Goal: Task Accomplishment & Management: Complete application form

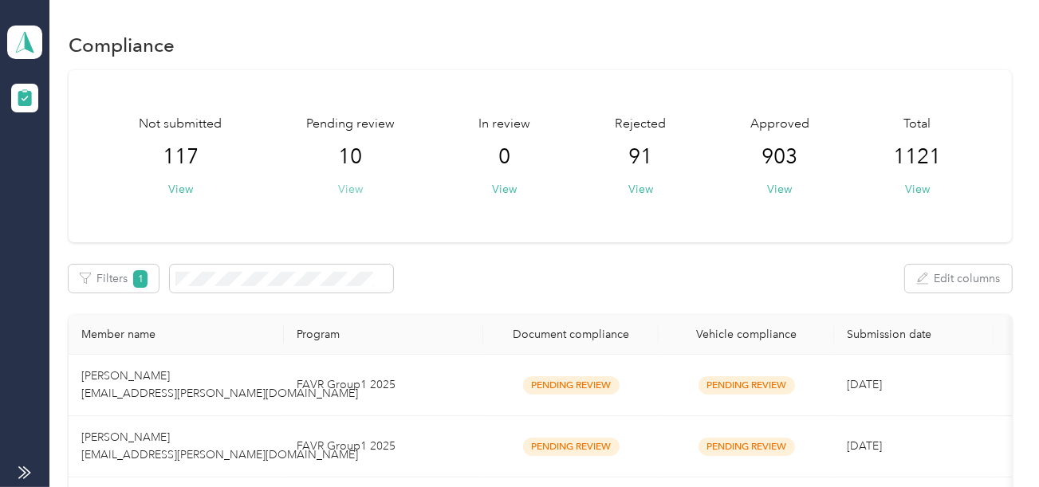
click at [349, 190] on button "View" at bounding box center [350, 189] width 25 height 17
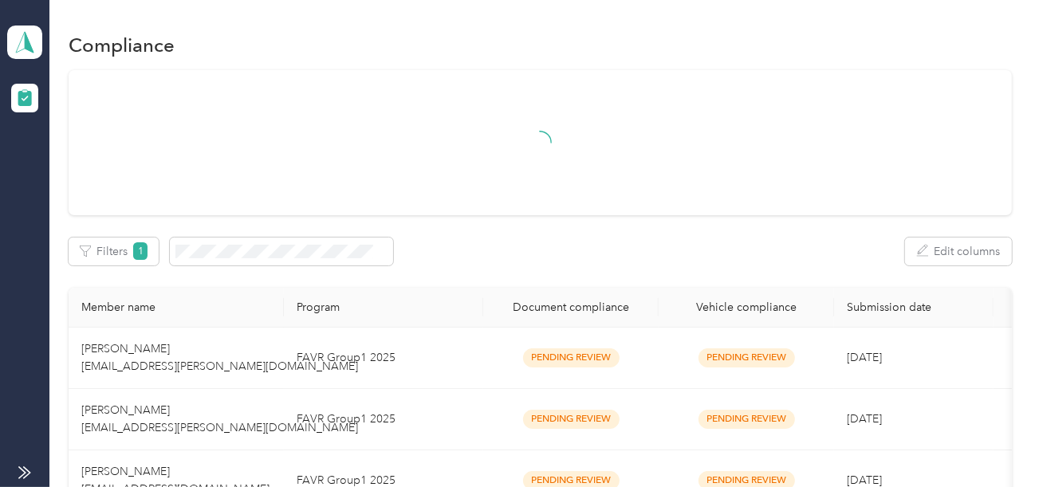
scroll to position [677, 0]
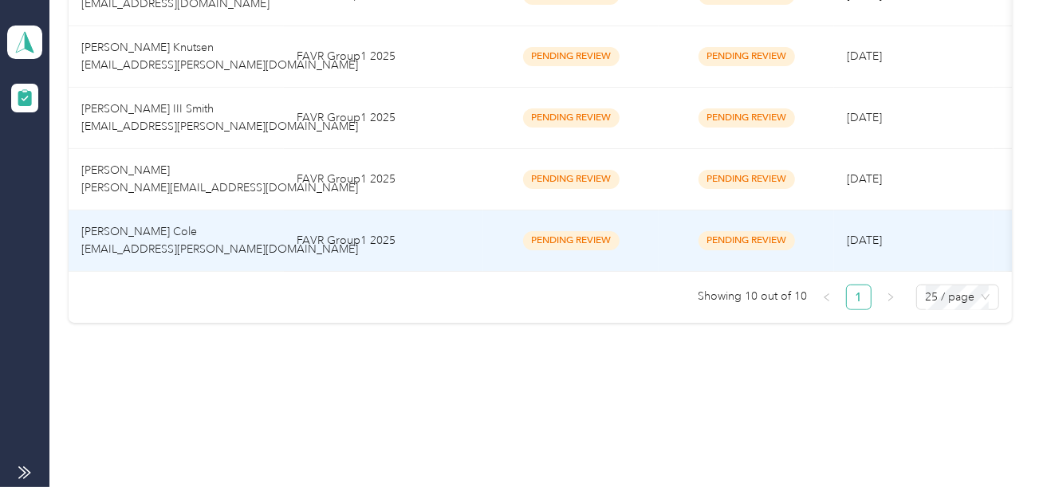
click at [451, 226] on td "FAVR Group1 2025" at bounding box center [383, 240] width 199 height 61
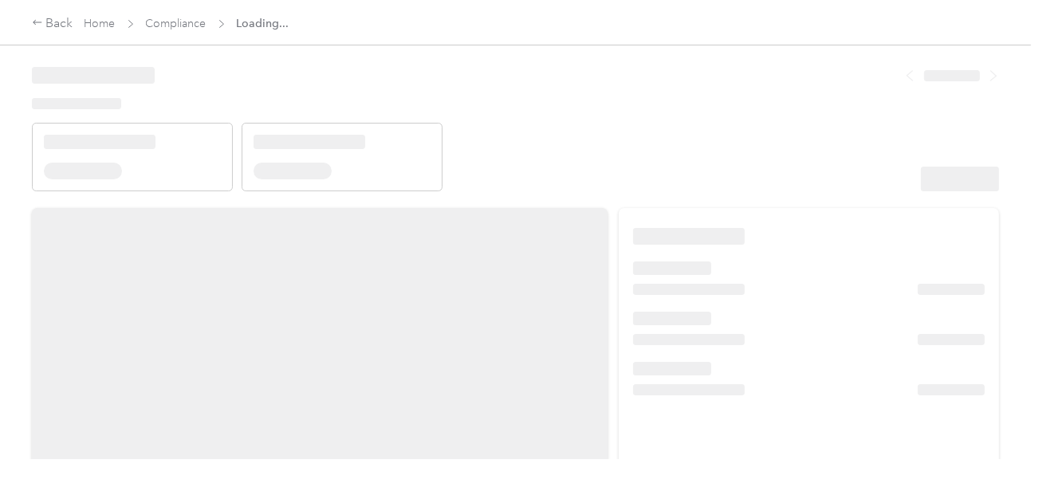
click at [663, 152] on header at bounding box center [515, 123] width 967 height 135
click at [691, 145] on header at bounding box center [515, 123] width 967 height 135
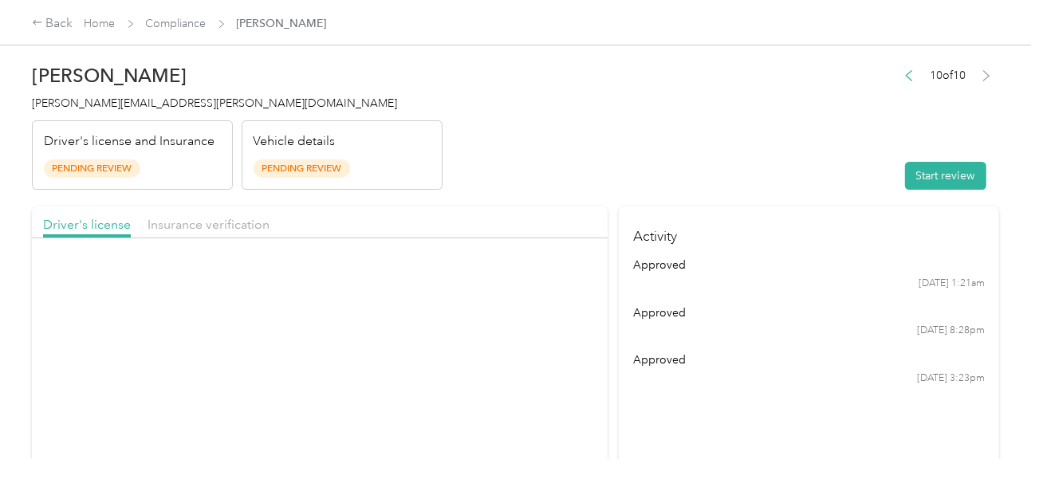
click at [732, 151] on header "[PERSON_NAME] Cole [EMAIL_ADDRESS][PERSON_NAME][DOMAIN_NAME] Driver's license a…" at bounding box center [515, 123] width 967 height 134
click at [927, 180] on button "Start review" at bounding box center [945, 176] width 81 height 28
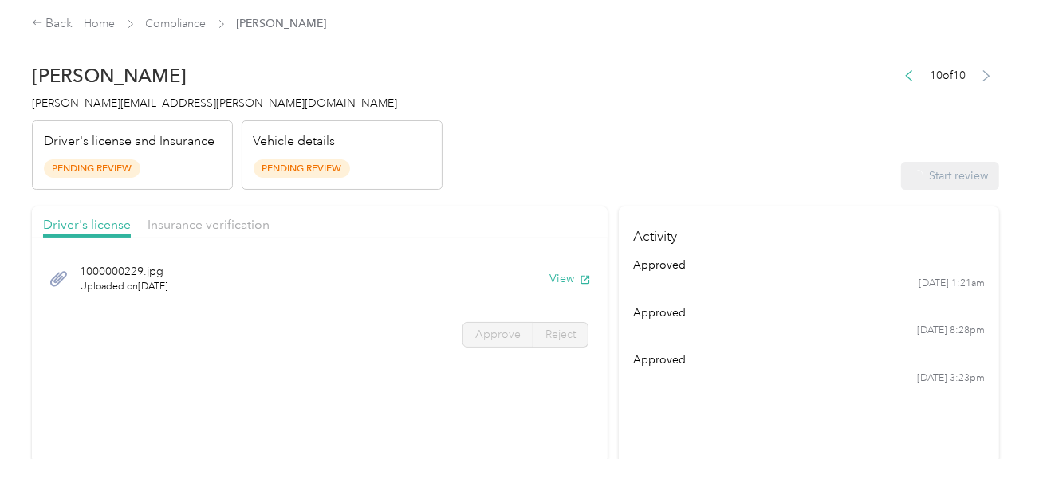
drag, startPoint x: 663, startPoint y: 149, endPoint x: 601, endPoint y: 152, distance: 62.3
click at [662, 149] on header "[PERSON_NAME] Cole [EMAIL_ADDRESS][PERSON_NAME][DOMAIN_NAME] Driver's license a…" at bounding box center [515, 123] width 967 height 134
click at [556, 281] on button "View" at bounding box center [569, 278] width 41 height 17
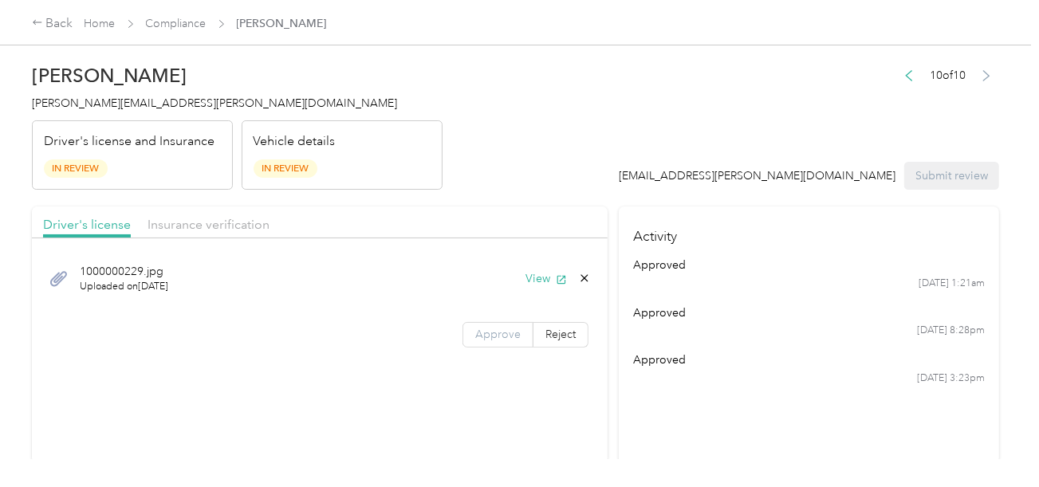
click at [507, 328] on span "Approve" at bounding box center [497, 335] width 45 height 14
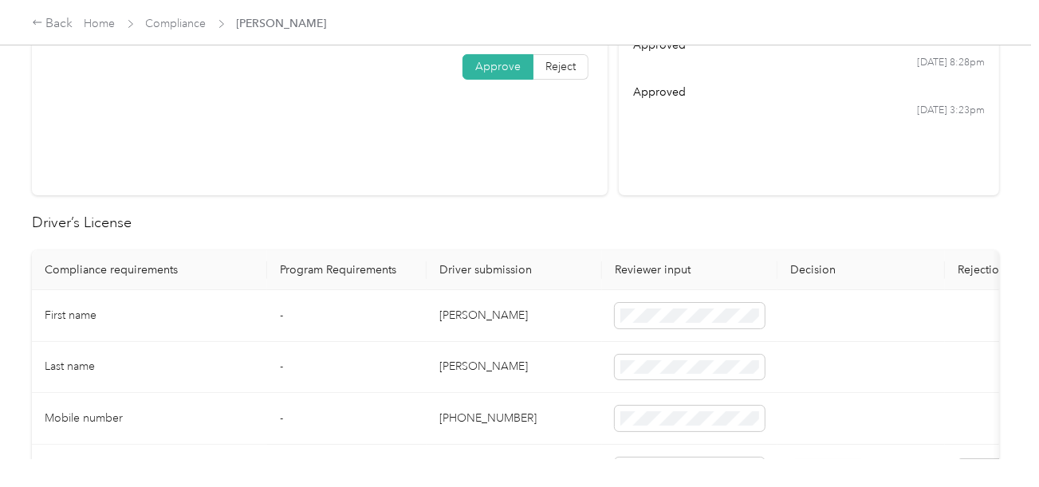
scroll to position [478, 0]
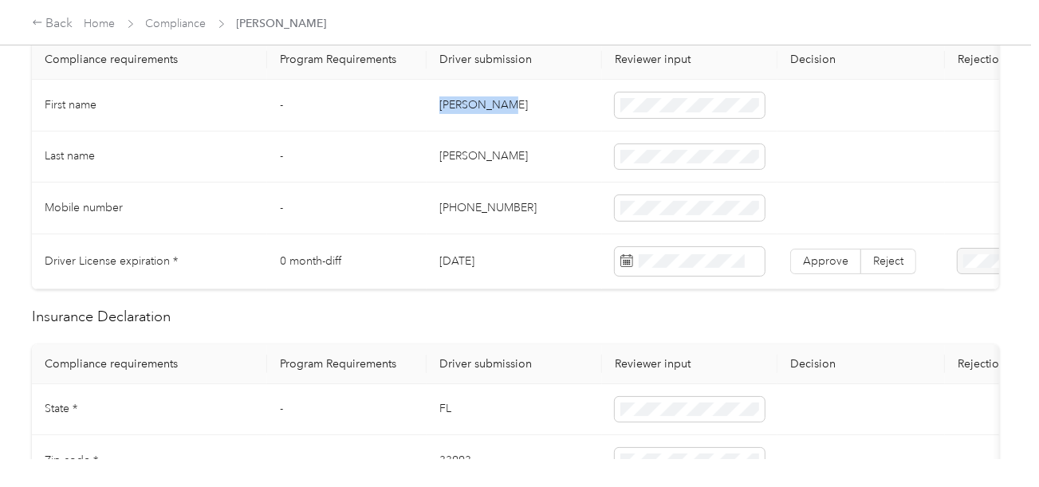
copy td "[PERSON_NAME]"
drag, startPoint x: 439, startPoint y: 103, endPoint x: 616, endPoint y: 100, distance: 177.0
click at [522, 103] on td "[PERSON_NAME]" at bounding box center [513, 106] width 175 height 52
click at [650, 94] on span at bounding box center [690, 105] width 150 height 26
drag, startPoint x: 501, startPoint y: 147, endPoint x: 438, endPoint y: 147, distance: 62.2
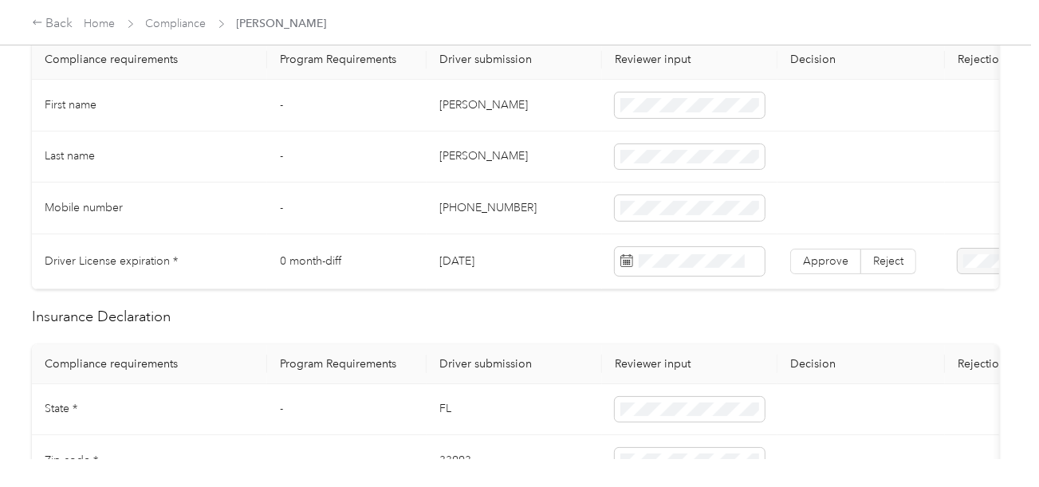
click at [500, 147] on td "[PERSON_NAME]" at bounding box center [513, 158] width 175 height 52
click at [436, 147] on td "[PERSON_NAME]" at bounding box center [513, 158] width 175 height 52
copy td "[PERSON_NAME]"
click at [714, 163] on span at bounding box center [690, 157] width 150 height 26
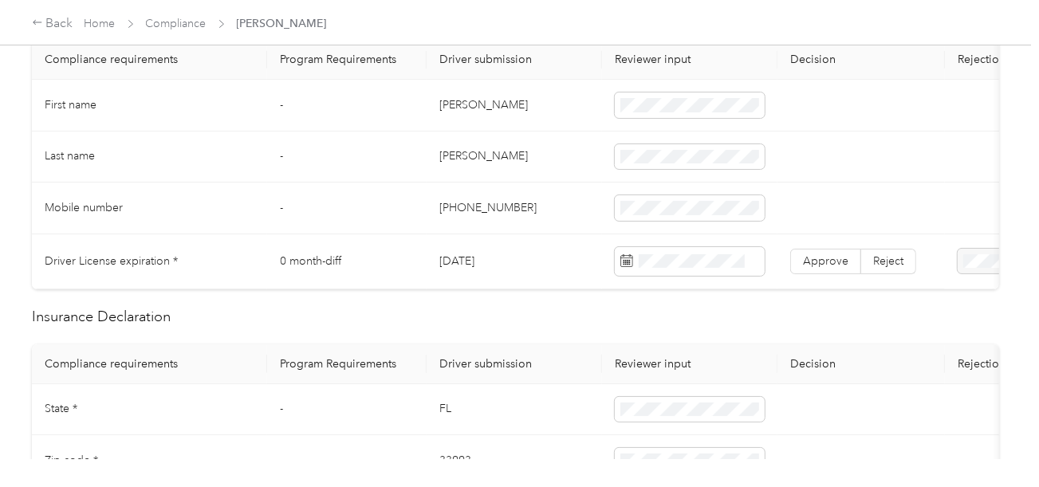
click at [454, 163] on td "[PERSON_NAME]" at bounding box center [513, 158] width 175 height 52
copy td "[PERSON_NAME]"
click at [651, 153] on span at bounding box center [690, 157] width 150 height 26
drag, startPoint x: 538, startPoint y: 183, endPoint x: 1001, endPoint y: 280, distance: 473.0
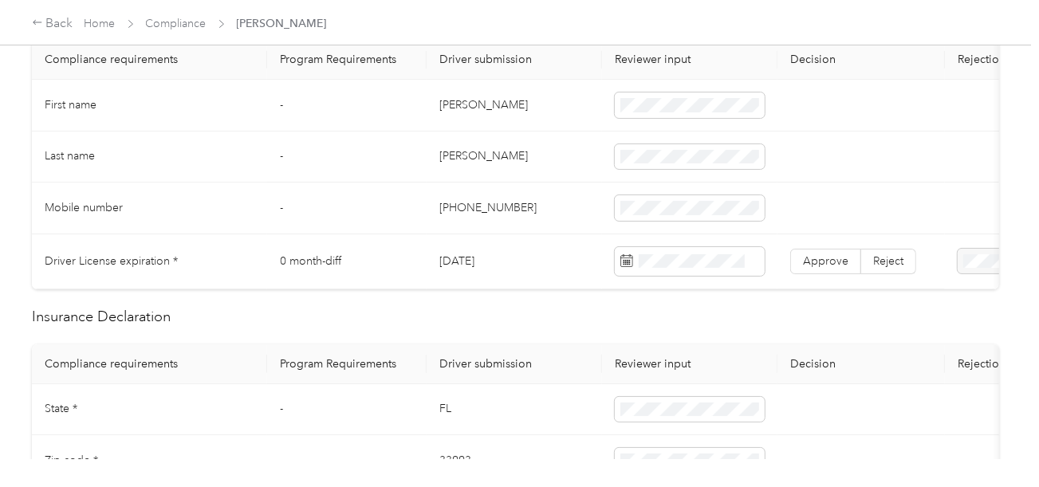
click at [543, 187] on td "[PHONE_NUMBER]" at bounding box center [513, 209] width 175 height 52
click at [458, 158] on td "[PERSON_NAME]" at bounding box center [513, 158] width 175 height 52
copy td "[PERSON_NAME]"
click at [458, 158] on td "[PERSON_NAME]" at bounding box center [513, 158] width 175 height 52
click at [615, 163] on td at bounding box center [689, 158] width 175 height 52
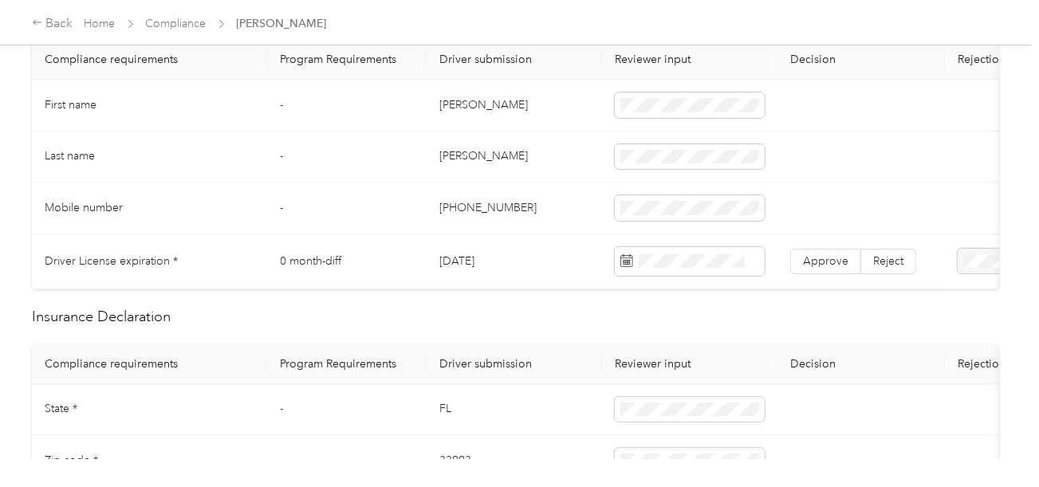
drag, startPoint x: 550, startPoint y: 180, endPoint x: 993, endPoint y: 275, distance: 453.2
click at [551, 183] on td "[PHONE_NUMBER]" at bounding box center [513, 209] width 175 height 52
drag, startPoint x: 675, startPoint y: 91, endPoint x: 797, endPoint y: 247, distance: 198.2
click at [675, 91] on div "1" at bounding box center [674, 95] width 21 height 20
click at [819, 254] on span "Approve" at bounding box center [825, 261] width 45 height 14
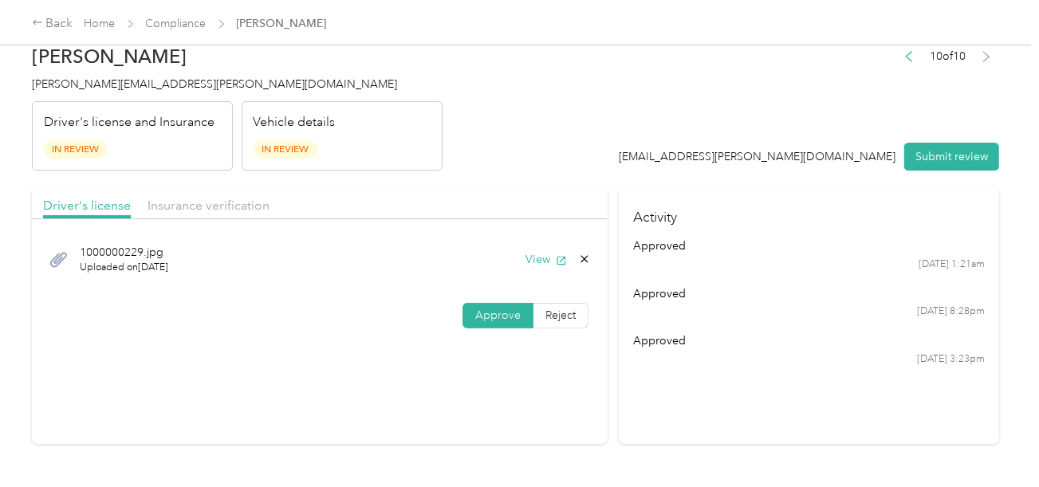
scroll to position [0, 0]
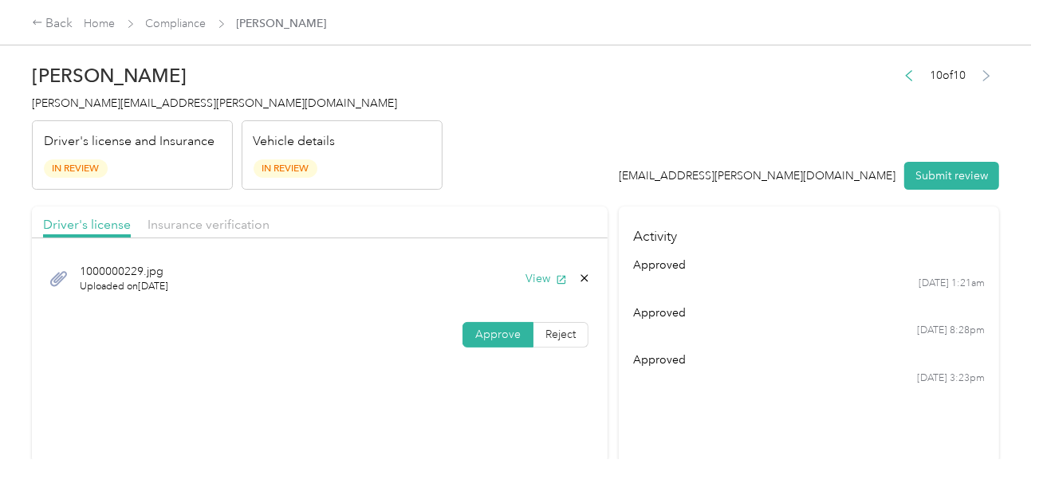
click at [232, 231] on div "Insurance verification" at bounding box center [208, 225] width 122 height 20
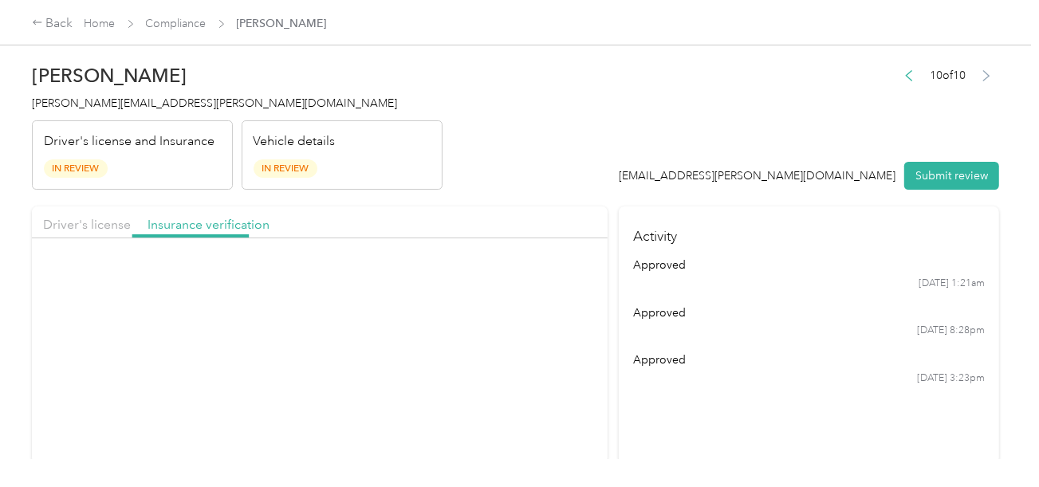
drag, startPoint x: 377, startPoint y: 198, endPoint x: 383, endPoint y: 206, distance: 9.7
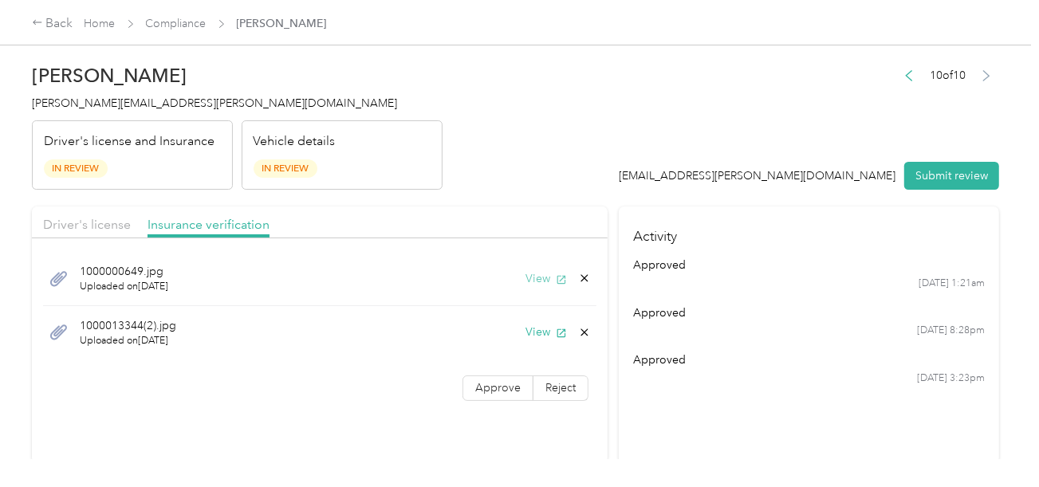
click at [551, 282] on button "View" at bounding box center [545, 278] width 41 height 17
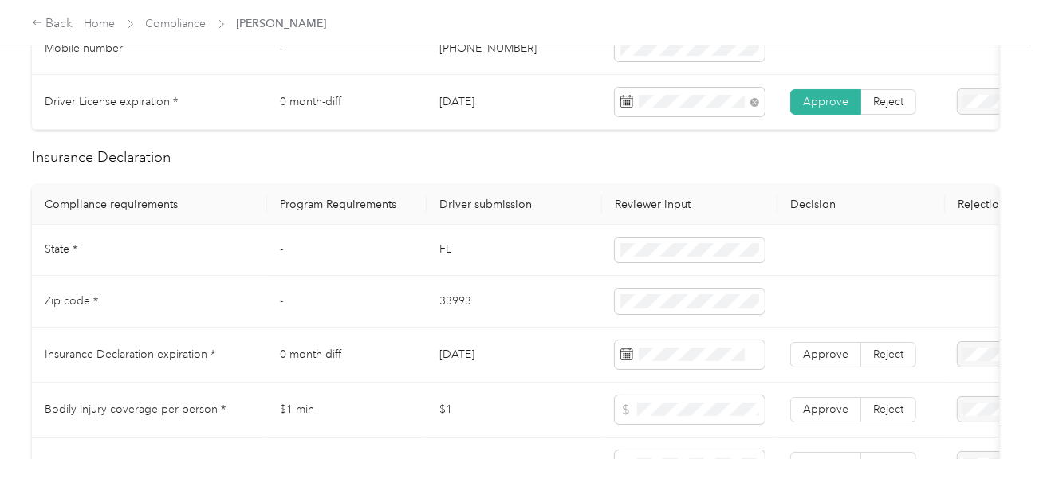
click at [442, 259] on td "FL" at bounding box center [513, 251] width 175 height 52
copy td "FL"
drag, startPoint x: 442, startPoint y: 259, endPoint x: 592, endPoint y: 253, distance: 150.0
click at [455, 261] on td "FL" at bounding box center [513, 251] width 175 height 52
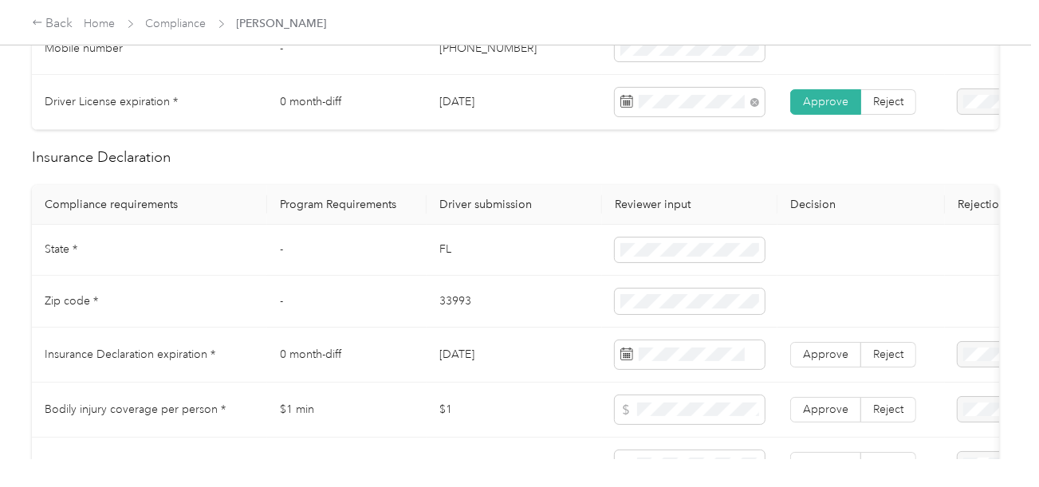
click at [448, 305] on td "33993" at bounding box center [513, 302] width 175 height 52
copy td "33993"
click at [561, 327] on td "33993" at bounding box center [513, 302] width 175 height 52
click at [701, 369] on span at bounding box center [690, 354] width 150 height 29
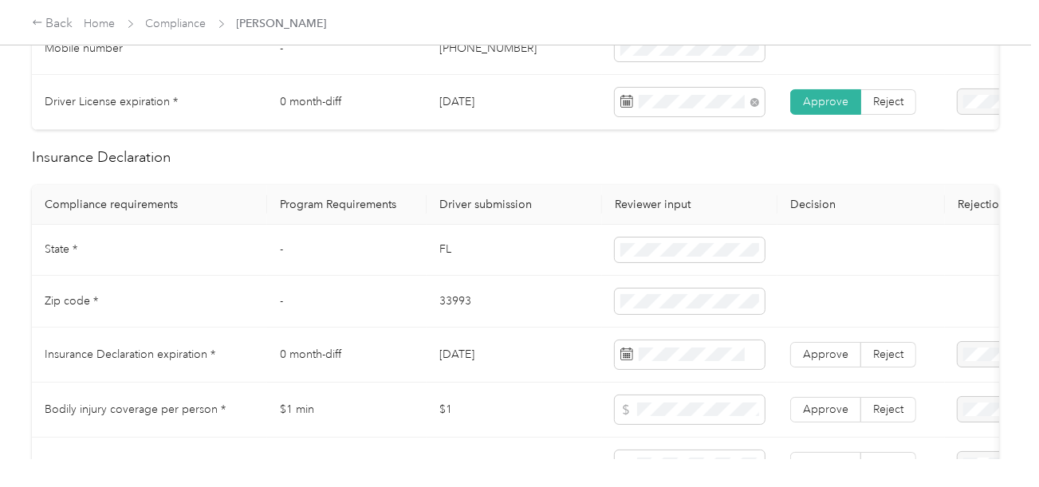
click at [660, 87] on label "Selected date" at bounding box center [684, 81] width 126 height 14
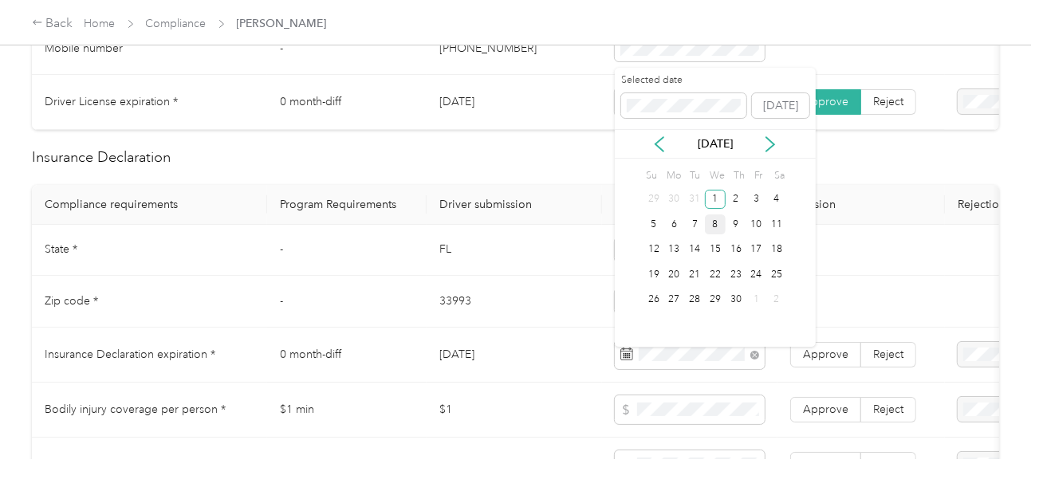
drag, startPoint x: 713, startPoint y: 201, endPoint x: 724, endPoint y: 214, distance: 17.1
click at [713, 200] on div "1" at bounding box center [715, 200] width 21 height 20
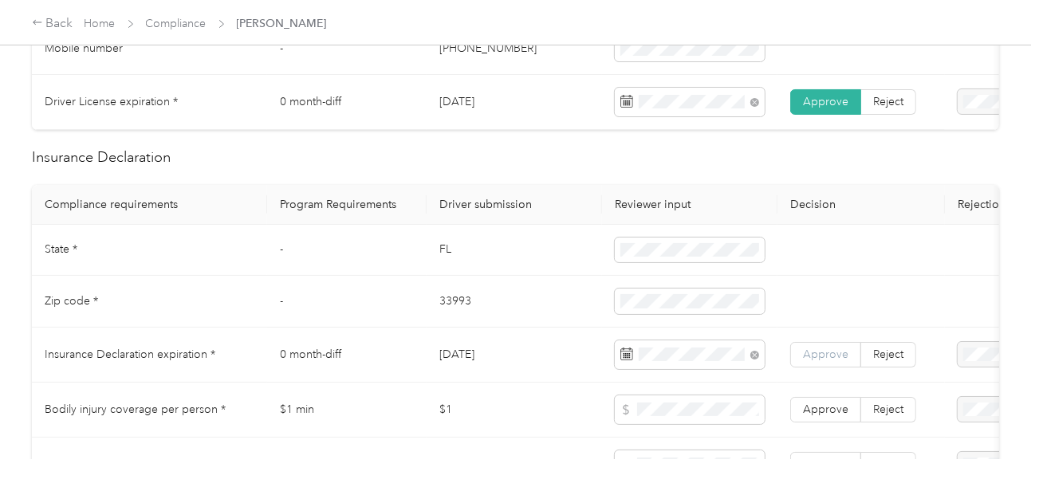
click at [827, 359] on span "Approve" at bounding box center [825, 355] width 45 height 14
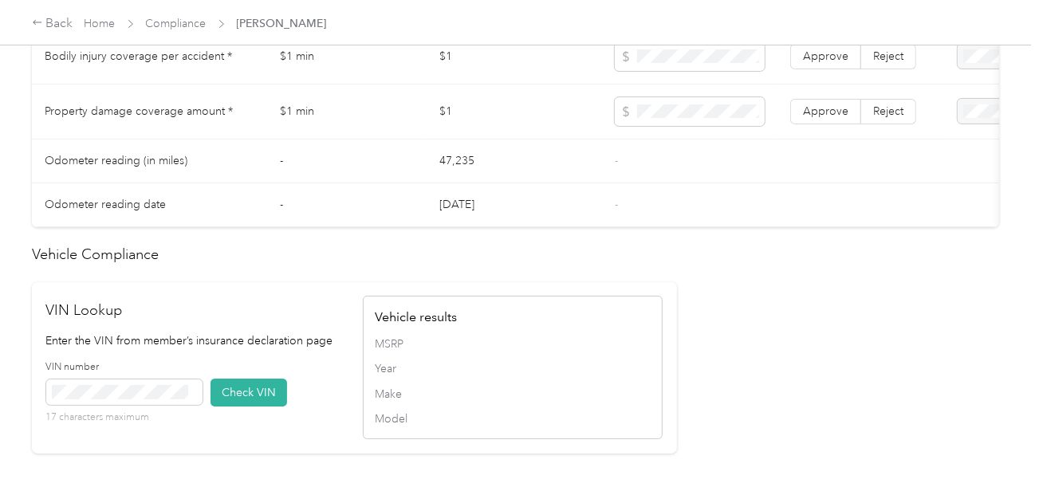
scroll to position [1435, 0]
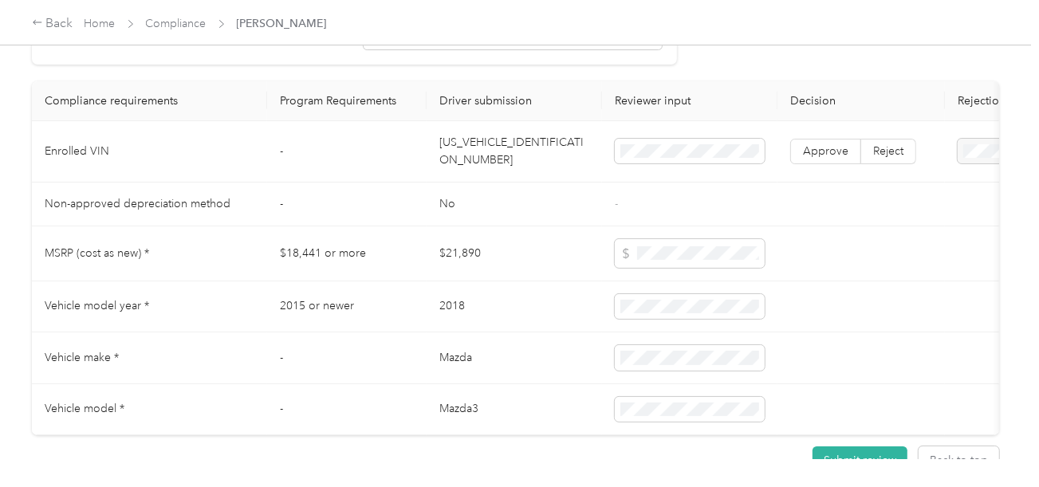
click at [497, 171] on td "[US_VEHICLE_IDENTIFICATION_NUMBER]" at bounding box center [513, 151] width 175 height 61
copy td "[US_VEHICLE_IDENTIFICATION_NUMBER]"
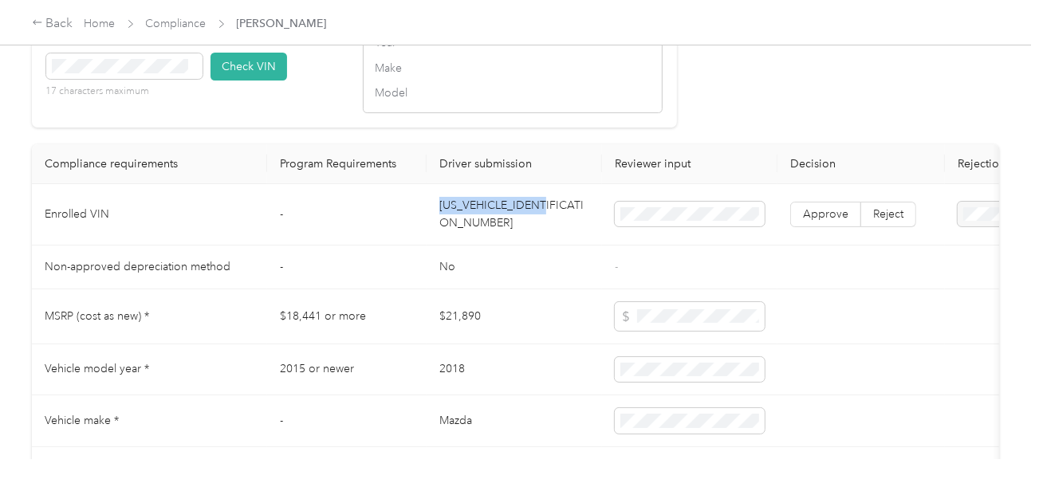
scroll to position [1275, 0]
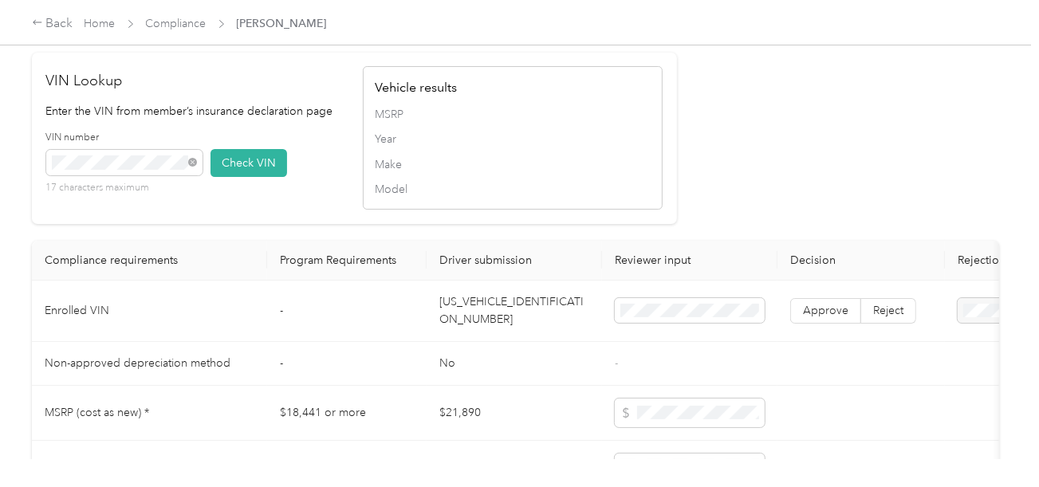
drag, startPoint x: 264, startPoint y: 187, endPoint x: 654, endPoint y: 202, distance: 390.9
click at [267, 177] on button "Check VIN" at bounding box center [248, 163] width 77 height 28
drag, startPoint x: 687, startPoint y: 202, endPoint x: 714, endPoint y: 245, distance: 50.9
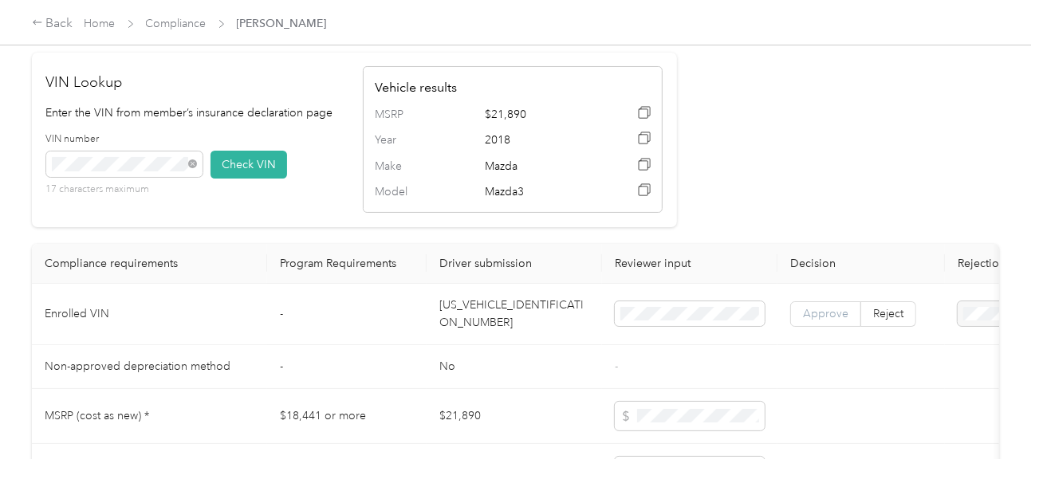
drag, startPoint x: 816, startPoint y: 324, endPoint x: 792, endPoint y: 334, distance: 26.1
click at [816, 320] on span "Approve" at bounding box center [825, 314] width 45 height 14
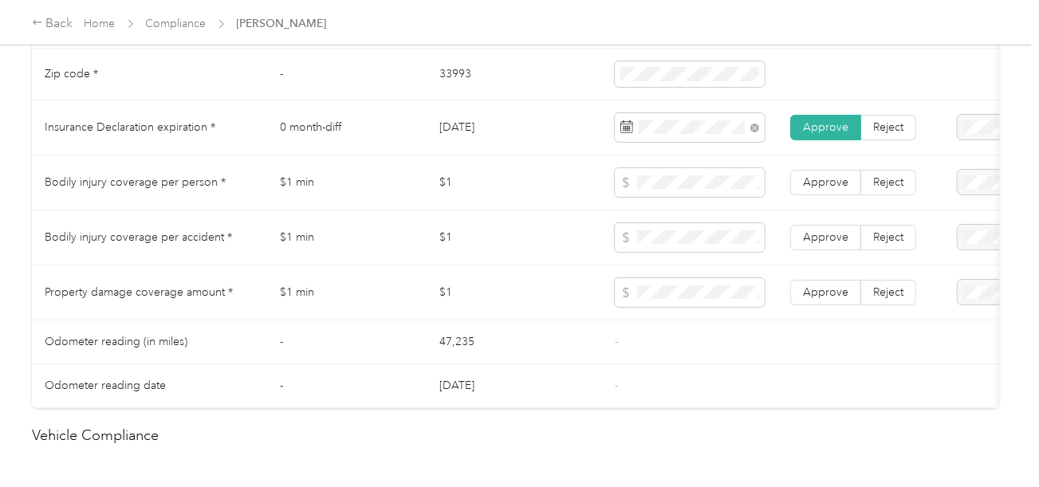
scroll to position [877, 0]
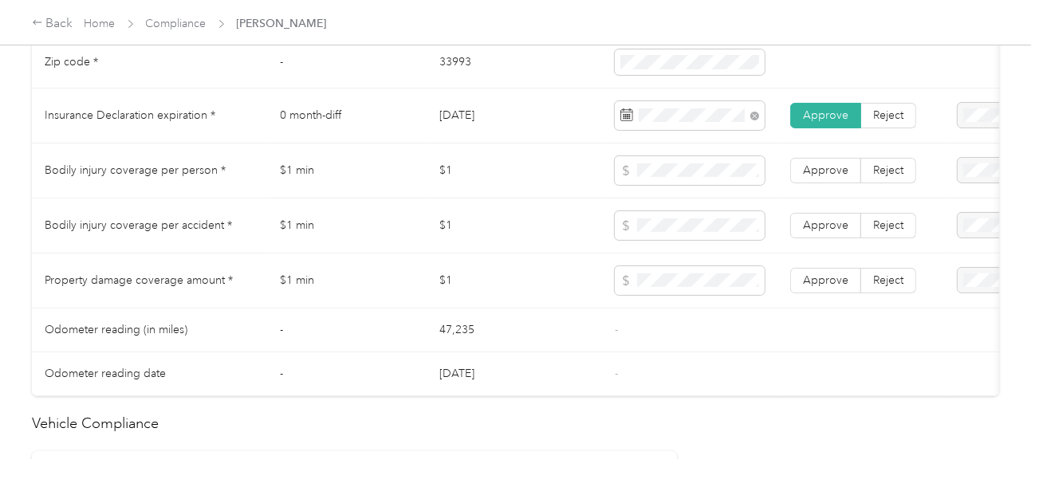
drag, startPoint x: 662, startPoint y: 252, endPoint x: 670, endPoint y: 251, distance: 8.8
click at [662, 253] on td at bounding box center [689, 225] width 175 height 55
drag, startPoint x: 659, startPoint y: 296, endPoint x: 679, endPoint y: 300, distance: 20.5
click at [659, 295] on span at bounding box center [690, 280] width 150 height 29
drag, startPoint x: 689, startPoint y: 326, endPoint x: 775, endPoint y: 294, distance: 91.0
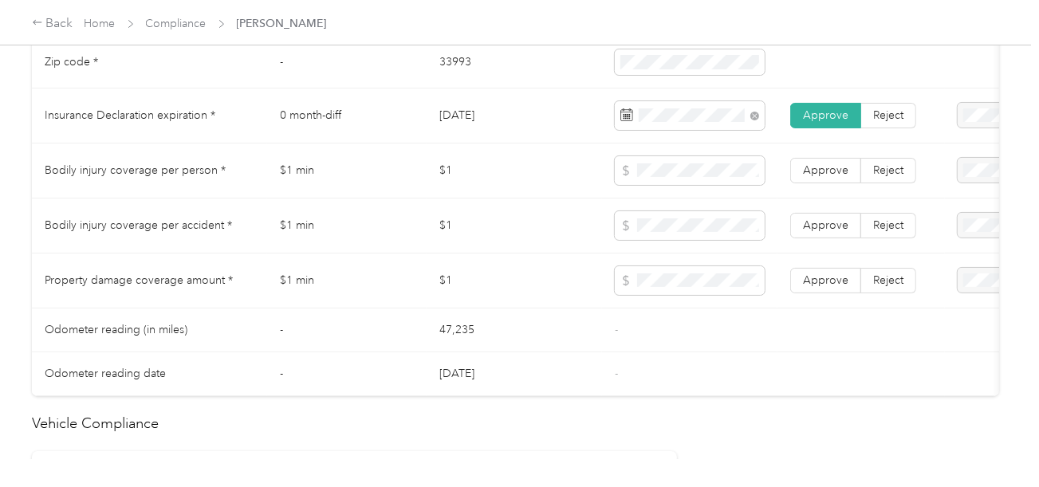
click at [696, 326] on td "-" at bounding box center [689, 330] width 175 height 44
drag, startPoint x: 809, startPoint y: 293, endPoint x: 817, endPoint y: 286, distance: 10.2
click at [813, 287] on span "Approve" at bounding box center [825, 280] width 45 height 14
drag, startPoint x: 815, startPoint y: 242, endPoint x: 819, endPoint y: 206, distance: 36.9
click at [816, 238] on label "Approve" at bounding box center [825, 226] width 71 height 26
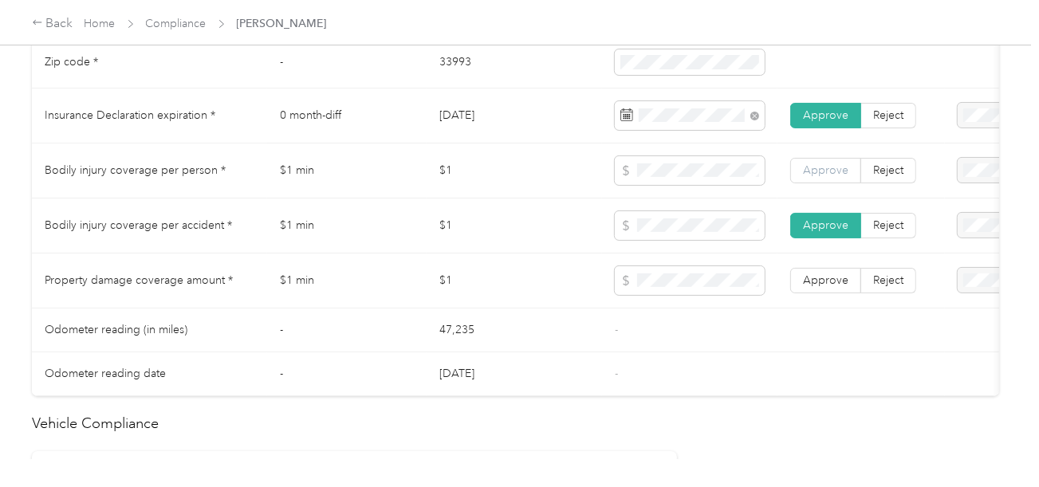
click at [820, 177] on span "Approve" at bounding box center [825, 170] width 45 height 14
click at [835, 287] on span "Approve" at bounding box center [825, 280] width 45 height 14
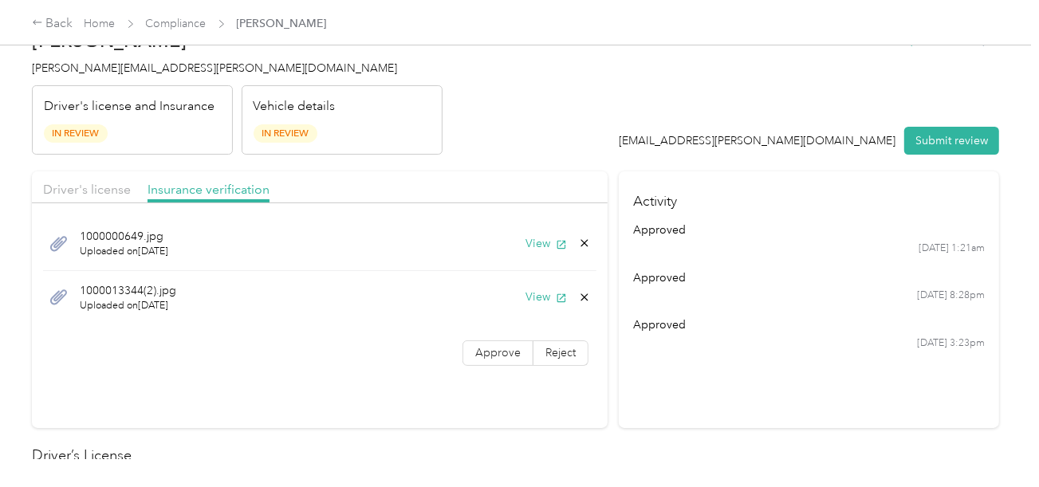
scroll to position [0, 0]
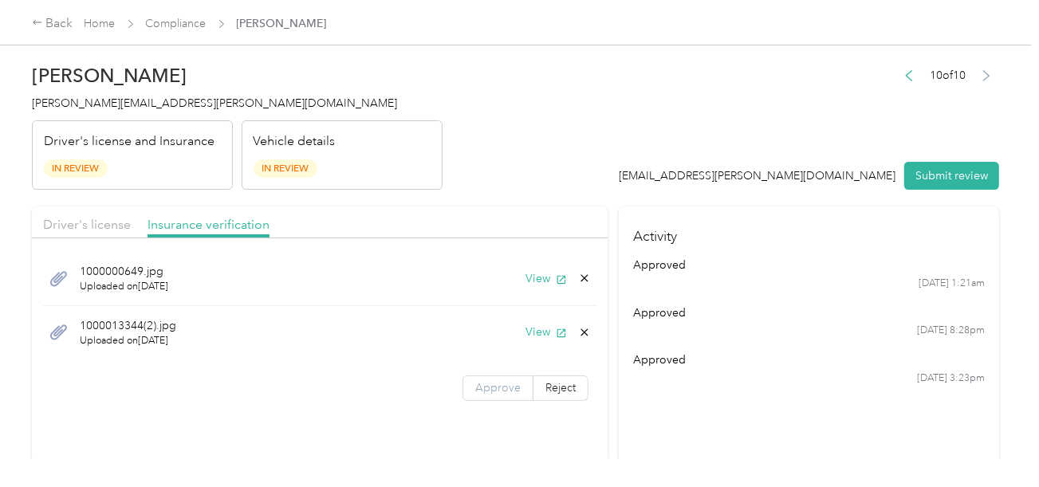
click at [496, 369] on div "1000000649.jpg Uploaded on [DATE] View 1000013344(2).jpg Uploaded on [DATE] Vie…" at bounding box center [319, 329] width 575 height 166
click at [501, 381] on span "Approve" at bounding box center [497, 388] width 45 height 14
click at [543, 268] on div "1000000649.jpg Uploaded on [DATE] View" at bounding box center [319, 279] width 553 height 54
click at [538, 277] on button "View" at bounding box center [545, 278] width 41 height 17
click at [540, 328] on button "View" at bounding box center [545, 332] width 41 height 17
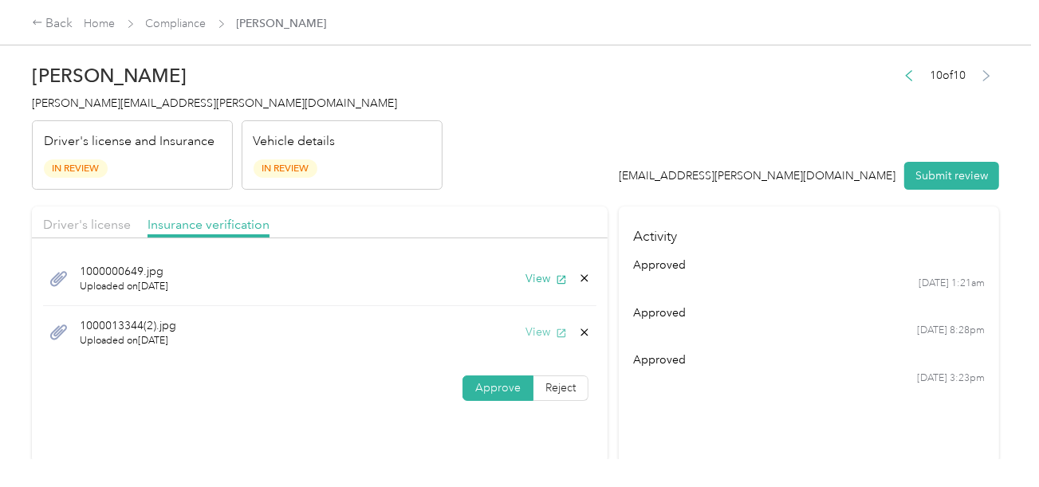
click at [525, 330] on button "View" at bounding box center [545, 332] width 41 height 17
drag, startPoint x: 582, startPoint y: 328, endPoint x: 542, endPoint y: 330, distance: 39.9
click at [580, 328] on icon at bounding box center [584, 332] width 13 height 13
click at [542, 330] on button "Yes" at bounding box center [542, 343] width 31 height 26
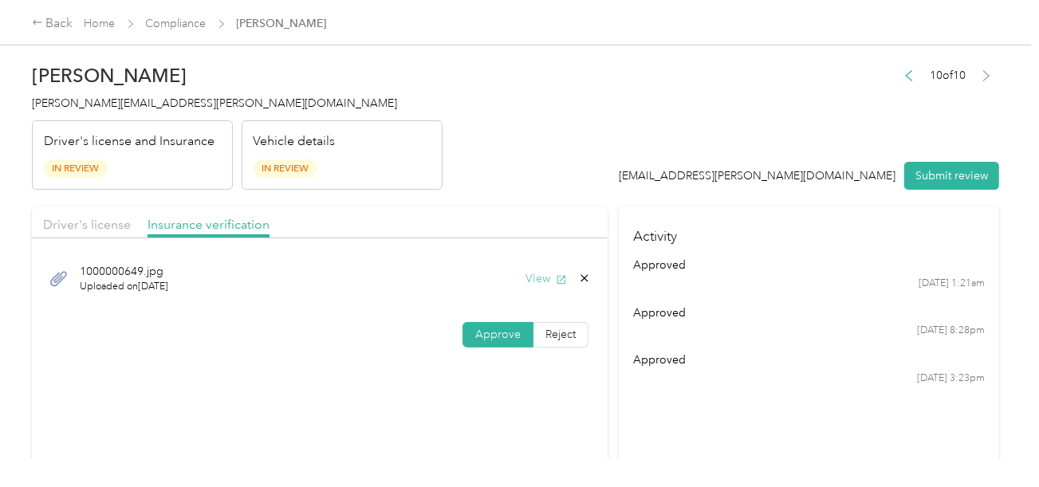
click at [549, 276] on button "View" at bounding box center [545, 278] width 41 height 17
drag, startPoint x: 806, startPoint y: 148, endPoint x: 863, endPoint y: 159, distance: 58.5
click at [811, 151] on div "10 of 10 [EMAIL_ADDRESS][PERSON_NAME][DOMAIN_NAME] Submit review" at bounding box center [809, 128] width 380 height 126
drag, startPoint x: 933, startPoint y: 171, endPoint x: 748, endPoint y: 145, distance: 187.6
click at [933, 171] on button "Submit review" at bounding box center [951, 176] width 95 height 28
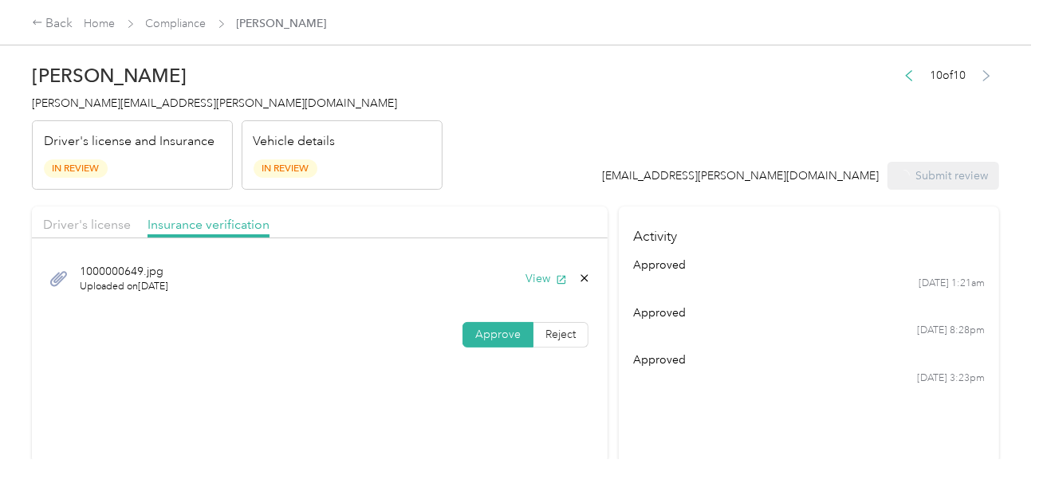
drag, startPoint x: 747, startPoint y: 145, endPoint x: 530, endPoint y: 108, distance: 220.0
click at [705, 137] on header "[PERSON_NAME] Cole [EMAIL_ADDRESS][PERSON_NAME][DOMAIN_NAME] Driver's license a…" at bounding box center [515, 123] width 967 height 134
click at [123, 108] on span "[PERSON_NAME][EMAIL_ADDRESS][PERSON_NAME][DOMAIN_NAME]" at bounding box center [214, 103] width 365 height 14
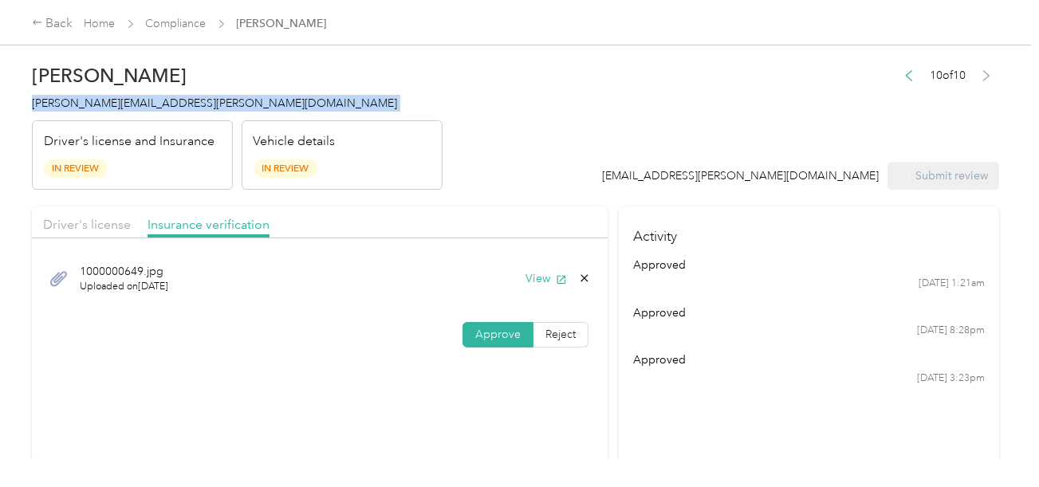
click at [123, 108] on span "[PERSON_NAME][EMAIL_ADDRESS][PERSON_NAME][DOMAIN_NAME]" at bounding box center [214, 103] width 365 height 14
copy span "[PERSON_NAME][EMAIL_ADDRESS][PERSON_NAME][DOMAIN_NAME]"
click at [123, 108] on span "[PERSON_NAME][EMAIL_ADDRESS][PERSON_NAME][DOMAIN_NAME]" at bounding box center [214, 103] width 365 height 14
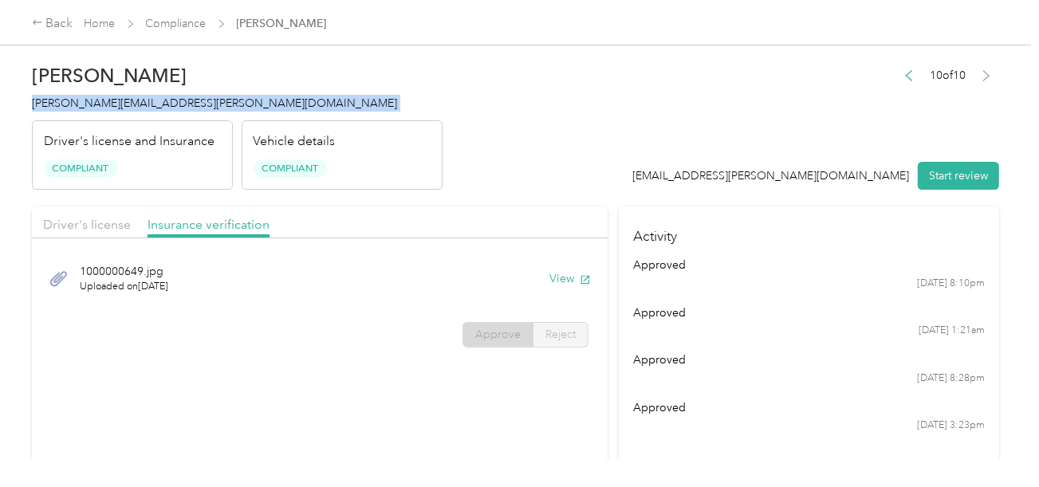
click at [411, 115] on div "[PERSON_NAME] Cole [EMAIL_ADDRESS][PERSON_NAME][DOMAIN_NAME] Driver's license a…" at bounding box center [237, 123] width 410 height 134
click at [167, 27] on link "Compliance" at bounding box center [176, 24] width 61 height 14
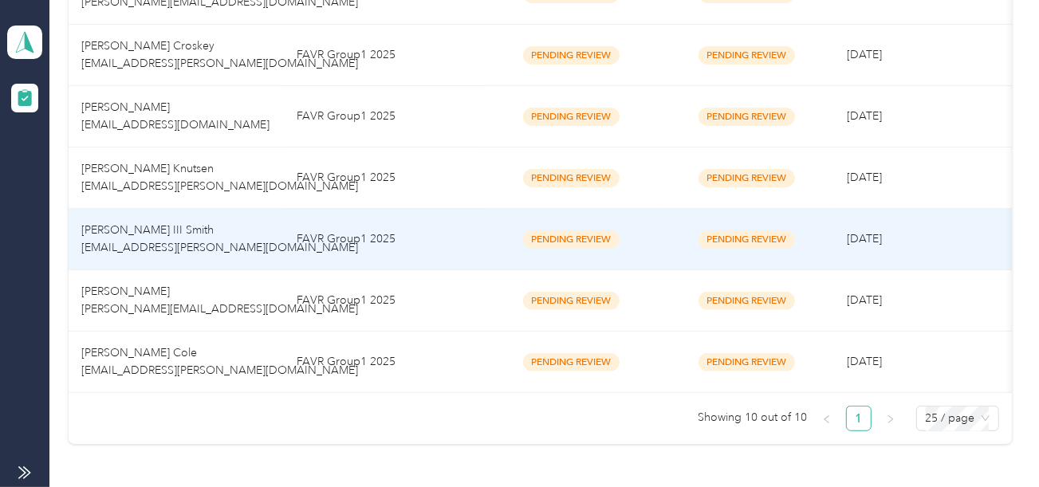
scroll to position [705, 0]
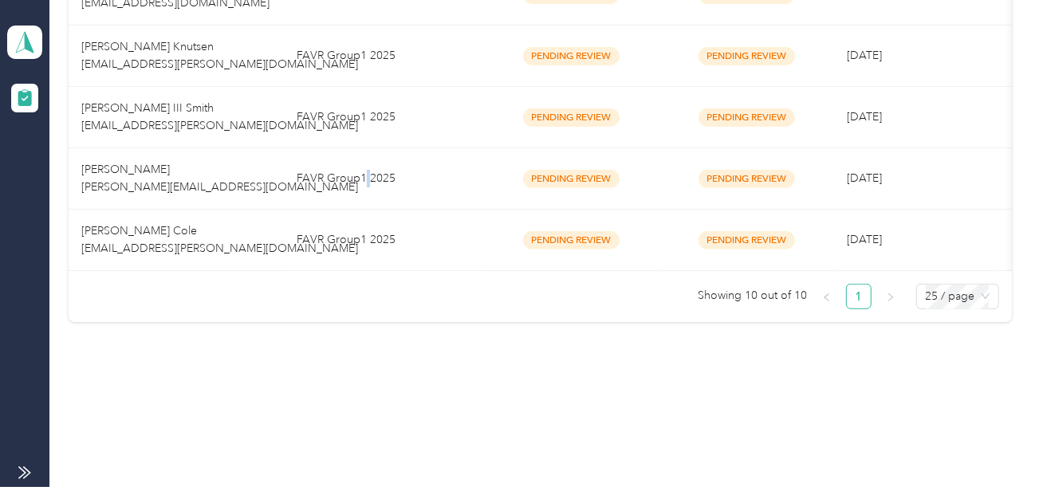
click at [367, 210] on td "FAVR Group1 2025" at bounding box center [383, 178] width 199 height 61
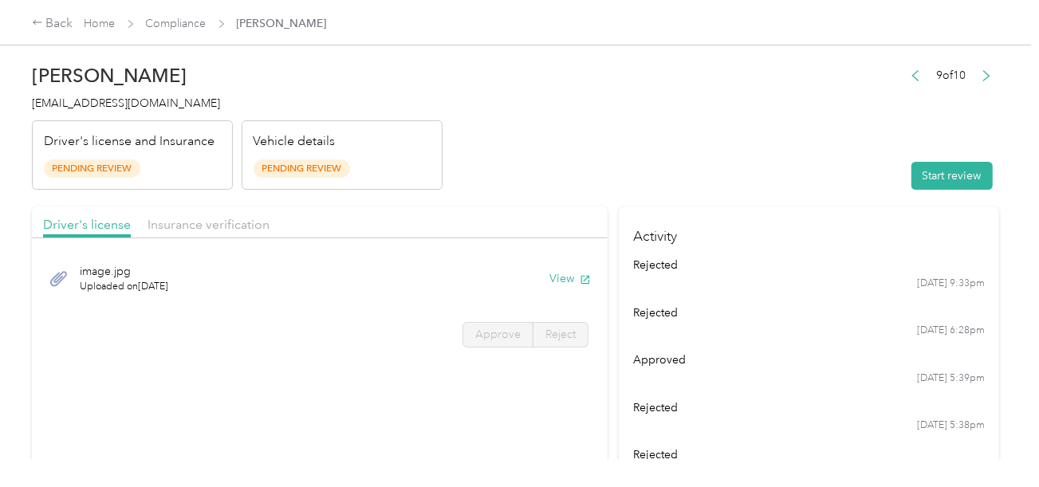
drag, startPoint x: 505, startPoint y: 124, endPoint x: 804, endPoint y: 195, distance: 308.2
click at [510, 125] on header "[PERSON_NAME] [EMAIL_ADDRESS][DOMAIN_NAME] Driver's license and Insurance Pendi…" at bounding box center [515, 123] width 967 height 134
click at [923, 178] on button "Start review" at bounding box center [951, 176] width 81 height 28
drag, startPoint x: 485, startPoint y: 105, endPoint x: 410, endPoint y: 113, distance: 75.3
click at [484, 105] on header "[PERSON_NAME] [EMAIL_ADDRESS][DOMAIN_NAME] Driver's license and Insurance Pendi…" at bounding box center [515, 123] width 967 height 134
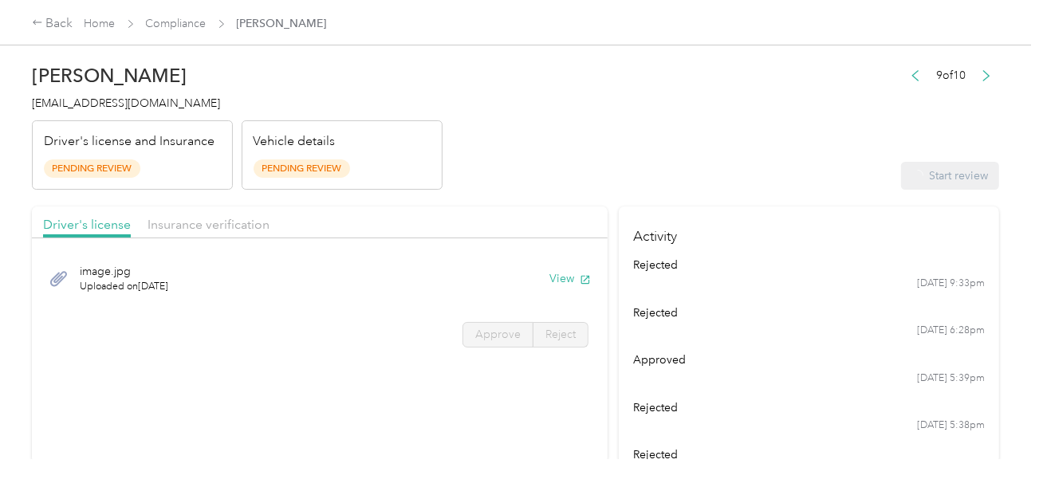
drag, startPoint x: 72, startPoint y: 85, endPoint x: 91, endPoint y: 112, distance: 32.5
click at [71, 86] on div "[PERSON_NAME] [EMAIL_ADDRESS][DOMAIN_NAME] Driver's license and Insurance Pendi…" at bounding box center [237, 123] width 410 height 134
click at [91, 112] on div "[PERSON_NAME] [EMAIL_ADDRESS][DOMAIN_NAME] Driver's license and Insurance Pendi…" at bounding box center [237, 123] width 410 height 134
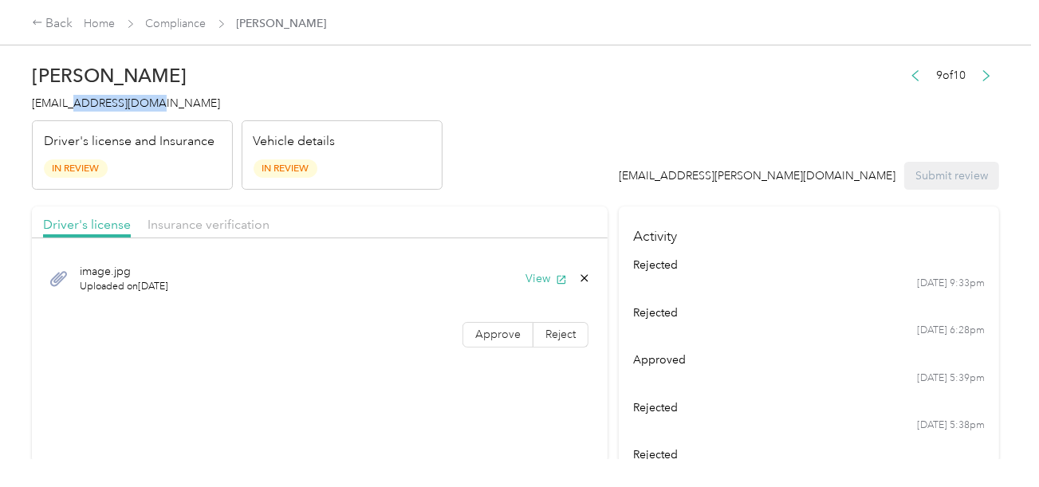
click at [91, 112] on div "[PERSON_NAME] [PERSON_NAME][EMAIL_ADDRESS][DOMAIN_NAME] Driver's license and In…" at bounding box center [237, 123] width 410 height 134
copy span "[EMAIL_ADDRESS][DOMAIN_NAME]"
click at [547, 270] on button "View" at bounding box center [545, 278] width 41 height 17
click at [489, 325] on label "Approve" at bounding box center [497, 335] width 71 height 26
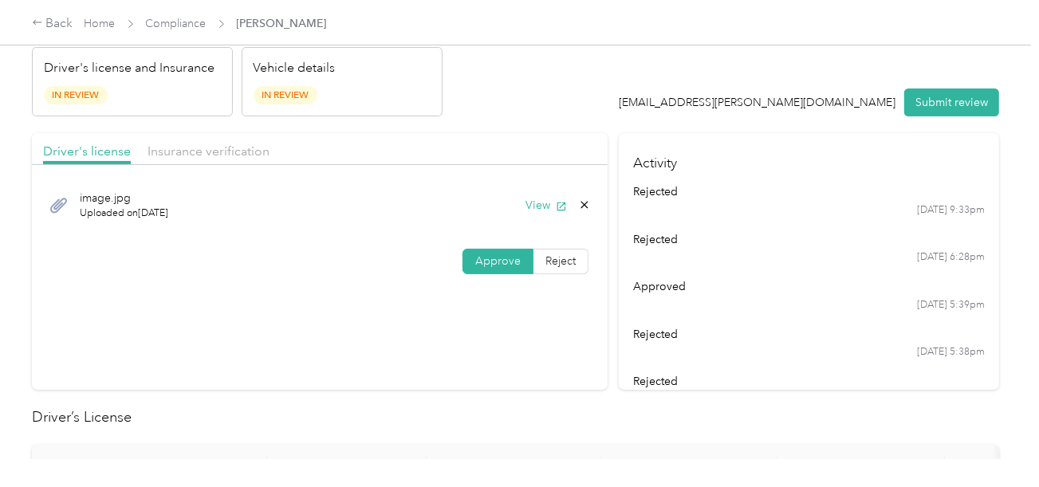
scroll to position [398, 0]
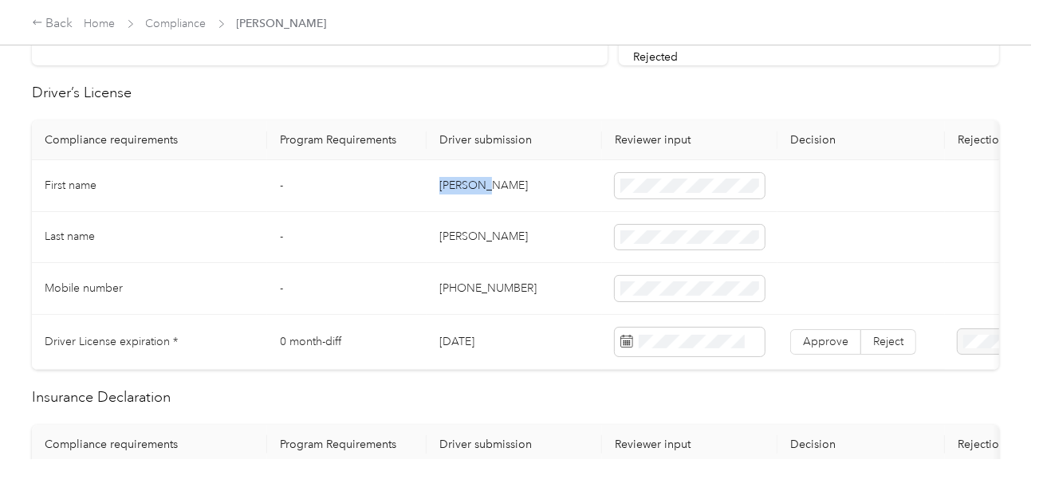
copy td "[PERSON_NAME]"
drag, startPoint x: 441, startPoint y: 180, endPoint x: 606, endPoint y: 185, distance: 165.1
click at [527, 185] on td "[PERSON_NAME]" at bounding box center [513, 186] width 175 height 52
click at [446, 237] on td "[PERSON_NAME]" at bounding box center [513, 238] width 175 height 52
drag, startPoint x: 446, startPoint y: 237, endPoint x: 603, endPoint y: 237, distance: 156.2
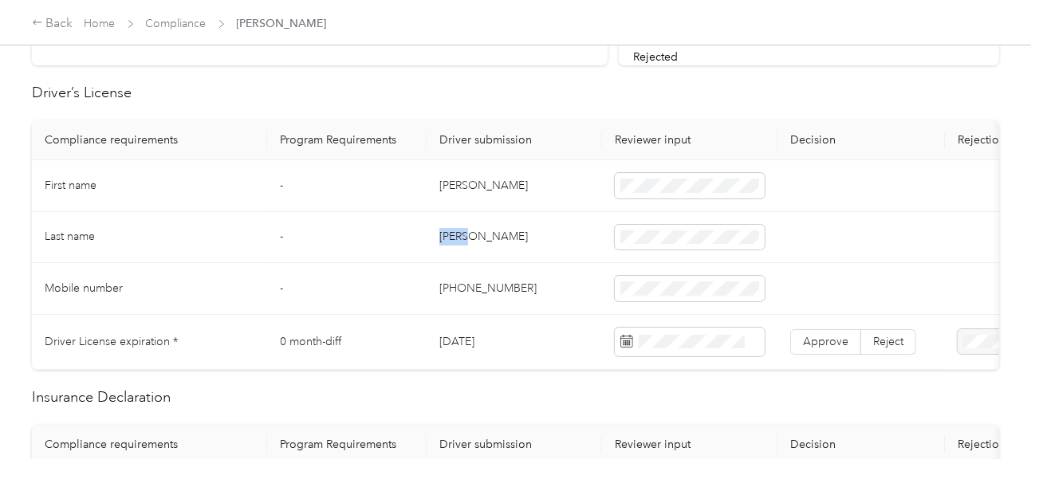
click at [450, 237] on td "[PERSON_NAME]" at bounding box center [513, 238] width 175 height 52
click at [505, 315] on td "[DATE]" at bounding box center [513, 342] width 175 height 55
click at [666, 328] on span at bounding box center [690, 342] width 150 height 29
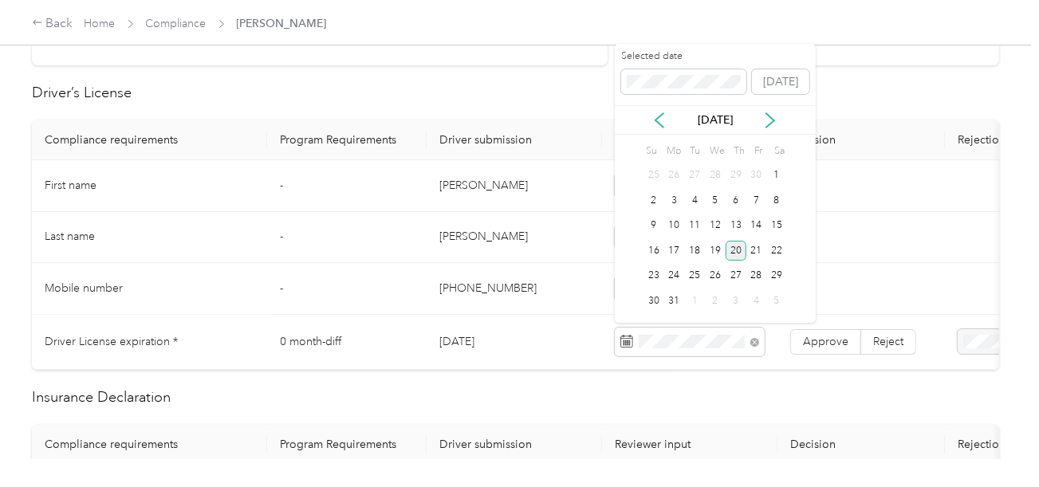
click at [741, 255] on div "20" at bounding box center [735, 251] width 21 height 20
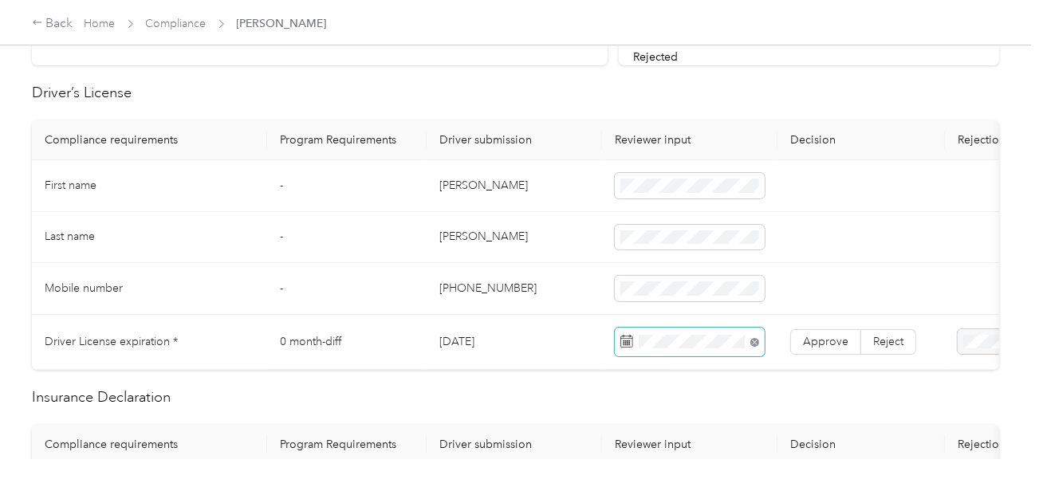
drag, startPoint x: 827, startPoint y: 340, endPoint x: 756, endPoint y: 342, distance: 70.2
click at [825, 340] on span "Approve" at bounding box center [825, 342] width 45 height 14
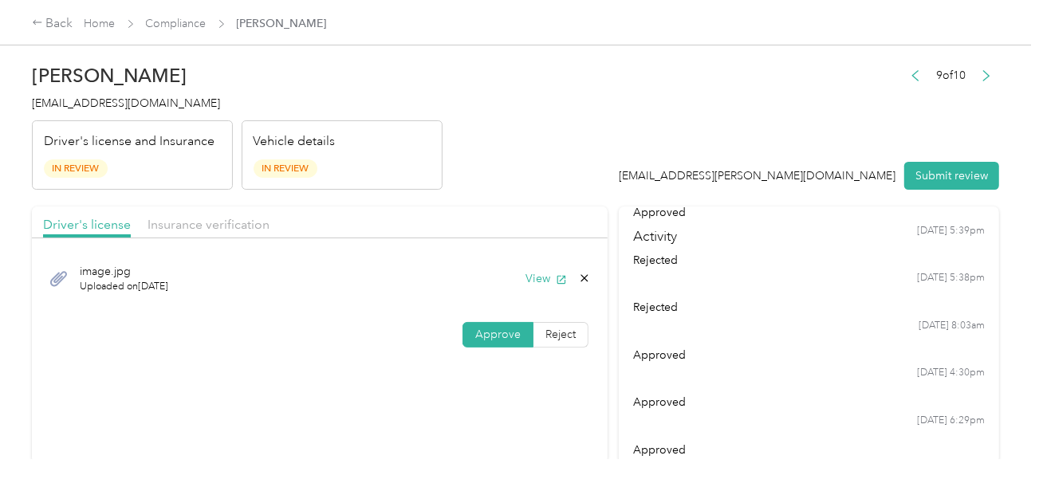
scroll to position [178, 0]
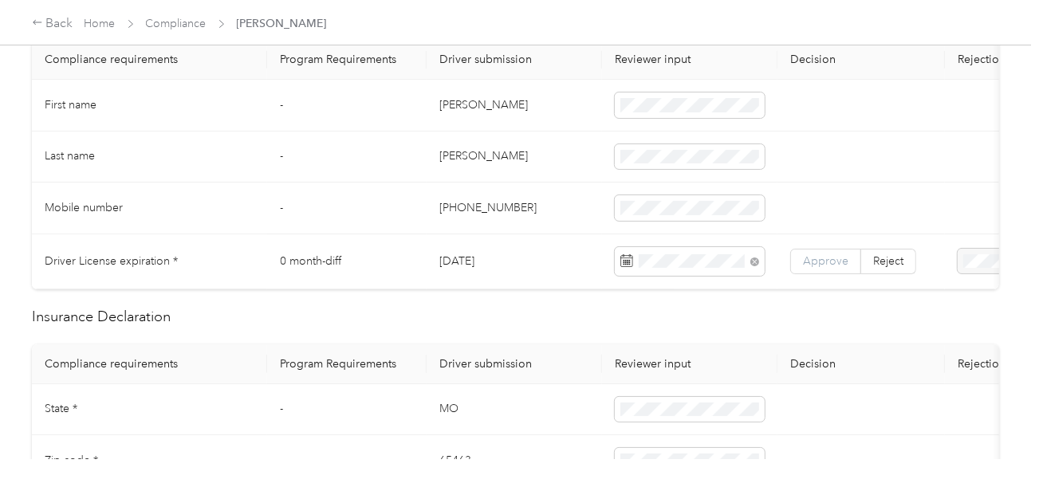
click at [833, 249] on label "Approve" at bounding box center [825, 262] width 71 height 26
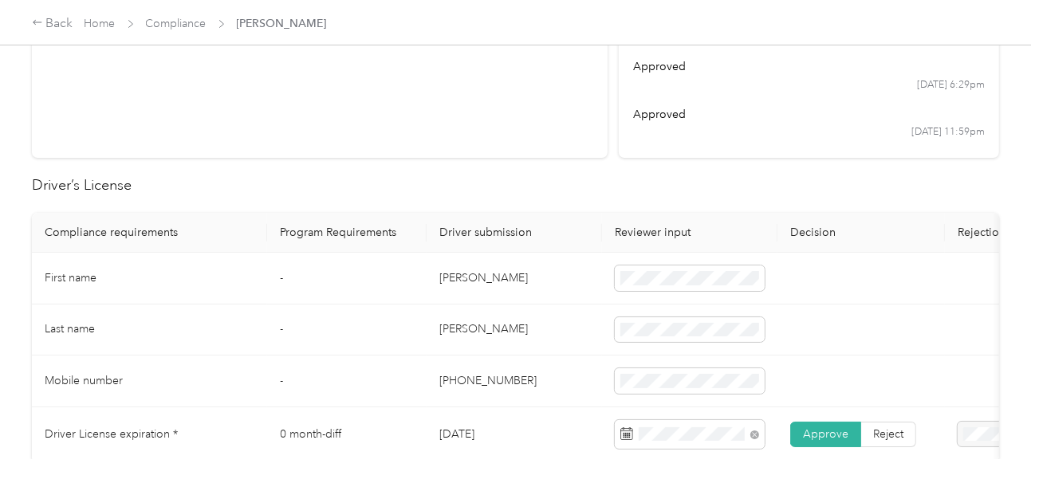
scroll to position [0, 0]
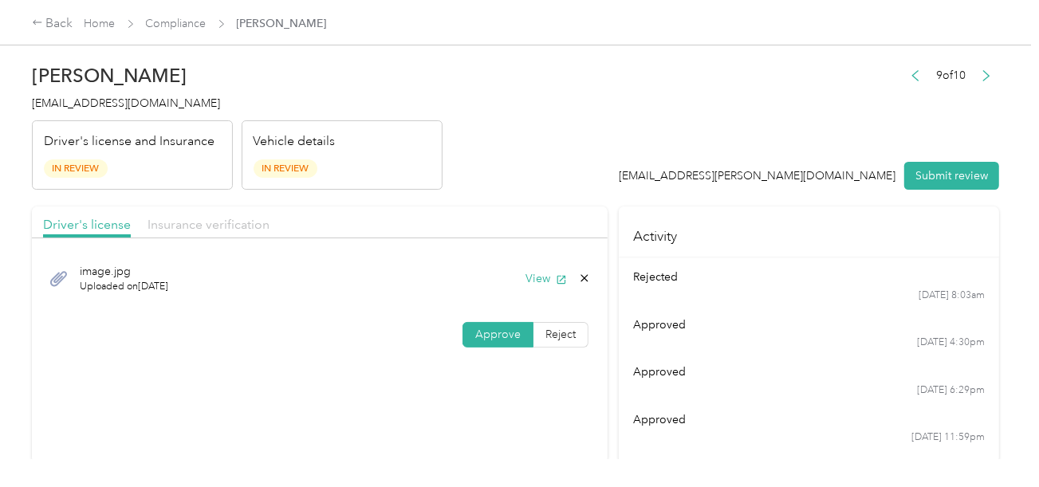
drag, startPoint x: 235, startPoint y: 219, endPoint x: 530, endPoint y: 183, distance: 297.2
click at [257, 220] on span "Insurance verification" at bounding box center [208, 224] width 122 height 15
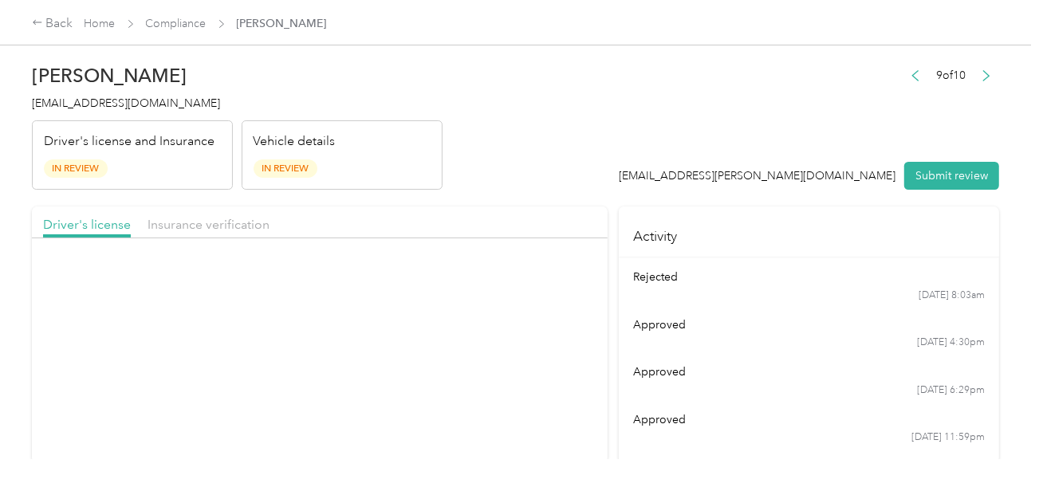
drag, startPoint x: 530, startPoint y: 183, endPoint x: 534, endPoint y: 195, distance: 13.4
click at [533, 188] on header "[PERSON_NAME] [PERSON_NAME][EMAIL_ADDRESS][DOMAIN_NAME] Driver's license and In…" at bounding box center [515, 123] width 967 height 134
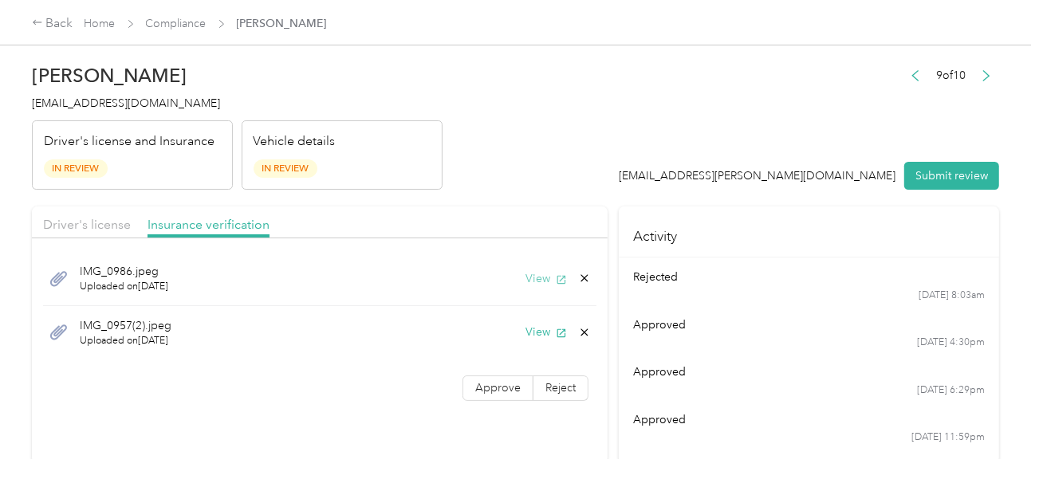
click at [540, 283] on button "View" at bounding box center [545, 278] width 41 height 17
click at [544, 330] on button "View" at bounding box center [545, 332] width 41 height 17
click at [552, 375] on label "Reject" at bounding box center [560, 388] width 55 height 26
drag, startPoint x: 399, startPoint y: 189, endPoint x: 481, endPoint y: 166, distance: 85.3
click at [405, 186] on div "Uploaded insurance document is blurry or cut off image" at bounding box center [380, 180] width 116 height 50
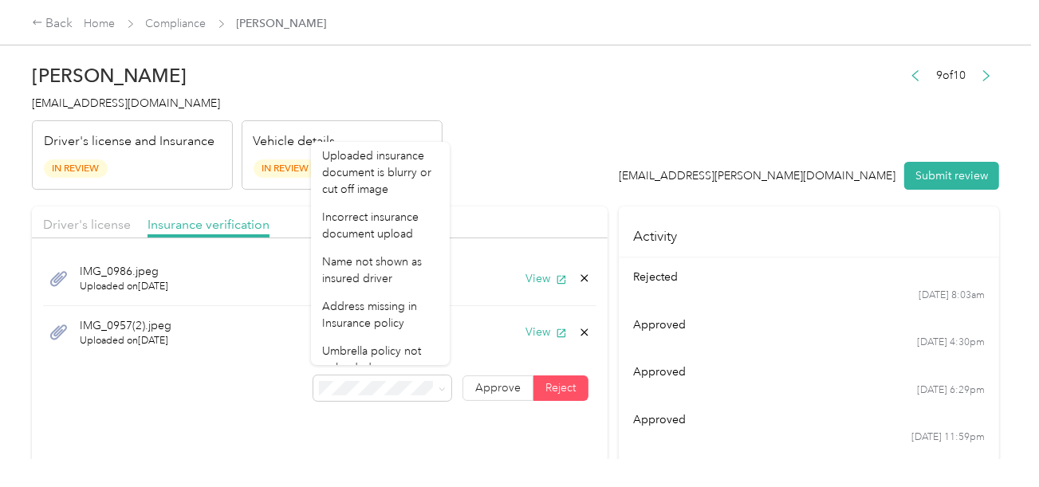
click at [614, 143] on header "[PERSON_NAME] [PERSON_NAME][EMAIL_ADDRESS][DOMAIN_NAME] Driver's license and In…" at bounding box center [515, 123] width 967 height 134
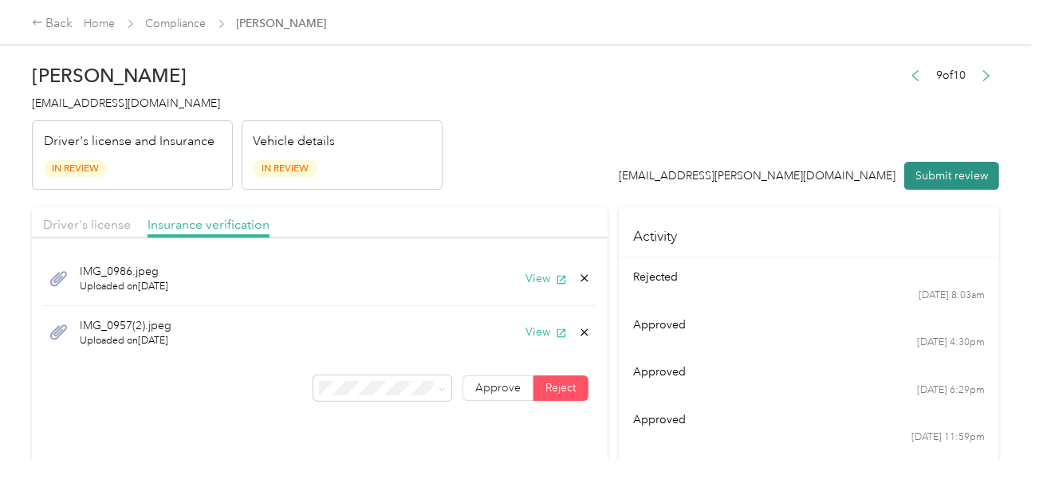
click at [940, 180] on button "Submit review" at bounding box center [951, 176] width 95 height 28
click at [112, 115] on div "[PERSON_NAME] [PERSON_NAME][EMAIL_ADDRESS][DOMAIN_NAME] Driver's license and In…" at bounding box center [237, 123] width 410 height 134
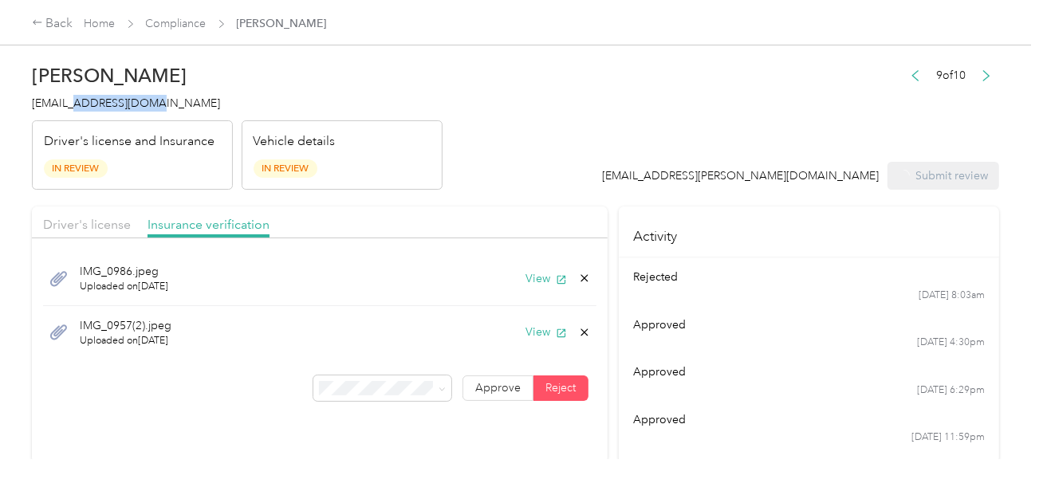
click at [112, 115] on div "[PERSON_NAME] [PERSON_NAME][EMAIL_ADDRESS][DOMAIN_NAME] Driver's license and In…" at bounding box center [237, 123] width 410 height 134
drag, startPoint x: 112, startPoint y: 115, endPoint x: 129, endPoint y: 114, distance: 17.6
click at [119, 113] on div "[PERSON_NAME] [PERSON_NAME][EMAIL_ADDRESS][DOMAIN_NAME] Driver's license and In…" at bounding box center [237, 123] width 410 height 134
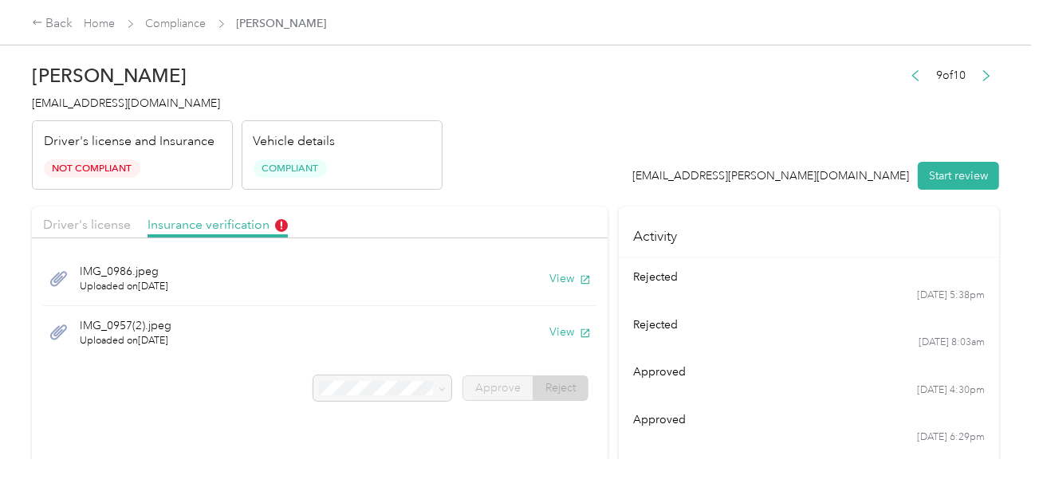
click at [513, 147] on header "[PERSON_NAME] [EMAIL_ADDRESS][DOMAIN_NAME] Driver's license and Insurance Not C…" at bounding box center [515, 123] width 967 height 134
click at [185, 27] on link "Compliance" at bounding box center [176, 24] width 61 height 14
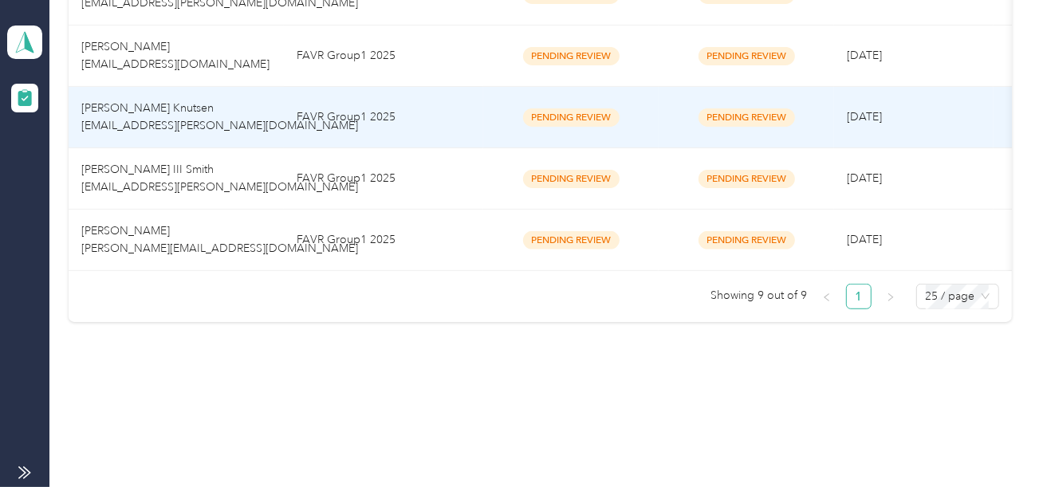
click at [513, 115] on div "Pending Review" at bounding box center [571, 117] width 150 height 18
click at [479, 118] on td "FAVR Group1 2025" at bounding box center [383, 117] width 199 height 61
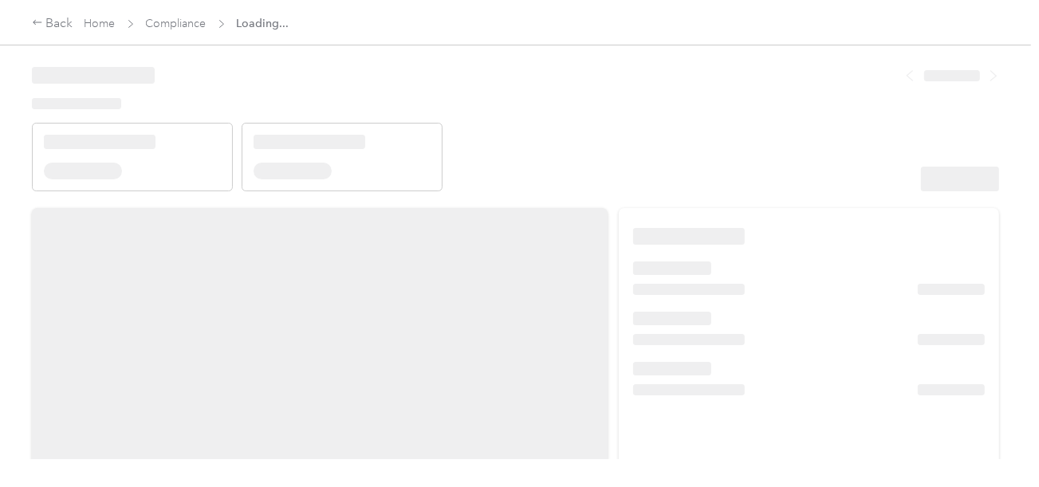
click at [705, 113] on header at bounding box center [515, 123] width 967 height 135
click at [699, 151] on header at bounding box center [515, 123] width 967 height 135
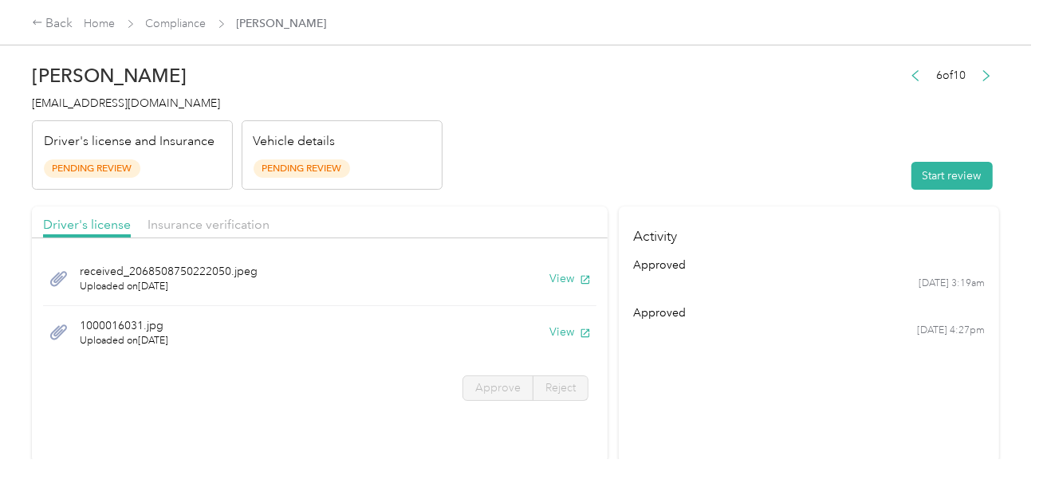
click at [762, 176] on header "[PERSON_NAME] [EMAIL_ADDRESS][DOMAIN_NAME] Driver's license and Insurance Pendi…" at bounding box center [515, 123] width 967 height 134
click at [927, 179] on button "Start review" at bounding box center [951, 176] width 81 height 28
click at [774, 155] on header "[PERSON_NAME] [EMAIL_ADDRESS][DOMAIN_NAME] Driver's license and Insurance Pendi…" at bounding box center [515, 123] width 967 height 134
click at [709, 159] on header "[PERSON_NAME] [EMAIL_ADDRESS][DOMAIN_NAME] Driver's license and Insurance Pendi…" at bounding box center [515, 123] width 967 height 134
click at [555, 280] on button "View" at bounding box center [569, 278] width 41 height 17
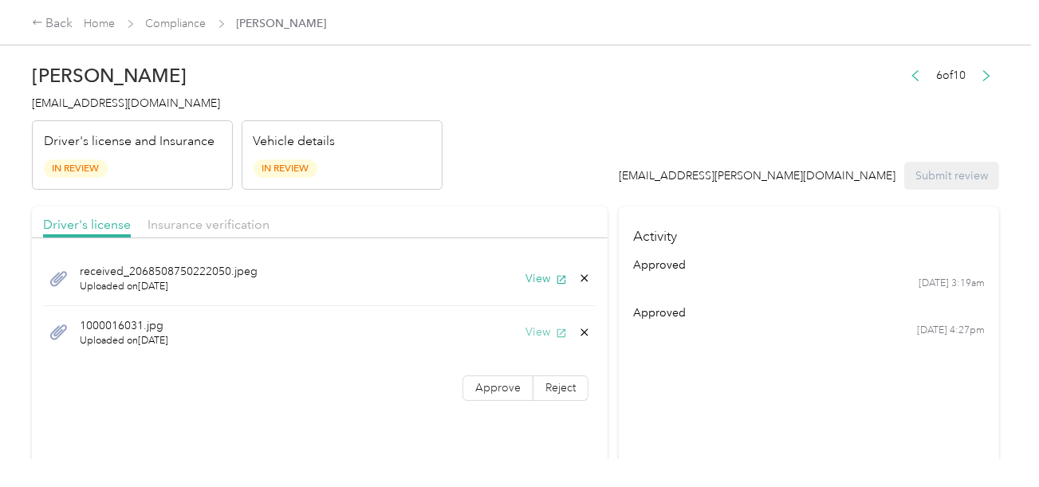
click at [540, 332] on button "View" at bounding box center [545, 332] width 41 height 17
drag, startPoint x: 217, startPoint y: 232, endPoint x: 322, endPoint y: 223, distance: 105.6
click at [228, 232] on div "Insurance verification" at bounding box center [208, 225] width 122 height 20
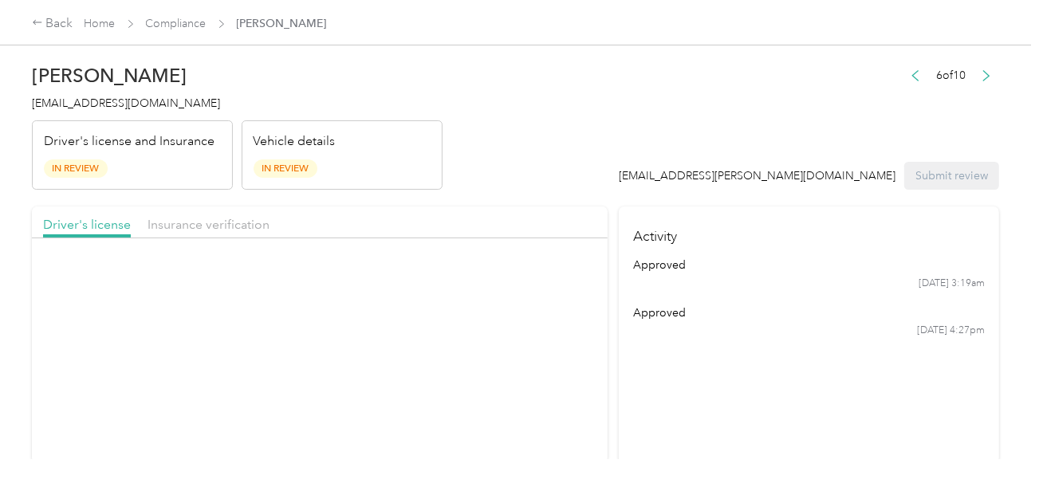
drag, startPoint x: 418, startPoint y: 206, endPoint x: 452, endPoint y: 226, distance: 39.6
click at [418, 206] on div "Driver's license Insurance verification" at bounding box center [319, 222] width 575 height 32
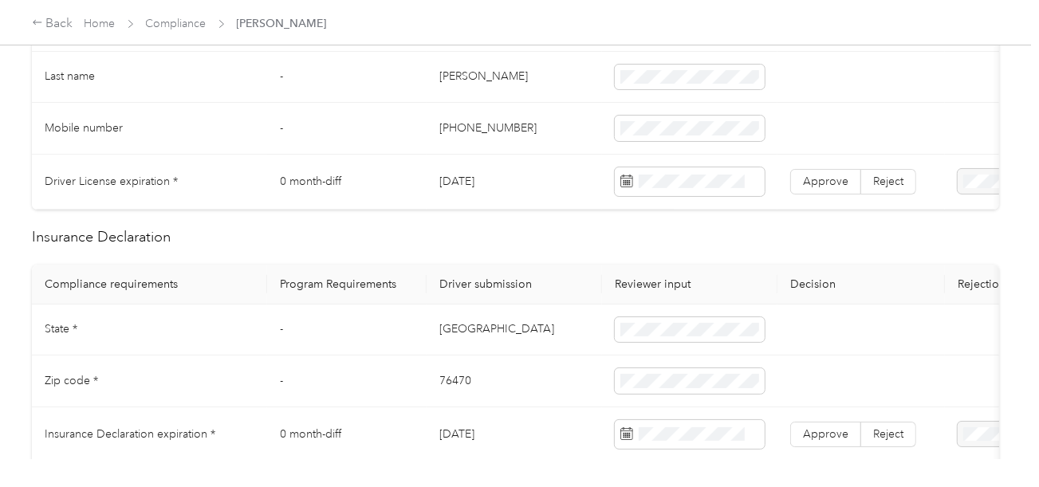
scroll to position [478, 0]
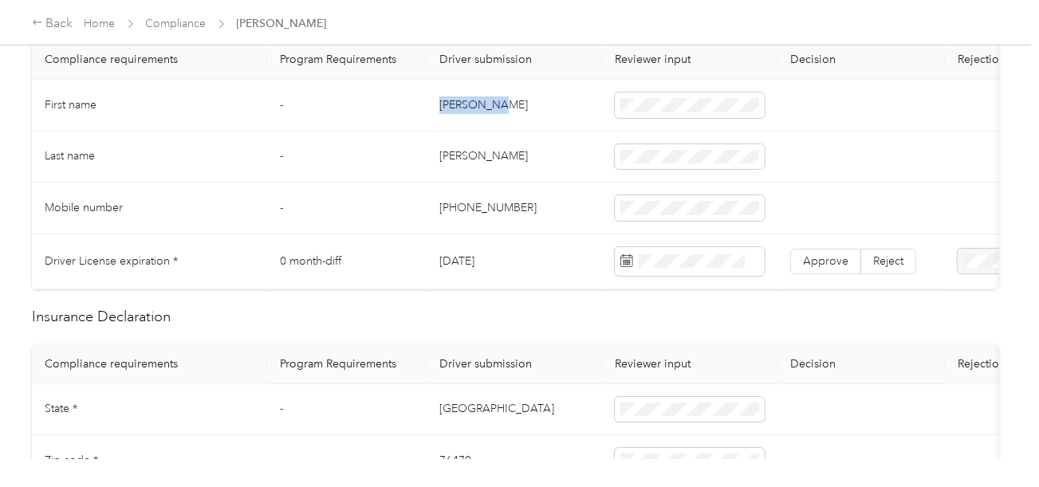
drag, startPoint x: 442, startPoint y: 96, endPoint x: 497, endPoint y: 99, distance: 54.3
click at [497, 99] on td "[PERSON_NAME]" at bounding box center [513, 106] width 175 height 52
click at [446, 160] on td "[PERSON_NAME]" at bounding box center [513, 158] width 175 height 52
drag, startPoint x: 555, startPoint y: 190, endPoint x: 744, endPoint y: 245, distance: 197.3
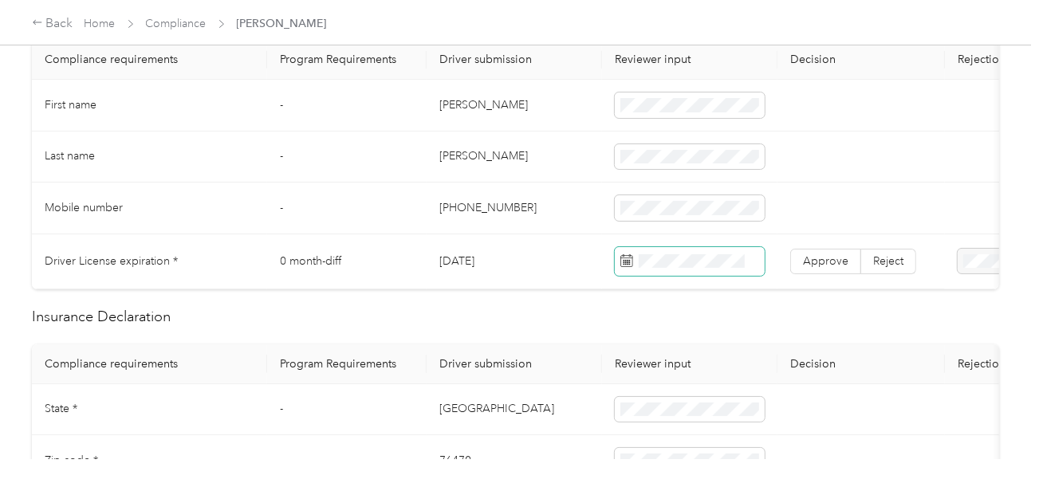
click at [556, 192] on td "[PHONE_NUMBER]" at bounding box center [513, 209] width 175 height 52
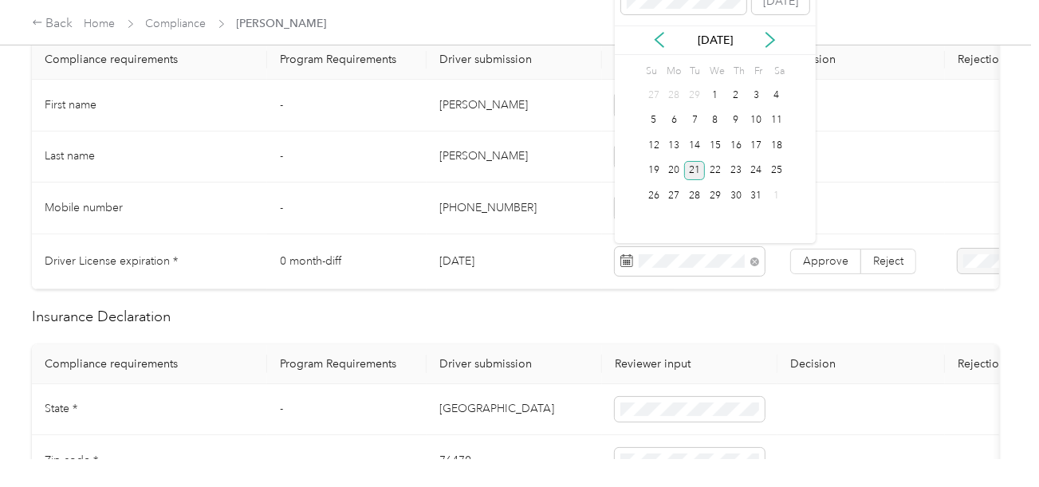
click at [701, 175] on div "21" at bounding box center [694, 171] width 21 height 20
click at [816, 254] on span "Approve" at bounding box center [825, 261] width 45 height 14
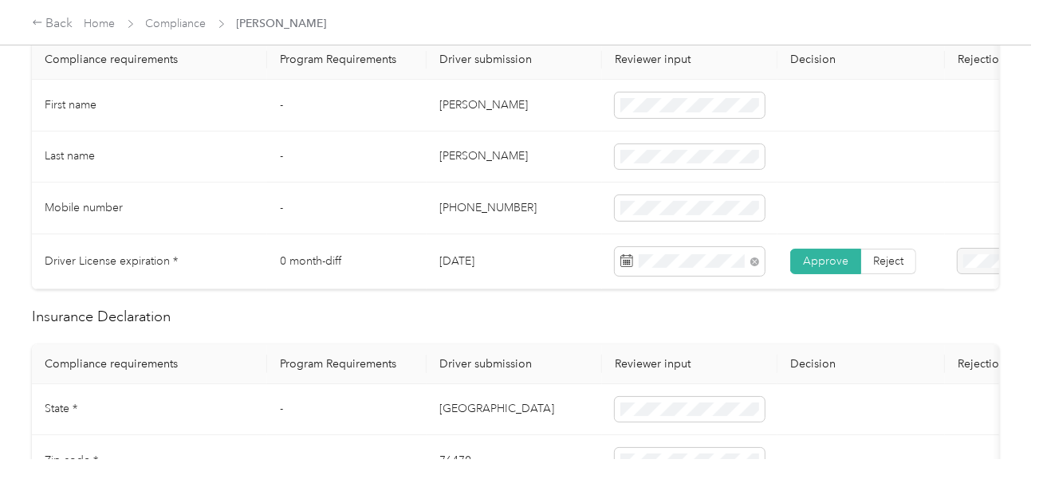
scroll to position [0, 0]
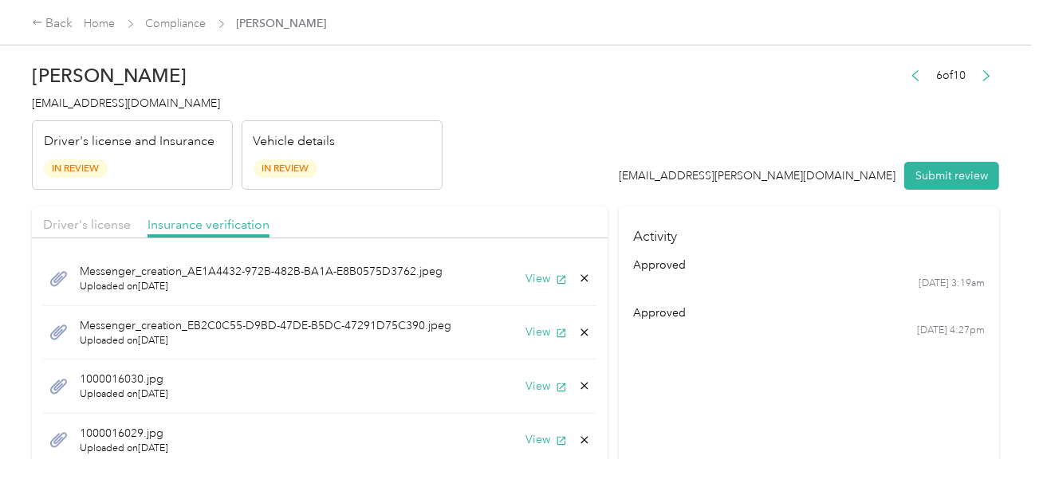
click at [106, 239] on div at bounding box center [319, 242] width 575 height 9
click at [115, 232] on div "Driver's license" at bounding box center [87, 225] width 88 height 20
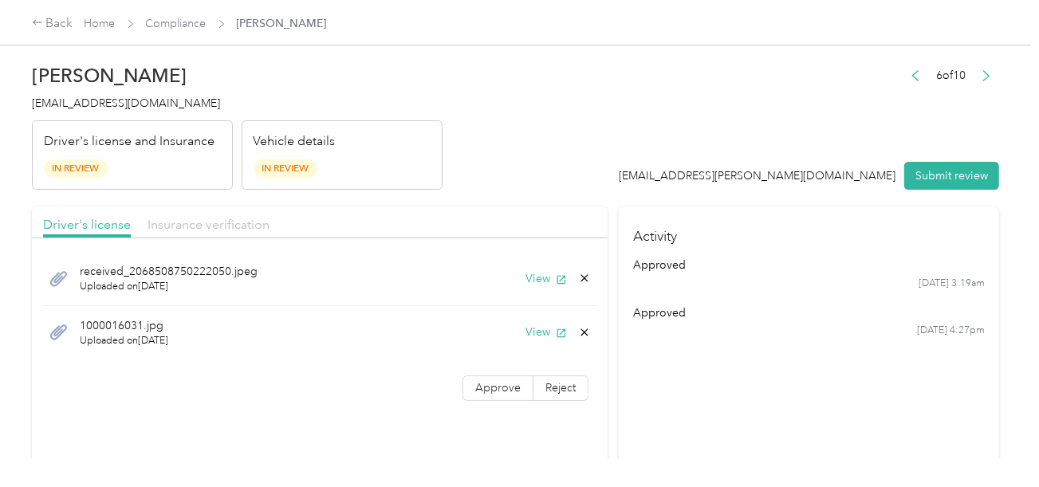
drag, startPoint x: 181, startPoint y: 230, endPoint x: 487, endPoint y: 170, distance: 312.0
click at [182, 230] on span "Insurance verification" at bounding box center [208, 224] width 122 height 15
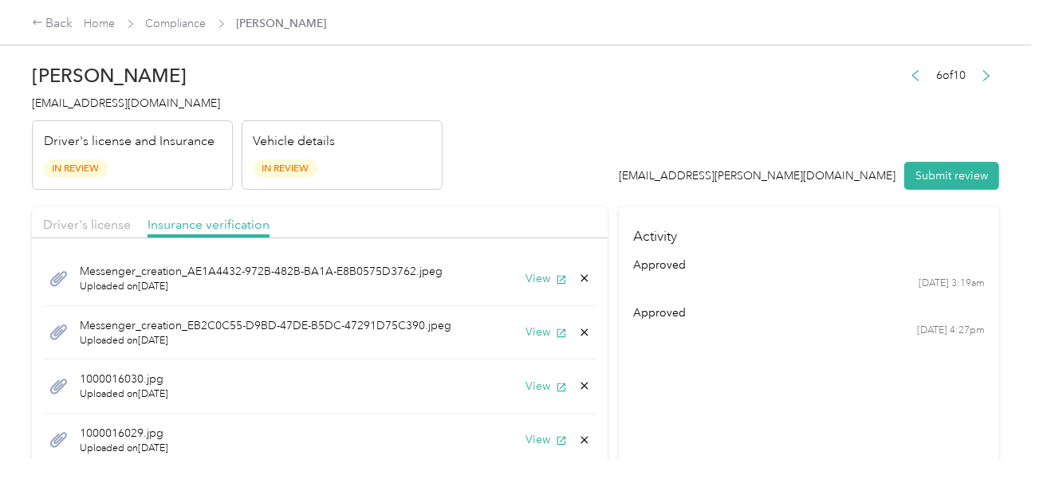
click at [524, 268] on div "Messenger_creation_AE1A4432-972B-482B-BA1A-E8B0575D3762.jpeg Uploaded on [DATE]…" at bounding box center [319, 279] width 553 height 54
click at [530, 277] on button "View" at bounding box center [545, 278] width 41 height 17
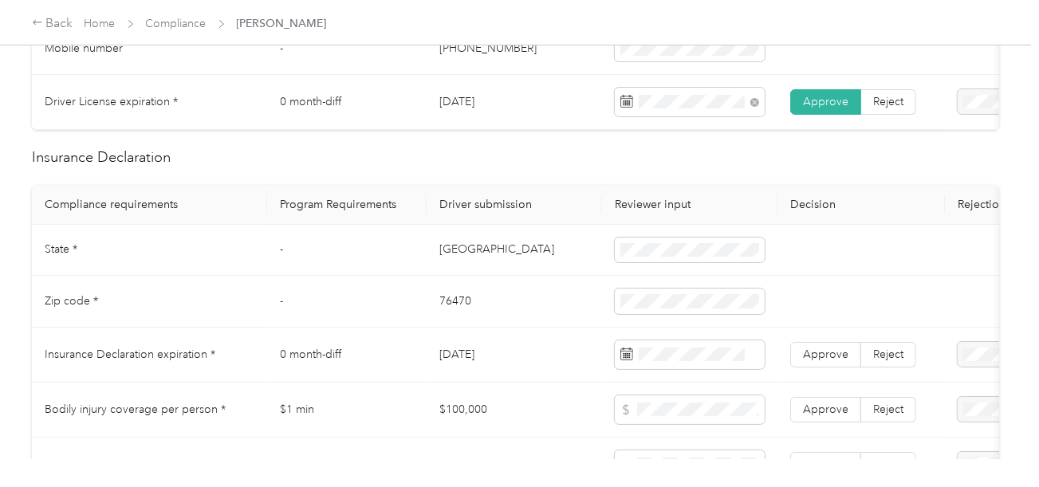
click at [448, 256] on td "[GEOGRAPHIC_DATA]" at bounding box center [513, 251] width 175 height 52
drag, startPoint x: 687, startPoint y: 266, endPoint x: 658, endPoint y: 280, distance: 31.7
click at [687, 263] on span at bounding box center [690, 251] width 150 height 26
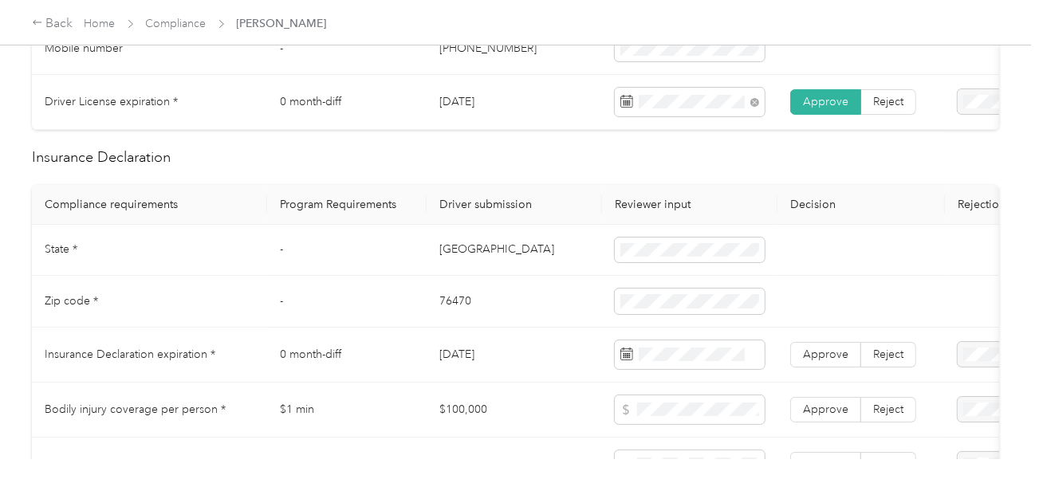
click at [438, 304] on td "76470" at bounding box center [513, 302] width 175 height 52
drag, startPoint x: 477, startPoint y: 318, endPoint x: 754, endPoint y: 318, distance: 276.6
click at [480, 318] on td "76470" at bounding box center [513, 302] width 175 height 52
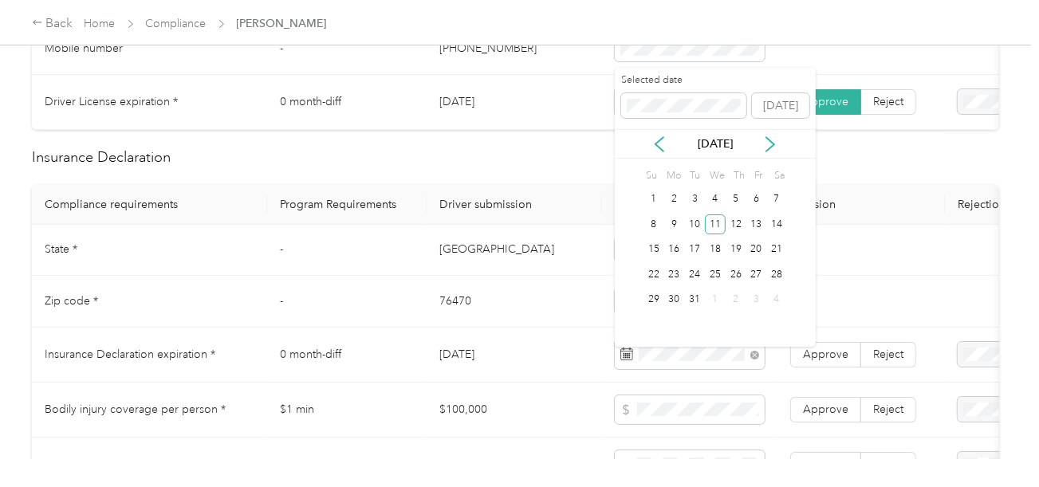
click at [720, 228] on div "11" at bounding box center [715, 224] width 21 height 20
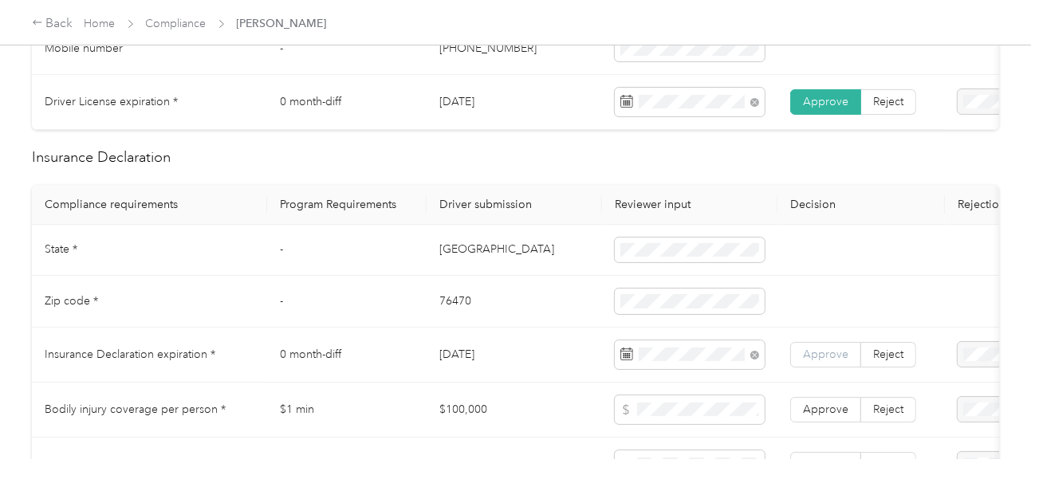
click at [825, 359] on span "Approve" at bounding box center [825, 355] width 45 height 14
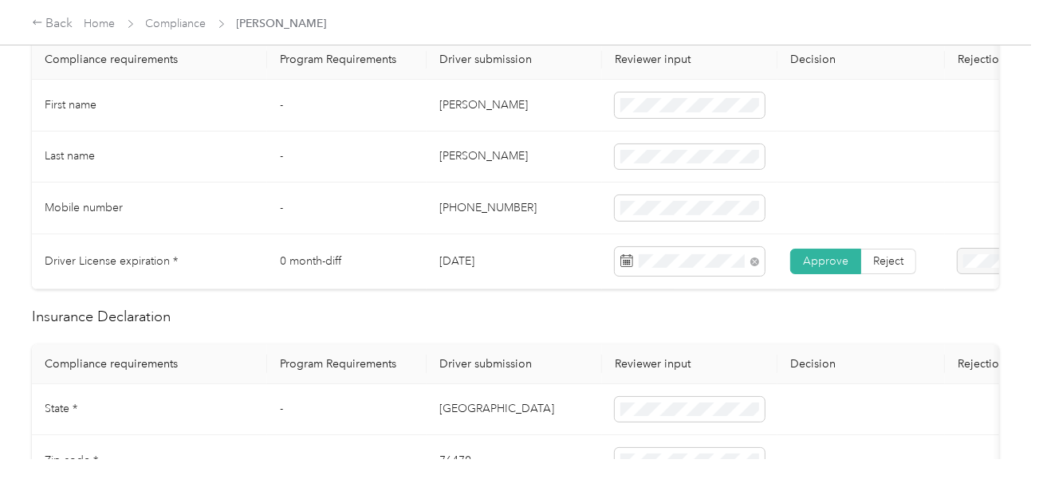
scroll to position [0, 0]
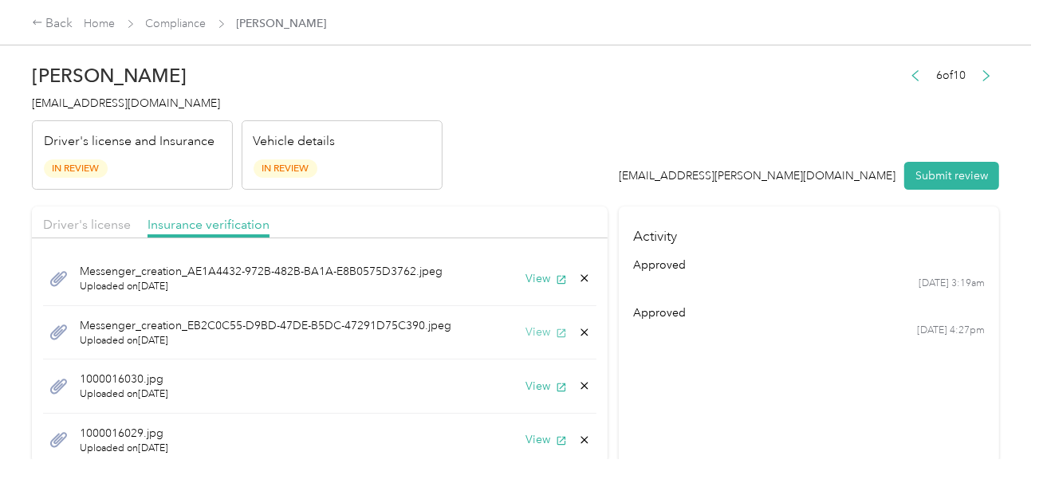
click at [530, 334] on button "View" at bounding box center [545, 332] width 41 height 17
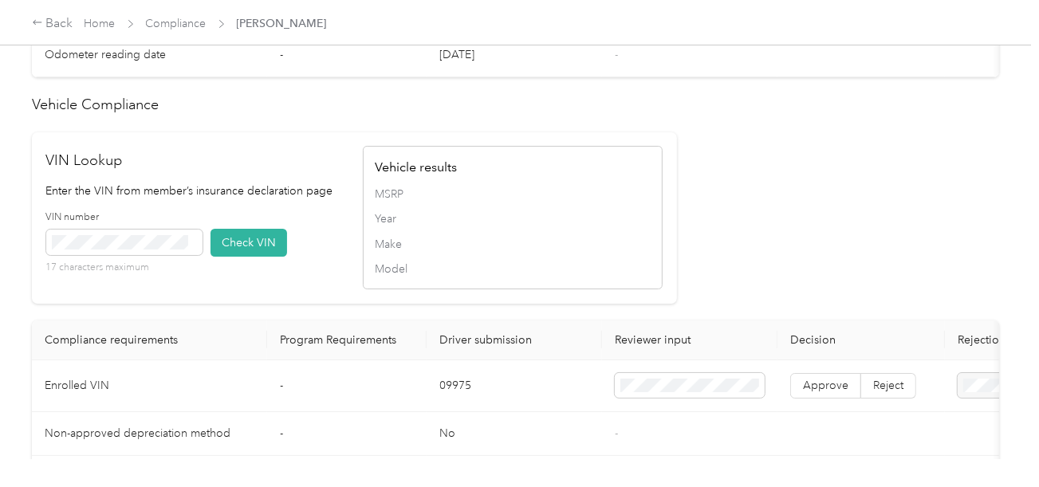
scroll to position [797, 0]
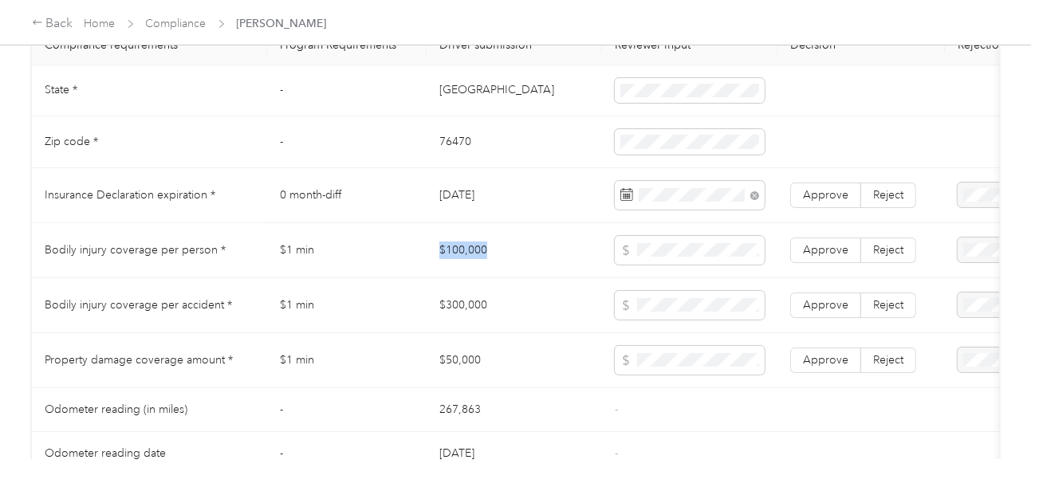
drag, startPoint x: 438, startPoint y: 251, endPoint x: 521, endPoint y: 256, distance: 83.8
click at [515, 255] on td "$100,000" at bounding box center [513, 250] width 175 height 55
click at [784, 257] on td "Approve Reject" at bounding box center [860, 250] width 167 height 55
click at [825, 257] on span "Approve" at bounding box center [825, 250] width 45 height 14
click at [826, 304] on span "Approve" at bounding box center [825, 305] width 45 height 14
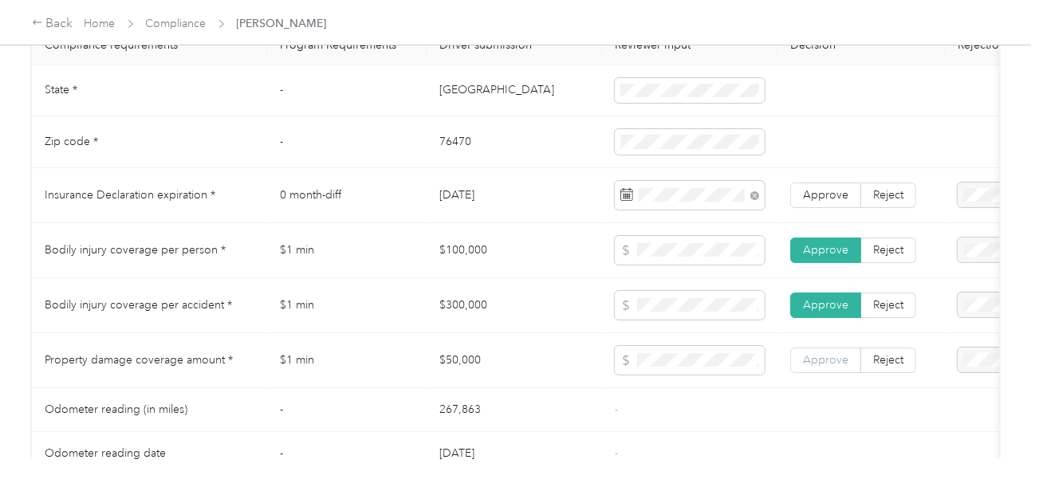
click at [825, 358] on label "Approve" at bounding box center [825, 361] width 71 height 26
drag, startPoint x: 826, startPoint y: 364, endPoint x: 829, endPoint y: 225, distance: 139.5
click at [825, 356] on label "Approve" at bounding box center [825, 361] width 71 height 26
click at [834, 208] on label "Approve" at bounding box center [825, 196] width 71 height 26
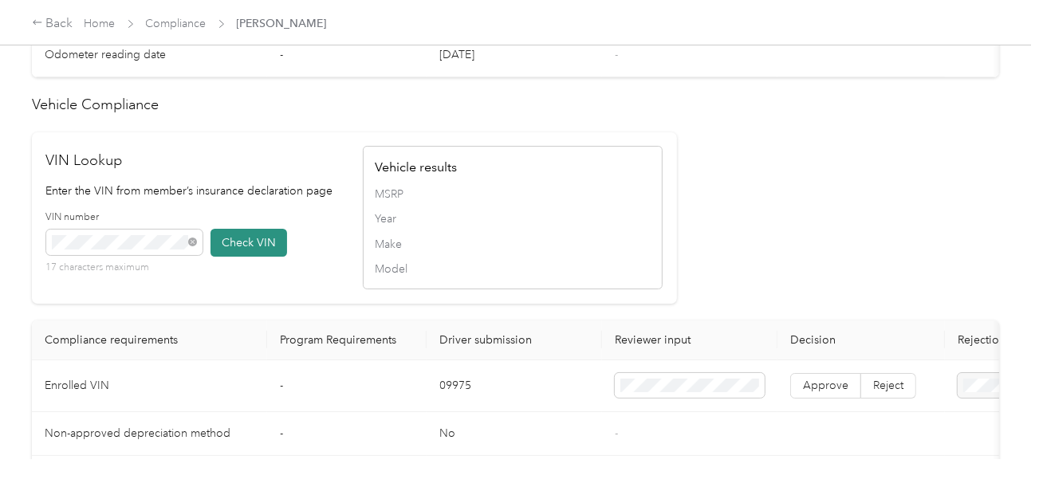
click at [273, 254] on button "Check VIN" at bounding box center [248, 243] width 77 height 28
drag, startPoint x: 860, startPoint y: 255, endPoint x: 893, endPoint y: 368, distance: 117.8
click at [820, 392] on span "Approve" at bounding box center [825, 386] width 45 height 14
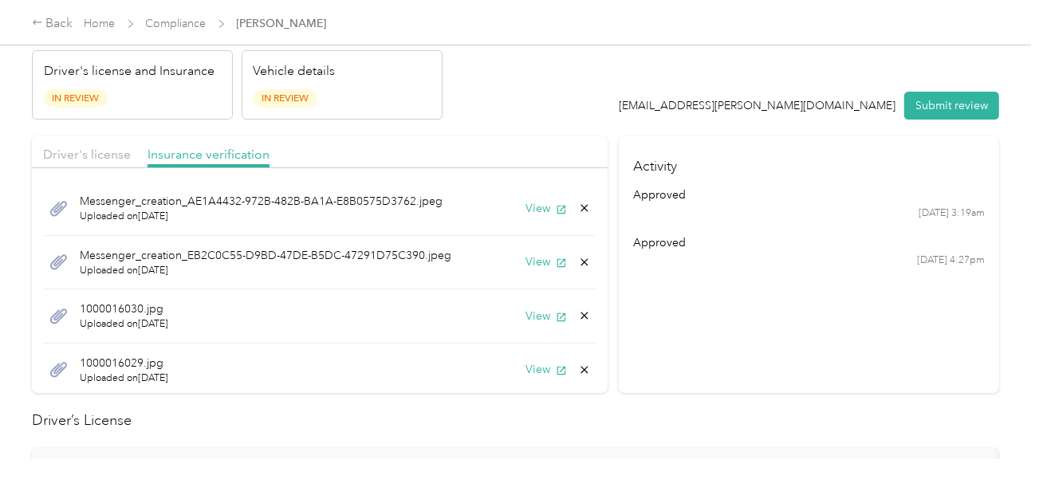
scroll to position [0, 0]
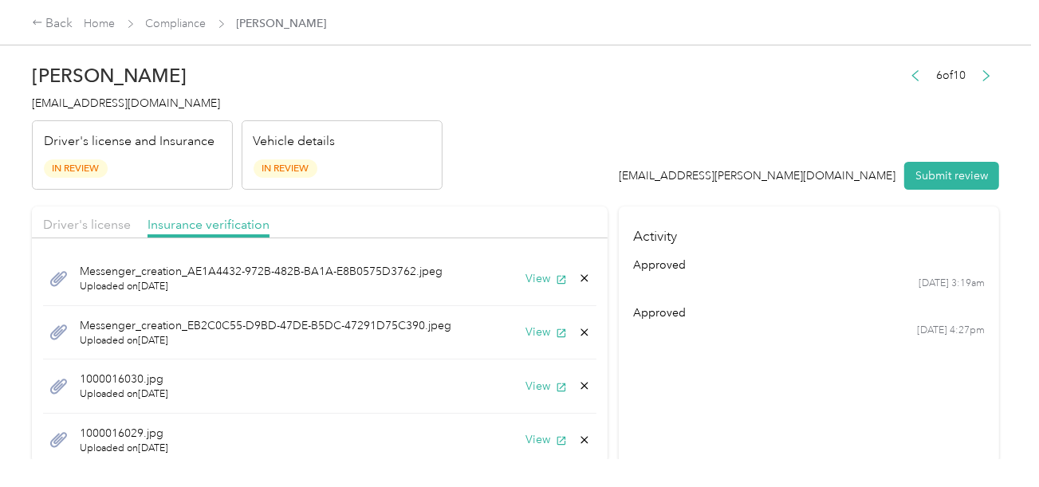
drag, startPoint x: 108, startPoint y: 229, endPoint x: 226, endPoint y: 194, distance: 122.3
click at [110, 229] on span "Driver's license" at bounding box center [87, 224] width 88 height 15
click at [284, 180] on div "Vehicle details In Review" at bounding box center [342, 155] width 201 height 70
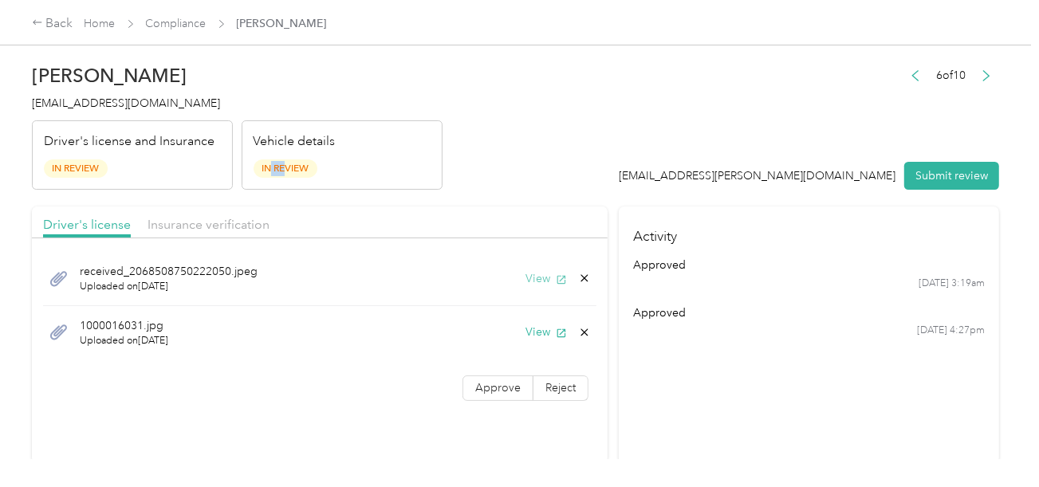
click at [525, 273] on button "View" at bounding box center [545, 278] width 41 height 17
click at [492, 381] on span "Approve" at bounding box center [497, 388] width 45 height 14
drag, startPoint x: 203, startPoint y: 222, endPoint x: 469, endPoint y: 190, distance: 267.4
click at [214, 221] on span "Insurance verification" at bounding box center [208, 224] width 122 height 15
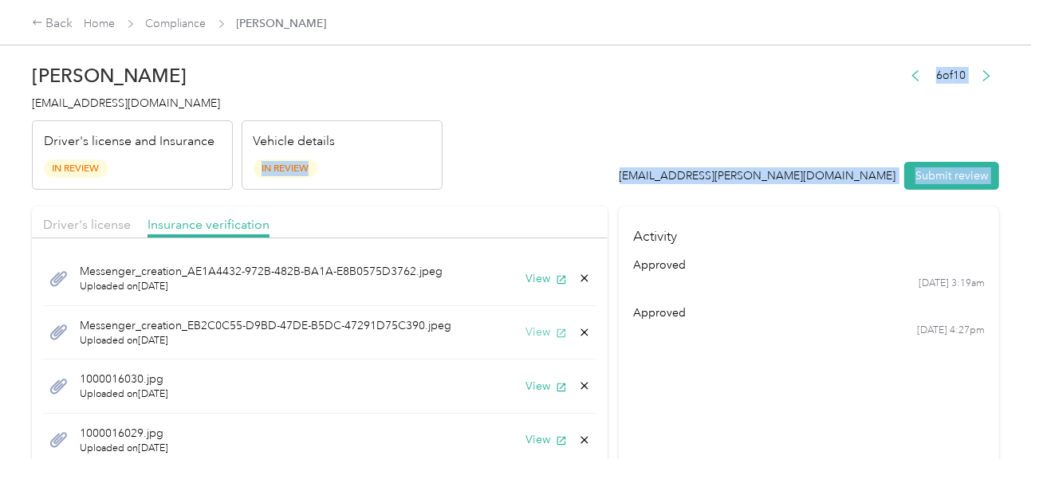
click at [529, 328] on button "View" at bounding box center [545, 332] width 41 height 17
click at [525, 379] on button "View" at bounding box center [545, 386] width 41 height 17
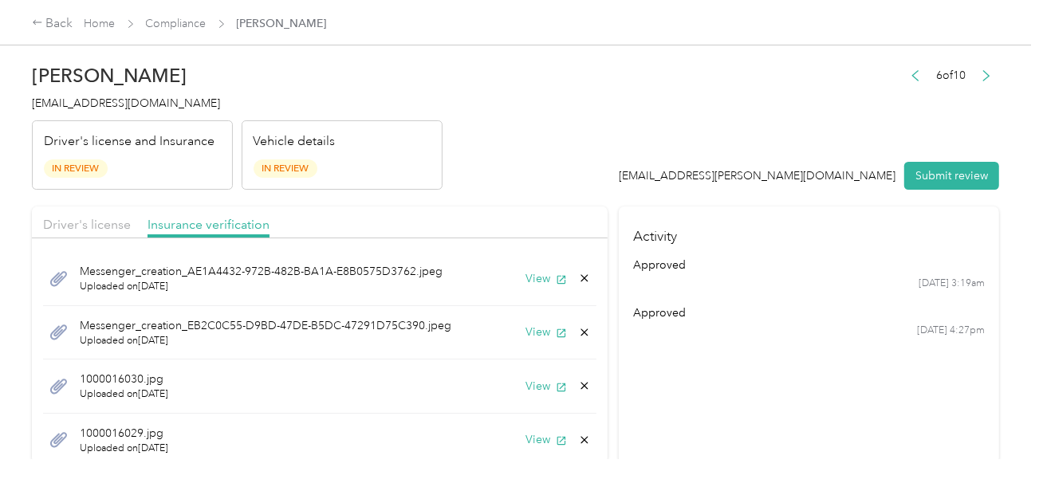
drag, startPoint x: 567, startPoint y: 381, endPoint x: 536, endPoint y: 387, distance: 31.6
click at [578, 383] on icon at bounding box center [584, 385] width 13 height 13
click at [536, 387] on button "Yes" at bounding box center [530, 396] width 31 height 26
click at [579, 382] on div "1000016029.jpg Uploaded on [DATE] View" at bounding box center [319, 385] width 553 height 53
click at [578, 382] on icon at bounding box center [584, 385] width 13 height 13
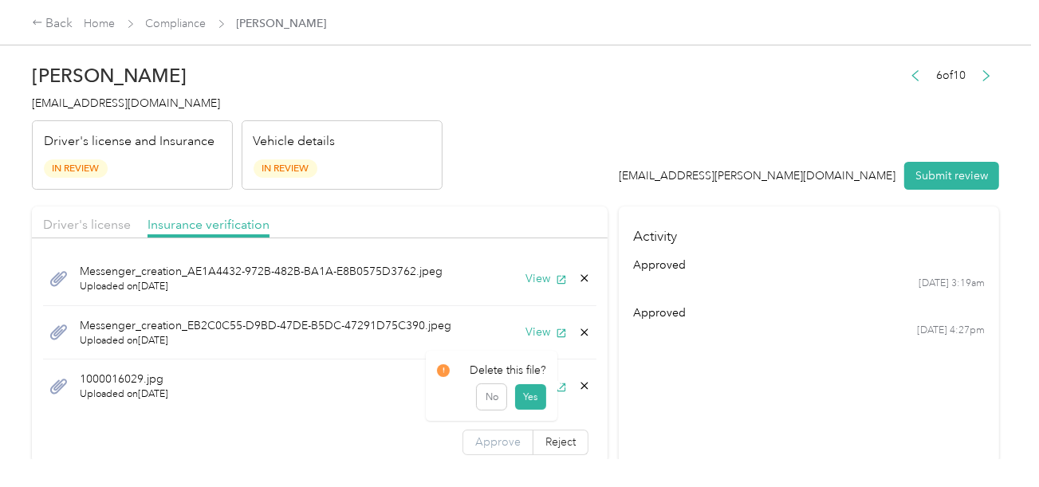
click at [531, 391] on button "Yes" at bounding box center [530, 396] width 31 height 25
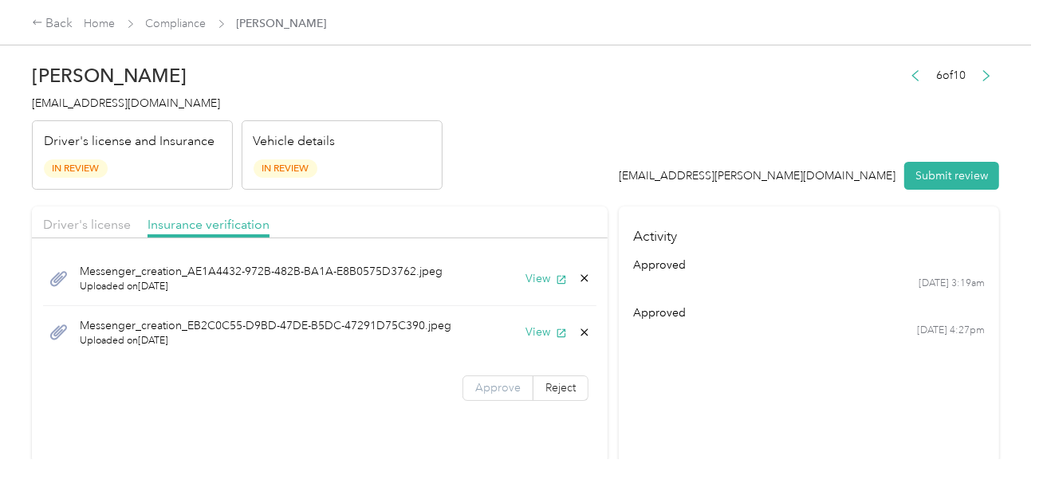
click at [495, 394] on label "Approve" at bounding box center [497, 388] width 71 height 26
drag, startPoint x: 746, startPoint y: 378, endPoint x: 825, endPoint y: 257, distance: 144.6
click at [746, 377] on section "Activity approved [DATE] 3:19am approved [DATE] 4:27pm" at bounding box center [809, 334] width 380 height 257
click at [929, 147] on div "6 of 10 [EMAIL_ADDRESS][PERSON_NAME][DOMAIN_NAME] Submit review" at bounding box center [809, 128] width 380 height 126
click at [945, 175] on button "Submit review" at bounding box center [951, 176] width 95 height 28
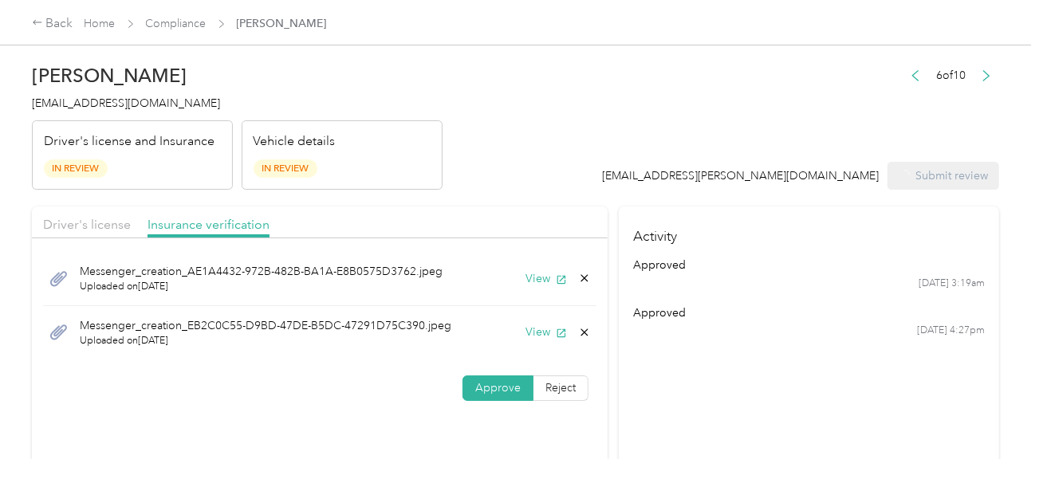
drag, startPoint x: 662, startPoint y: 118, endPoint x: 149, endPoint y: 104, distance: 513.5
click at [655, 118] on header "[PERSON_NAME] [EMAIL_ADDRESS][DOMAIN_NAME] Driver's license and Insurance In Re…" at bounding box center [515, 123] width 967 height 134
click at [104, 96] on h4 "[EMAIL_ADDRESS][DOMAIN_NAME]" at bounding box center [237, 103] width 410 height 17
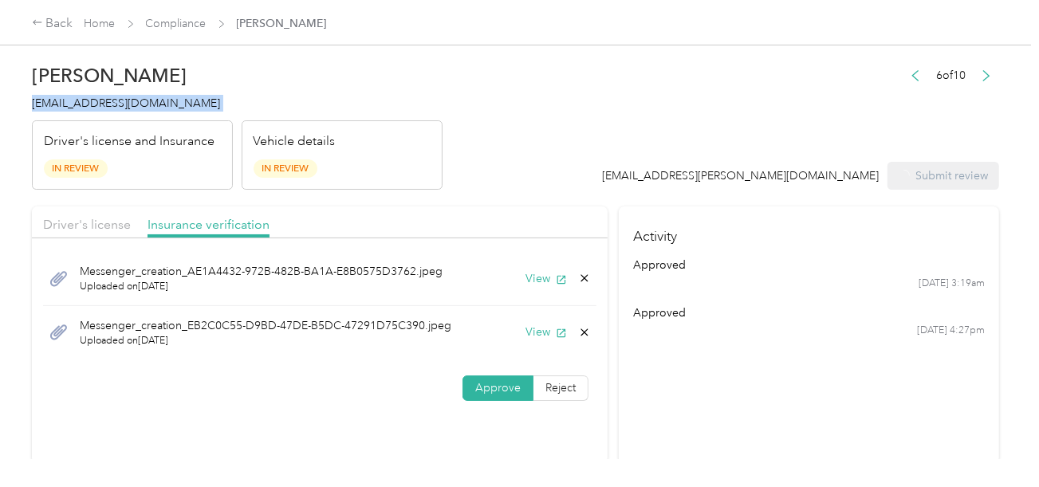
click at [104, 96] on h4 "[EMAIL_ADDRESS][DOMAIN_NAME]" at bounding box center [237, 103] width 410 height 17
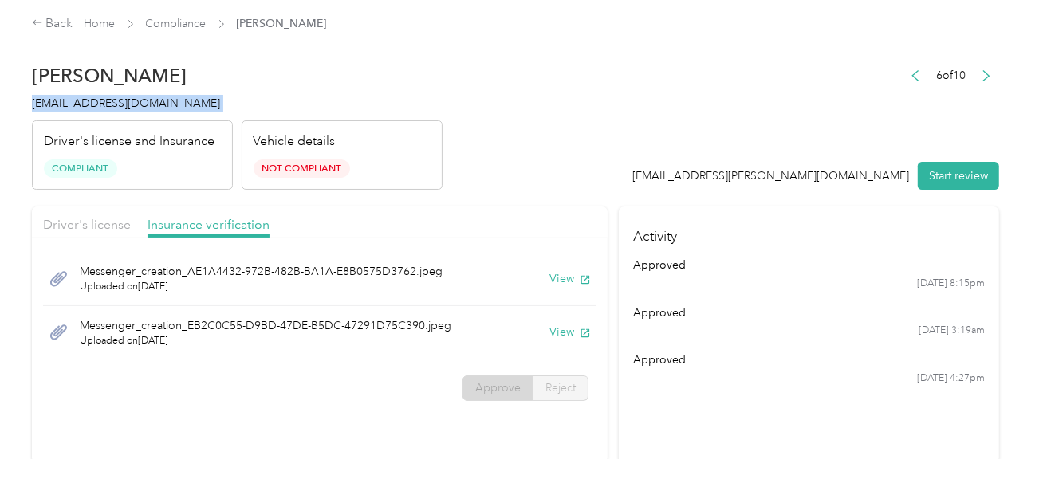
click at [355, 62] on div "[PERSON_NAME] [EMAIL_ADDRESS][DOMAIN_NAME] Driver's license and Insurance Compl…" at bounding box center [237, 123] width 410 height 134
click at [188, 29] on link "Compliance" at bounding box center [176, 24] width 61 height 14
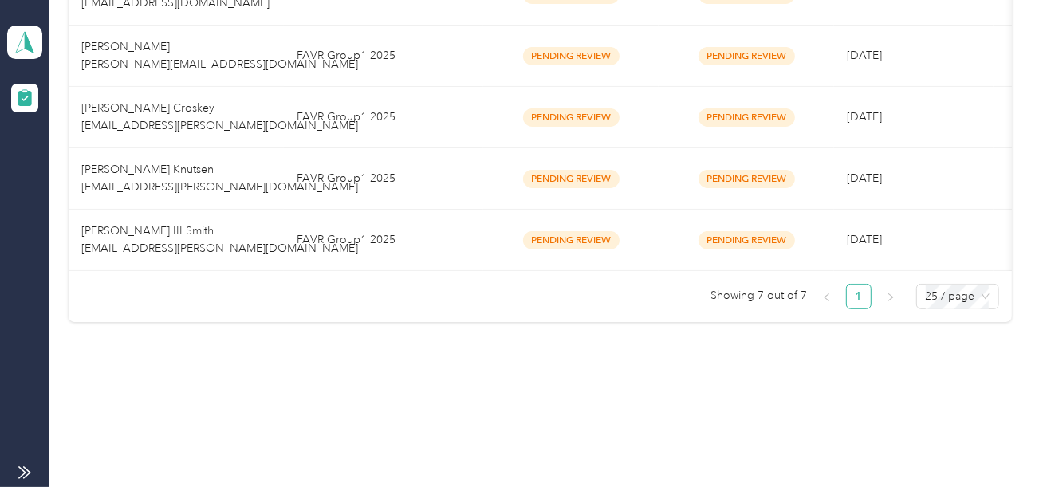
scroll to position [522, 0]
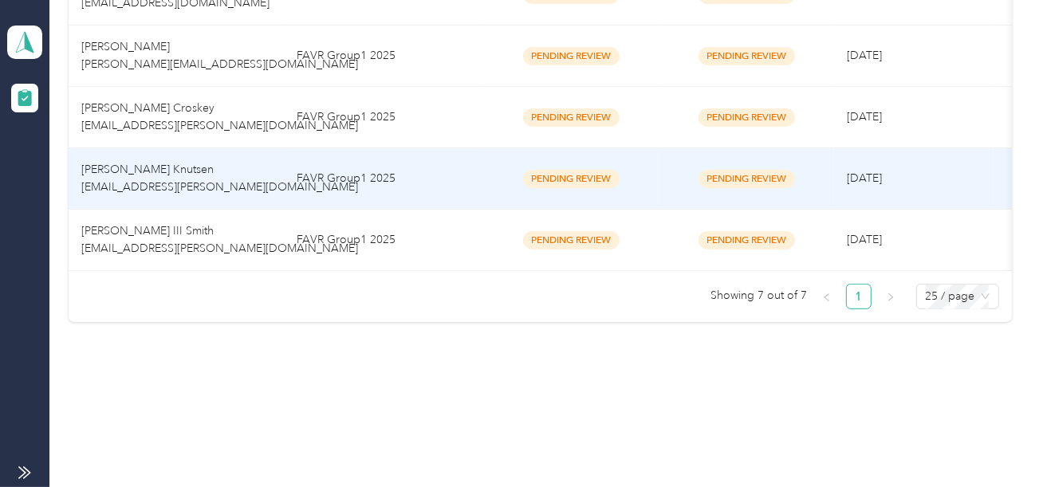
click at [408, 150] on td "FAVR Group1 2025" at bounding box center [383, 178] width 199 height 61
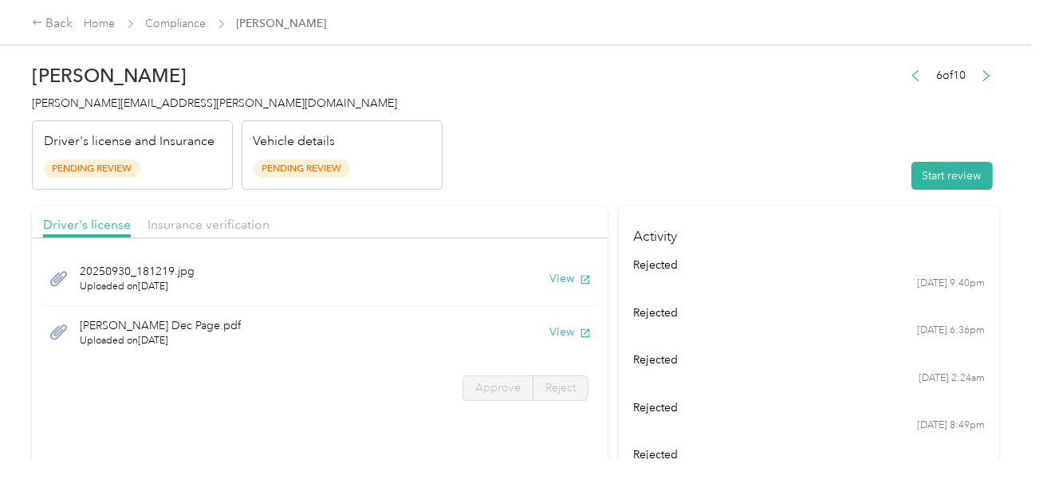
click at [663, 155] on header "[PERSON_NAME] Knutsen [EMAIL_ADDRESS][PERSON_NAME][DOMAIN_NAME] Driver's licens…" at bounding box center [515, 123] width 967 height 134
click at [751, 180] on header "[PERSON_NAME] Knutsen [EMAIL_ADDRESS][PERSON_NAME][DOMAIN_NAME] Driver's licens…" at bounding box center [515, 123] width 967 height 134
click at [949, 187] on button "Start review" at bounding box center [951, 176] width 81 height 28
click at [721, 145] on header "[PERSON_NAME] Knutsen [EMAIL_ADDRESS][PERSON_NAME][DOMAIN_NAME] Driver's licens…" at bounding box center [515, 123] width 967 height 134
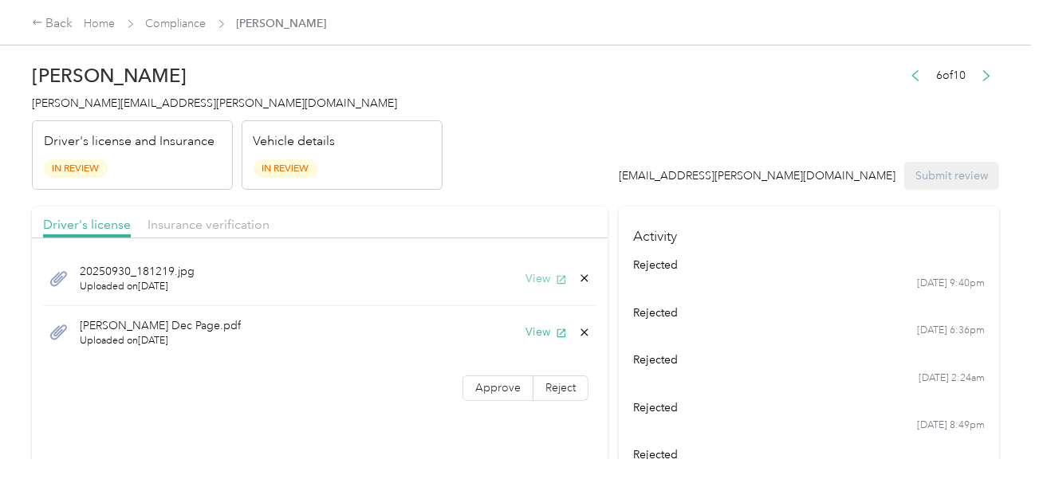
click at [556, 272] on span "button" at bounding box center [561, 279] width 11 height 14
click at [545, 328] on button "View" at bounding box center [545, 332] width 41 height 17
click at [546, 94] on header "[PERSON_NAME] Knutsen [EMAIL_ADDRESS][PERSON_NAME][DOMAIN_NAME] Driver's licens…" at bounding box center [515, 123] width 967 height 134
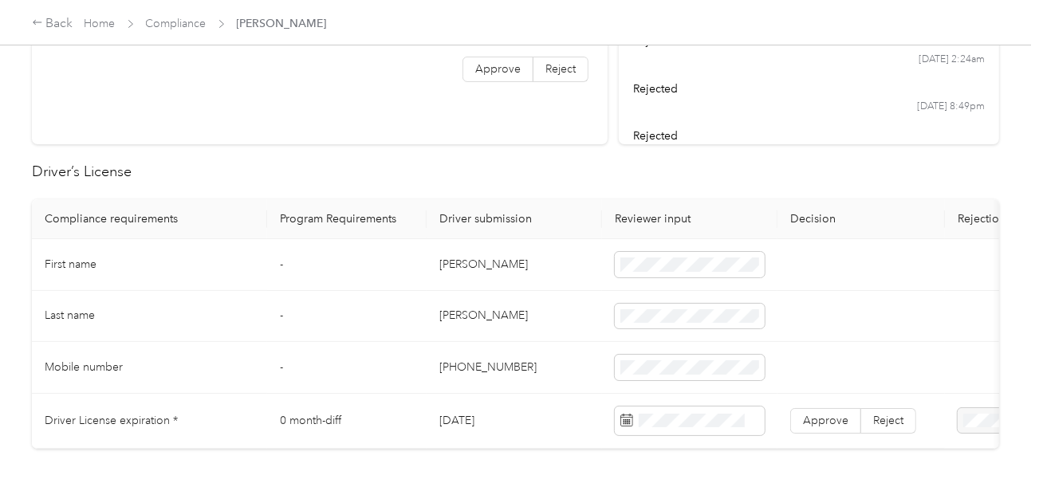
scroll to position [398, 0]
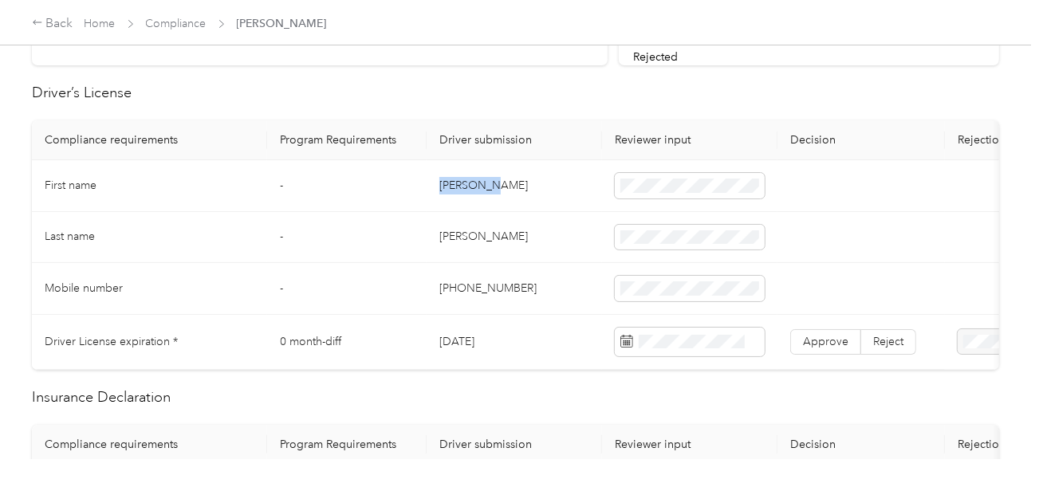
drag, startPoint x: 444, startPoint y: 183, endPoint x: 514, endPoint y: 187, distance: 70.2
click at [506, 186] on td "[PERSON_NAME]" at bounding box center [513, 186] width 175 height 52
click at [446, 230] on td "[PERSON_NAME]" at bounding box center [513, 238] width 175 height 52
drag, startPoint x: 493, startPoint y: 254, endPoint x: 642, endPoint y: 269, distance: 150.5
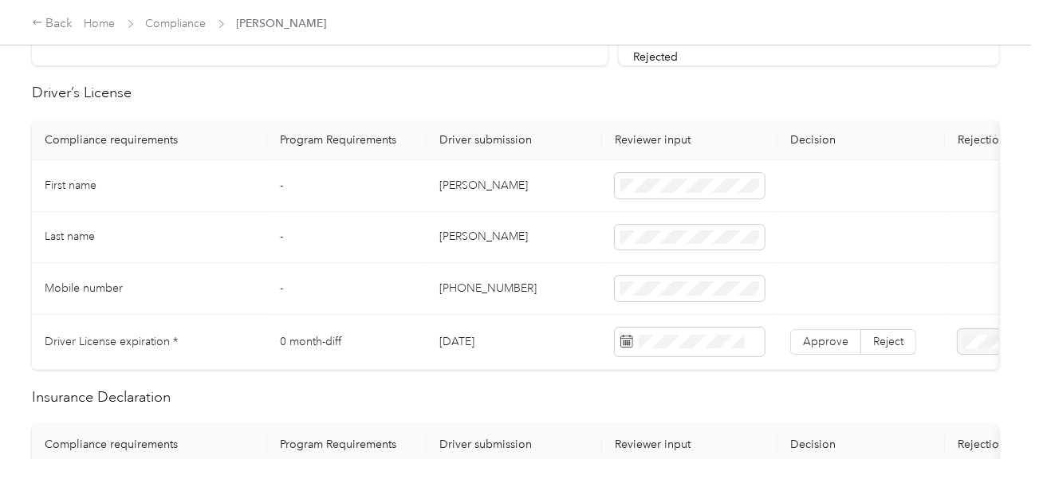
click at [506, 257] on td "[PERSON_NAME]" at bounding box center [513, 238] width 175 height 52
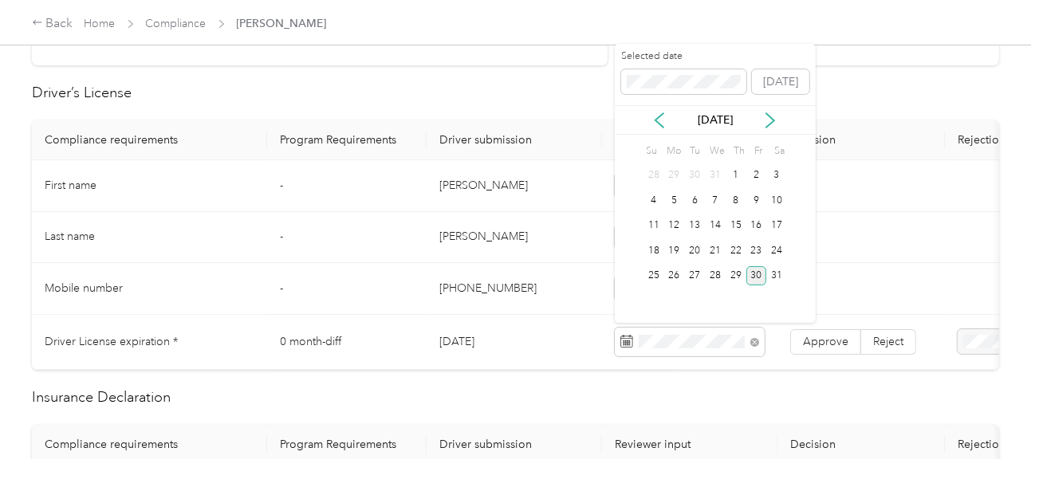
click at [747, 272] on div "30" at bounding box center [756, 276] width 21 height 20
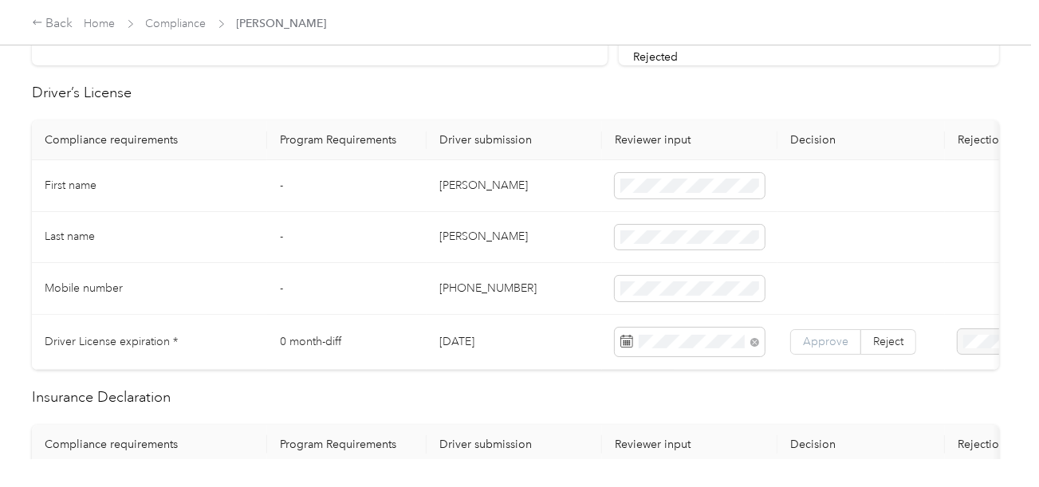
click at [820, 335] on span "Approve" at bounding box center [825, 342] width 45 height 14
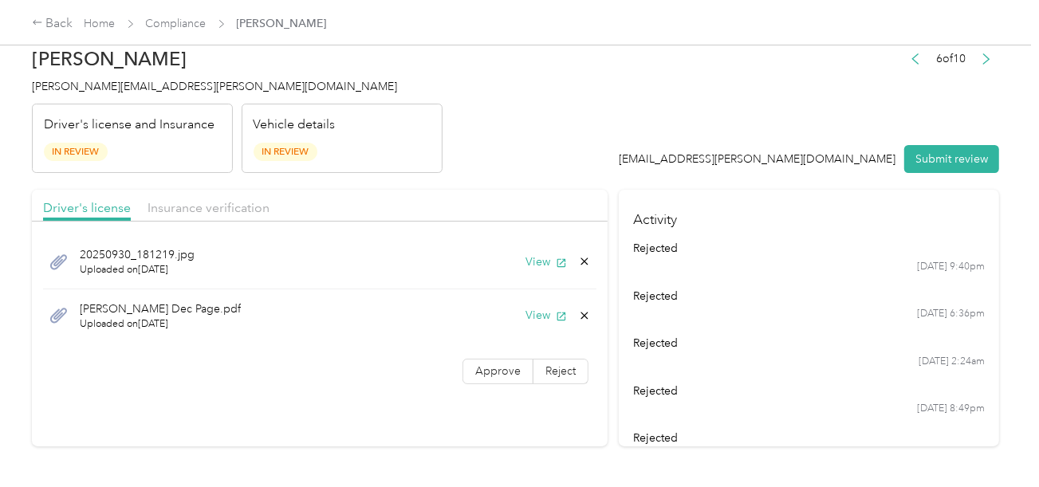
scroll to position [0, 0]
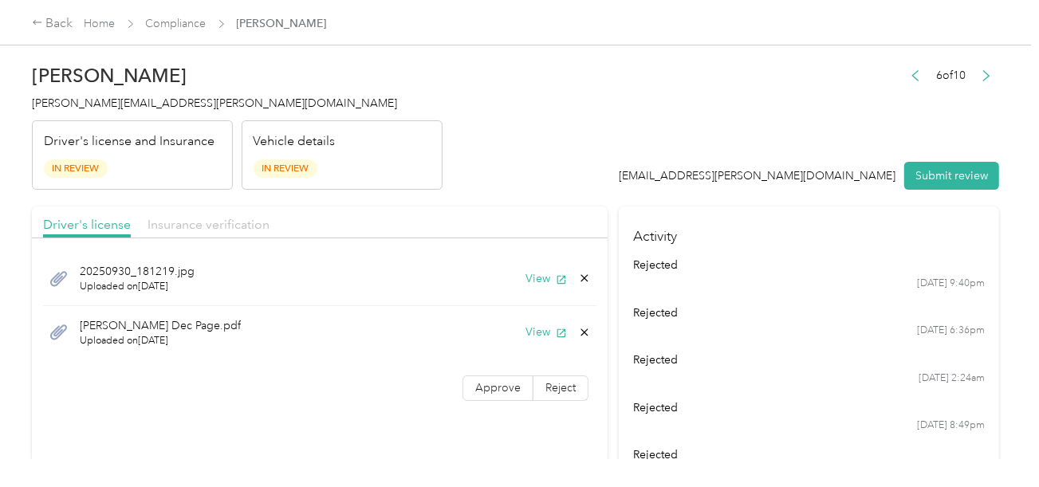
click at [177, 208] on div "Driver's license Insurance verification" at bounding box center [319, 222] width 575 height 32
drag, startPoint x: 179, startPoint y: 226, endPoint x: 493, endPoint y: 166, distance: 319.7
click at [186, 226] on span "Insurance verification" at bounding box center [208, 224] width 122 height 15
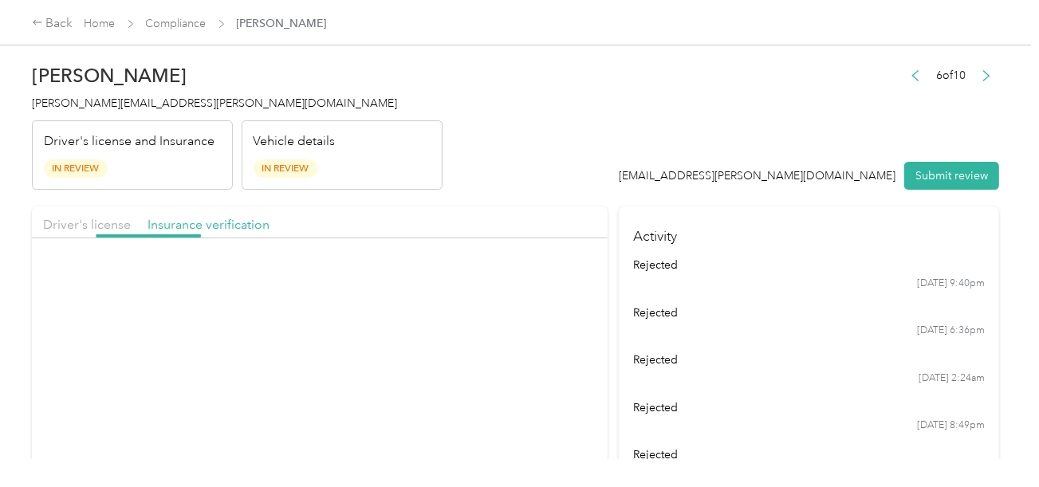
click at [494, 166] on header "[PERSON_NAME] Knutsen [EMAIL_ADDRESS][PERSON_NAME][DOMAIN_NAME] Driver's licens…" at bounding box center [515, 123] width 967 height 134
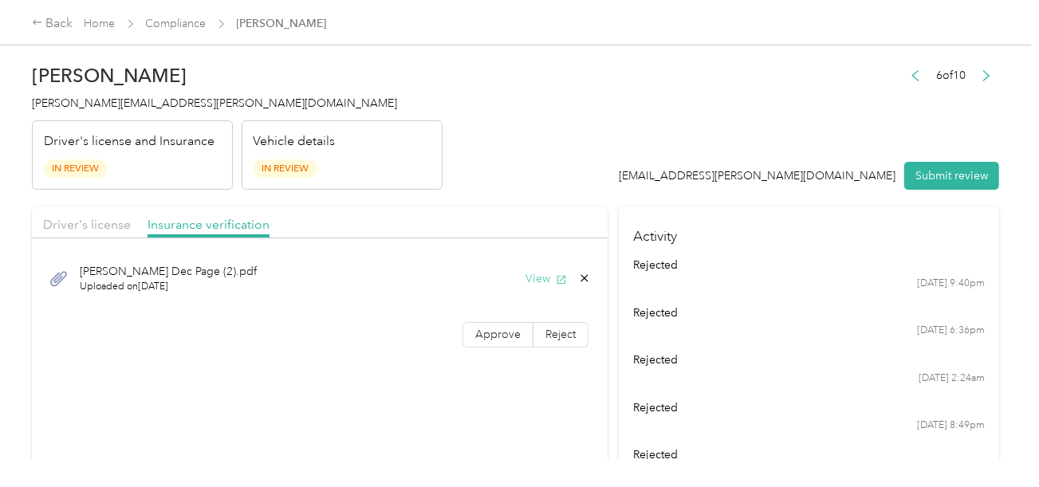
click at [528, 279] on button "View" at bounding box center [545, 278] width 41 height 17
drag, startPoint x: 98, startPoint y: 223, endPoint x: 546, endPoint y: 163, distance: 452.0
click at [108, 223] on span "Driver's license" at bounding box center [87, 224] width 88 height 15
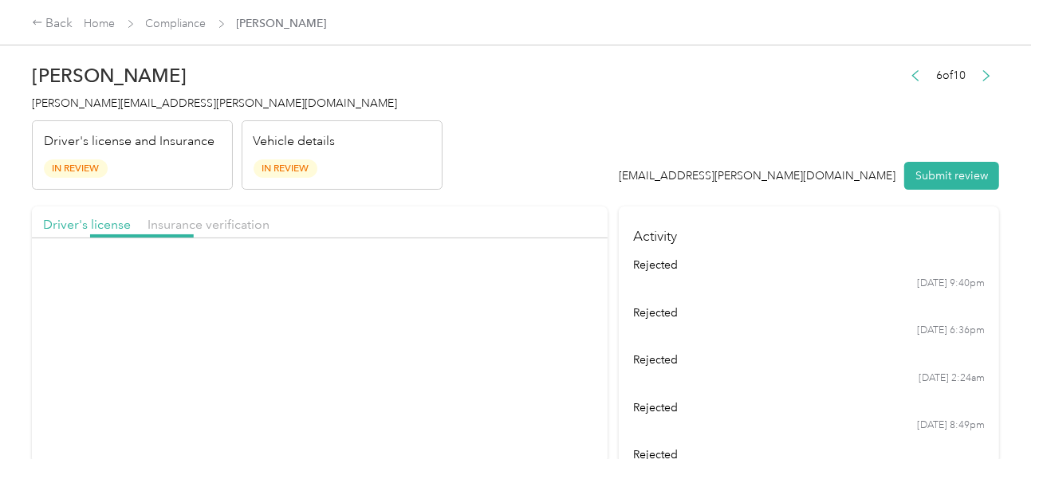
drag, startPoint x: 546, startPoint y: 163, endPoint x: 556, endPoint y: 234, distance: 72.4
click at [547, 163] on header "[PERSON_NAME] Knutsen [EMAIL_ADDRESS][PERSON_NAME][DOMAIN_NAME] Driver's licens…" at bounding box center [515, 123] width 967 height 134
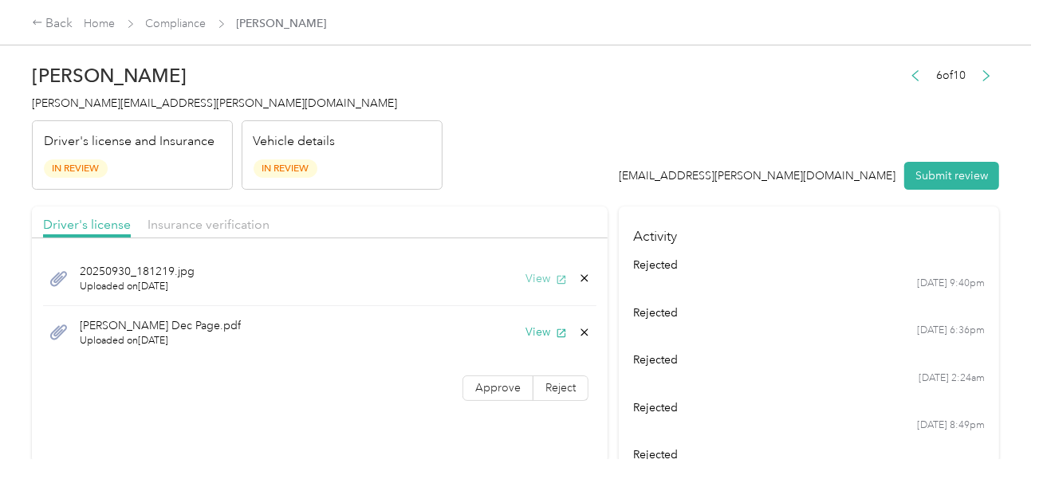
click at [532, 273] on button "View" at bounding box center [545, 278] width 41 height 17
click at [539, 331] on button "View" at bounding box center [545, 332] width 41 height 17
drag, startPoint x: 204, startPoint y: 241, endPoint x: 215, endPoint y: 237, distance: 11.8
click at [210, 239] on div at bounding box center [319, 242] width 575 height 9
click at [223, 222] on span "Insurance verification" at bounding box center [208, 224] width 122 height 15
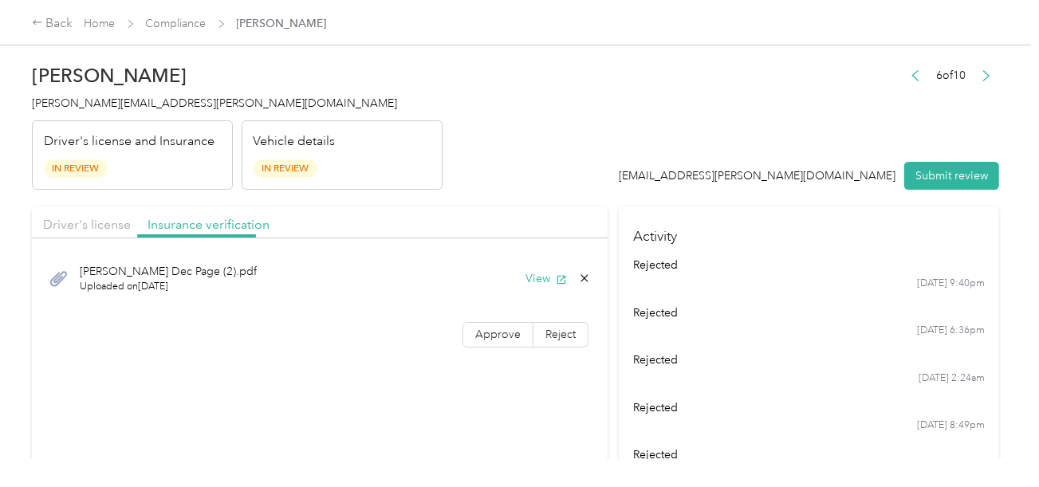
click at [473, 173] on header "[PERSON_NAME] Knutsen [EMAIL_ADDRESS][PERSON_NAME][DOMAIN_NAME] Driver's licens…" at bounding box center [515, 123] width 967 height 134
click at [94, 232] on div "Driver's license" at bounding box center [87, 225] width 88 height 20
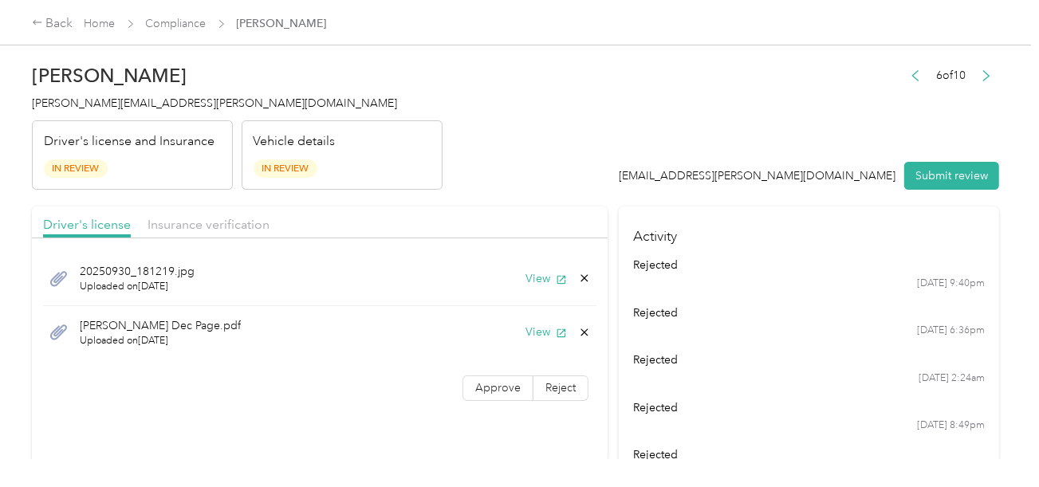
click at [568, 159] on header "[PERSON_NAME] Knutsen [EMAIL_ADDRESS][PERSON_NAME][DOMAIN_NAME] Driver's licens…" at bounding box center [515, 123] width 967 height 134
click at [205, 234] on div "Driver's license Insurance verification" at bounding box center [319, 222] width 575 height 32
click at [216, 222] on span "Insurance verification" at bounding box center [208, 224] width 122 height 15
click at [534, 157] on header "[PERSON_NAME] Knutsen [EMAIL_ADDRESS][PERSON_NAME][DOMAIN_NAME] Driver's licens…" at bounding box center [515, 123] width 967 height 134
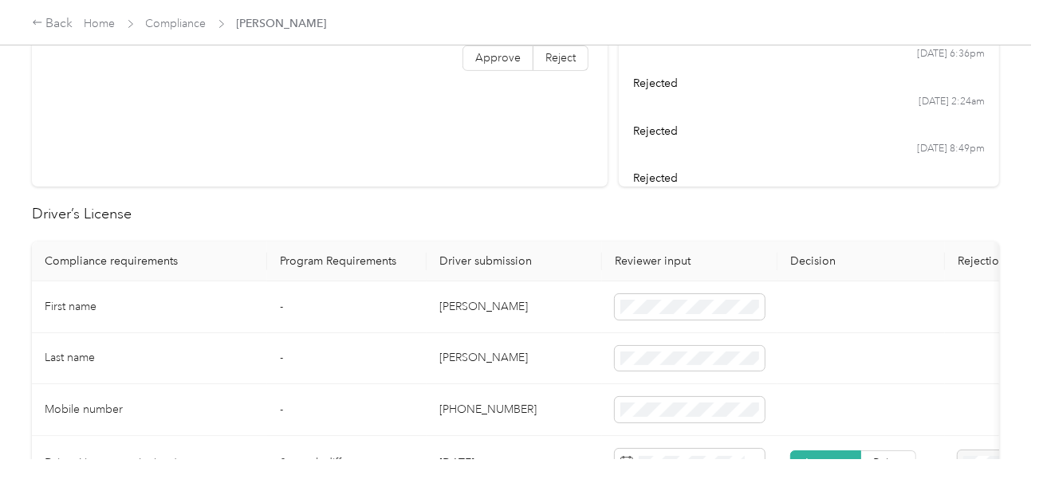
scroll to position [638, 0]
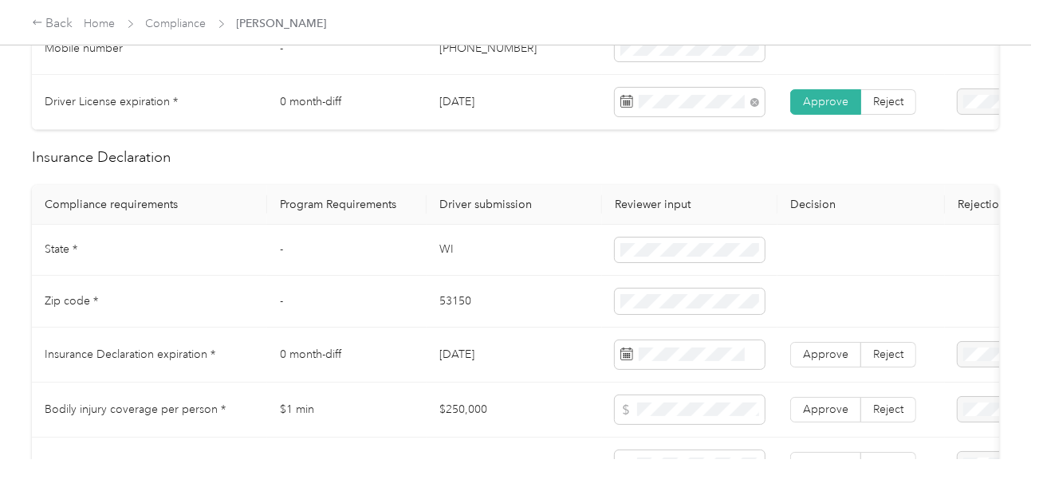
click at [451, 261] on td "WI" at bounding box center [513, 251] width 175 height 52
click at [670, 263] on span at bounding box center [690, 251] width 150 height 26
click at [450, 300] on td "53150" at bounding box center [513, 302] width 175 height 52
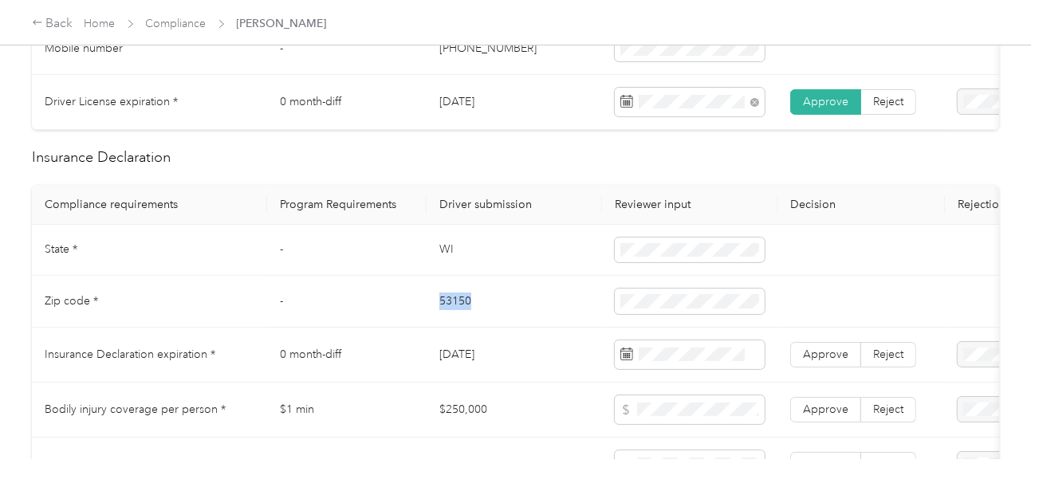
click at [450, 300] on td "53150" at bounding box center [513, 302] width 175 height 52
drag, startPoint x: 482, startPoint y: 308, endPoint x: 1016, endPoint y: 308, distance: 534.0
click at [503, 308] on td "53150" at bounding box center [513, 302] width 175 height 52
click at [705, 340] on td at bounding box center [689, 355] width 175 height 55
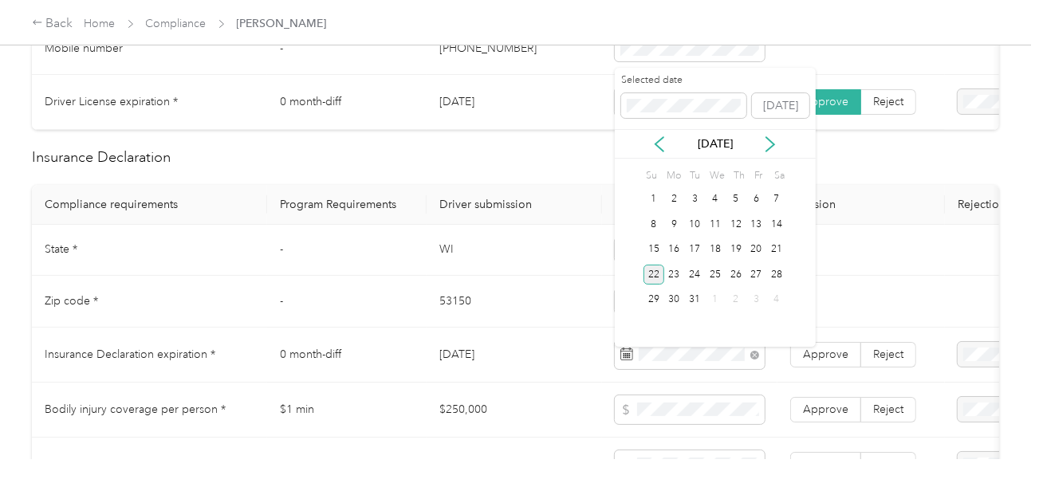
click at [662, 276] on div "22 23 24 25 26 27 28" at bounding box center [714, 275] width 143 height 26
click at [651, 275] on div "22" at bounding box center [653, 275] width 21 height 20
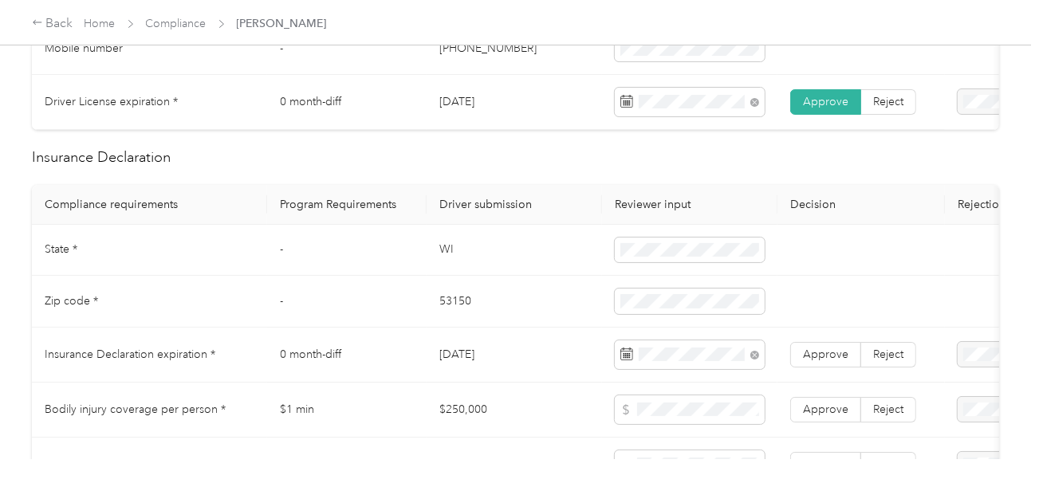
drag, startPoint x: 768, startPoint y: 345, endPoint x: 798, endPoint y: 376, distance: 42.8
click at [772, 354] on td at bounding box center [689, 355] width 175 height 55
click at [800, 355] on label "Approve" at bounding box center [825, 355] width 71 height 26
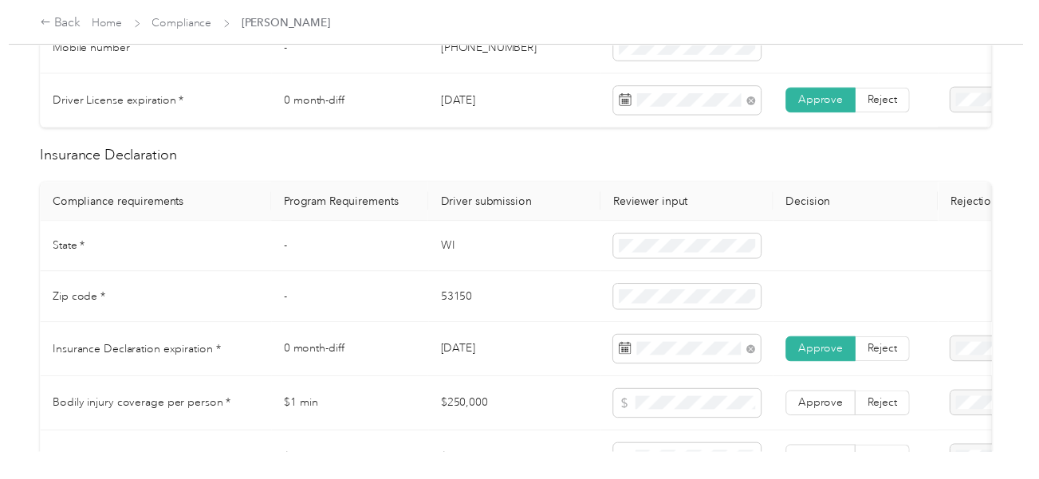
scroll to position [1435, 0]
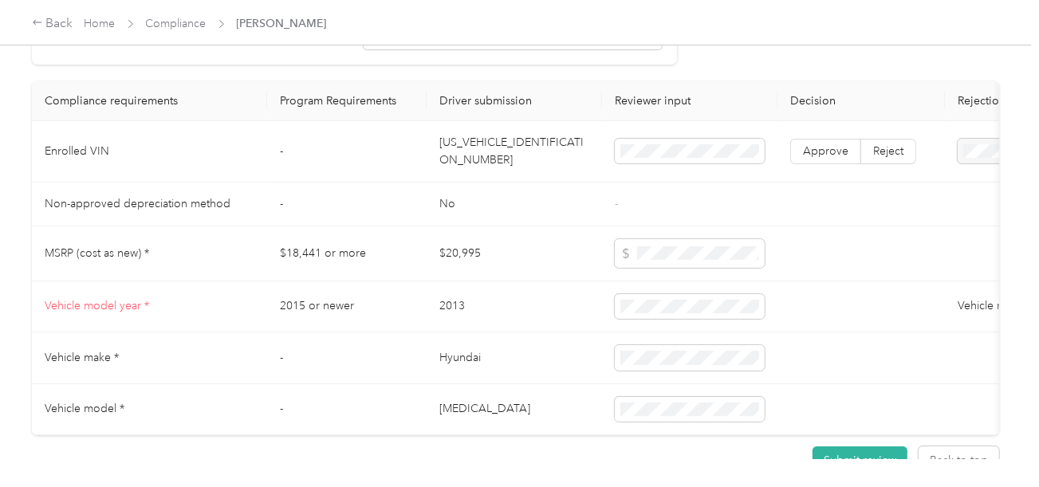
click at [455, 167] on td "[US_VEHICLE_IDENTIFICATION_NUMBER]" at bounding box center [513, 151] width 175 height 61
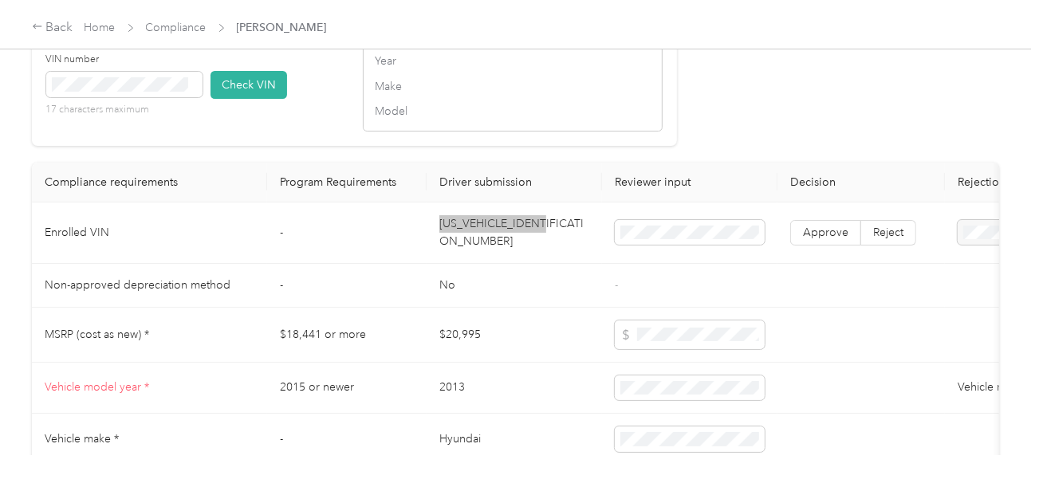
scroll to position [1275, 0]
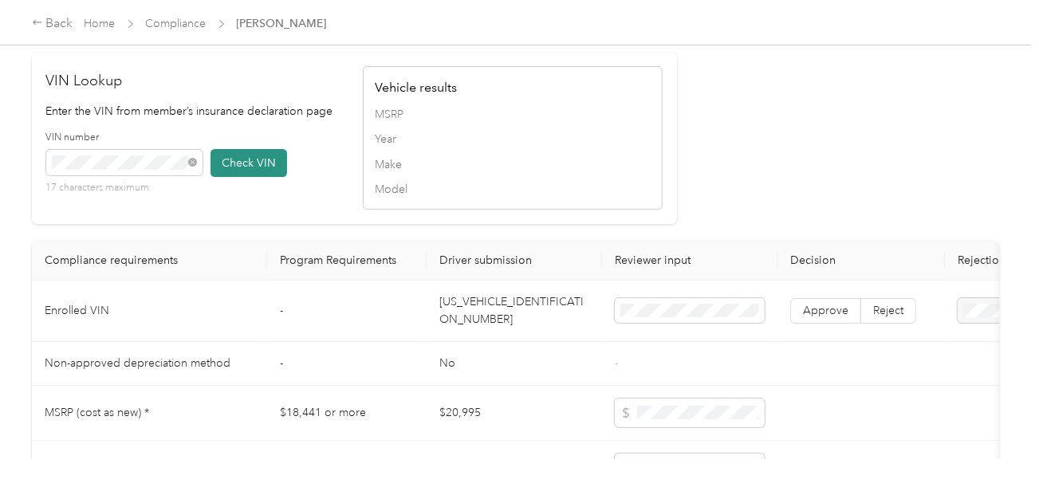
click at [265, 177] on button "Check VIN" at bounding box center [248, 163] width 77 height 28
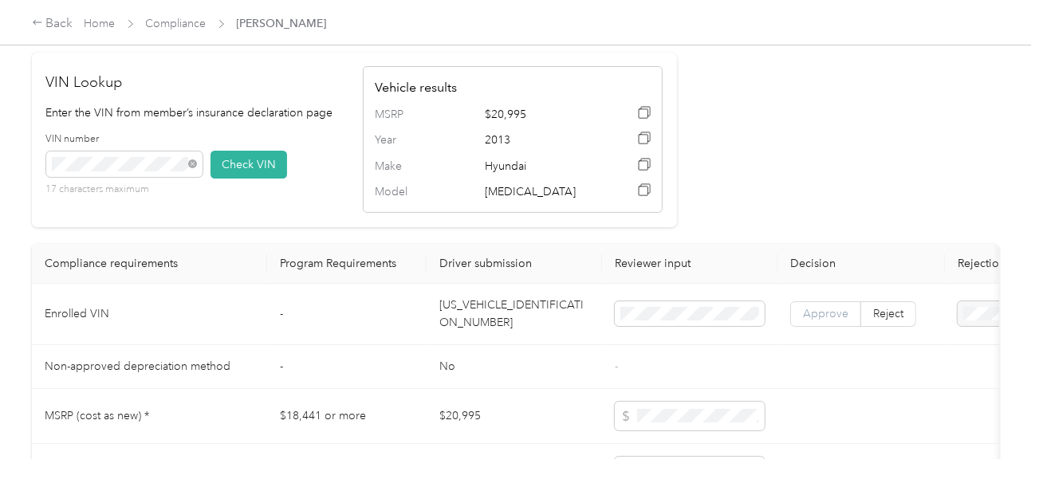
click at [802, 327] on label "Approve" at bounding box center [825, 314] width 71 height 26
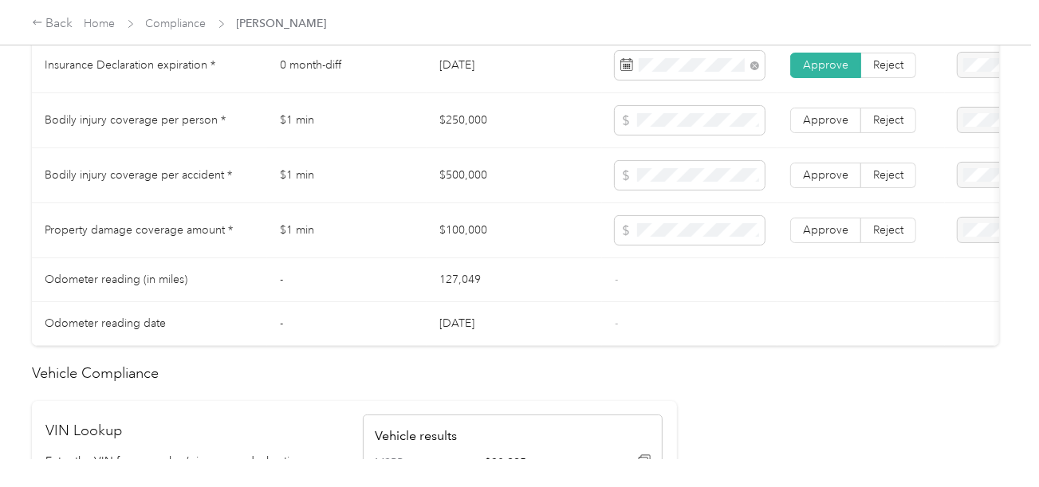
scroll to position [797, 0]
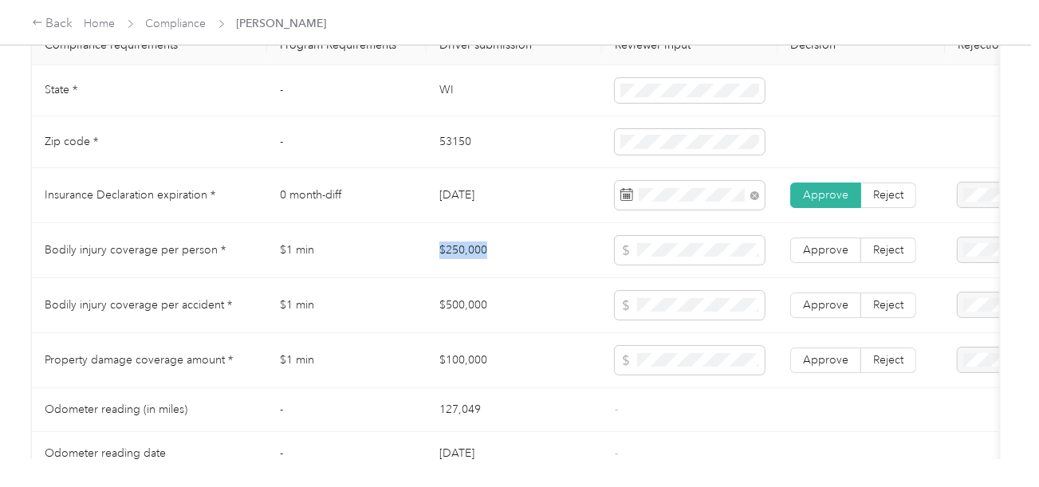
drag, startPoint x: 426, startPoint y: 256, endPoint x: 563, endPoint y: 249, distance: 137.2
click at [556, 249] on td "$250,000" at bounding box center [513, 250] width 175 height 55
click at [660, 249] on span at bounding box center [690, 250] width 150 height 29
click at [693, 273] on td at bounding box center [689, 250] width 175 height 55
drag, startPoint x: 433, startPoint y: 312, endPoint x: 599, endPoint y: 312, distance: 165.8
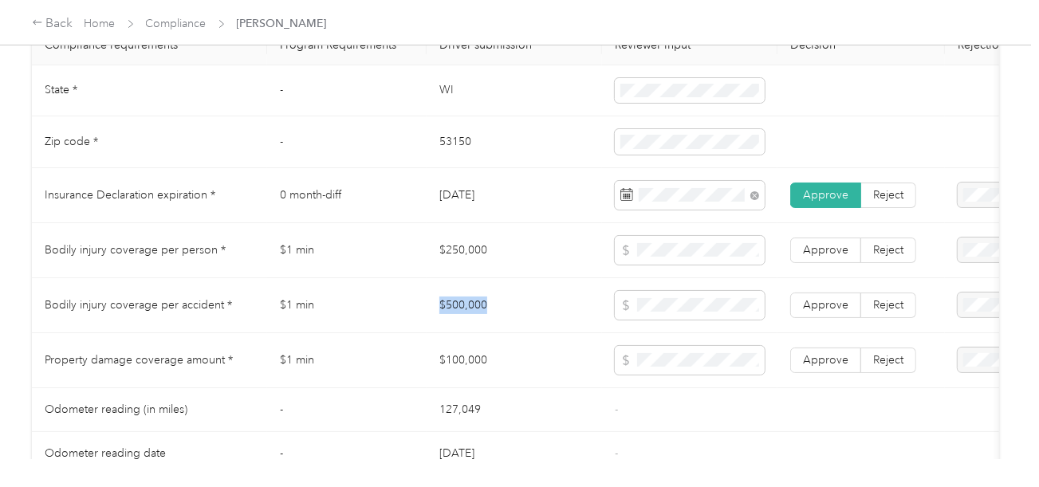
click at [551, 312] on td "$500,000" at bounding box center [513, 305] width 175 height 55
drag, startPoint x: 430, startPoint y: 359, endPoint x: 522, endPoint y: 363, distance: 91.7
click at [516, 363] on td "$100,000" at bounding box center [513, 360] width 175 height 55
drag, startPoint x: 682, startPoint y: 399, endPoint x: 780, endPoint y: 373, distance: 100.5
click at [702, 395] on td "-" at bounding box center [689, 410] width 175 height 44
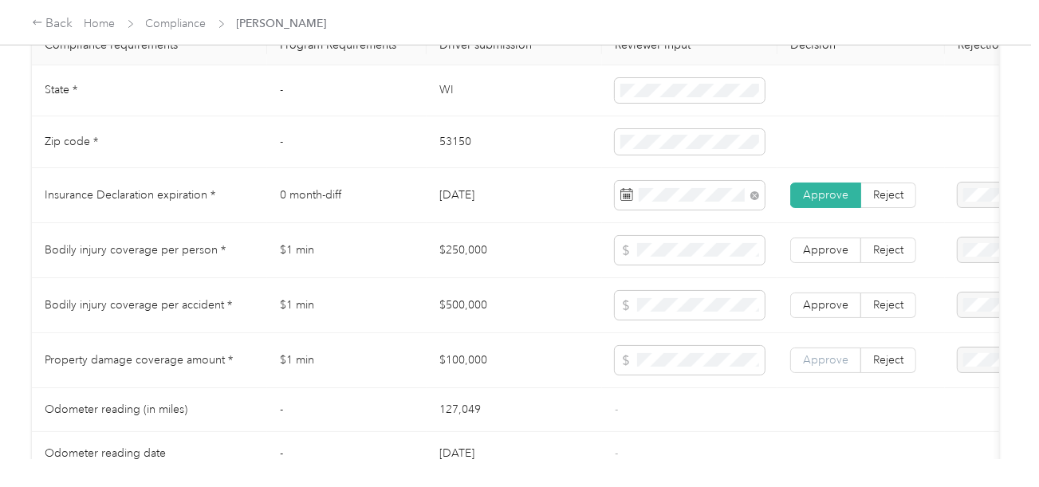
click at [828, 355] on label "Approve" at bounding box center [825, 361] width 71 height 26
click at [819, 304] on label "Approve" at bounding box center [825, 306] width 71 height 26
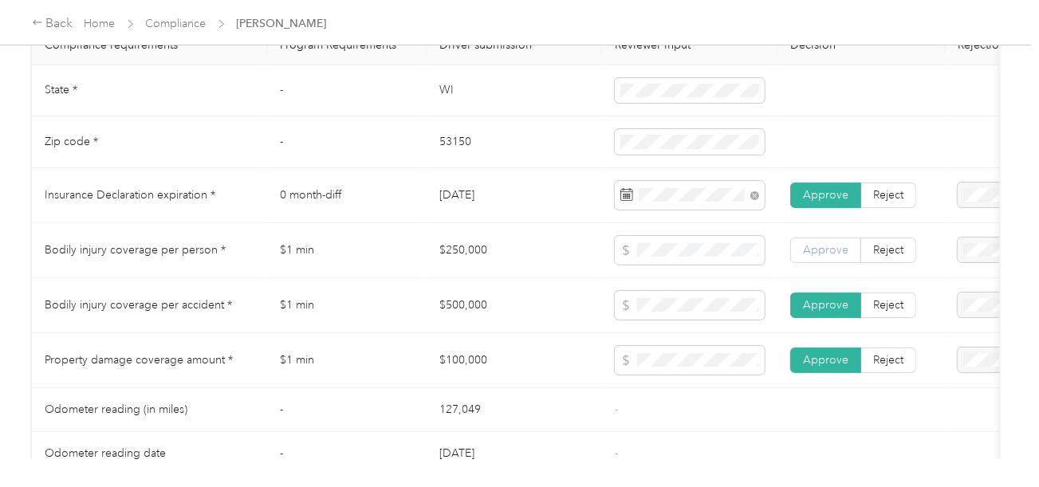
click at [823, 256] on span "Approve" at bounding box center [825, 250] width 45 height 14
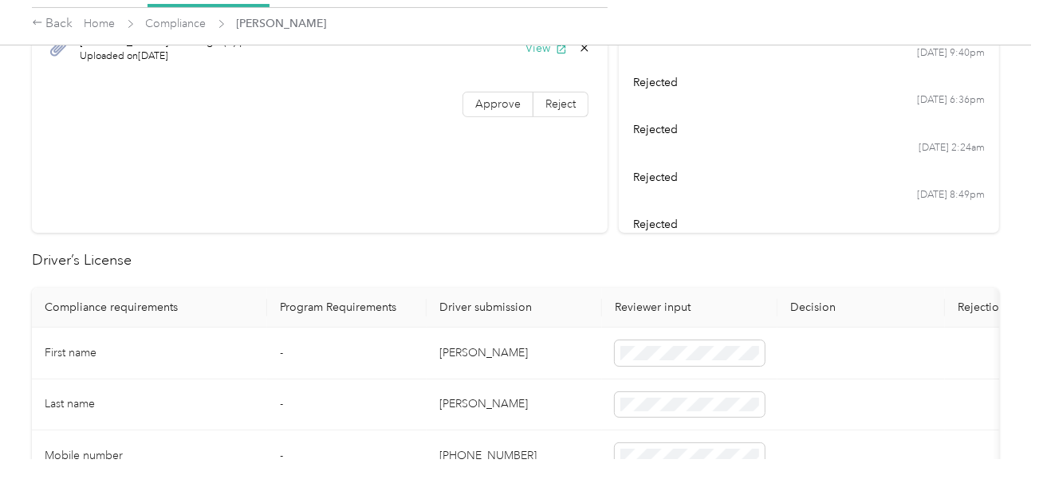
scroll to position [79, 0]
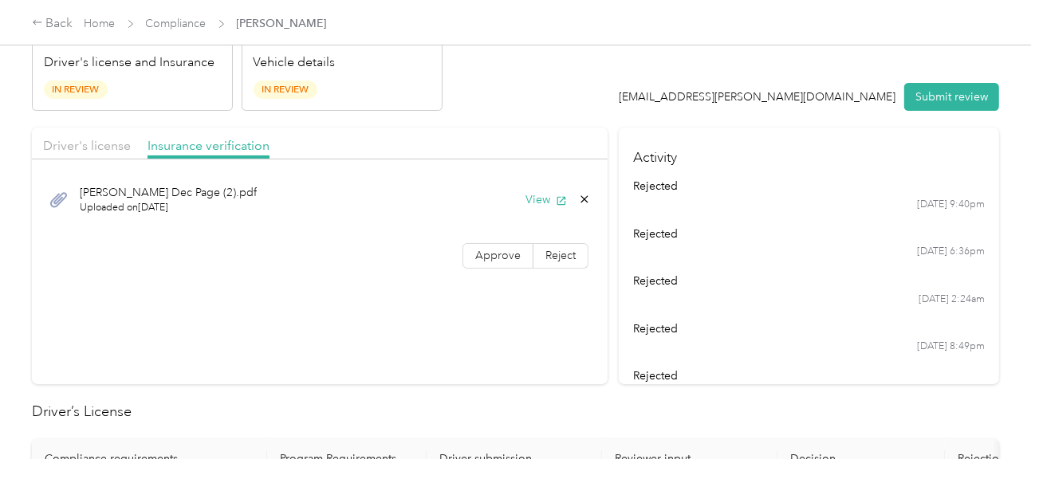
click at [497, 261] on label "Approve" at bounding box center [497, 256] width 71 height 26
drag, startPoint x: 524, startPoint y: 140, endPoint x: 342, endPoint y: 167, distance: 183.7
click at [524, 140] on div "Driver's license Insurance verification" at bounding box center [319, 144] width 575 height 32
drag, startPoint x: 84, startPoint y: 147, endPoint x: 144, endPoint y: 142, distance: 60.8
click at [86, 146] on span "Driver's license" at bounding box center [87, 145] width 88 height 15
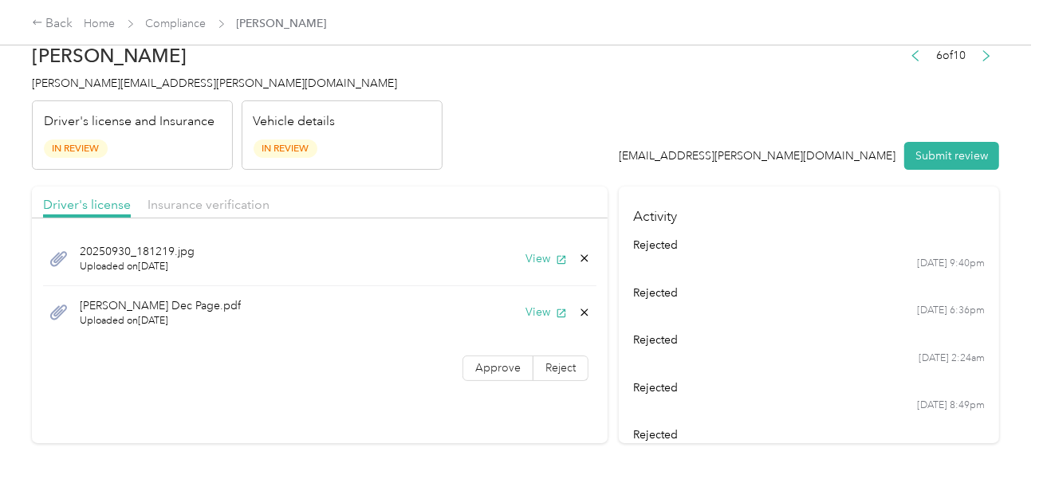
scroll to position [0, 0]
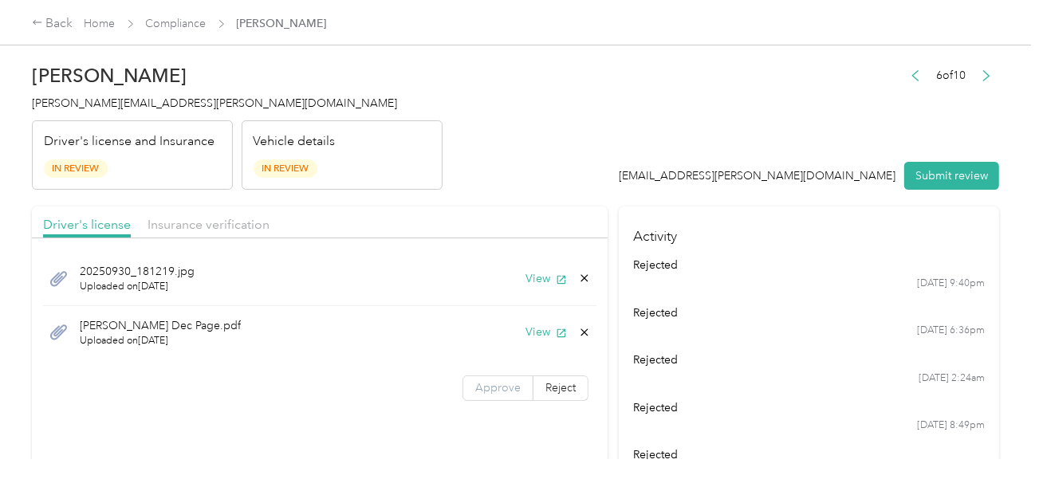
click at [501, 382] on span "Approve" at bounding box center [497, 388] width 45 height 14
drag, startPoint x: 234, startPoint y: 220, endPoint x: 472, endPoint y: 185, distance: 240.1
click at [241, 220] on span "Insurance verification" at bounding box center [208, 224] width 122 height 15
click at [530, 171] on header "[PERSON_NAME] Knutsen [EMAIL_ADDRESS][PERSON_NAME][DOMAIN_NAME] Driver's licens…" at bounding box center [515, 123] width 967 height 134
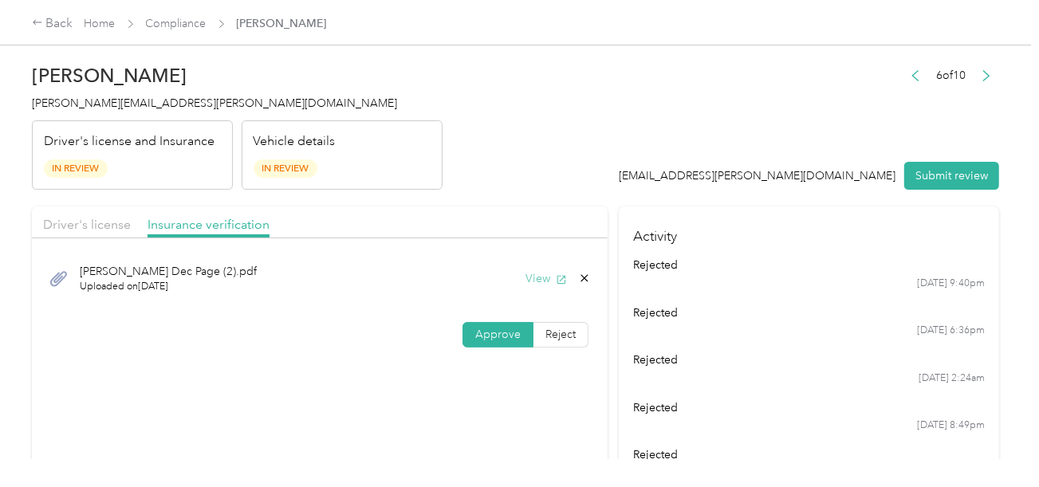
click at [543, 281] on button "View" at bounding box center [545, 278] width 41 height 17
click at [110, 226] on span "Driver's license" at bounding box center [87, 224] width 88 height 15
click at [558, 144] on header "[PERSON_NAME] Knutsen [EMAIL_ADDRESS][PERSON_NAME][DOMAIN_NAME] Driver's licens…" at bounding box center [515, 123] width 967 height 134
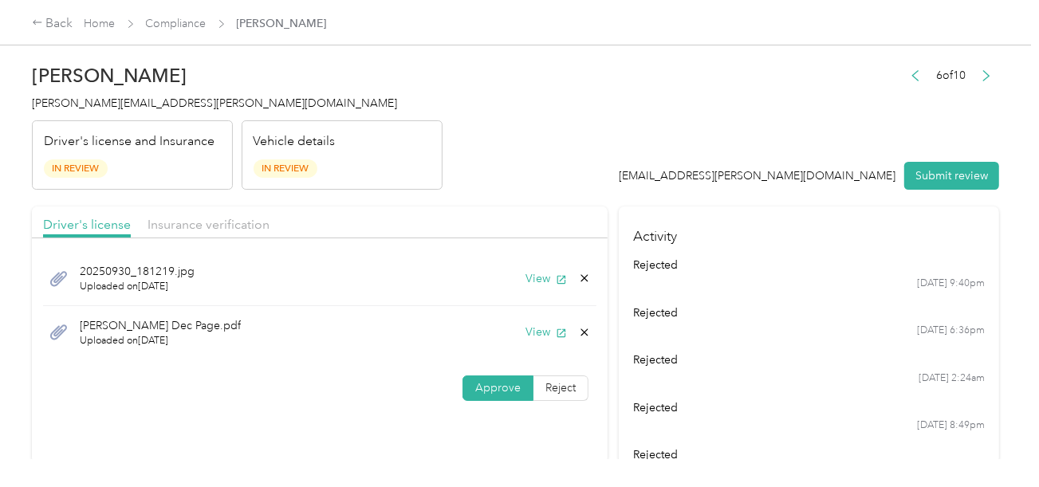
click at [143, 100] on span "[PERSON_NAME][EMAIL_ADDRESS][PERSON_NAME][DOMAIN_NAME]" at bounding box center [214, 103] width 365 height 14
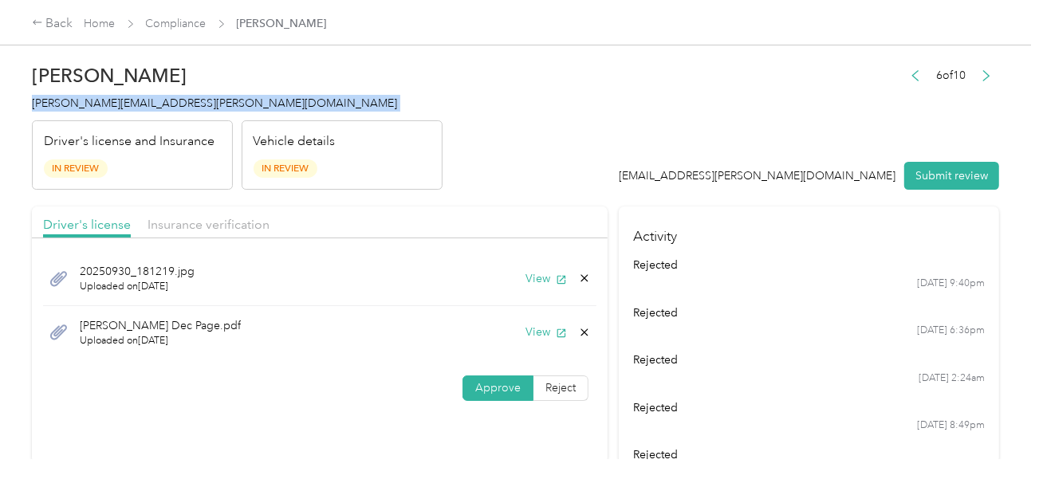
click at [143, 100] on span "[PERSON_NAME][EMAIL_ADDRESS][PERSON_NAME][DOMAIN_NAME]" at bounding box center [214, 103] width 365 height 14
click at [539, 275] on button "View" at bounding box center [545, 278] width 41 height 17
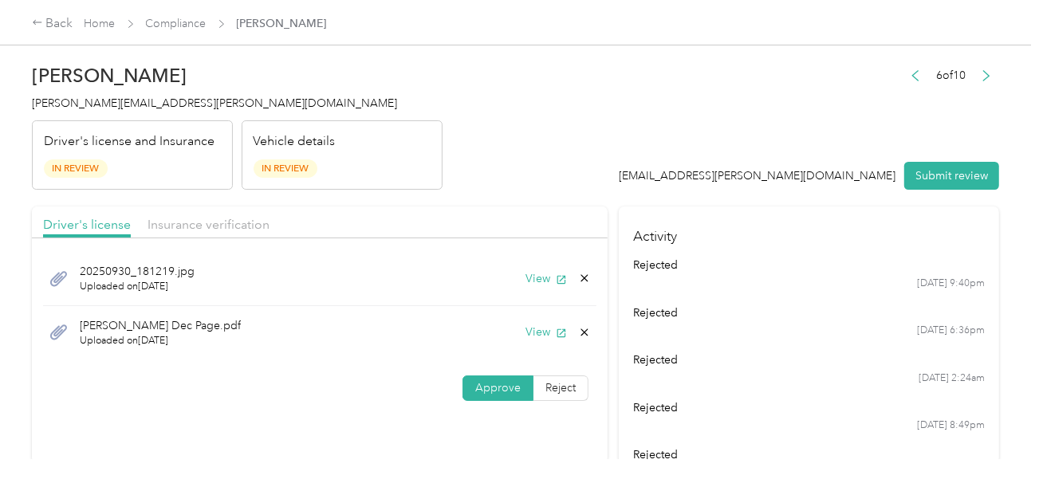
drag, startPoint x: 608, startPoint y: 90, endPoint x: 387, endPoint y: 173, distance: 236.6
click at [608, 91] on header "[PERSON_NAME] Knutsen [EMAIL_ADDRESS][PERSON_NAME][DOMAIN_NAME] Driver's licens…" at bounding box center [515, 123] width 967 height 134
click at [220, 230] on span "Insurance verification" at bounding box center [208, 224] width 122 height 15
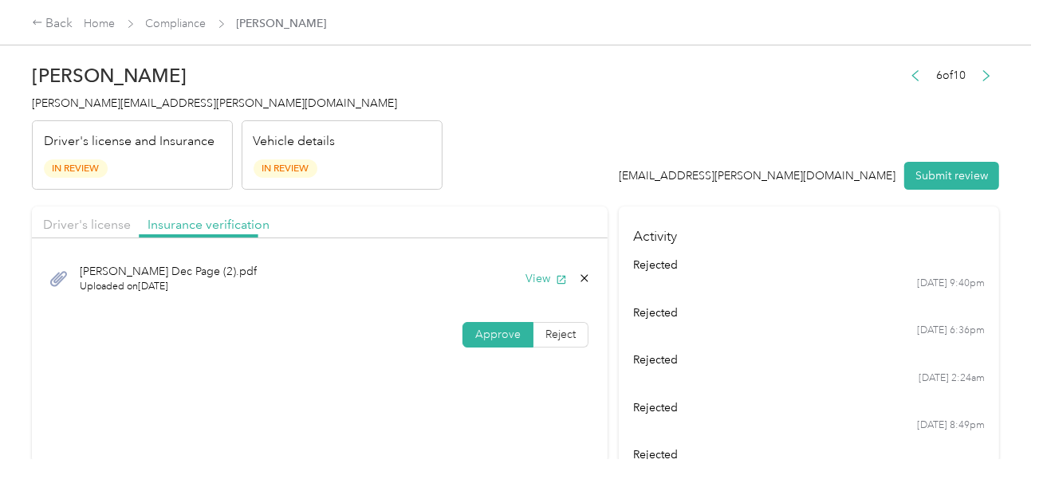
drag, startPoint x: 474, startPoint y: 171, endPoint x: 837, endPoint y: 171, distance: 362.7
click at [477, 171] on header "[PERSON_NAME] Knutsen [EMAIL_ADDRESS][PERSON_NAME][DOMAIN_NAME] Driver's licens…" at bounding box center [515, 123] width 967 height 134
click at [935, 174] on button "Submit review" at bounding box center [951, 176] width 95 height 28
click at [589, 102] on header "[PERSON_NAME] Knutsen [EMAIL_ADDRESS][PERSON_NAME][DOMAIN_NAME] Driver's licens…" at bounding box center [515, 123] width 967 height 134
click at [139, 99] on span "[PERSON_NAME][EMAIL_ADDRESS][PERSON_NAME][DOMAIN_NAME]" at bounding box center [214, 103] width 365 height 14
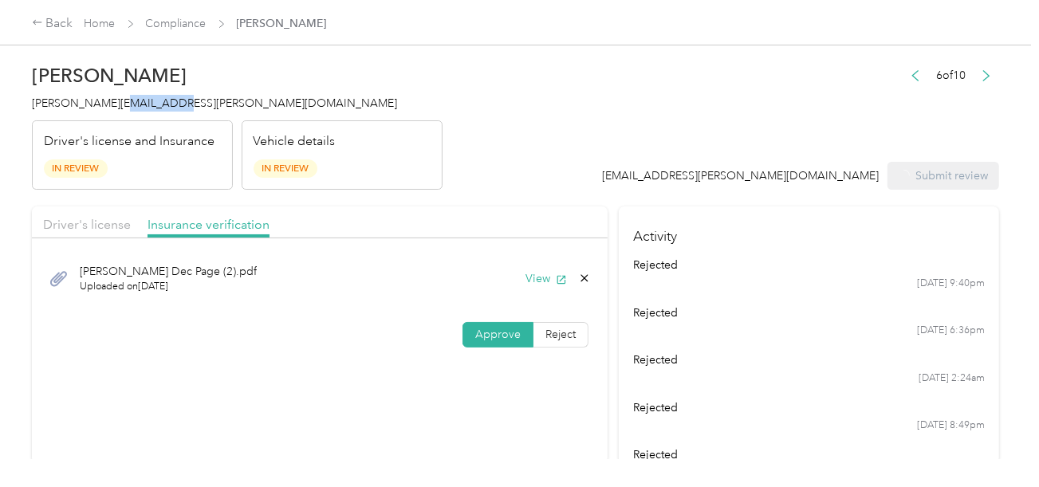
click at [139, 99] on span "[PERSON_NAME][EMAIL_ADDRESS][PERSON_NAME][DOMAIN_NAME]" at bounding box center [214, 103] width 365 height 14
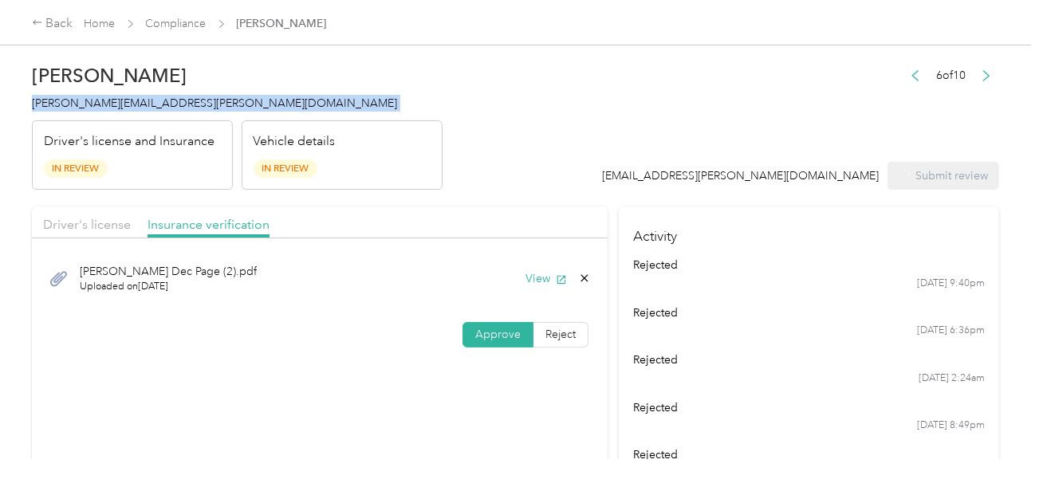
click at [139, 99] on span "[PERSON_NAME][EMAIL_ADDRESS][PERSON_NAME][DOMAIN_NAME]" at bounding box center [214, 103] width 365 height 14
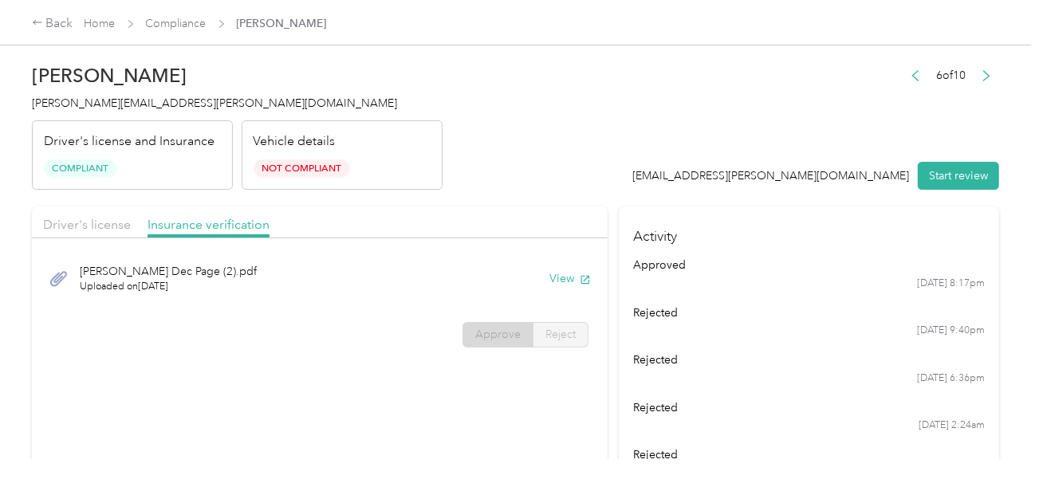
drag, startPoint x: 387, startPoint y: 122, endPoint x: 365, endPoint y: 112, distance: 23.6
click at [387, 122] on div "Vehicle details Not Compliant" at bounding box center [342, 155] width 201 height 70
click at [179, 14] on div "Back Home Compliance [PERSON_NAME]" at bounding box center [179, 23] width 295 height 19
drag, startPoint x: 178, startPoint y: 34, endPoint x: 190, endPoint y: 23, distance: 16.4
click at [178, 33] on div "Back Home Compliance [PERSON_NAME]" at bounding box center [519, 22] width 1039 height 45
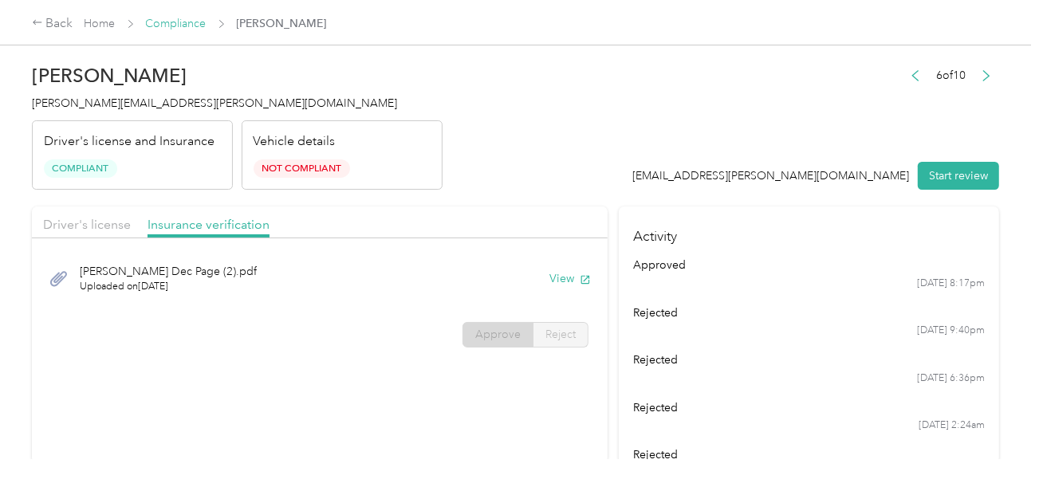
click at [190, 22] on link "Compliance" at bounding box center [176, 24] width 61 height 14
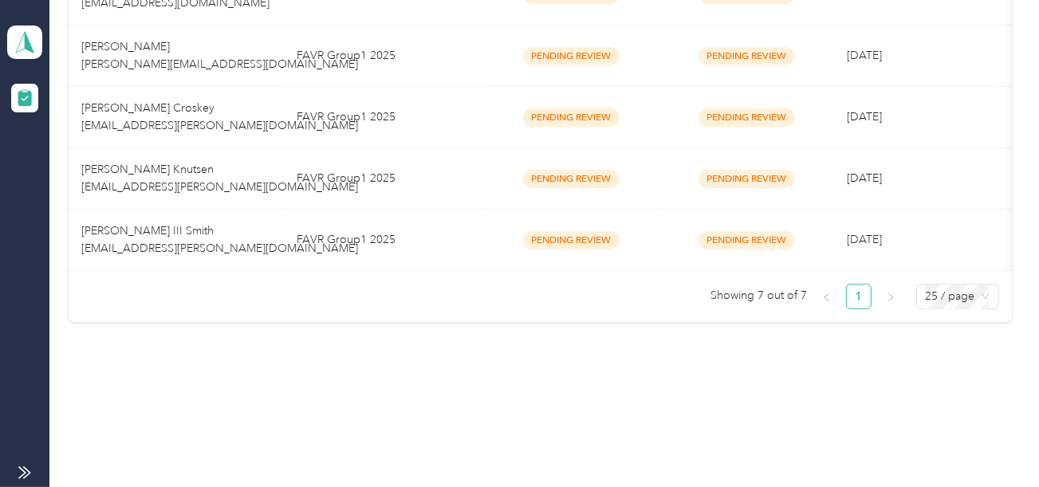
drag, startPoint x: 376, startPoint y: 348, endPoint x: 359, endPoint y: 175, distance: 173.8
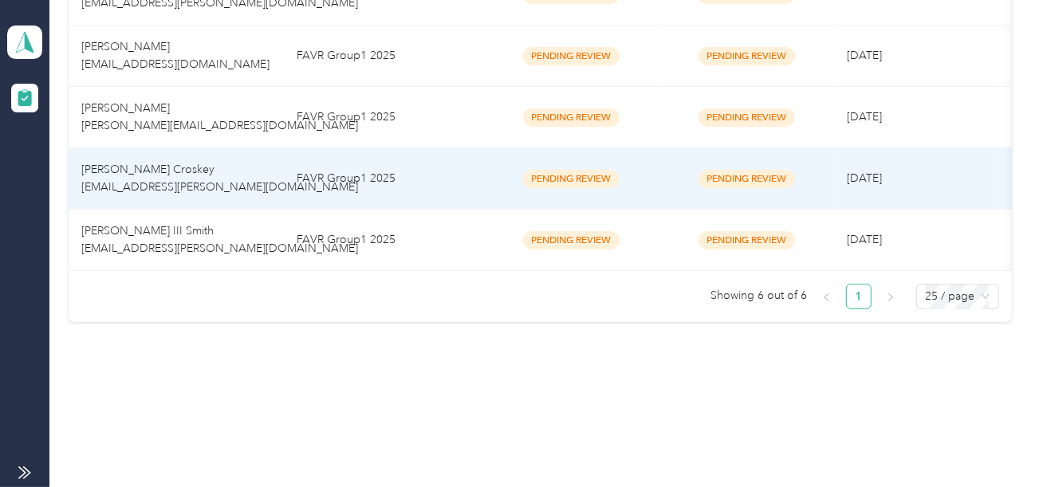
click at [362, 148] on td "FAVR Group1 2025" at bounding box center [383, 178] width 199 height 61
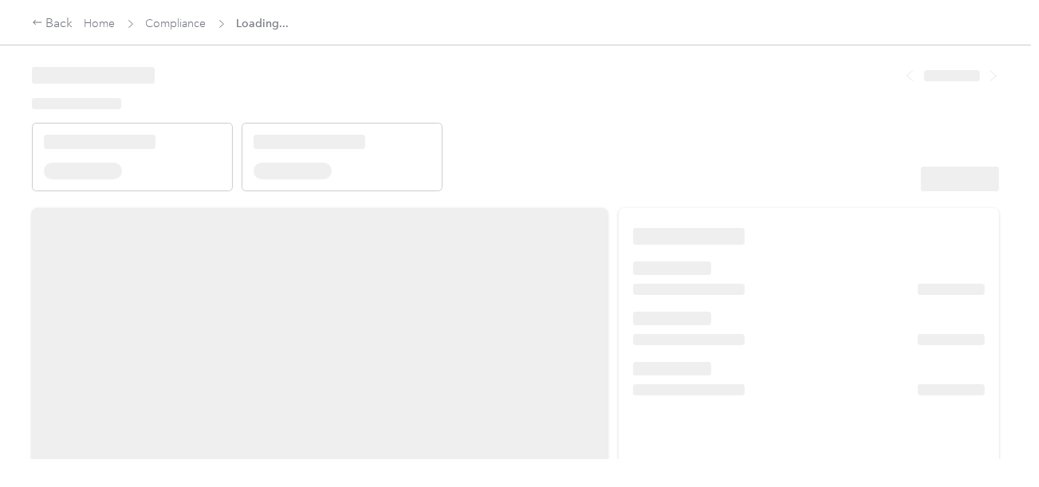
click at [653, 128] on header at bounding box center [515, 123] width 967 height 135
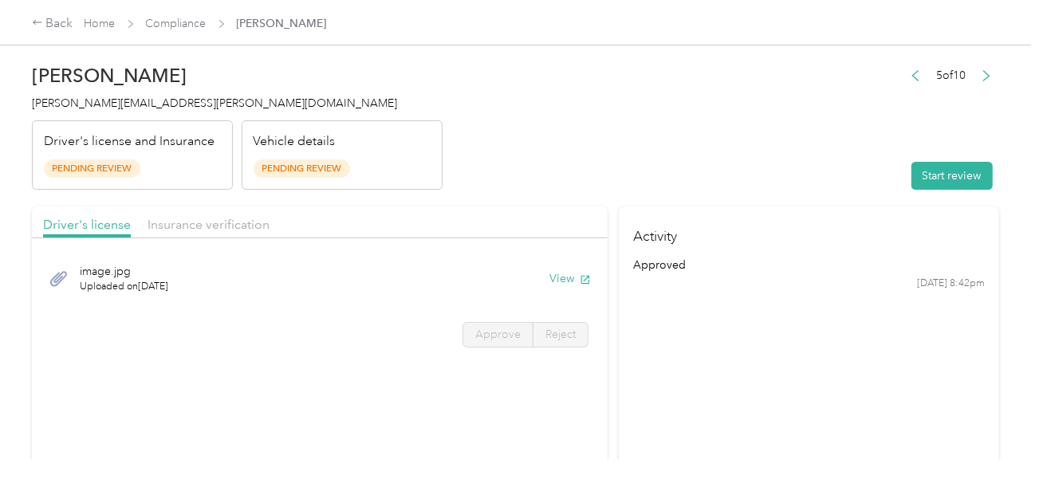
drag, startPoint x: 732, startPoint y: 161, endPoint x: 752, endPoint y: 167, distance: 20.2
click at [744, 166] on header "[PERSON_NAME] Croskey [EMAIL_ADDRESS][PERSON_NAME][DOMAIN_NAME] Driver's licens…" at bounding box center [515, 123] width 967 height 134
click at [963, 188] on button "Start review" at bounding box center [951, 176] width 81 height 28
click at [685, 147] on header "[PERSON_NAME] Croskey [EMAIL_ADDRESS][PERSON_NAME][DOMAIN_NAME] Driver's licens…" at bounding box center [515, 123] width 967 height 134
click at [549, 278] on button "View" at bounding box center [569, 278] width 41 height 17
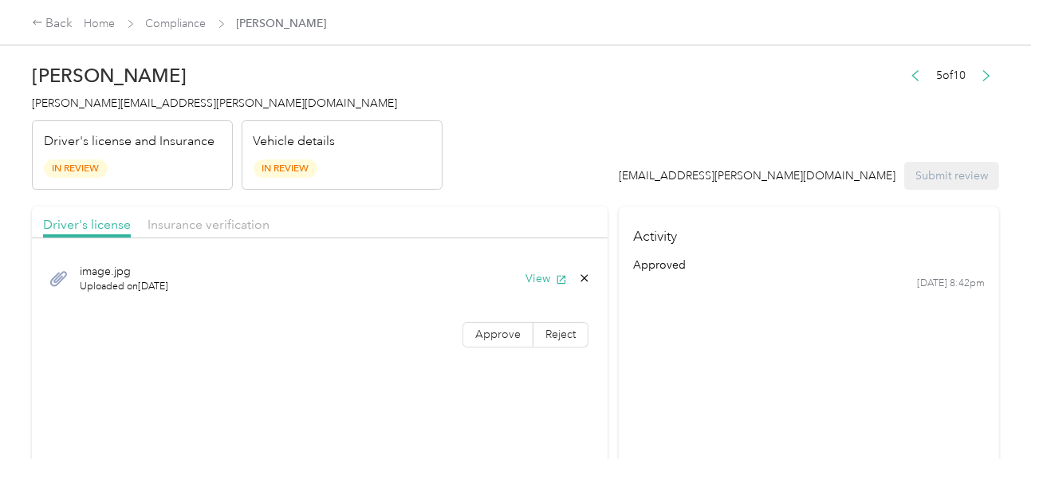
drag, startPoint x: 486, startPoint y: 330, endPoint x: 599, endPoint y: 339, distance: 113.5
click at [489, 330] on span "Approve" at bounding box center [497, 335] width 45 height 14
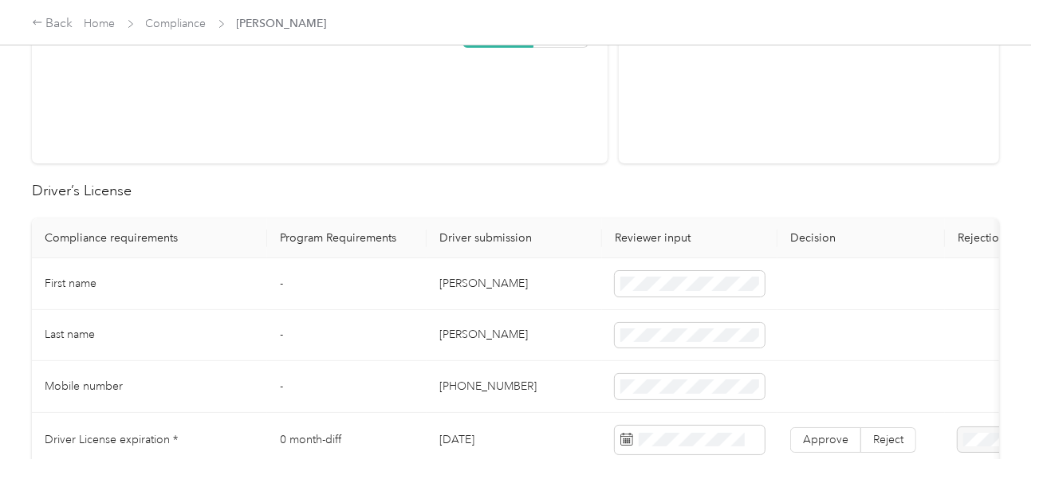
scroll to position [319, 0]
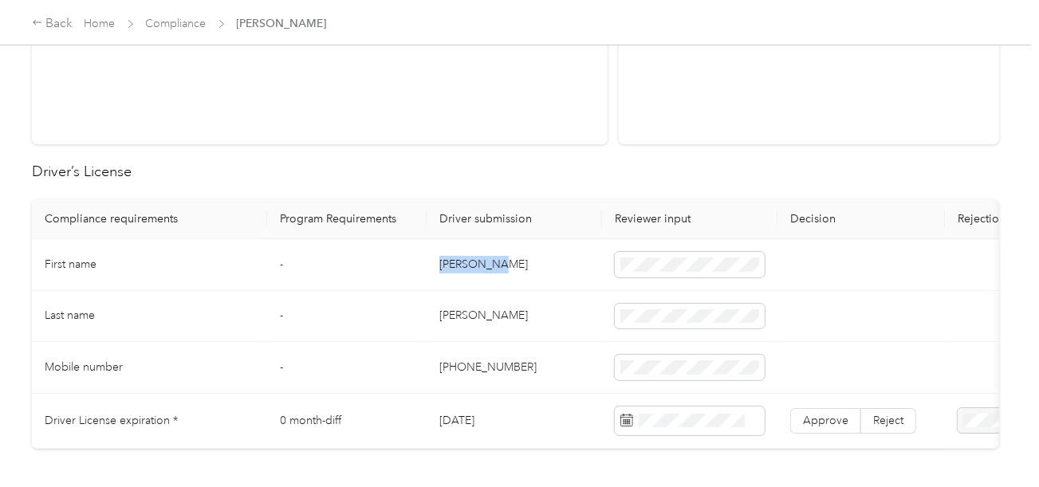
drag, startPoint x: 433, startPoint y: 257, endPoint x: 551, endPoint y: 261, distance: 118.0
click at [516, 261] on td "[PERSON_NAME]" at bounding box center [513, 265] width 175 height 52
click at [458, 318] on td "[PERSON_NAME]" at bounding box center [513, 317] width 175 height 52
drag, startPoint x: 500, startPoint y: 344, endPoint x: 551, endPoint y: 349, distance: 51.3
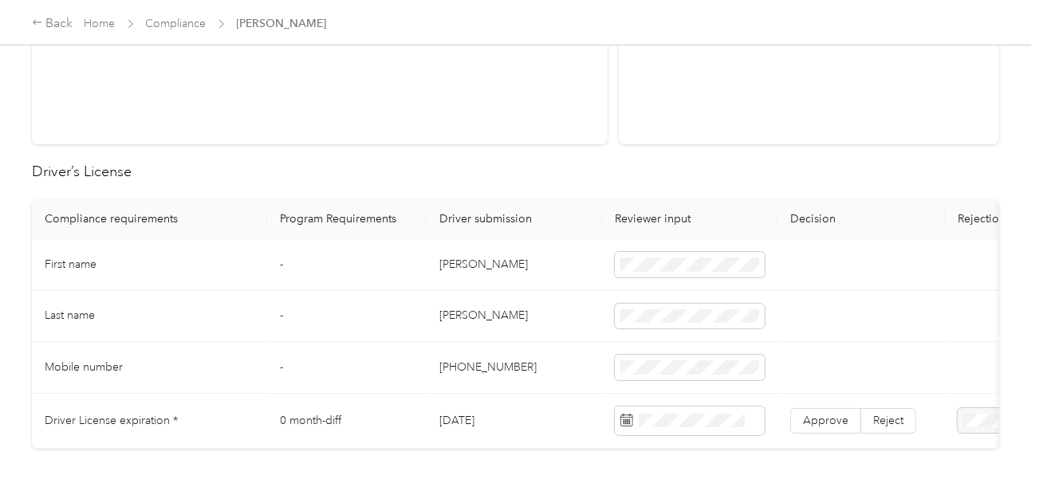
click at [521, 347] on td "[PHONE_NUMBER]" at bounding box center [513, 368] width 175 height 52
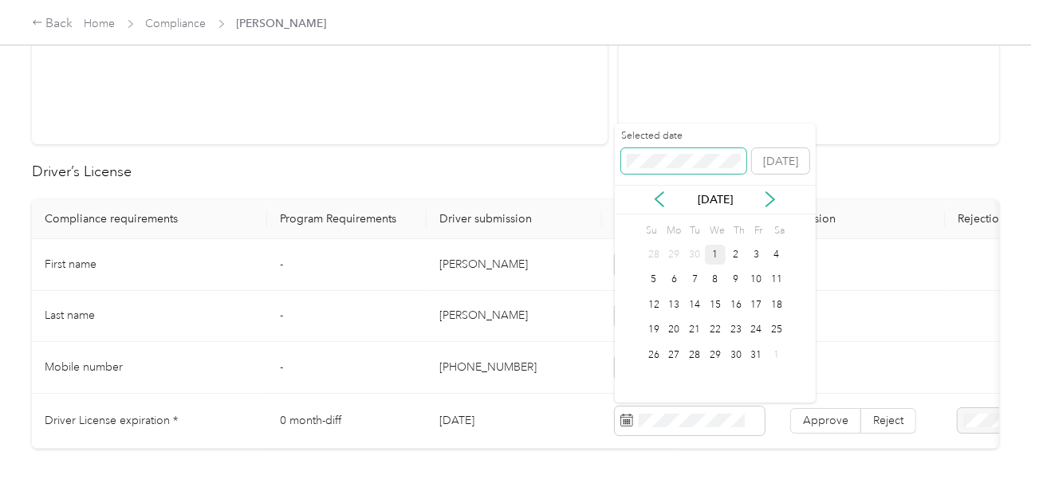
click at [672, 149] on span at bounding box center [684, 161] width 126 height 26
drag, startPoint x: 730, startPoint y: 284, endPoint x: 739, endPoint y: 285, distance: 8.9
click at [732, 283] on div "10" at bounding box center [735, 280] width 21 height 20
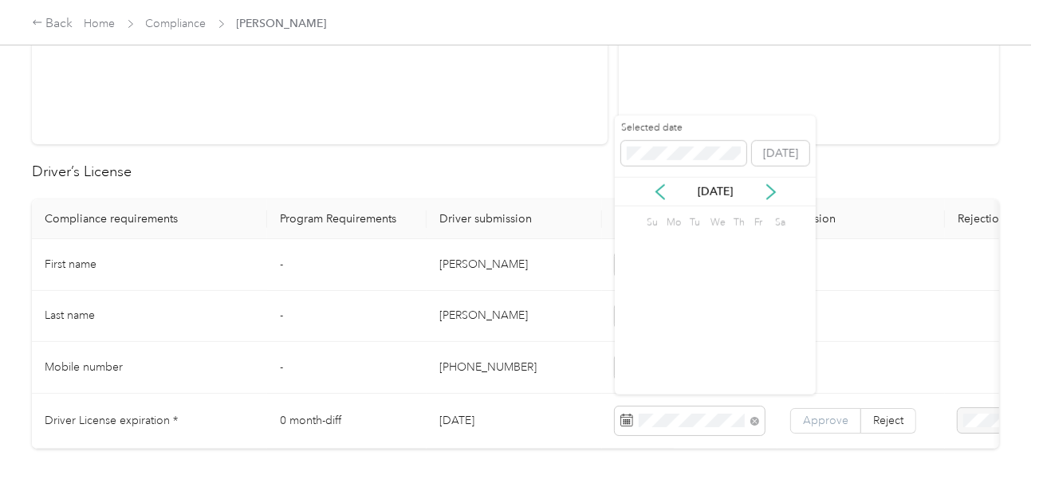
click at [834, 420] on span "Approve" at bounding box center [825, 421] width 45 height 14
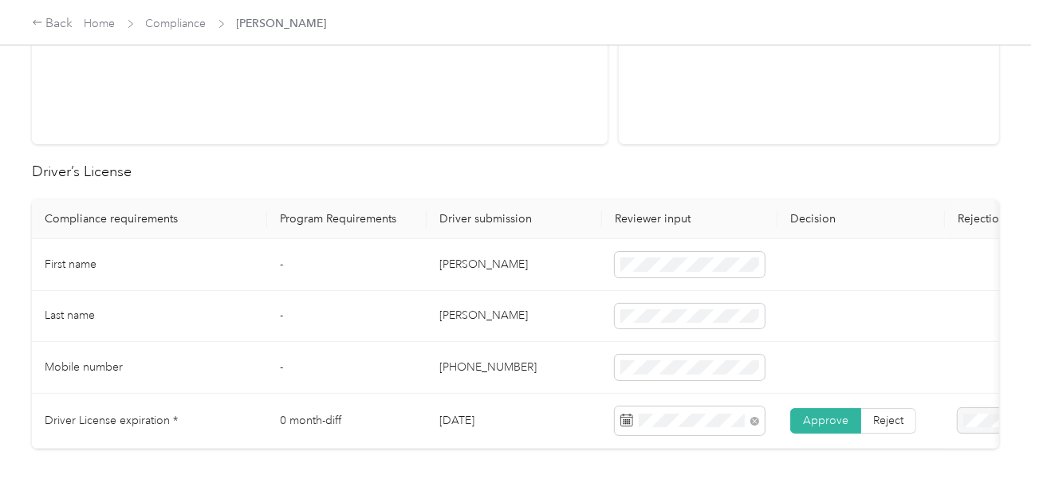
scroll to position [0, 0]
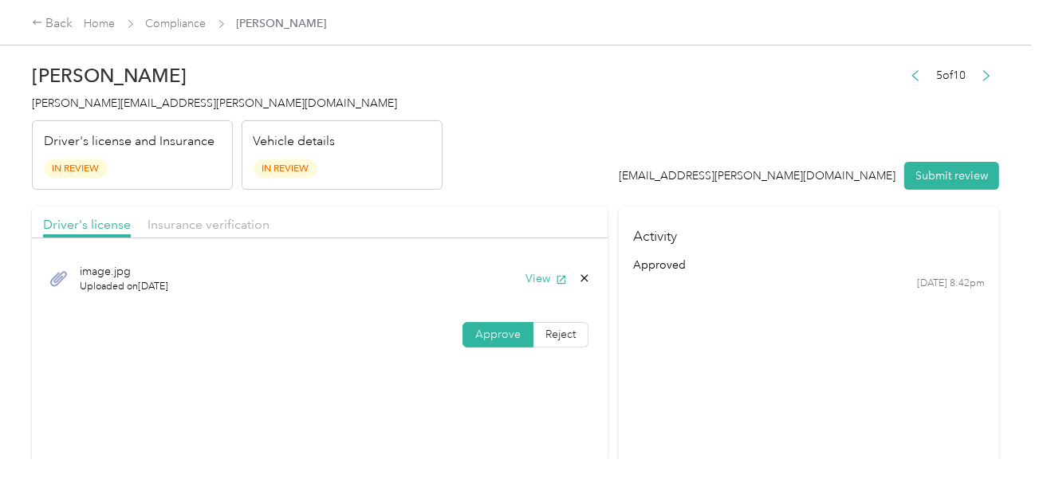
click at [218, 215] on div "Insurance verification" at bounding box center [208, 225] width 122 height 20
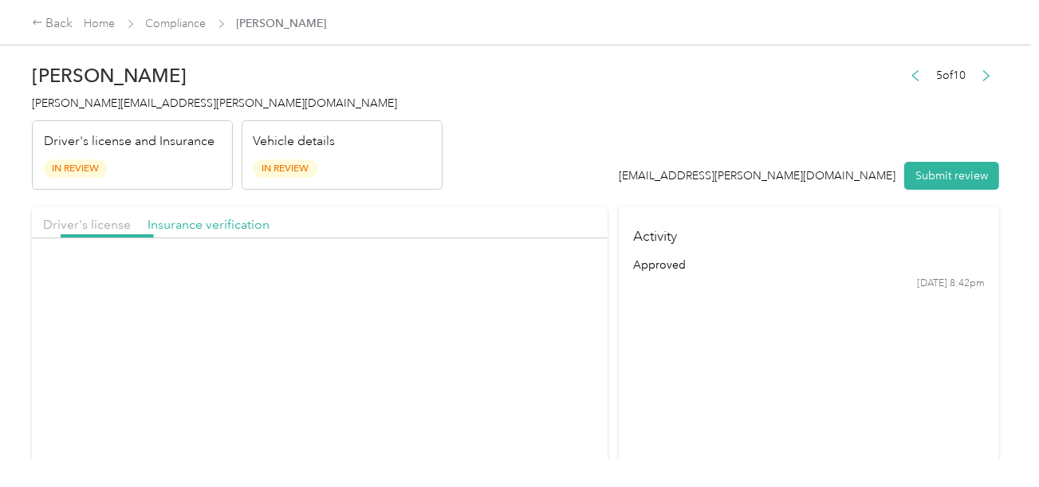
drag, startPoint x: 465, startPoint y: 194, endPoint x: 502, endPoint y: 234, distance: 54.7
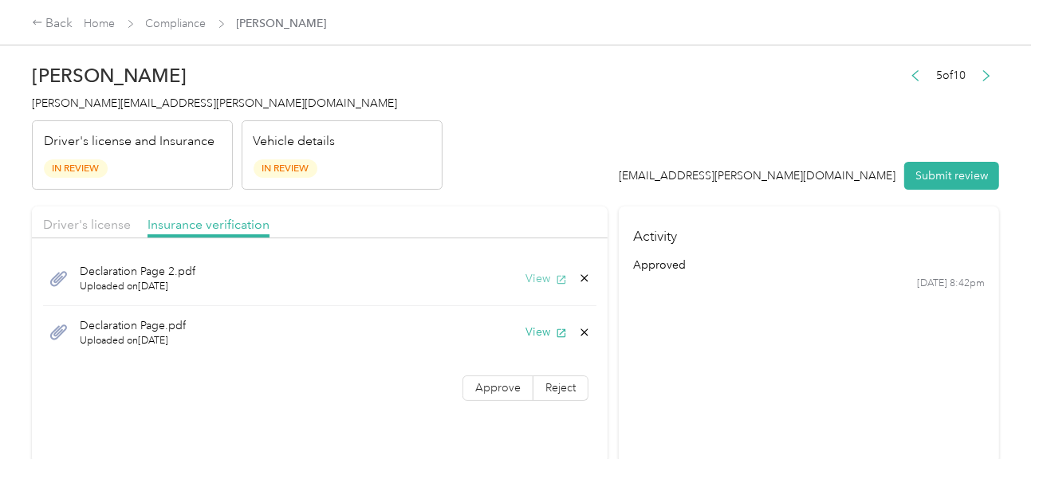
click at [532, 280] on button "View" at bounding box center [545, 278] width 41 height 17
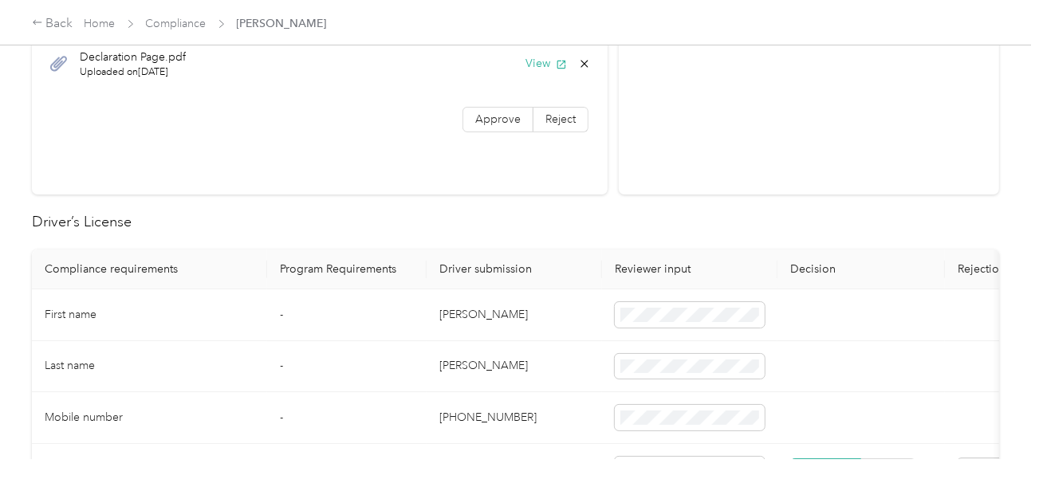
scroll to position [638, 0]
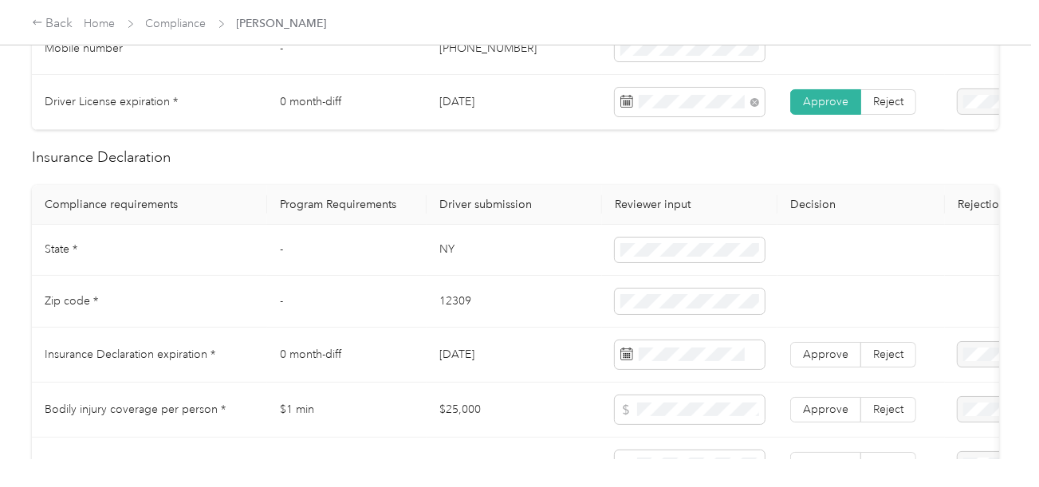
click at [444, 253] on td "NY" at bounding box center [513, 251] width 175 height 52
click at [660, 251] on span at bounding box center [690, 251] width 150 height 26
click at [456, 312] on td "12309" at bounding box center [513, 302] width 175 height 52
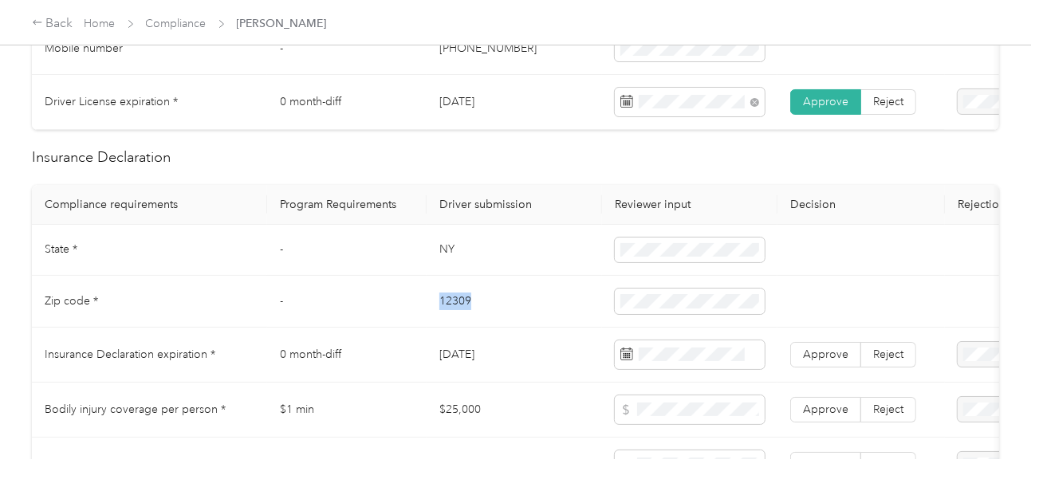
click at [456, 312] on td "12309" at bounding box center [513, 302] width 175 height 52
drag, startPoint x: 591, startPoint y: 335, endPoint x: 804, endPoint y: 337, distance: 212.8
click at [609, 337] on tbody "State * - [US_STATE] Zip code * - 12309 Insurance Declaration expiration * 0 mo…" at bounding box center [594, 430] width 1124 height 410
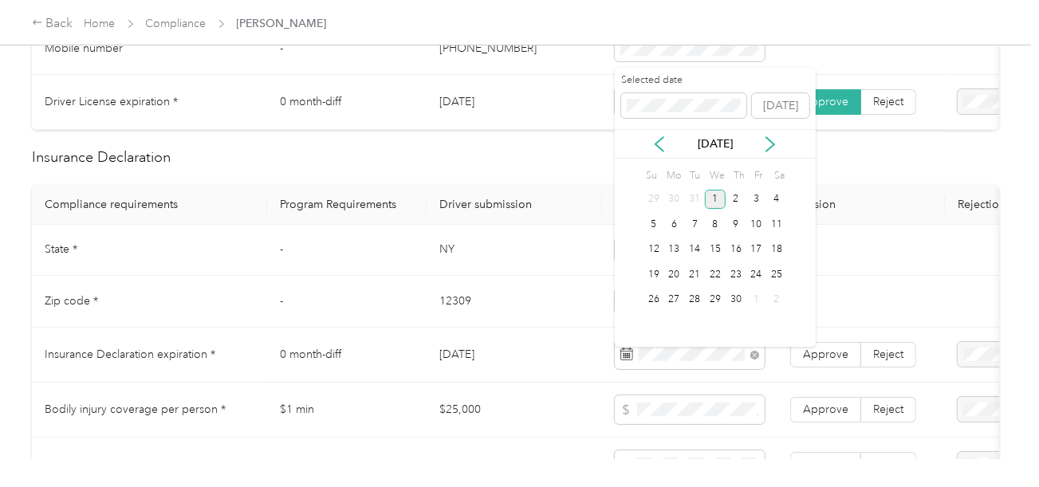
click at [724, 204] on div "1" at bounding box center [715, 200] width 21 height 20
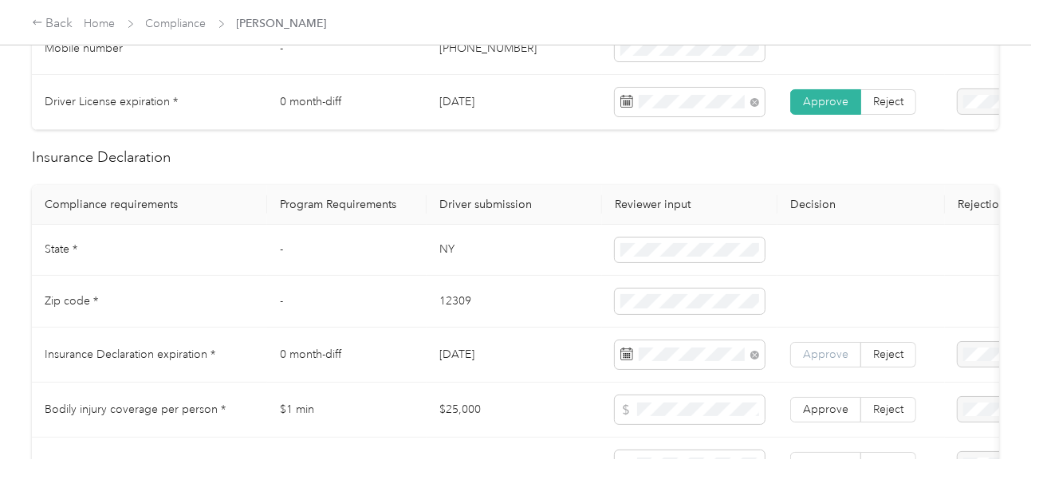
click at [815, 360] on span "Approve" at bounding box center [825, 355] width 45 height 14
click at [817, 361] on span "Approve" at bounding box center [825, 355] width 45 height 14
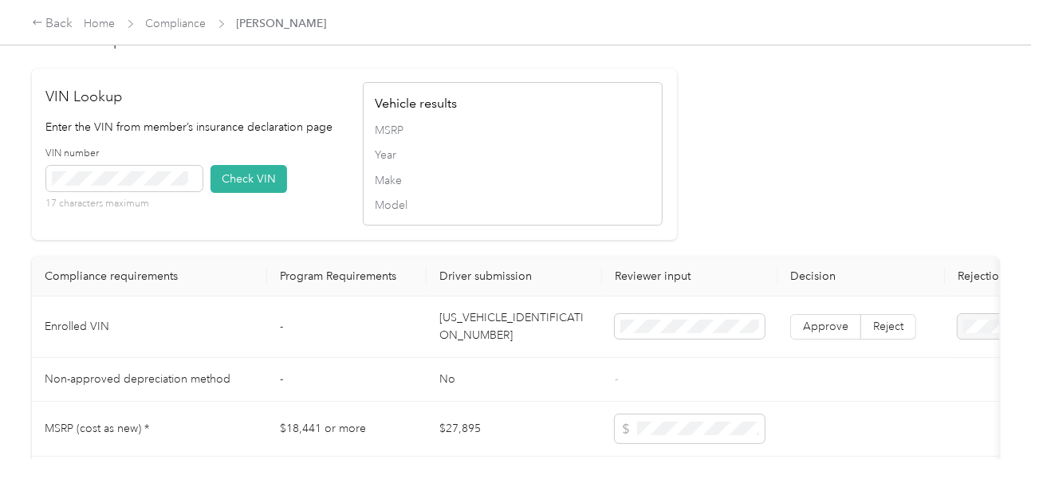
scroll to position [1354, 0]
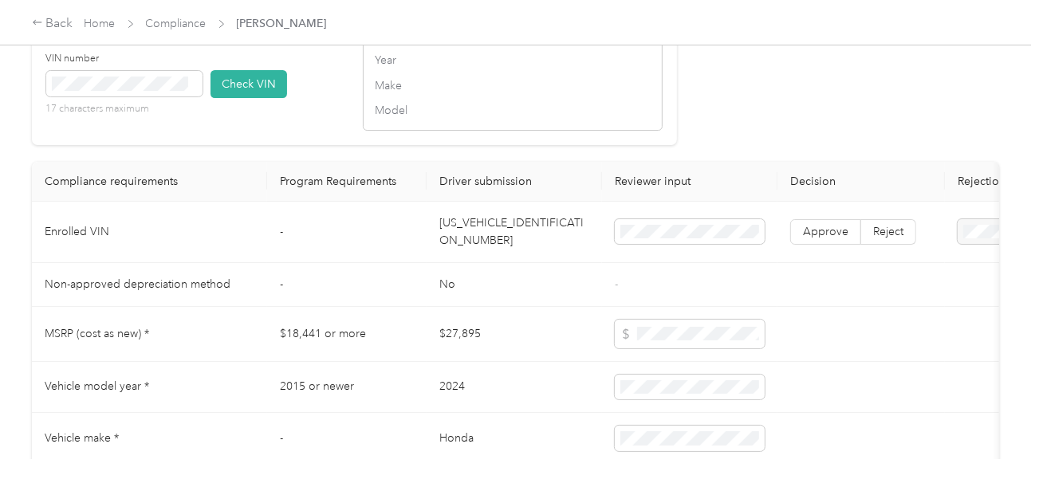
click at [460, 230] on td "[US_VEHICLE_IDENTIFICATION_NUMBER]" at bounding box center [513, 232] width 175 height 61
drag, startPoint x: 238, startPoint y: 108, endPoint x: 725, endPoint y: 169, distance: 490.8
click at [239, 98] on button "Check VIN" at bounding box center [248, 84] width 77 height 28
drag, startPoint x: 837, startPoint y: 172, endPoint x: 856, endPoint y: 201, distance: 34.5
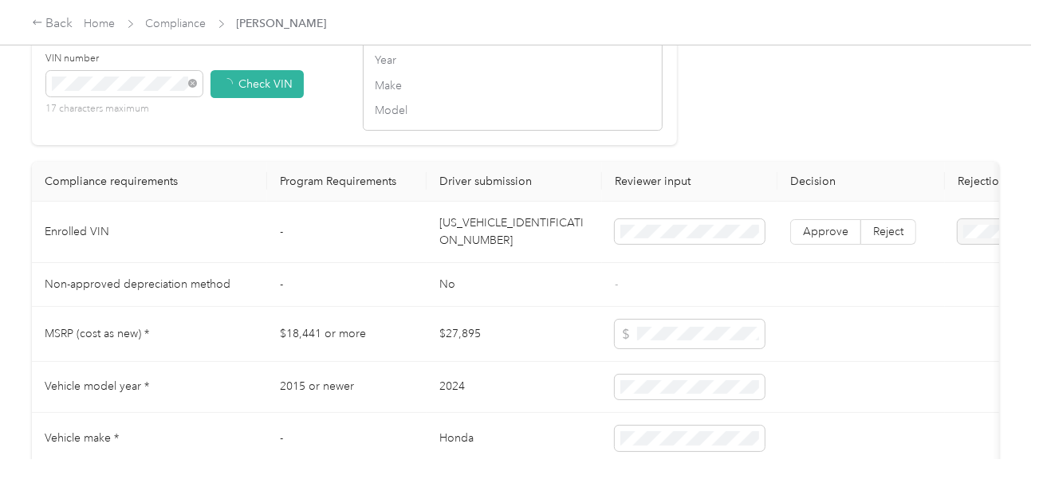
click at [819, 238] on span "Approve" at bounding box center [825, 232] width 45 height 14
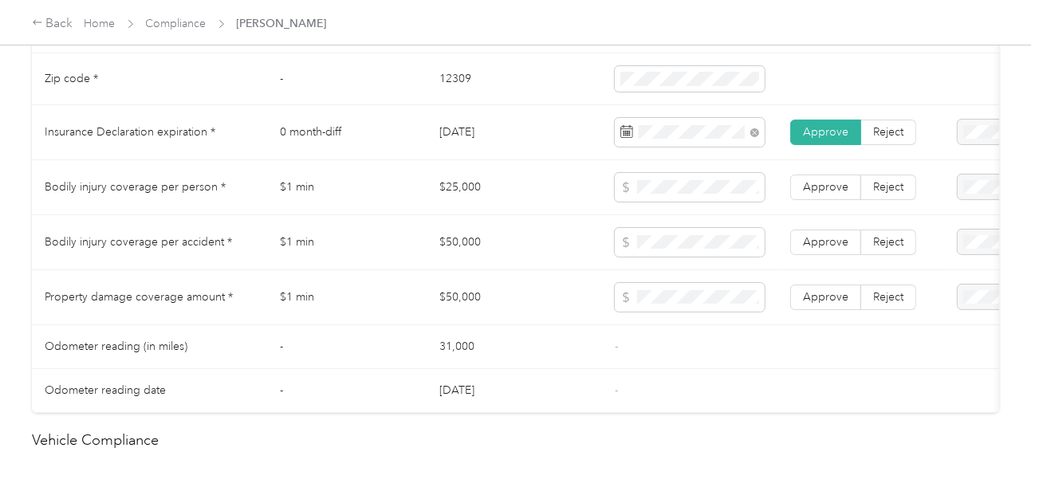
scroll to position [763, 0]
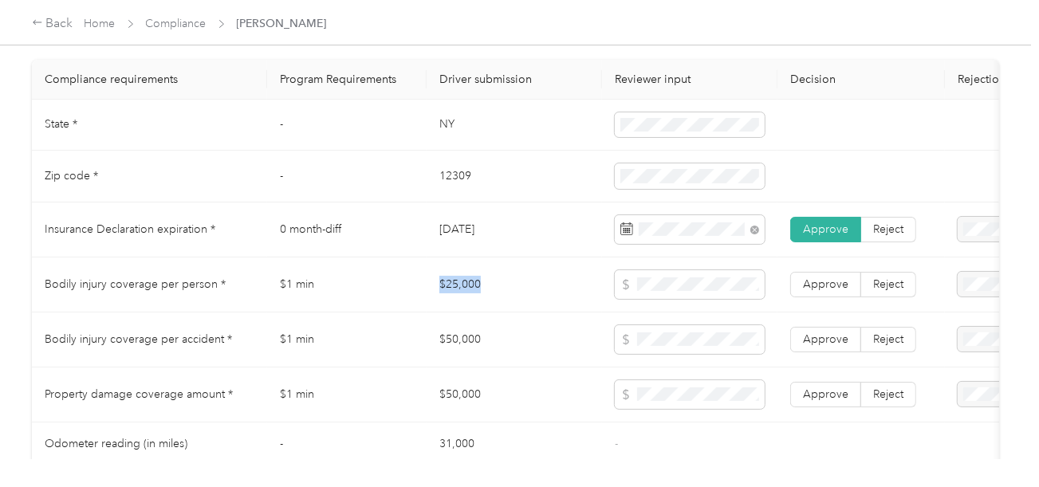
drag, startPoint x: 427, startPoint y: 285, endPoint x: 555, endPoint y: 288, distance: 127.6
click at [552, 288] on td "$25,000" at bounding box center [513, 284] width 175 height 55
drag, startPoint x: 512, startPoint y: 348, endPoint x: 620, endPoint y: 348, distance: 108.4
click at [525, 348] on tr "Bodily injury coverage per accident * $1 min $50,000 Approve Reject" at bounding box center [594, 339] width 1124 height 55
drag, startPoint x: 411, startPoint y: 407, endPoint x: 532, endPoint y: 403, distance: 121.2
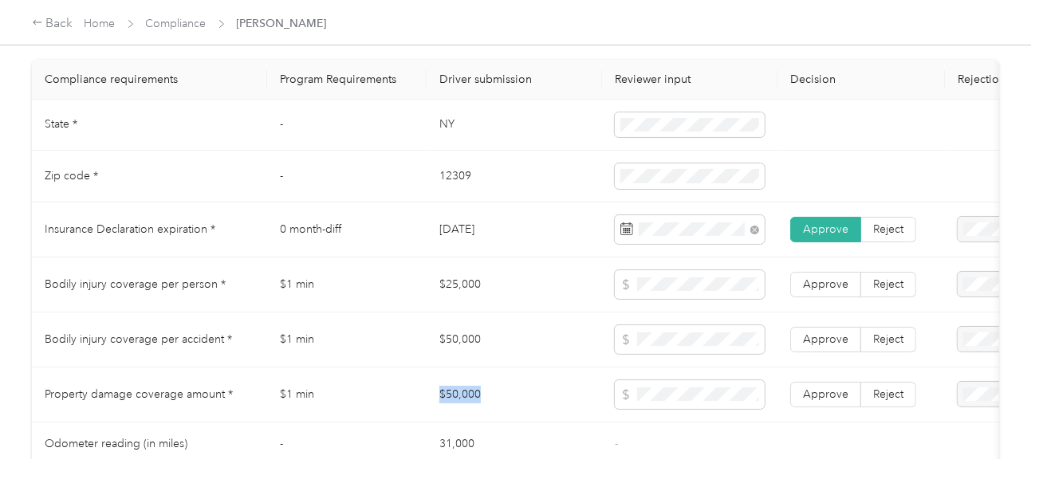
click at [517, 403] on tr "Property damage coverage amount * $1 min $50,000 Approve Reject" at bounding box center [594, 394] width 1124 height 55
drag, startPoint x: 847, startPoint y: 399, endPoint x: 802, endPoint y: 394, distance: 45.8
click at [844, 399] on label "Approve" at bounding box center [825, 395] width 71 height 26
click at [827, 324] on td "Approve Reject" at bounding box center [860, 339] width 167 height 55
click at [819, 287] on span "Approve" at bounding box center [825, 284] width 45 height 14
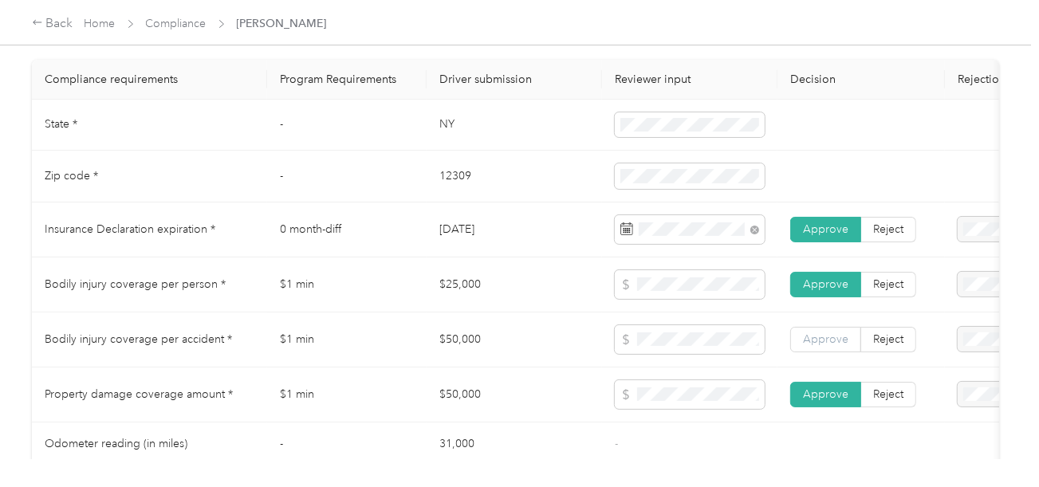
click at [822, 336] on label "Approve" at bounding box center [825, 340] width 71 height 26
click at [825, 346] on span "Approve" at bounding box center [825, 339] width 45 height 14
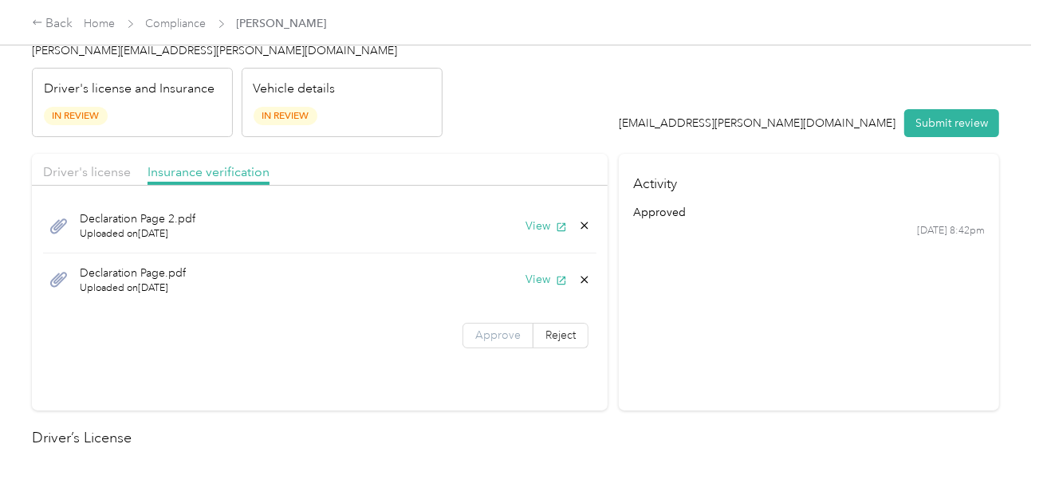
scroll to position [0, 0]
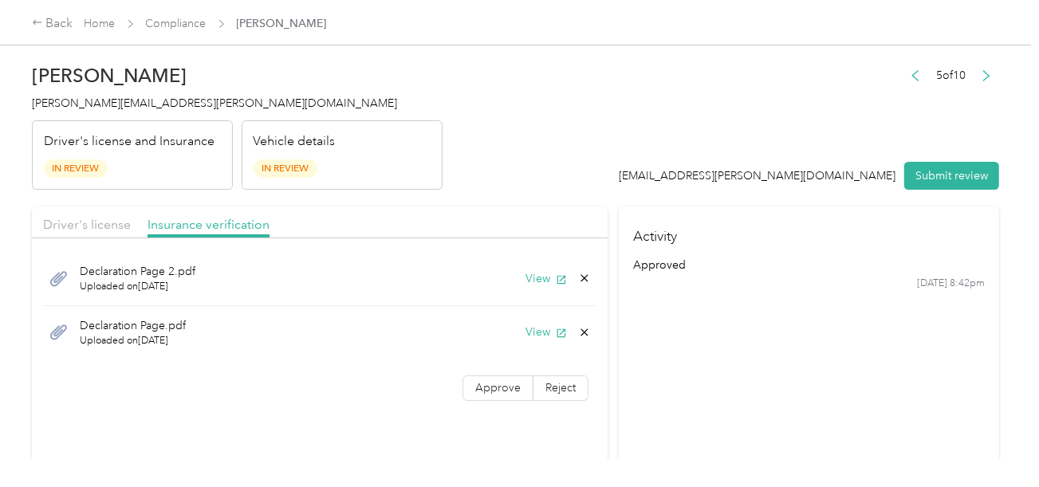
drag, startPoint x: 491, startPoint y: 390, endPoint x: 533, endPoint y: 356, distance: 53.9
click at [491, 391] on span "Approve" at bounding box center [497, 388] width 45 height 14
click at [536, 332] on button "View" at bounding box center [545, 332] width 41 height 17
click at [582, 328] on icon at bounding box center [584, 332] width 13 height 13
drag, startPoint x: 544, startPoint y: 337, endPoint x: 654, endPoint y: 338, distance: 110.0
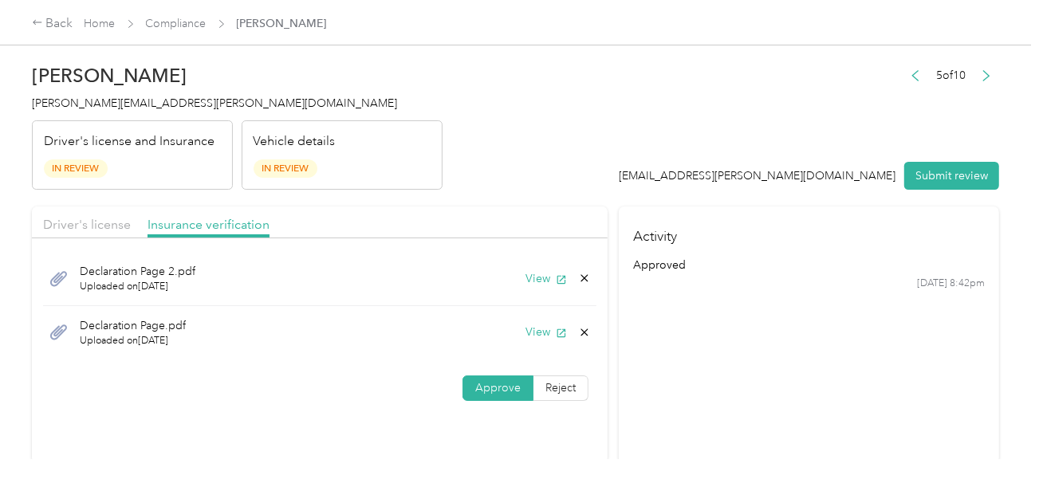
click at [546, 337] on button "Yes" at bounding box center [542, 343] width 31 height 26
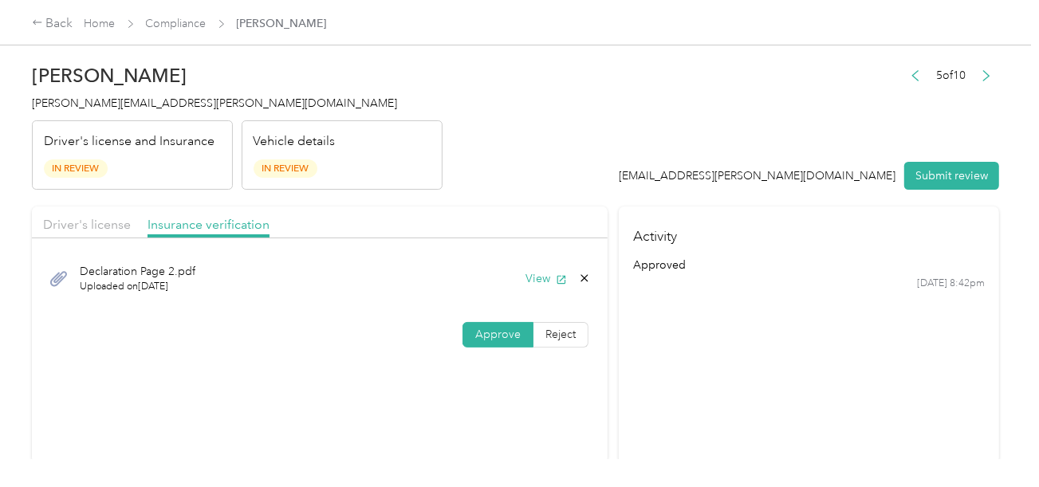
drag, startPoint x: 656, startPoint y: 338, endPoint x: 217, endPoint y: 235, distance: 451.1
click at [657, 338] on section "Activity approved [DATE] 8:42pm" at bounding box center [809, 334] width 380 height 257
drag, startPoint x: 101, startPoint y: 220, endPoint x: 536, endPoint y: 198, distance: 434.9
click at [102, 220] on span "Driver's license" at bounding box center [87, 224] width 88 height 15
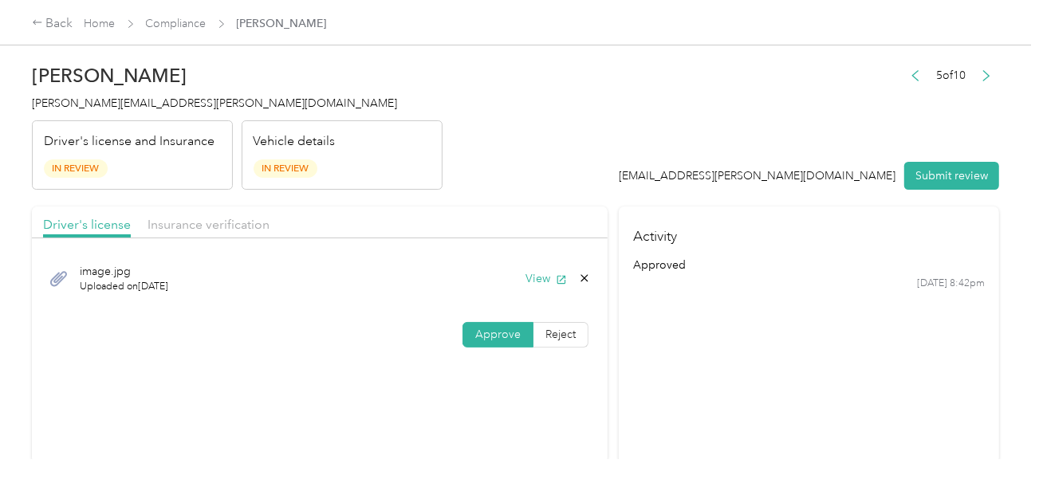
click at [938, 163] on button "Submit review" at bounding box center [951, 176] width 95 height 28
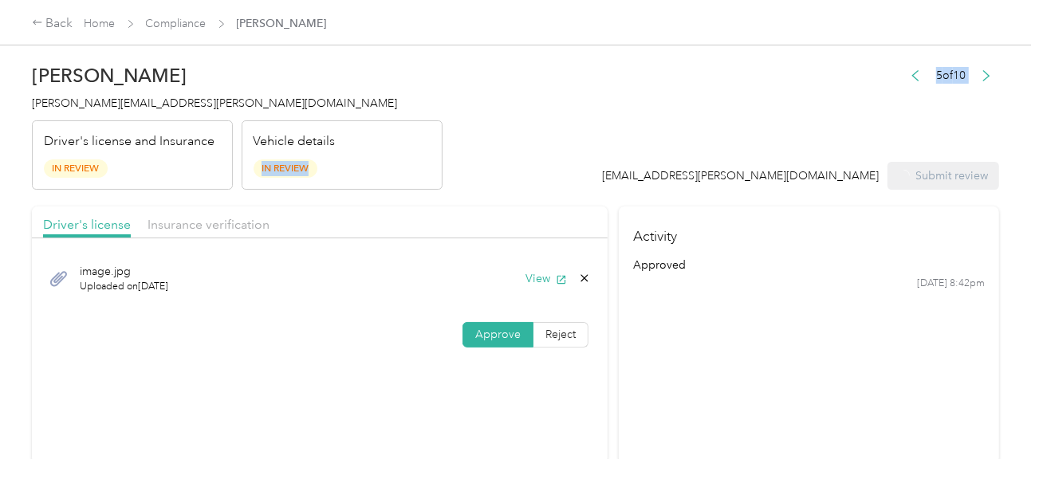
drag, startPoint x: 587, startPoint y: 163, endPoint x: 132, endPoint y: 159, distance: 454.3
click at [575, 163] on header "[PERSON_NAME] Croskey [EMAIL_ADDRESS][PERSON_NAME][DOMAIN_NAME] Driver's licens…" at bounding box center [515, 123] width 967 height 134
click at [108, 113] on div "[PERSON_NAME] Croskey [EMAIL_ADDRESS][PERSON_NAME][DOMAIN_NAME] Driver's licens…" at bounding box center [237, 123] width 410 height 134
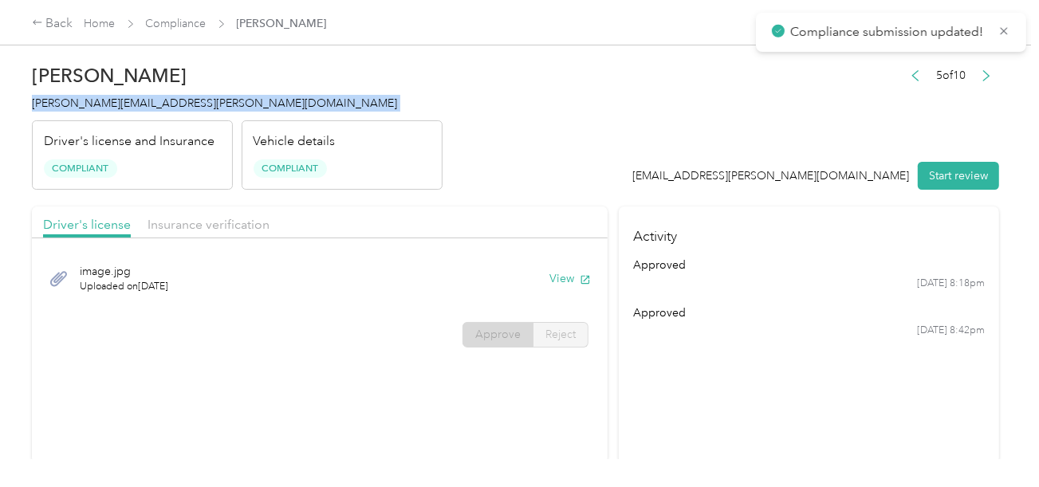
click at [108, 113] on div "[PERSON_NAME] Croskey [EMAIL_ADDRESS][PERSON_NAME][DOMAIN_NAME] Driver's licens…" at bounding box center [237, 123] width 410 height 134
click at [431, 96] on h4 "[PERSON_NAME][EMAIL_ADDRESS][PERSON_NAME][DOMAIN_NAME]" at bounding box center [237, 103] width 410 height 17
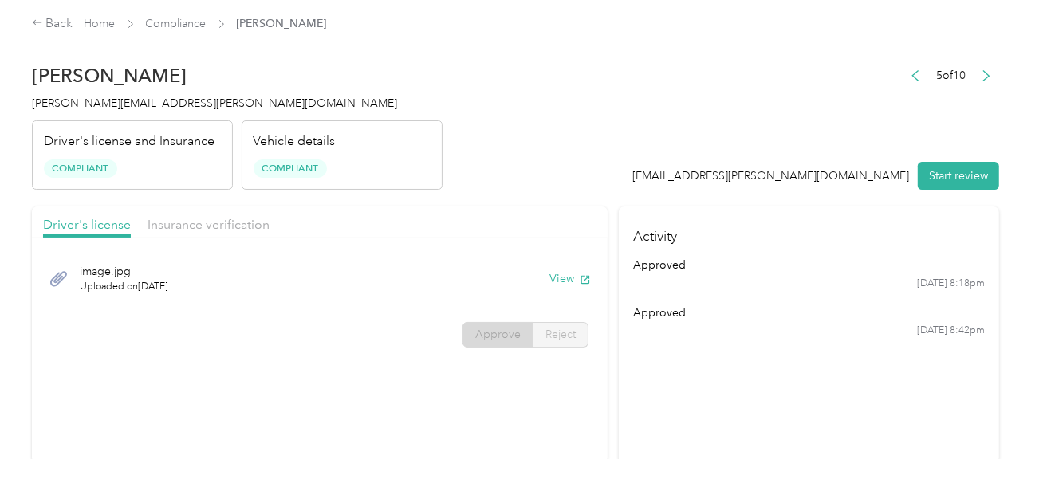
drag, startPoint x: 670, startPoint y: 77, endPoint x: 438, endPoint y: 88, distance: 232.3
click at [668, 77] on header "[PERSON_NAME] Croskey [EMAIL_ADDRESS][PERSON_NAME][DOMAIN_NAME] Driver's licens…" at bounding box center [515, 123] width 967 height 134
click at [186, 22] on link "Compliance" at bounding box center [176, 24] width 61 height 14
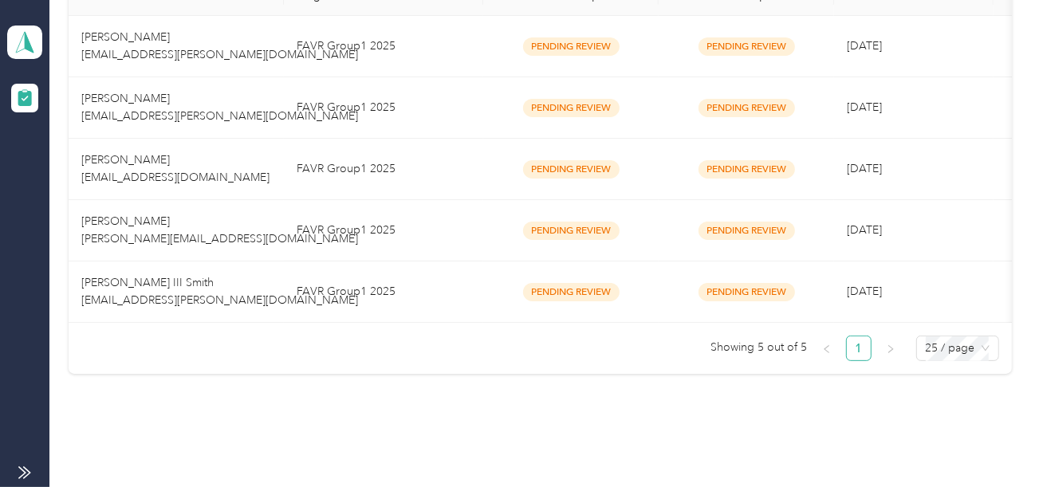
scroll to position [399, 0]
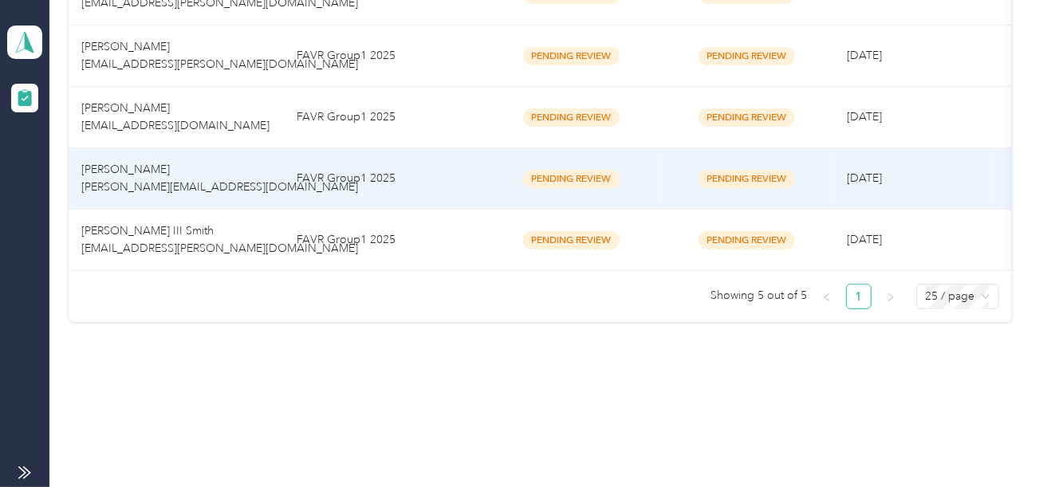
click at [370, 163] on td "FAVR Group1 2025" at bounding box center [383, 178] width 199 height 61
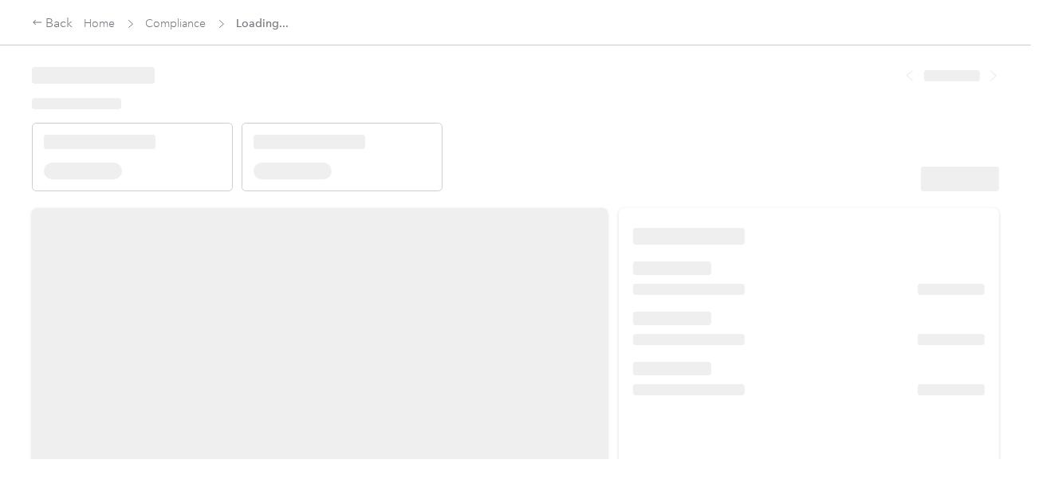
click at [764, 147] on header at bounding box center [515, 123] width 967 height 135
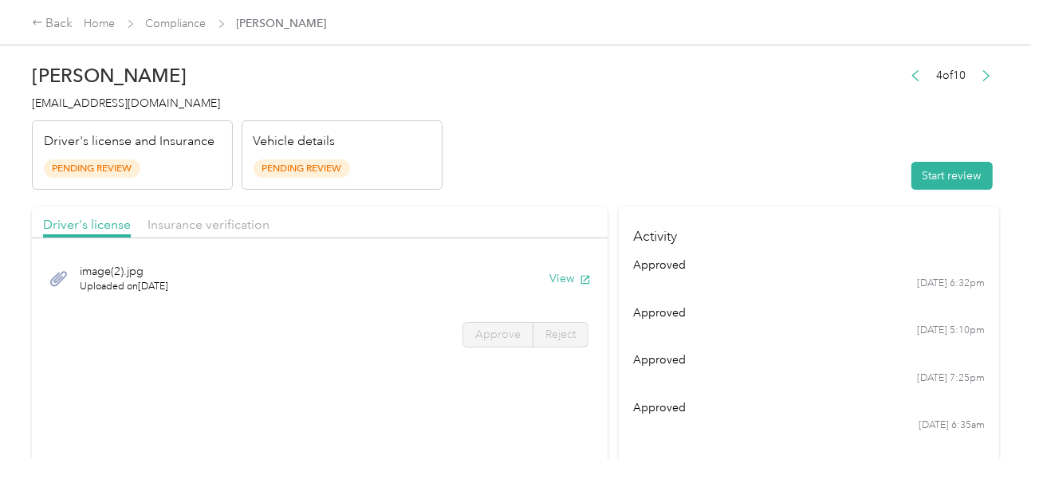
click at [709, 182] on header "[PERSON_NAME] [PERSON_NAME][EMAIL_ADDRESS][DOMAIN_NAME] Driver's license and In…" at bounding box center [515, 123] width 967 height 134
click at [939, 177] on button "Start review" at bounding box center [951, 176] width 81 height 28
click at [748, 130] on header "[PERSON_NAME] [PERSON_NAME][EMAIL_ADDRESS][DOMAIN_NAME] Driver's license and In…" at bounding box center [515, 123] width 967 height 134
click at [544, 280] on div "image(2).jpg Uploaded on [DATE] View" at bounding box center [319, 278] width 553 height 53
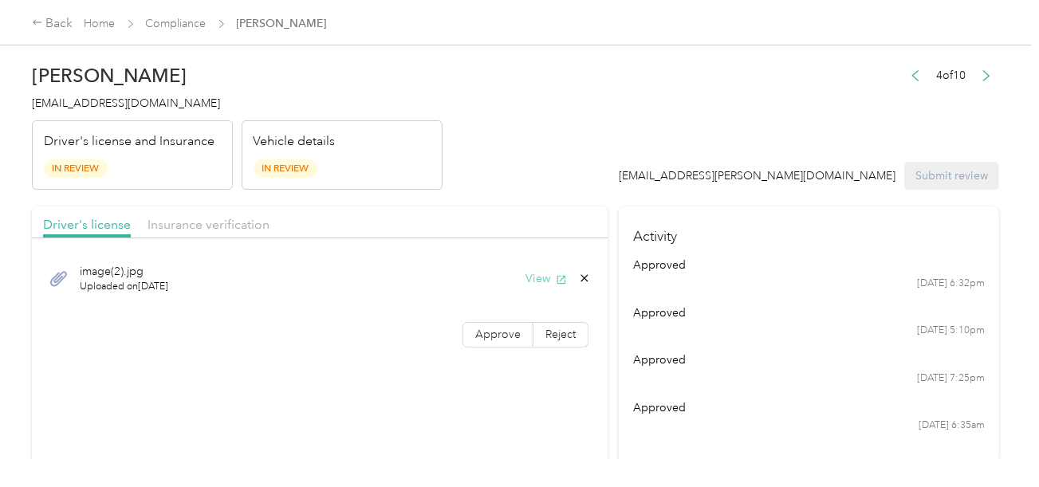
click at [536, 275] on button "View" at bounding box center [545, 278] width 41 height 17
click at [516, 328] on span "Approve" at bounding box center [497, 335] width 45 height 14
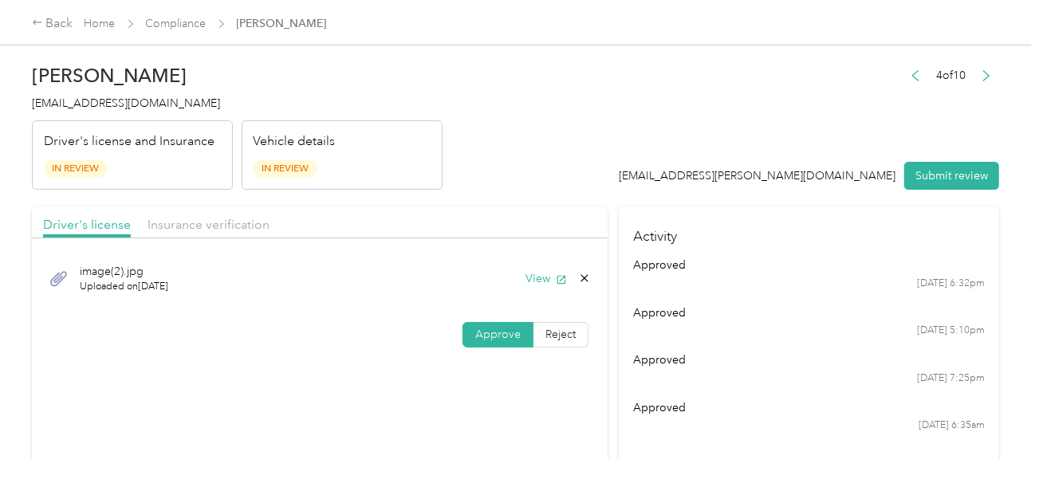
scroll to position [398, 0]
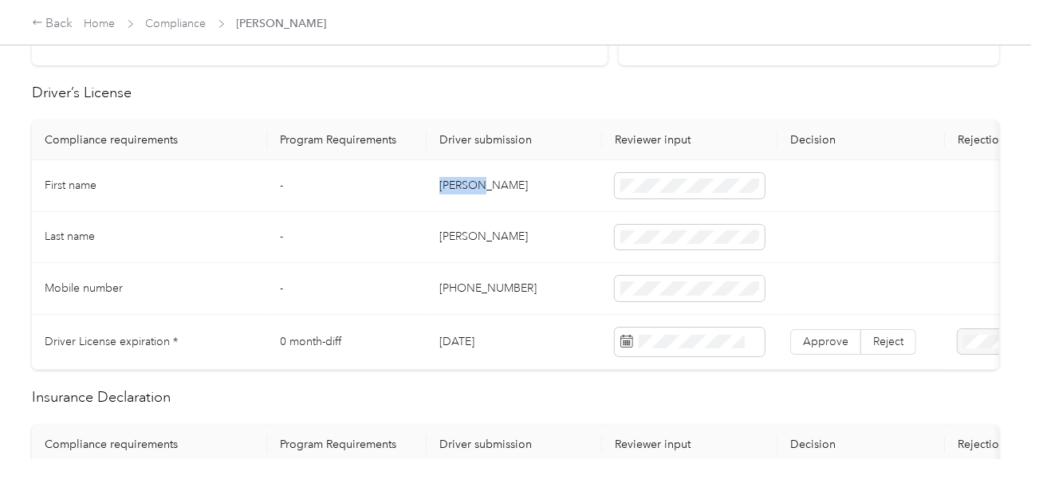
drag, startPoint x: 438, startPoint y: 179, endPoint x: 518, endPoint y: 180, distance: 80.5
click at [513, 179] on td "[PERSON_NAME]" at bounding box center [513, 186] width 175 height 52
click at [728, 193] on span at bounding box center [690, 186] width 150 height 26
click at [445, 237] on td "[PERSON_NAME]" at bounding box center [513, 238] width 175 height 52
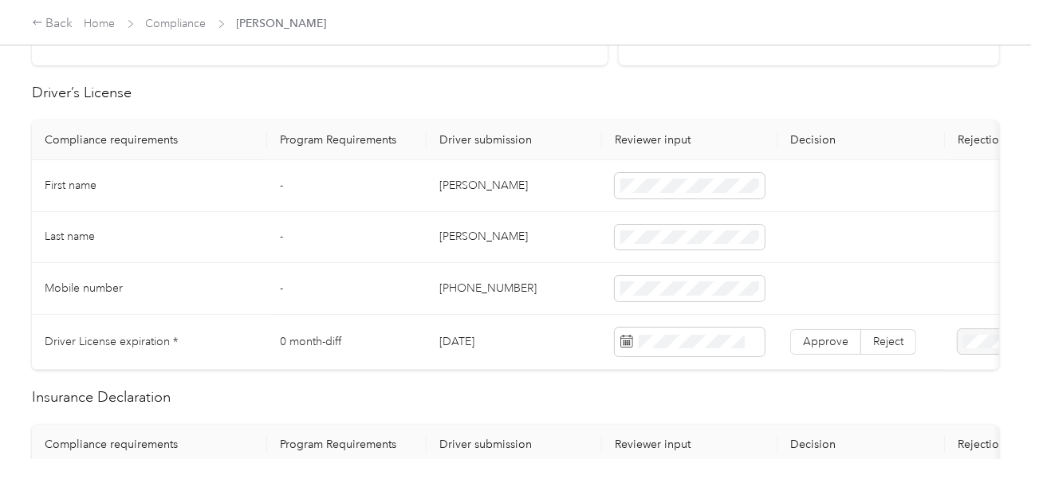
drag, startPoint x: 560, startPoint y: 264, endPoint x: 819, endPoint y: 287, distance: 259.3
click at [560, 265] on td "[PHONE_NUMBER]" at bounding box center [513, 289] width 175 height 52
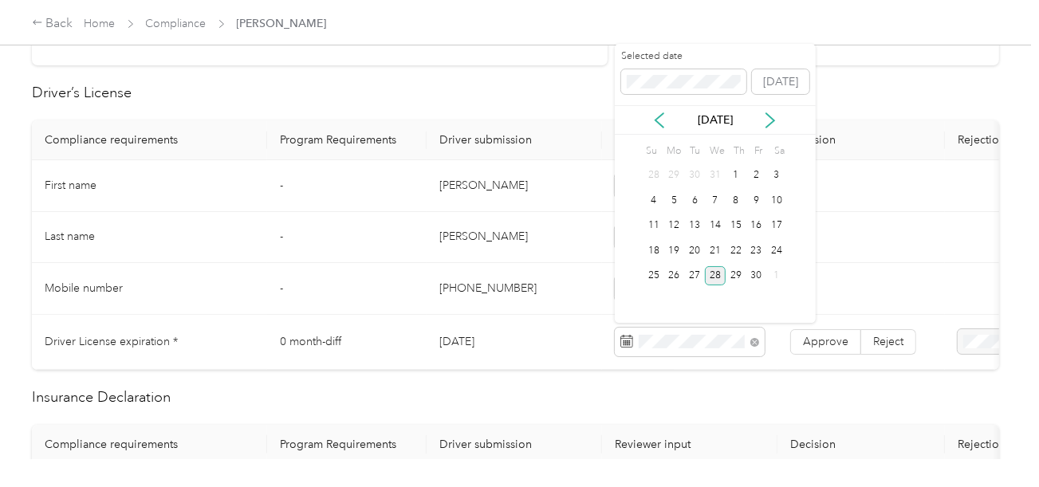
click at [721, 276] on div "28" at bounding box center [715, 276] width 21 height 20
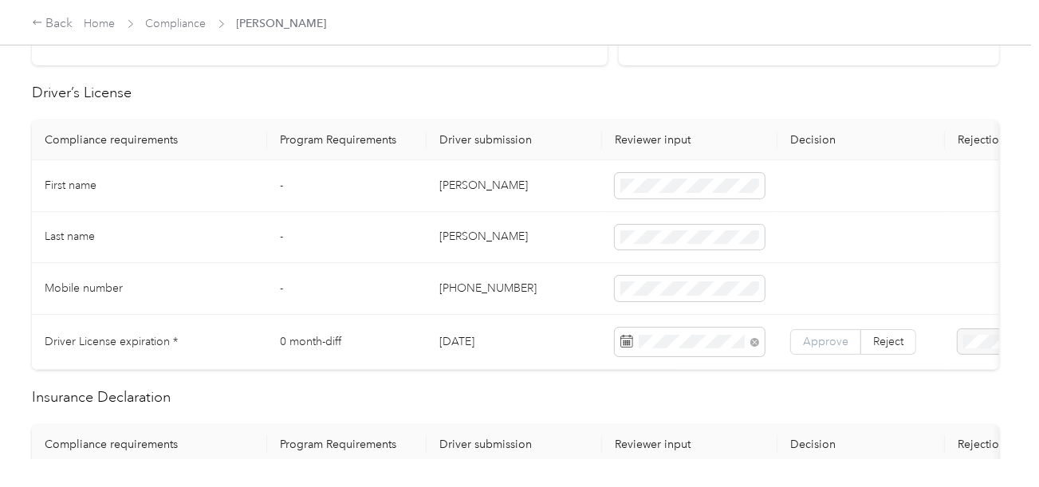
click at [818, 336] on span "Approve" at bounding box center [825, 342] width 45 height 14
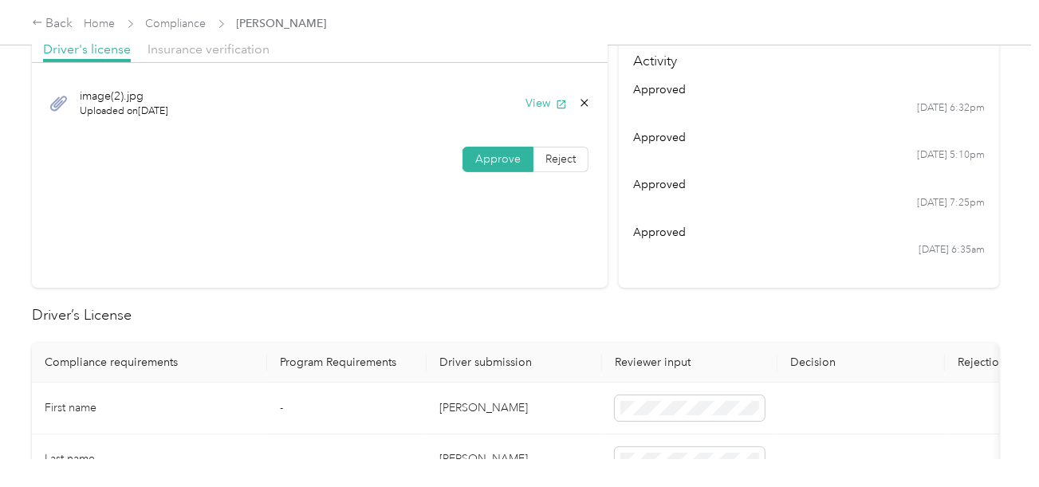
scroll to position [0, 0]
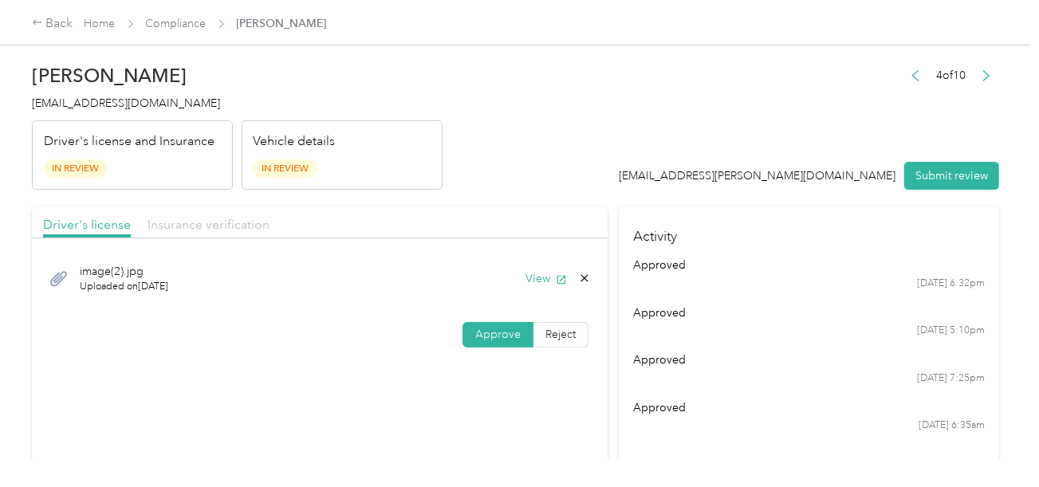
drag, startPoint x: 167, startPoint y: 214, endPoint x: 175, endPoint y: 220, distance: 9.7
click at [171, 217] on div "Insurance verification" at bounding box center [208, 225] width 122 height 20
click at [230, 232] on div "Insurance verification" at bounding box center [208, 225] width 122 height 20
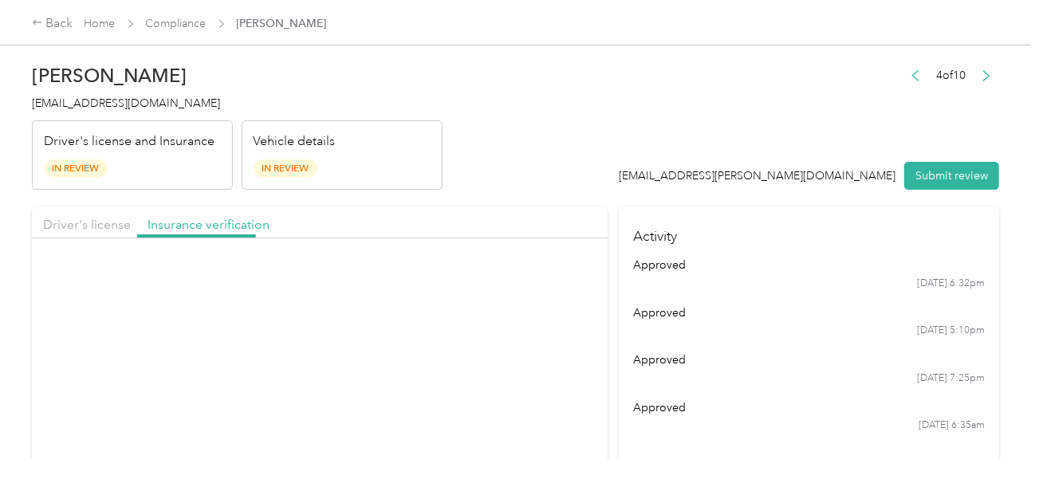
click at [567, 168] on header "[PERSON_NAME] [PERSON_NAME][EMAIL_ADDRESS][DOMAIN_NAME] Driver's license and In…" at bounding box center [515, 123] width 967 height 134
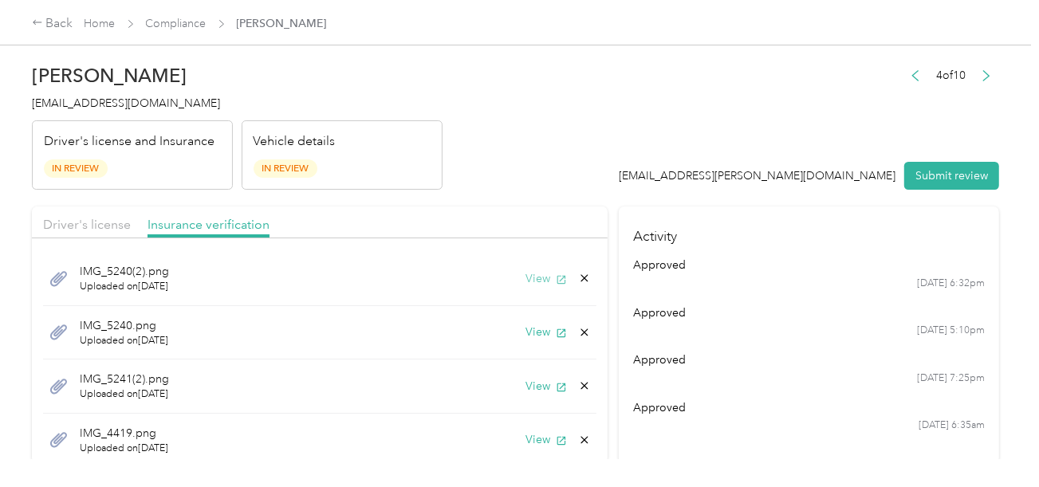
click at [525, 285] on button "View" at bounding box center [545, 278] width 41 height 17
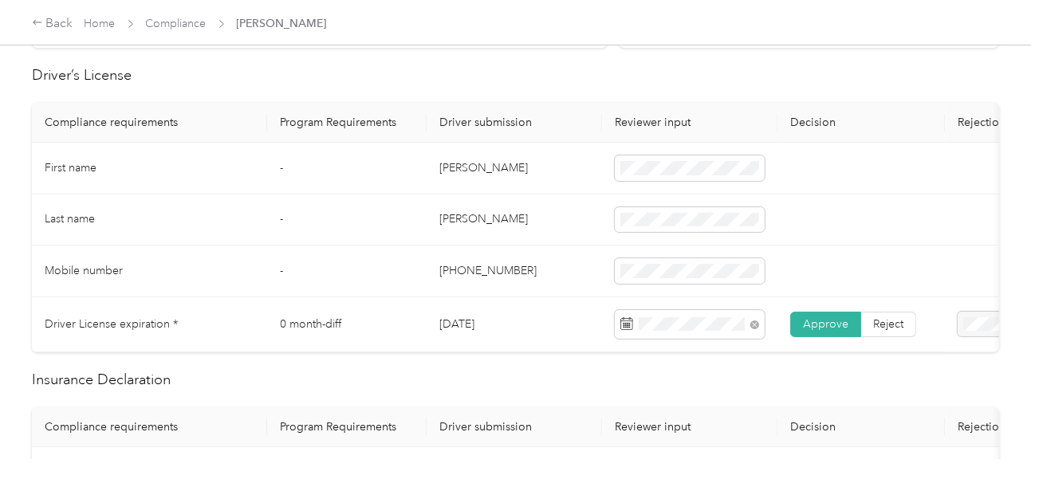
scroll to position [638, 0]
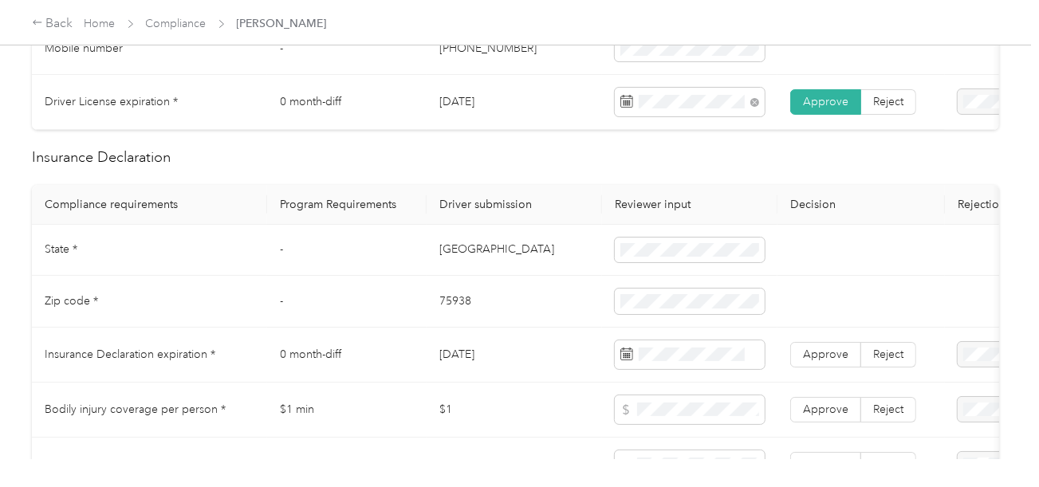
click at [442, 256] on td "[GEOGRAPHIC_DATA]" at bounding box center [513, 251] width 175 height 52
click at [613, 258] on td at bounding box center [689, 251] width 175 height 52
click at [454, 313] on td "75938" at bounding box center [513, 302] width 175 height 52
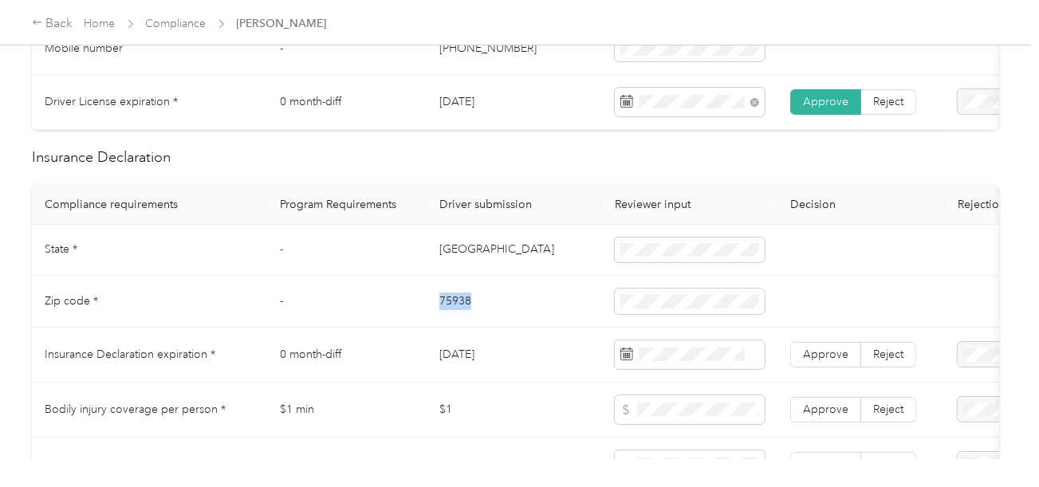
click at [454, 313] on td "75938" at bounding box center [513, 302] width 175 height 52
click at [641, 314] on span at bounding box center [690, 302] width 150 height 26
click at [485, 322] on td "75938" at bounding box center [513, 302] width 175 height 52
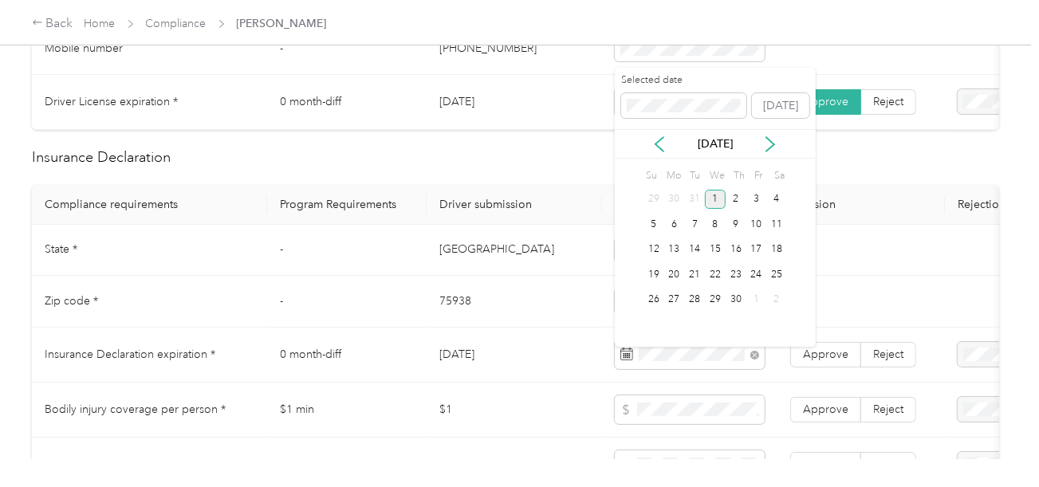
click at [708, 197] on div "1" at bounding box center [715, 200] width 21 height 20
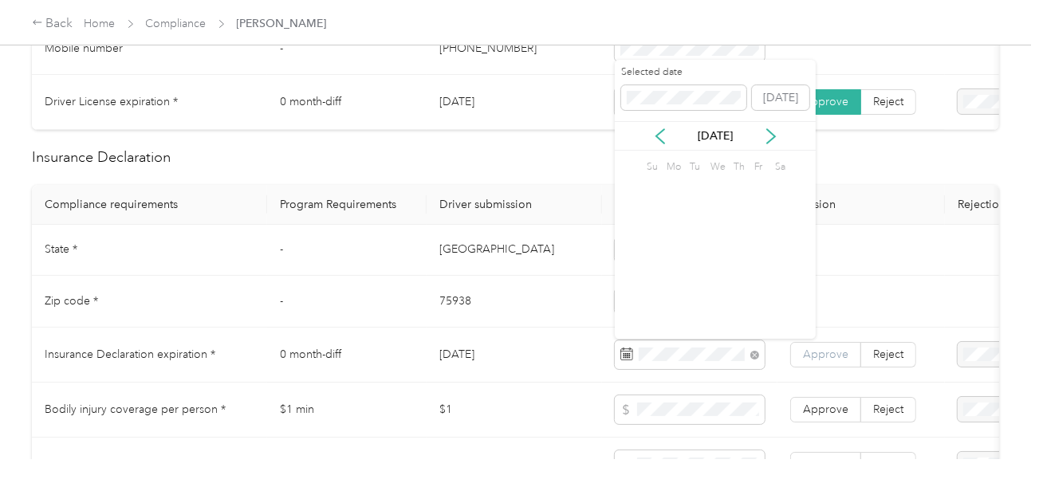
click at [823, 361] on span "Approve" at bounding box center [825, 355] width 45 height 14
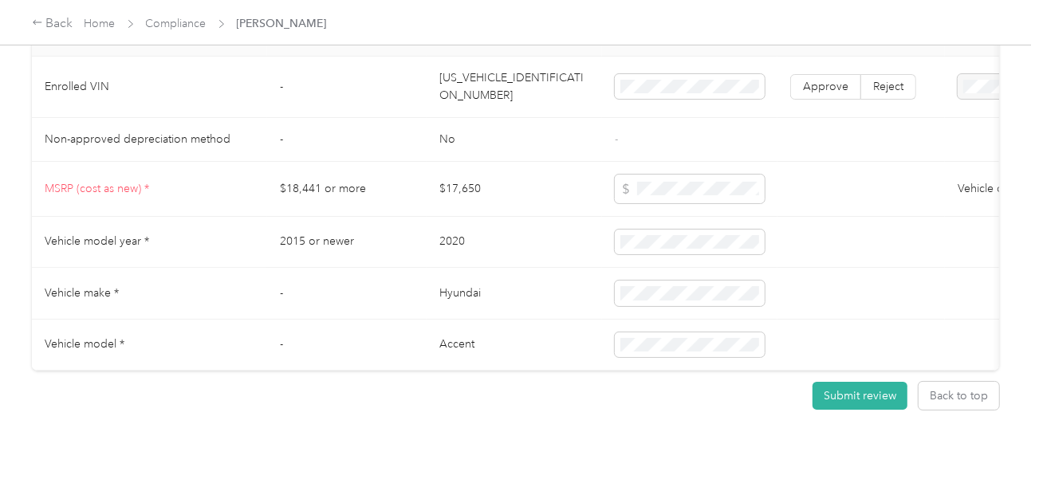
scroll to position [1399, 0]
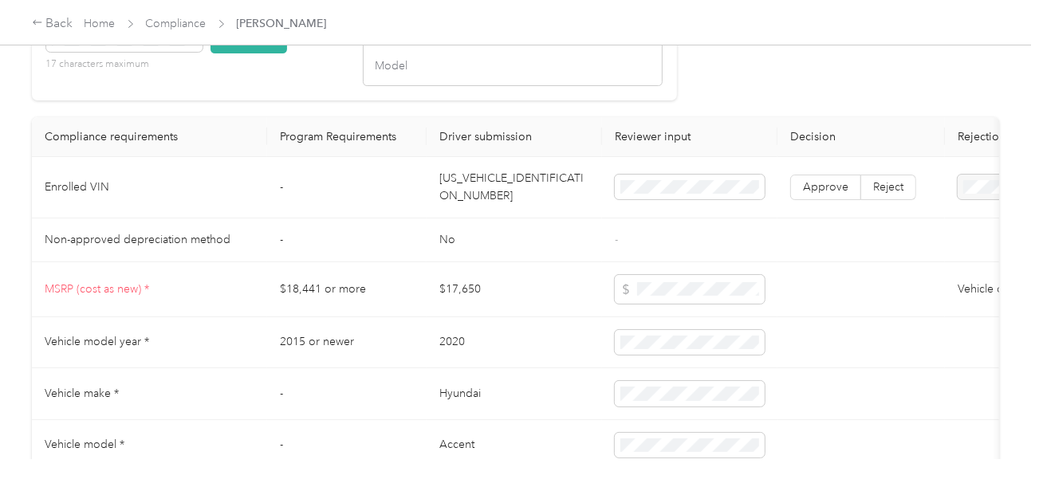
click at [473, 192] on td "[US_VEHICLE_IDENTIFICATION_NUMBER]" at bounding box center [513, 187] width 175 height 61
click at [129, 52] on span at bounding box center [124, 39] width 156 height 26
drag, startPoint x: 265, startPoint y: 52, endPoint x: 328, endPoint y: 89, distance: 74.0
click at [267, 52] on button "Check VIN" at bounding box center [248, 40] width 77 height 28
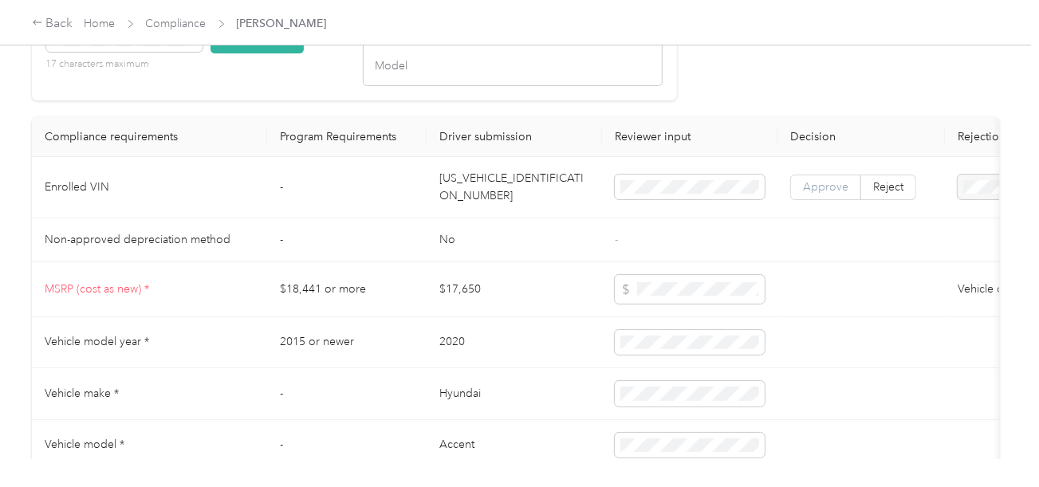
scroll to position [1400, 0]
click at [827, 195] on span "Approve" at bounding box center [825, 189] width 45 height 14
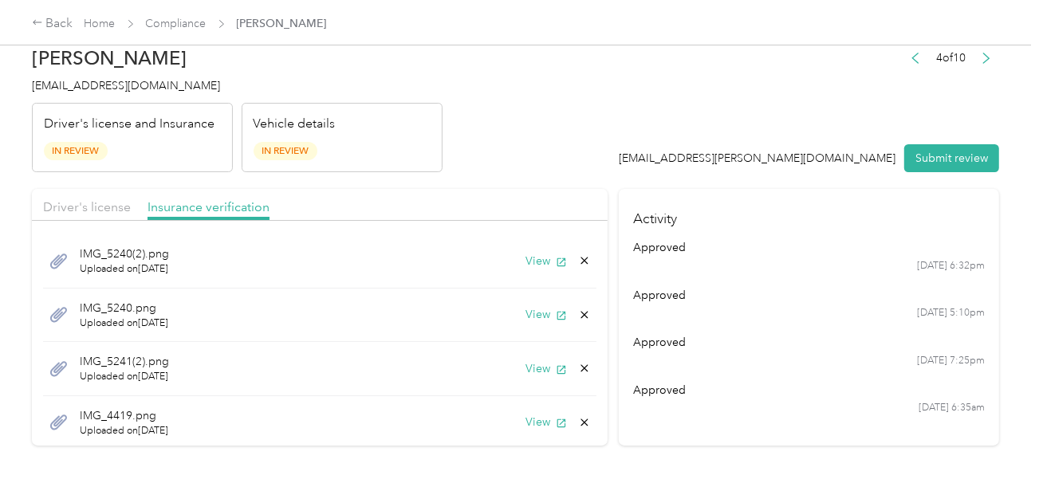
scroll to position [0, 0]
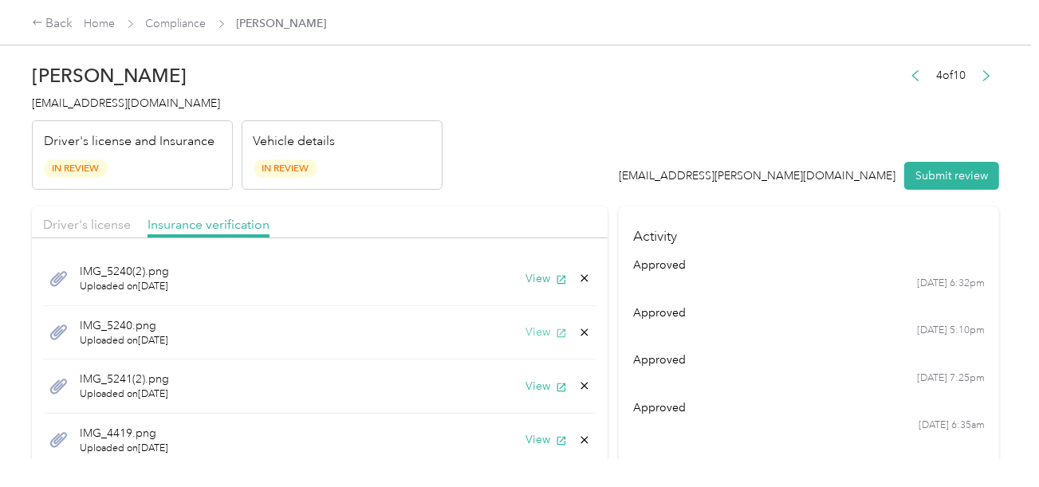
click at [530, 332] on button "View" at bounding box center [545, 332] width 41 height 17
drag, startPoint x: 1034, startPoint y: 290, endPoint x: 548, endPoint y: 245, distance: 487.5
click at [557, 163] on header "[PERSON_NAME] [PERSON_NAME][EMAIL_ADDRESS][DOMAIN_NAME] Driver's license and In…" at bounding box center [515, 123] width 967 height 134
click at [523, 265] on div "IMG_5240(2).png Uploaded on [DATE] View" at bounding box center [319, 279] width 553 height 54
click at [525, 278] on button "View" at bounding box center [545, 278] width 41 height 17
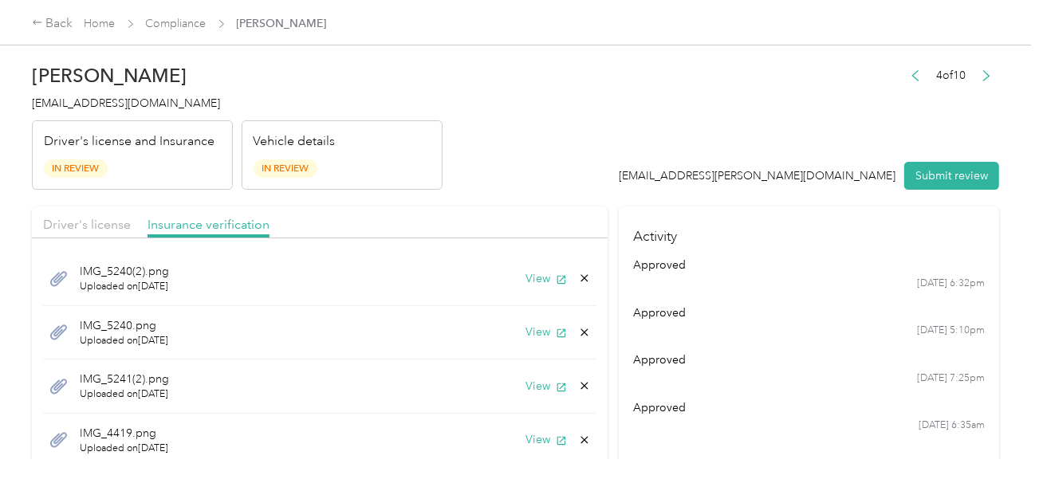
click at [578, 330] on icon at bounding box center [584, 332] width 13 height 13
click at [536, 344] on button "Yes" at bounding box center [530, 344] width 31 height 26
click at [536, 335] on button "View" at bounding box center [545, 332] width 41 height 17
click at [578, 328] on icon at bounding box center [584, 332] width 13 height 13
click at [525, 341] on button "Yes" at bounding box center [530, 343] width 31 height 26
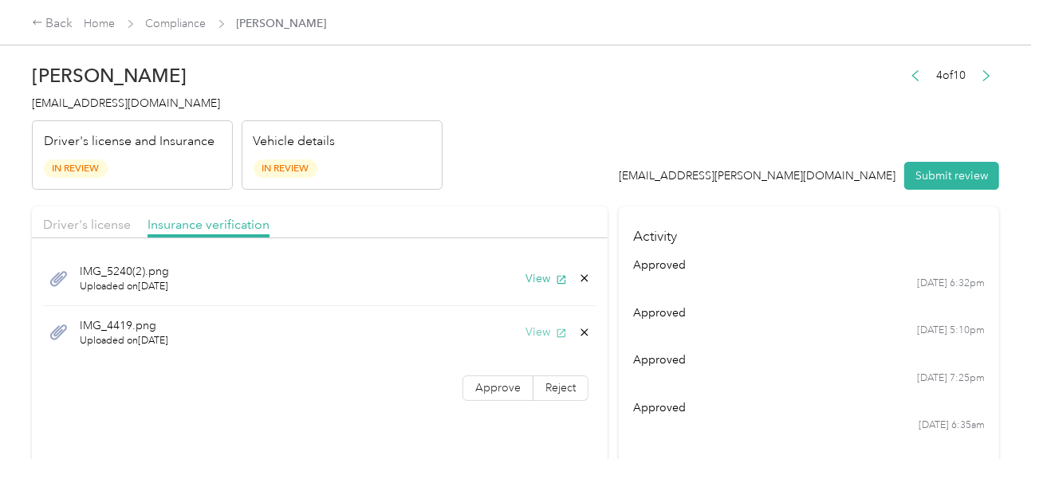
click at [528, 332] on button "View" at bounding box center [545, 332] width 41 height 17
click at [580, 333] on icon at bounding box center [584, 332] width 13 height 13
drag, startPoint x: 540, startPoint y: 345, endPoint x: 520, endPoint y: 346, distance: 19.9
click at [539, 345] on button "Yes" at bounding box center [542, 344] width 31 height 26
click at [493, 349] on div "IMG_5240(2).png Uploaded on [DATE] View Approve Reject" at bounding box center [319, 302] width 575 height 112
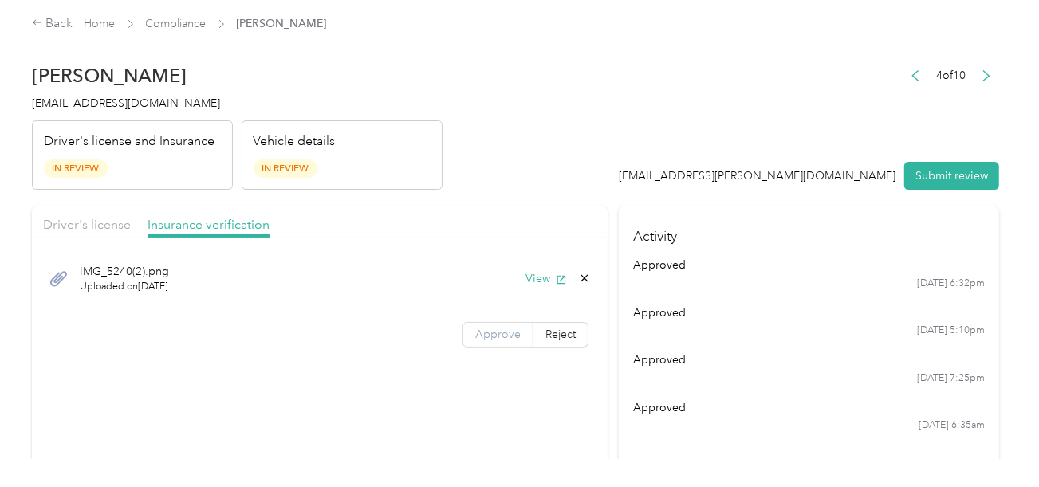
click at [466, 336] on label "Approve" at bounding box center [497, 335] width 71 height 26
click at [92, 225] on span "Driver's license" at bounding box center [87, 224] width 88 height 15
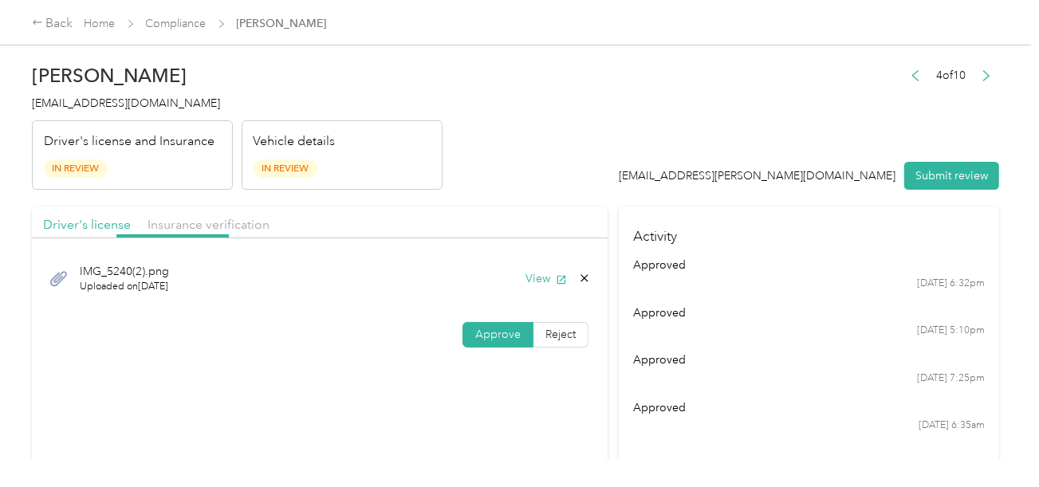
click at [495, 183] on header "[PERSON_NAME] [PERSON_NAME][EMAIL_ADDRESS][DOMAIN_NAME] Driver's license and In…" at bounding box center [515, 123] width 967 height 134
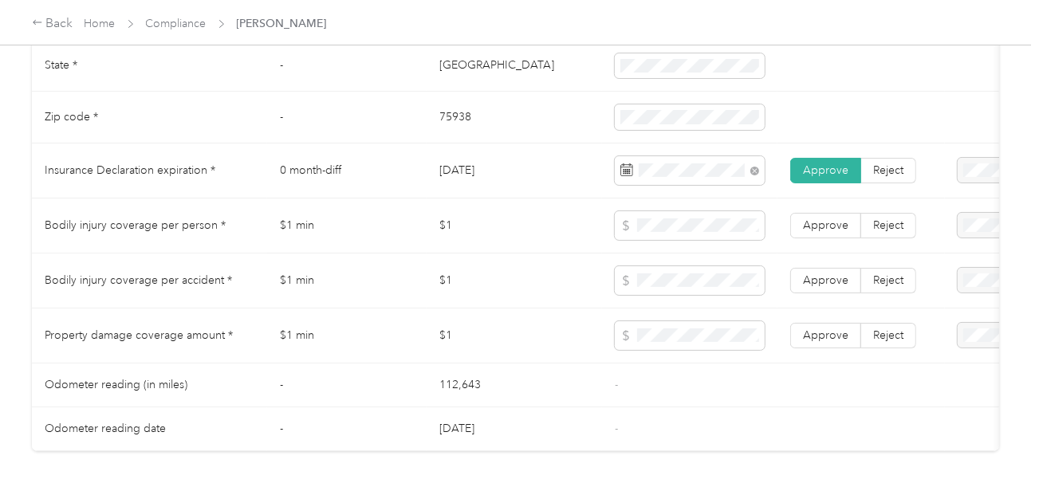
scroll to position [877, 0]
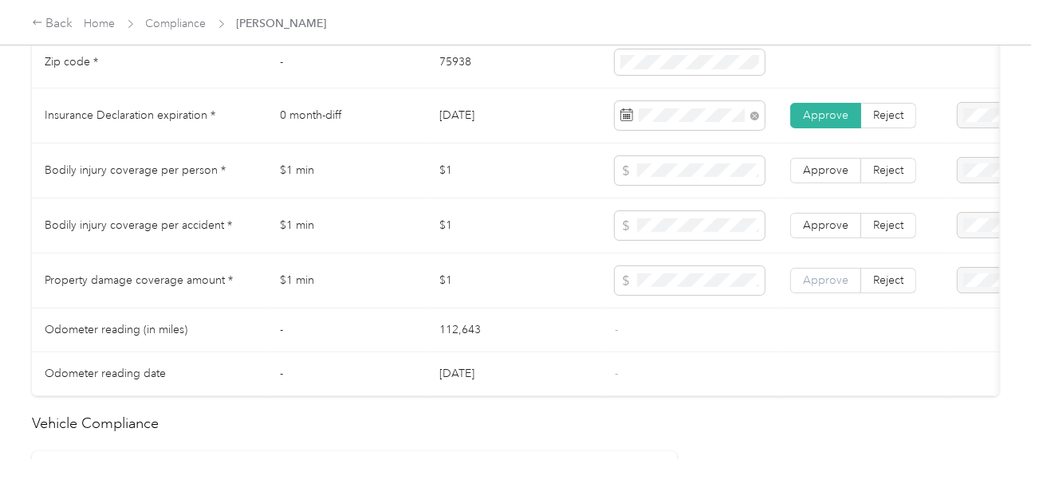
click at [813, 282] on span "Approve" at bounding box center [825, 280] width 45 height 14
drag, startPoint x: 815, startPoint y: 235, endPoint x: 831, endPoint y: 174, distance: 63.6
click at [815, 232] on span "Approve" at bounding box center [825, 225] width 45 height 14
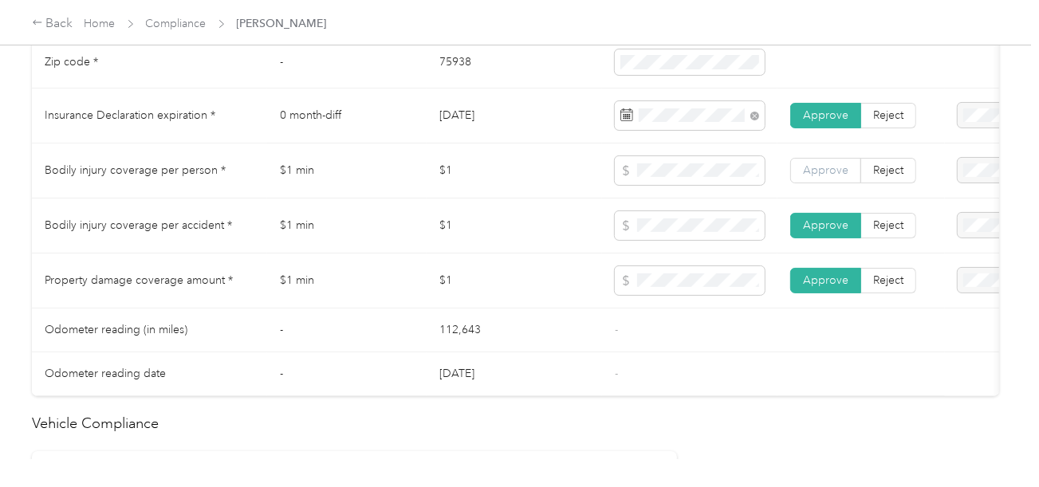
click at [831, 174] on span "Approve" at bounding box center [825, 170] width 45 height 14
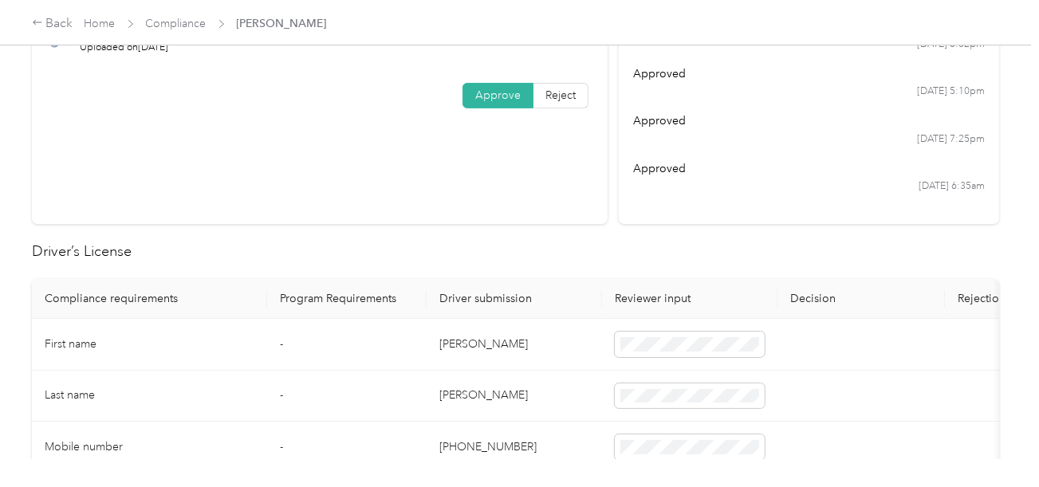
scroll to position [0, 0]
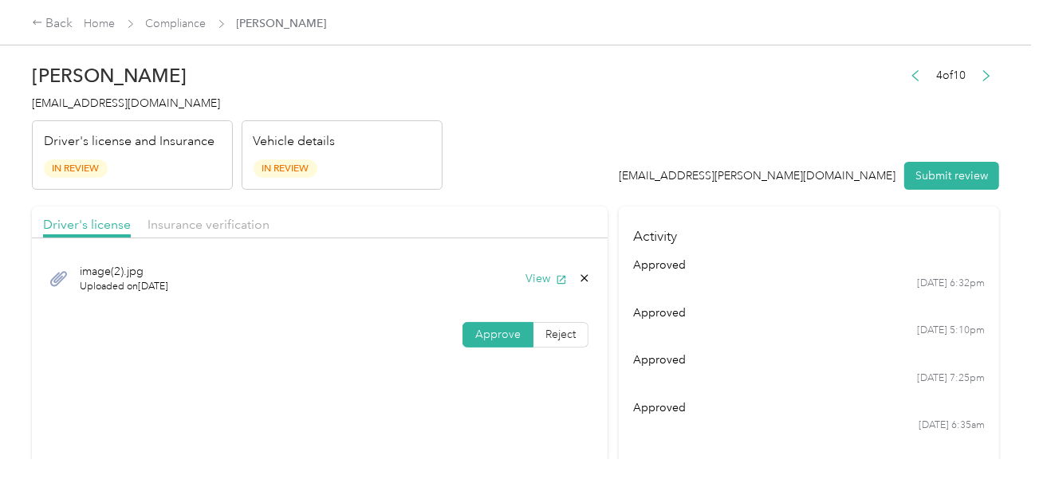
click at [929, 155] on div "4 of 10 [EMAIL_ADDRESS][PERSON_NAME][DOMAIN_NAME] Submit review" at bounding box center [809, 128] width 380 height 126
click at [932, 162] on button "Submit review" at bounding box center [951, 176] width 95 height 28
click at [163, 85] on h2 "[PERSON_NAME]" at bounding box center [237, 76] width 410 height 22
click at [159, 96] on span "[EMAIL_ADDRESS][DOMAIN_NAME]" at bounding box center [126, 103] width 188 height 14
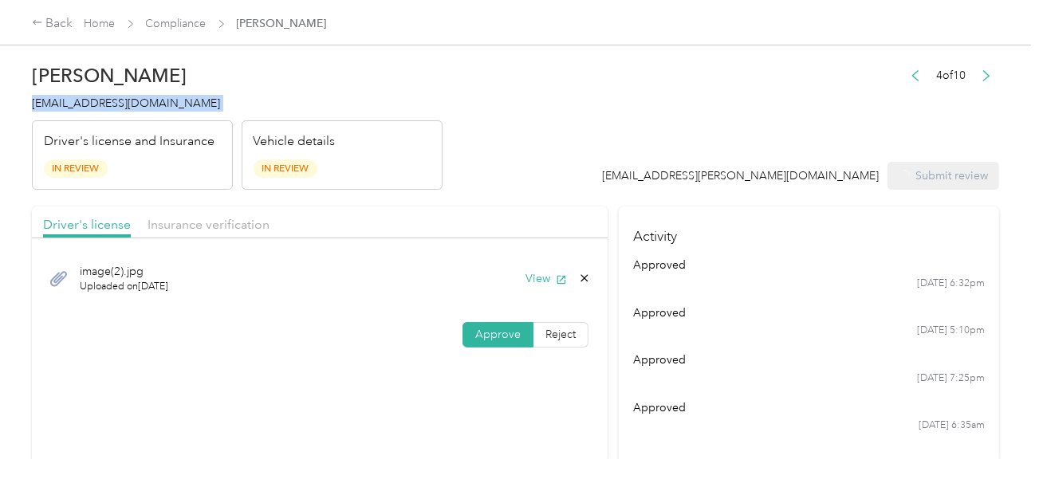
click at [159, 96] on span "[EMAIL_ADDRESS][DOMAIN_NAME]" at bounding box center [126, 103] width 188 height 14
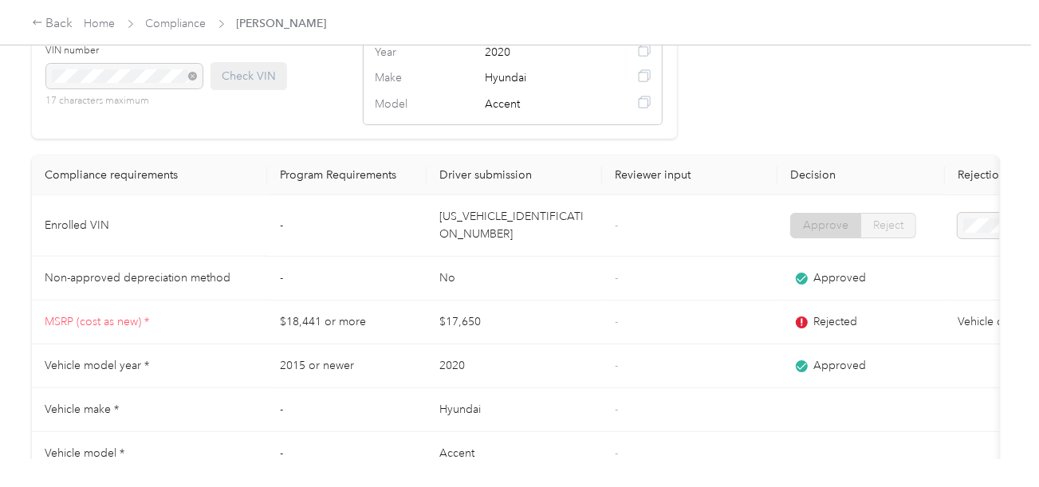
scroll to position [1435, 0]
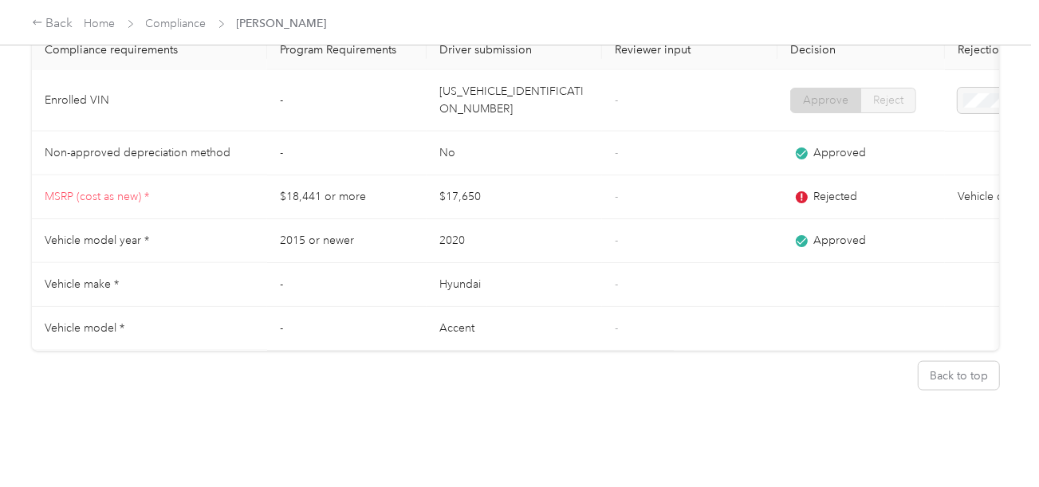
click at [488, 115] on td "[US_VEHICLE_IDENTIFICATION_NUMBER]" at bounding box center [513, 100] width 175 height 61
click at [177, 18] on link "Compliance" at bounding box center [176, 24] width 61 height 14
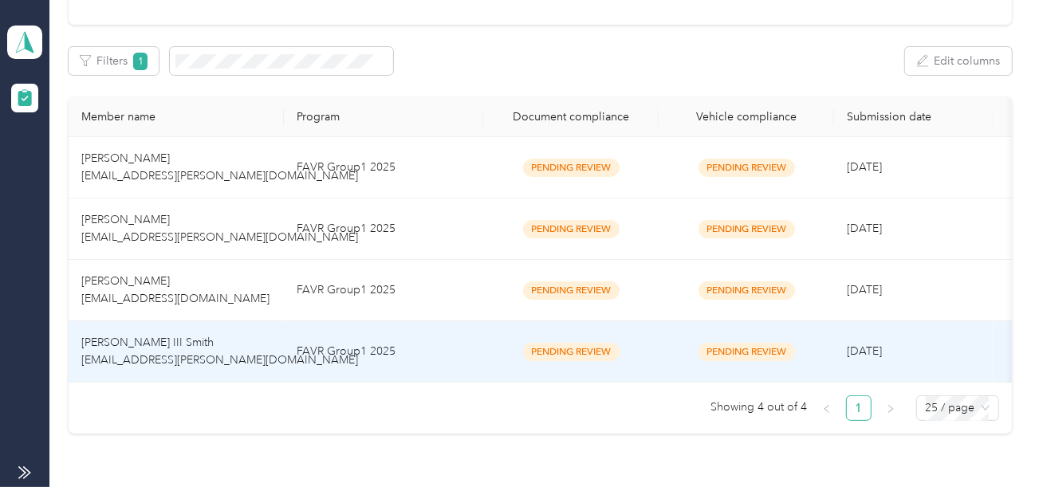
scroll to position [319, 0]
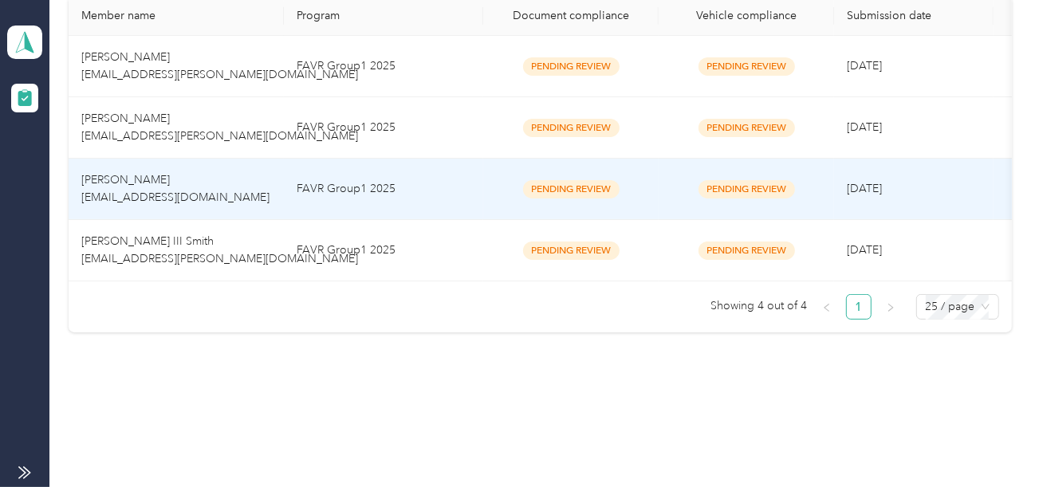
click at [426, 159] on td "FAVR Group1 2025" at bounding box center [383, 189] width 199 height 61
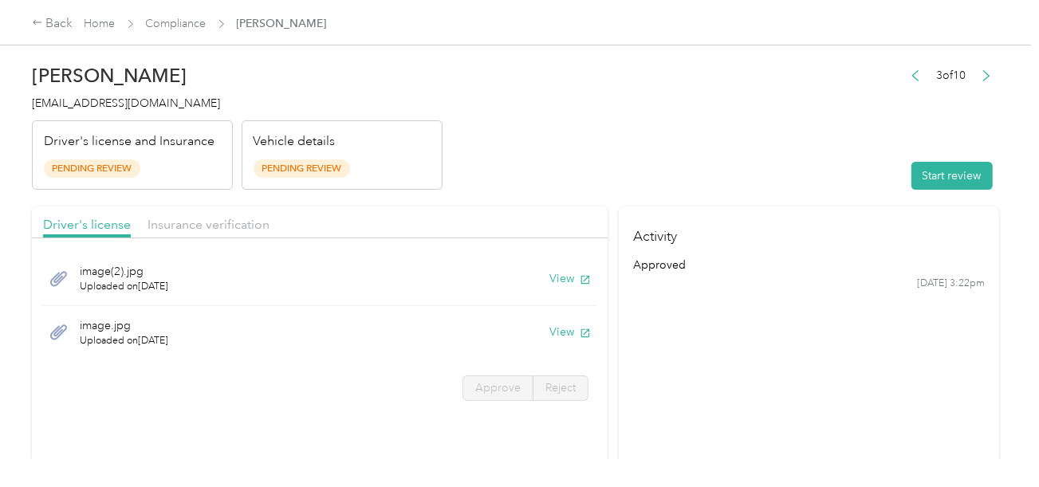
click at [626, 132] on header "[PERSON_NAME] [EMAIL_ADDRESS][DOMAIN_NAME] Driver's license and Insurance Pendi…" at bounding box center [515, 123] width 967 height 134
drag, startPoint x: 684, startPoint y: 140, endPoint x: 701, endPoint y: 147, distance: 18.9
click at [693, 144] on header "[PERSON_NAME] [EMAIL_ADDRESS][DOMAIN_NAME] Driver's license and Insurance Pendi…" at bounding box center [515, 123] width 967 height 134
click at [956, 171] on button "Start review" at bounding box center [951, 176] width 81 height 28
click at [715, 128] on header "[PERSON_NAME] [EMAIL_ADDRESS][DOMAIN_NAME] Driver's license and Insurance Pendi…" at bounding box center [515, 123] width 967 height 134
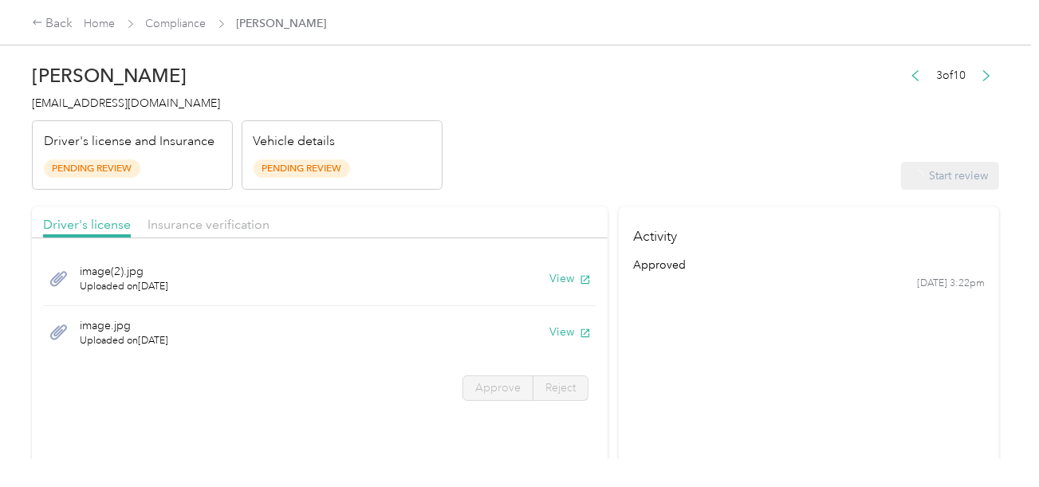
click at [685, 163] on header "[PERSON_NAME] [EMAIL_ADDRESS][DOMAIN_NAME] Driver's license and Insurance Pendi…" at bounding box center [515, 123] width 967 height 134
click at [549, 282] on button "View" at bounding box center [569, 278] width 41 height 17
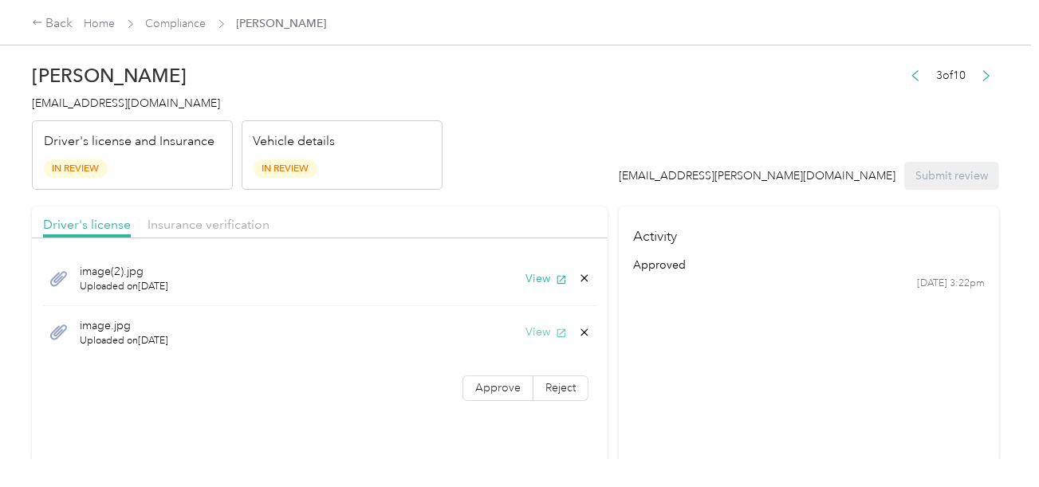
click at [530, 337] on button "View" at bounding box center [545, 332] width 41 height 17
click at [578, 334] on icon at bounding box center [584, 332] width 13 height 13
click at [549, 346] on button "Yes" at bounding box center [542, 343] width 31 height 26
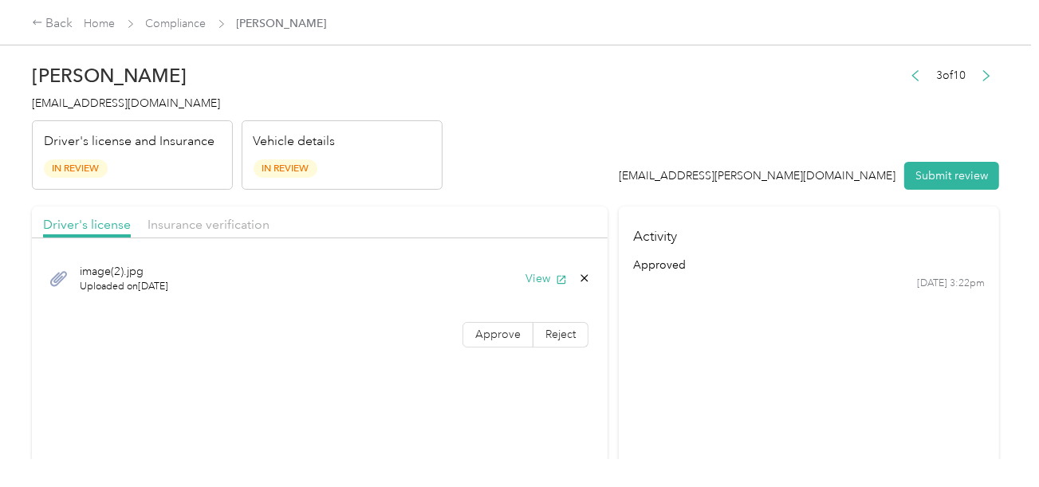
click at [505, 351] on div "image(2).jpg Uploaded on [DATE] View Approve Reject" at bounding box center [319, 302] width 575 height 112
click at [506, 336] on span "Approve" at bounding box center [497, 335] width 45 height 14
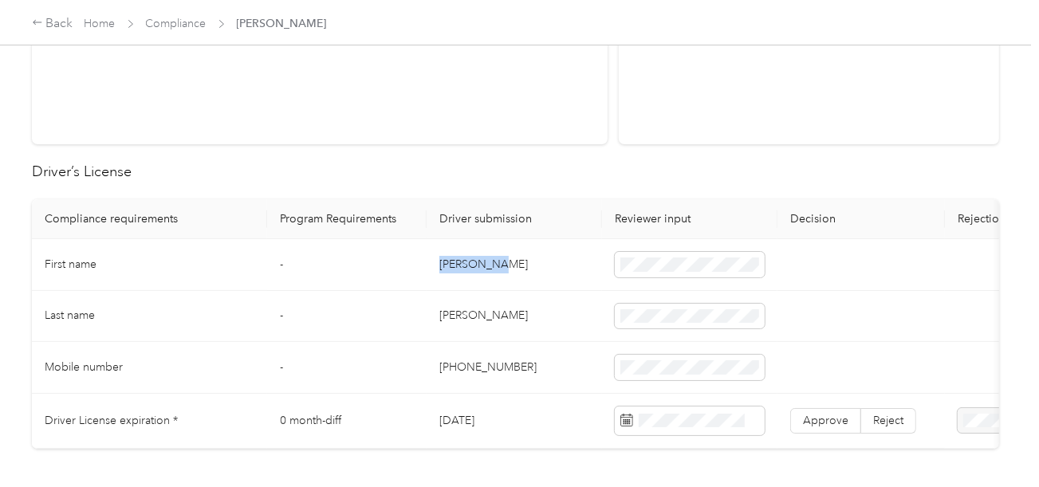
click at [516, 257] on td "[PERSON_NAME]" at bounding box center [513, 265] width 175 height 52
click at [472, 306] on td "[PERSON_NAME]" at bounding box center [513, 317] width 175 height 52
drag, startPoint x: 472, startPoint y: 306, endPoint x: 600, endPoint y: 308, distance: 128.3
click at [473, 306] on td "[PERSON_NAME]" at bounding box center [513, 317] width 175 height 52
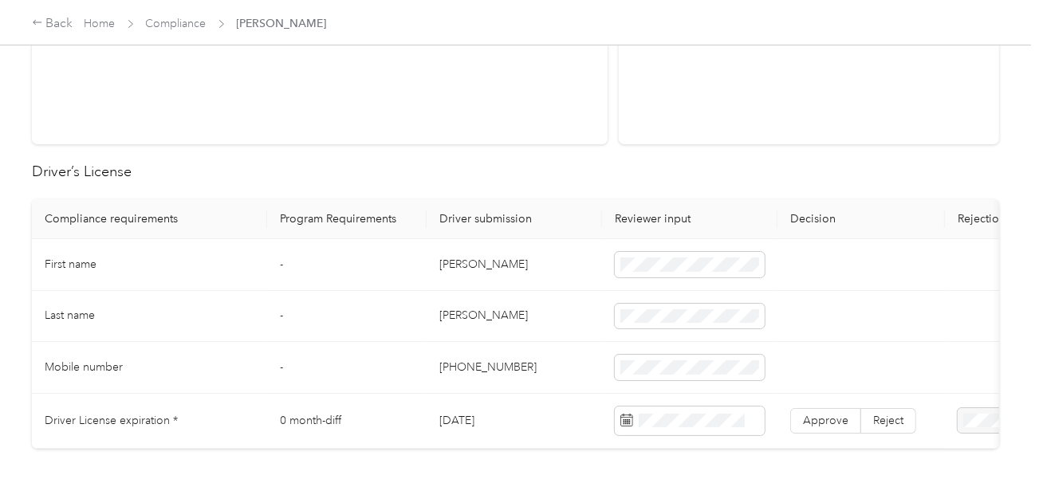
click at [539, 333] on td "[PERSON_NAME]" at bounding box center [513, 317] width 175 height 52
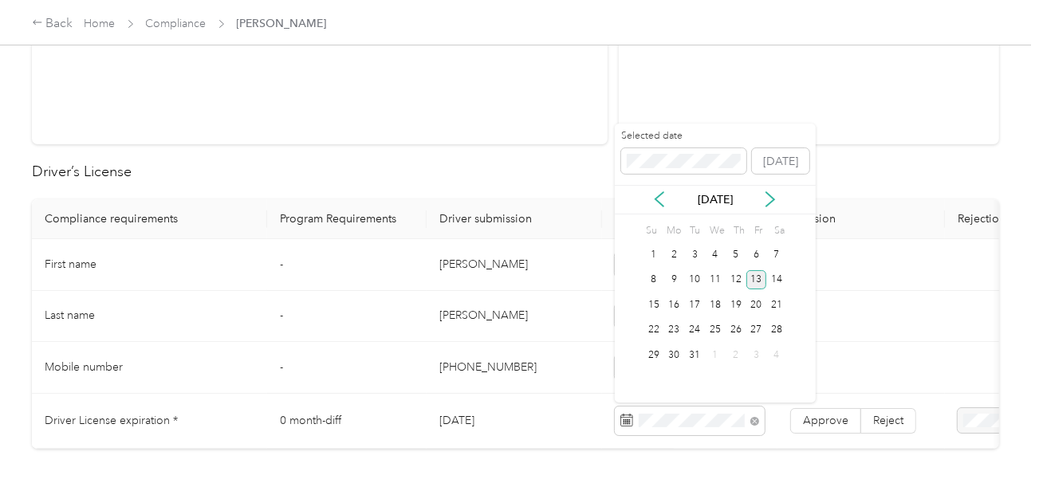
click at [753, 285] on div "13" at bounding box center [756, 280] width 21 height 20
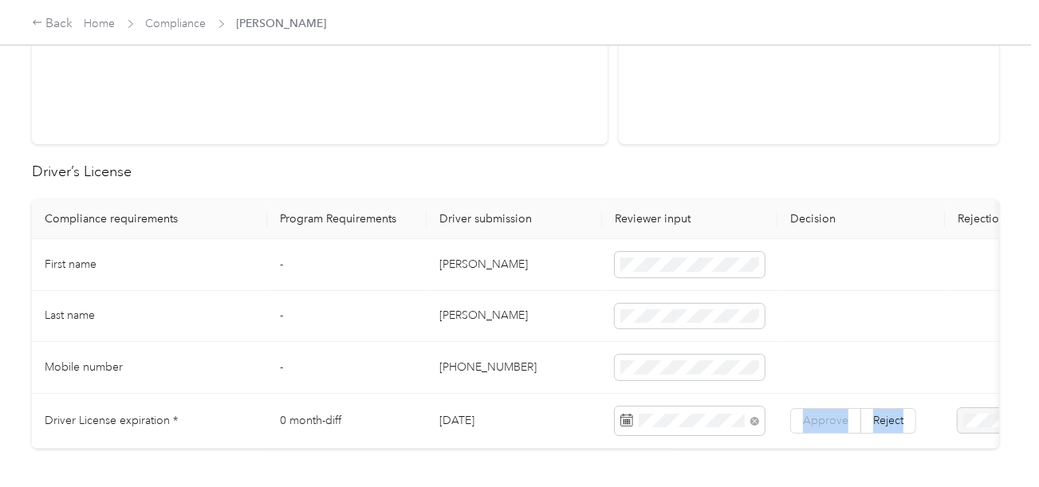
click at [828, 422] on span "Approve" at bounding box center [825, 421] width 45 height 14
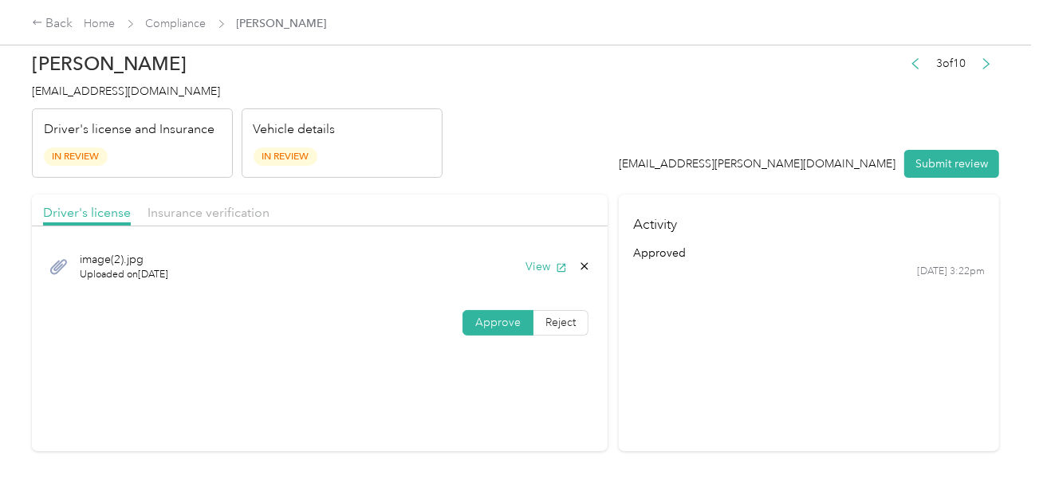
scroll to position [0, 0]
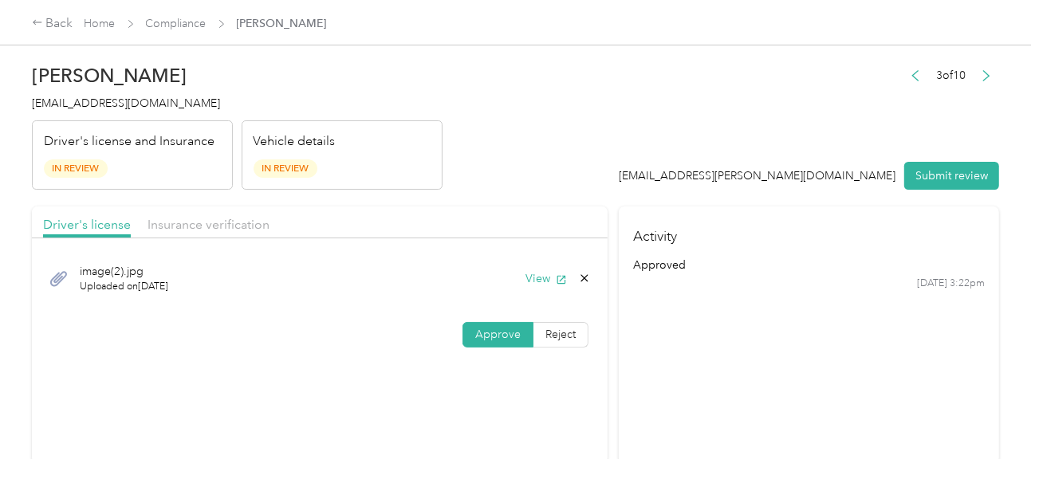
click at [230, 220] on span "Insurance verification" at bounding box center [208, 224] width 122 height 15
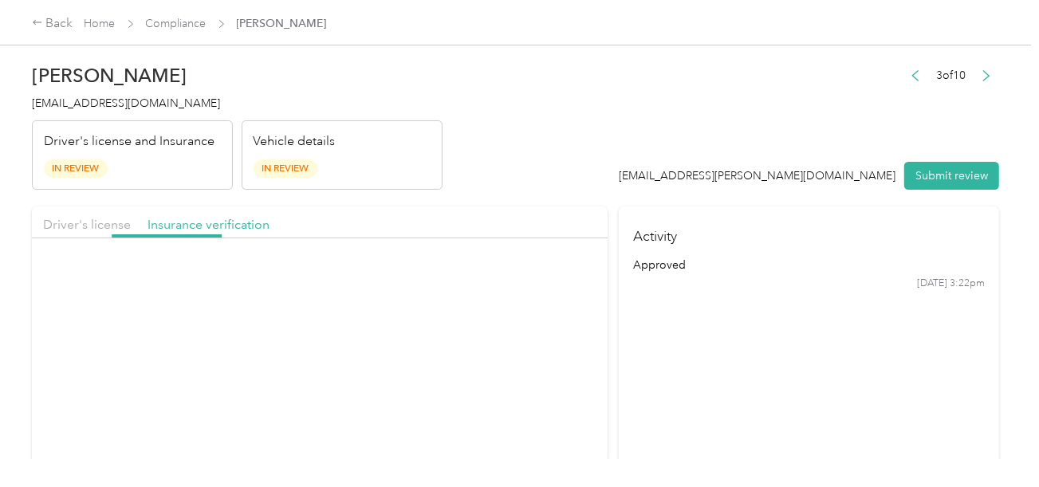
drag, startPoint x: 475, startPoint y: 172, endPoint x: 508, endPoint y: 244, distance: 78.8
click at [476, 172] on header "[PERSON_NAME] [EMAIL_ADDRESS][DOMAIN_NAME] Driver's license and Insurance In Re…" at bounding box center [515, 123] width 967 height 134
click at [528, 279] on button "View" at bounding box center [545, 278] width 41 height 17
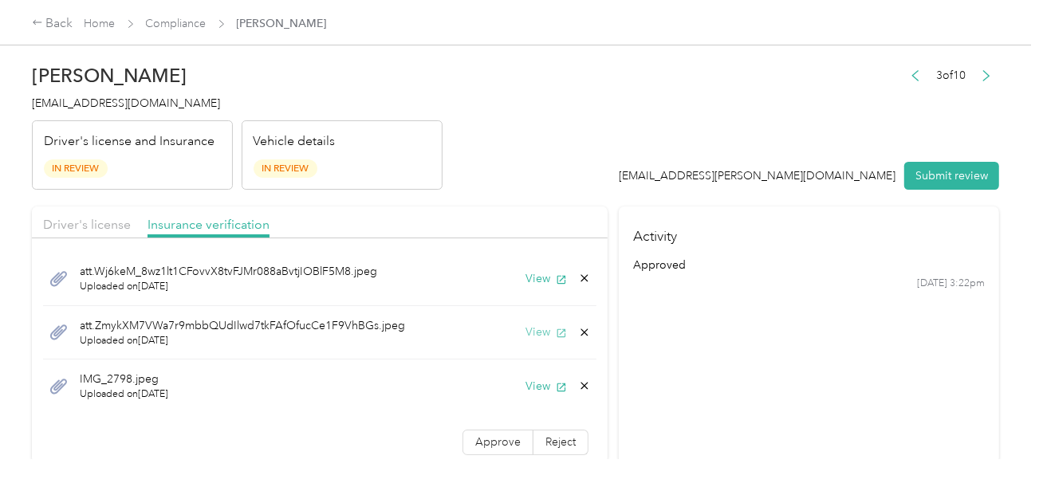
click at [525, 324] on button "View" at bounding box center [545, 332] width 41 height 17
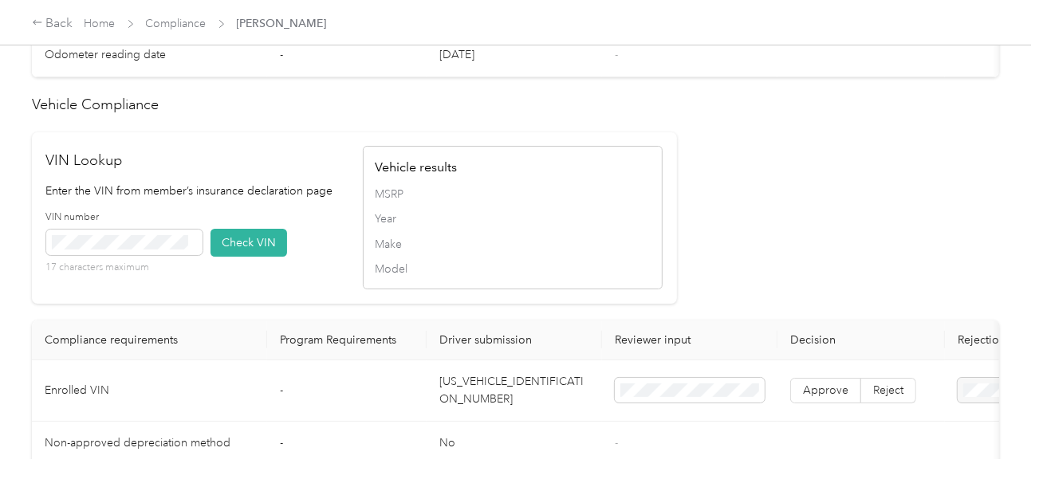
scroll to position [1354, 0]
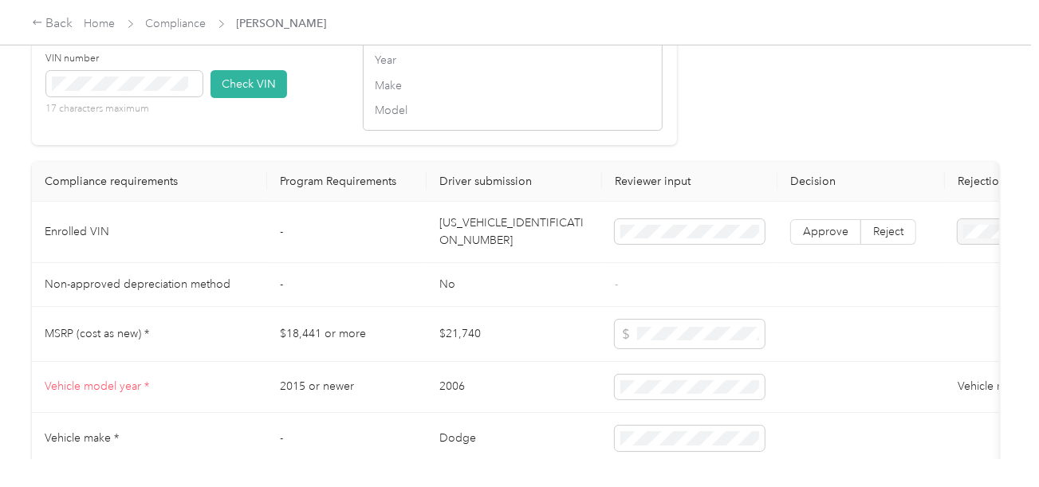
click at [501, 247] on td "[US_VEHICLE_IDENTIFICATION_NUMBER]" at bounding box center [513, 232] width 175 height 61
click at [136, 96] on span at bounding box center [124, 84] width 156 height 26
click at [258, 98] on button "Check VIN" at bounding box center [248, 84] width 77 height 28
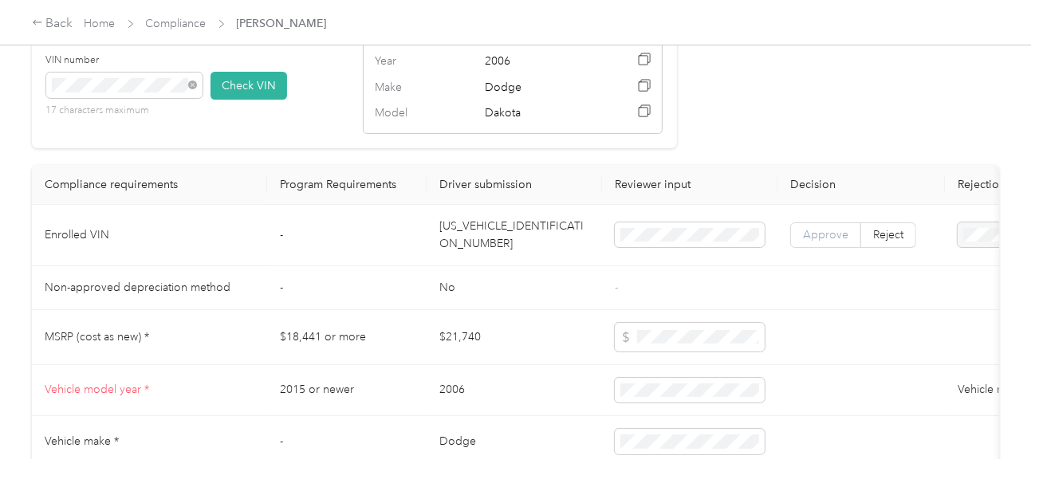
click at [794, 248] on label "Approve" at bounding box center [825, 235] width 71 height 26
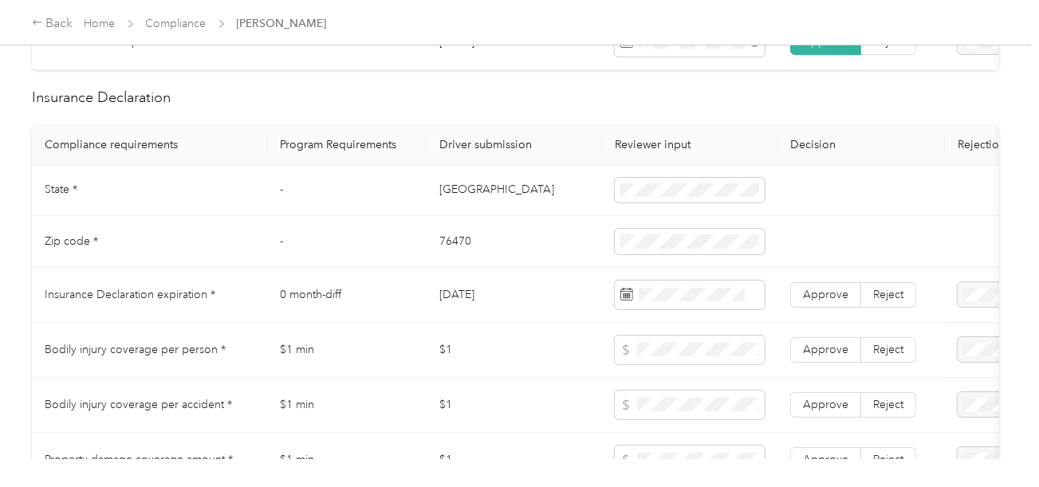
scroll to position [799, 0]
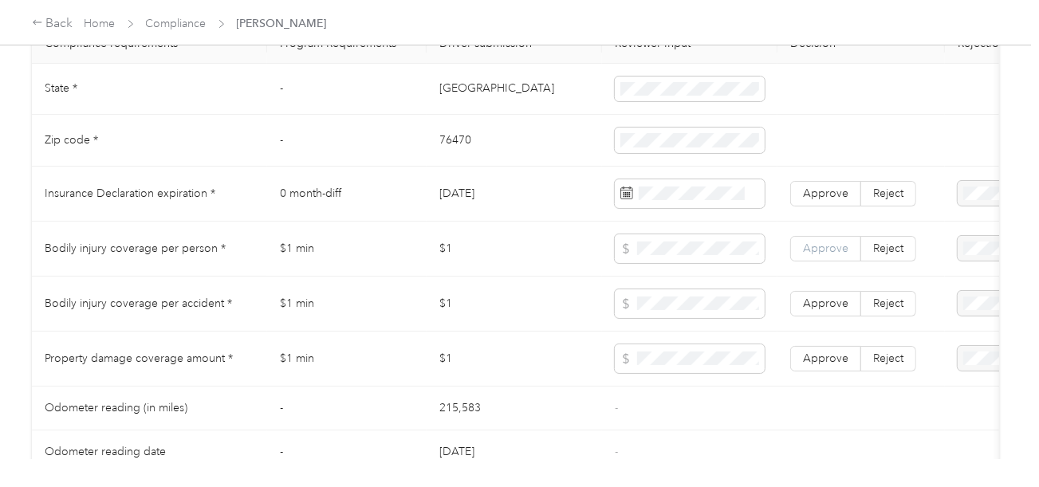
click at [842, 251] on span "Approve" at bounding box center [825, 249] width 45 height 14
click at [825, 310] on span "Approve" at bounding box center [825, 304] width 45 height 14
drag, startPoint x: 818, startPoint y: 358, endPoint x: 850, endPoint y: 366, distance: 33.6
click at [818, 359] on span "Approve" at bounding box center [825, 359] width 45 height 14
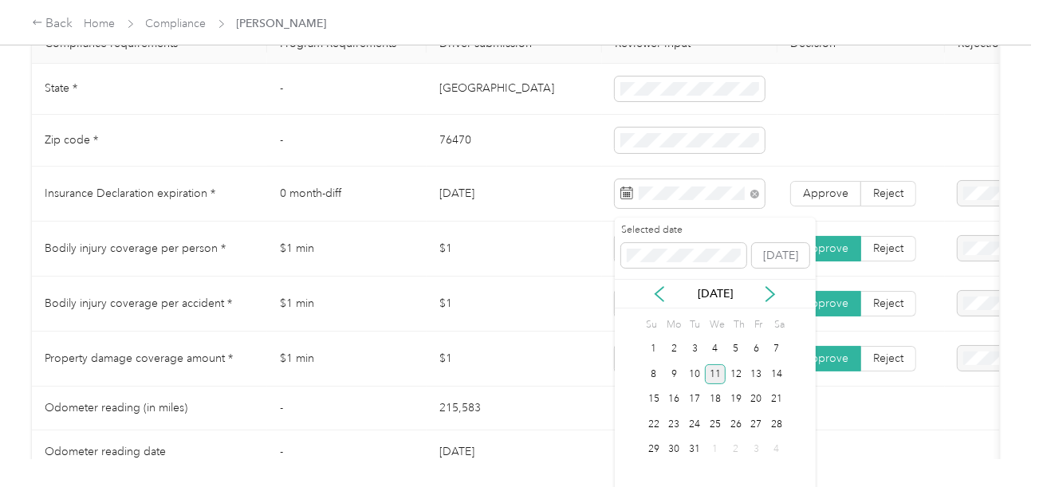
drag, startPoint x: 715, startPoint y: 371, endPoint x: 815, endPoint y: 220, distance: 181.3
click at [720, 368] on div "11" at bounding box center [715, 374] width 21 height 20
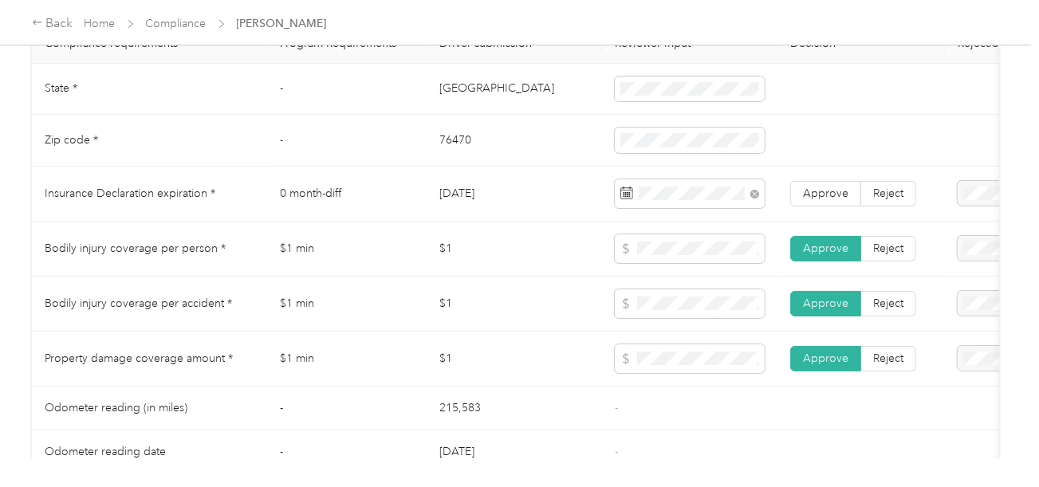
click at [816, 218] on td "Approve Reject" at bounding box center [860, 194] width 167 height 55
drag, startPoint x: 823, startPoint y: 206, endPoint x: 509, endPoint y: 154, distance: 319.2
click at [816, 200] on span "Approve" at bounding box center [825, 194] width 45 height 14
click at [444, 152] on td "76470" at bounding box center [513, 141] width 175 height 52
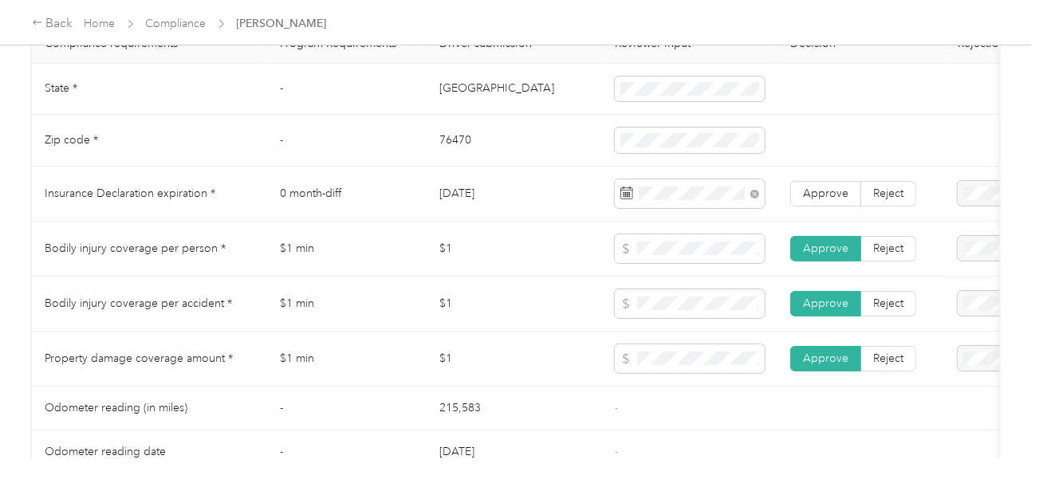
click at [777, 146] on td at bounding box center [860, 141] width 167 height 52
drag, startPoint x: 579, startPoint y: 168, endPoint x: 473, endPoint y: 121, distance: 116.0
click at [575, 167] on td "76470" at bounding box center [513, 141] width 175 height 52
click at [442, 97] on td "[GEOGRAPHIC_DATA]" at bounding box center [513, 90] width 175 height 52
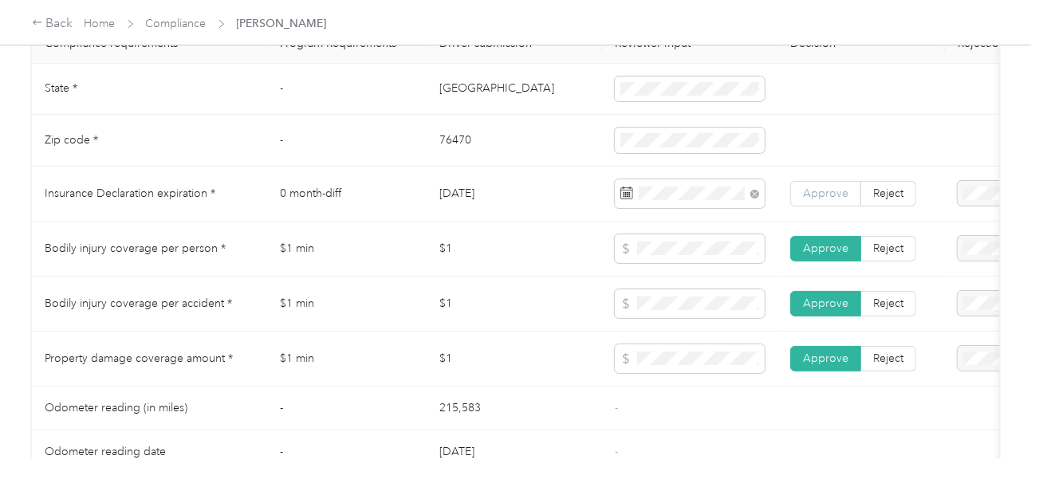
drag, startPoint x: 820, startPoint y: 171, endPoint x: 817, endPoint y: 202, distance: 31.2
click at [820, 167] on td at bounding box center [860, 141] width 167 height 52
click at [817, 200] on span "Approve" at bounding box center [825, 194] width 45 height 14
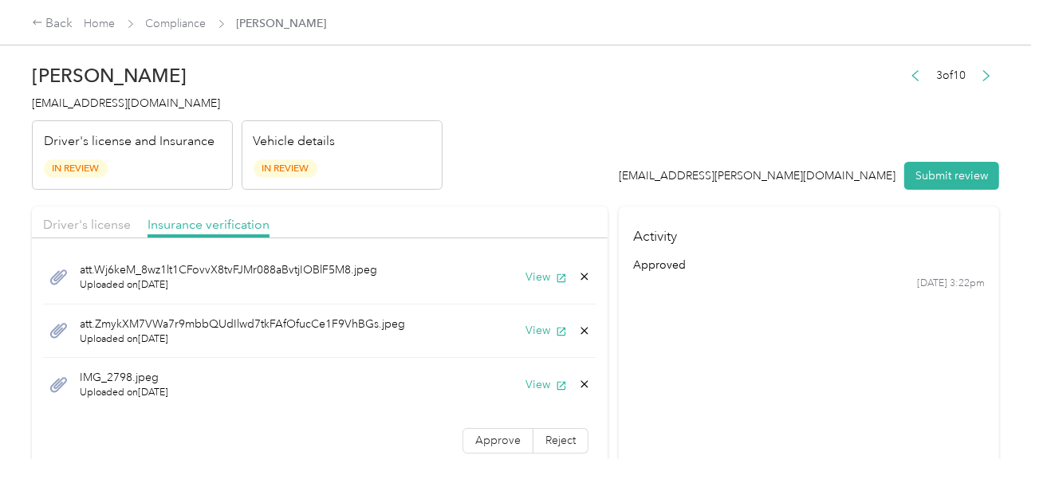
scroll to position [0, 0]
click at [494, 446] on label "Approve" at bounding box center [497, 443] width 71 height 26
click at [529, 378] on button "View" at bounding box center [545, 386] width 41 height 17
click at [797, 332] on section "Activity approved [DATE] 3:22pm" at bounding box center [809, 334] width 380 height 257
click at [955, 172] on button "Submit review" at bounding box center [951, 176] width 95 height 28
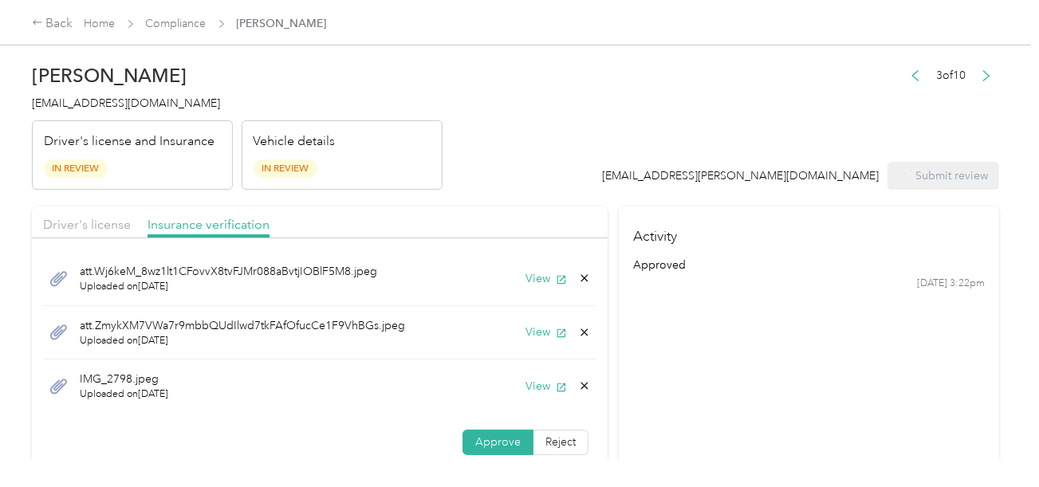
click at [579, 115] on header "[PERSON_NAME] [EMAIL_ADDRESS][DOMAIN_NAME] Driver's license and Insurance In Re…" at bounding box center [515, 123] width 967 height 134
click at [147, 111] on h4 "[EMAIL_ADDRESS][DOMAIN_NAME]" at bounding box center [237, 103] width 410 height 17
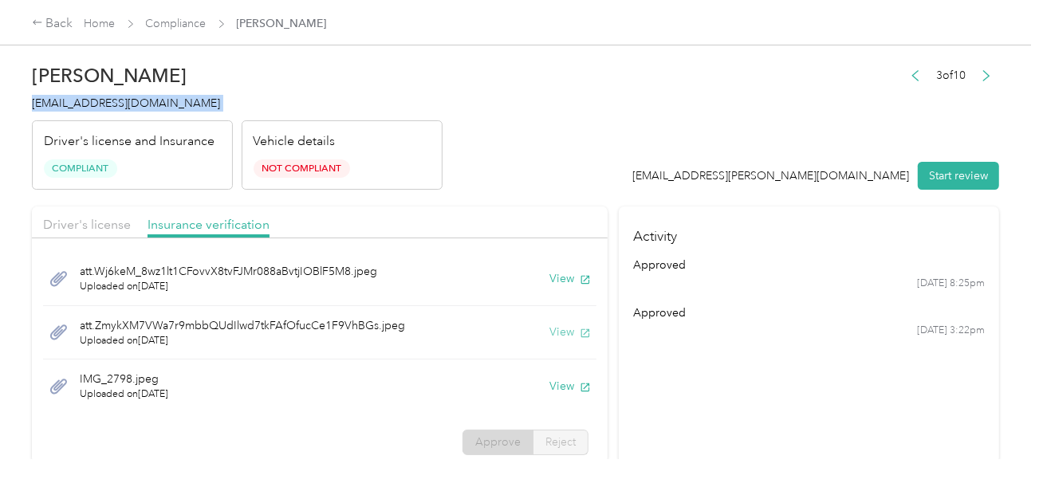
click at [552, 332] on button "View" at bounding box center [569, 332] width 41 height 17
drag, startPoint x: 441, startPoint y: 119, endPoint x: 269, endPoint y: 51, distance: 185.0
click at [441, 119] on div "[PERSON_NAME] [EMAIL_ADDRESS][DOMAIN_NAME] Driver's license and Insurance Compl…" at bounding box center [237, 123] width 410 height 134
click at [171, 18] on link "Compliance" at bounding box center [176, 24] width 61 height 14
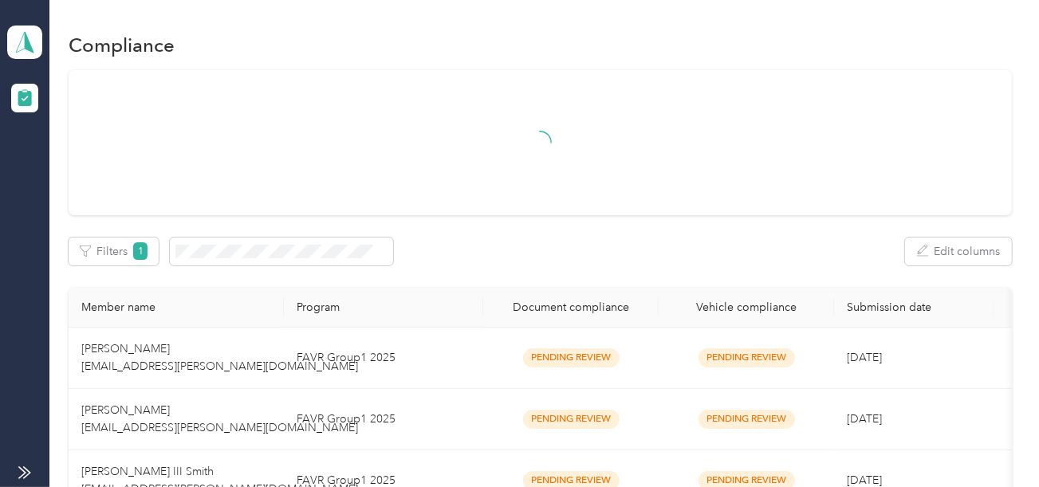
click at [807, 137] on div at bounding box center [539, 143] width 886 height 56
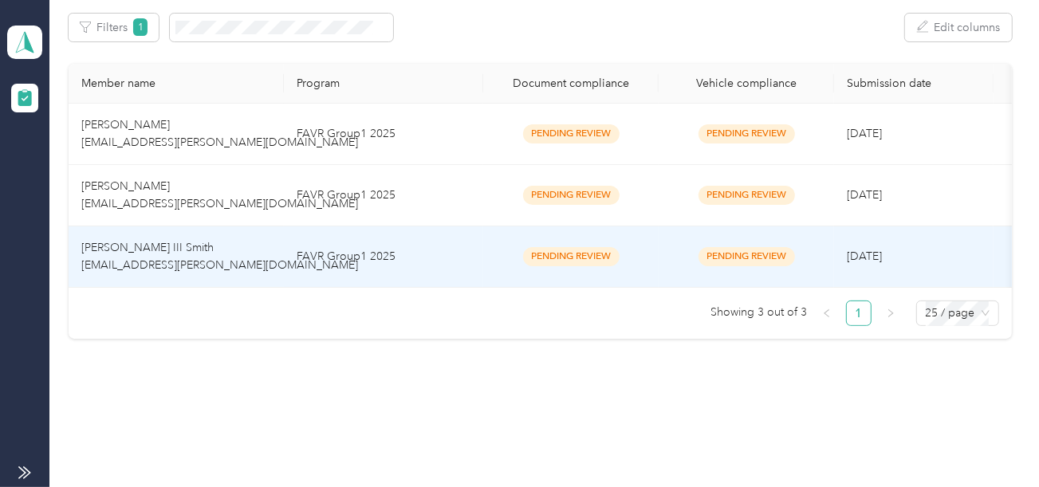
scroll to position [250, 0]
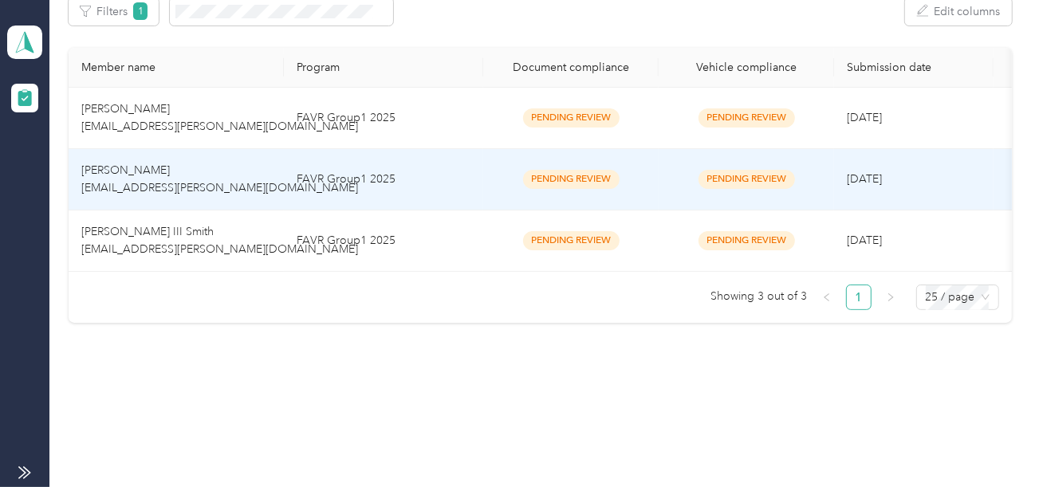
click at [343, 194] on td "FAVR Group1 2025" at bounding box center [383, 179] width 199 height 61
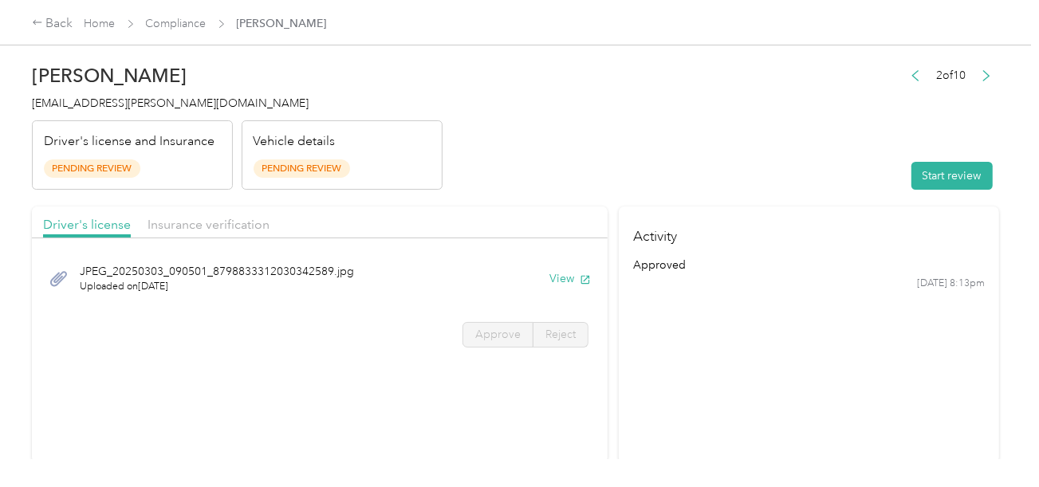
click at [650, 125] on header "[PERSON_NAME] [EMAIL_ADDRESS][PERSON_NAME][DOMAIN_NAME] Driver's license and In…" at bounding box center [515, 123] width 967 height 134
click at [834, 187] on header "[PERSON_NAME] [EMAIL_ADDRESS][PERSON_NAME][DOMAIN_NAME] Driver's license and In…" at bounding box center [515, 123] width 967 height 134
click at [921, 182] on button "Start review" at bounding box center [951, 176] width 81 height 28
click at [586, 128] on header "[PERSON_NAME] [EMAIL_ADDRESS][PERSON_NAME][DOMAIN_NAME] Driver's license and In…" at bounding box center [515, 123] width 967 height 134
drag, startPoint x: 580, startPoint y: 173, endPoint x: 536, endPoint y: 263, distance: 100.5
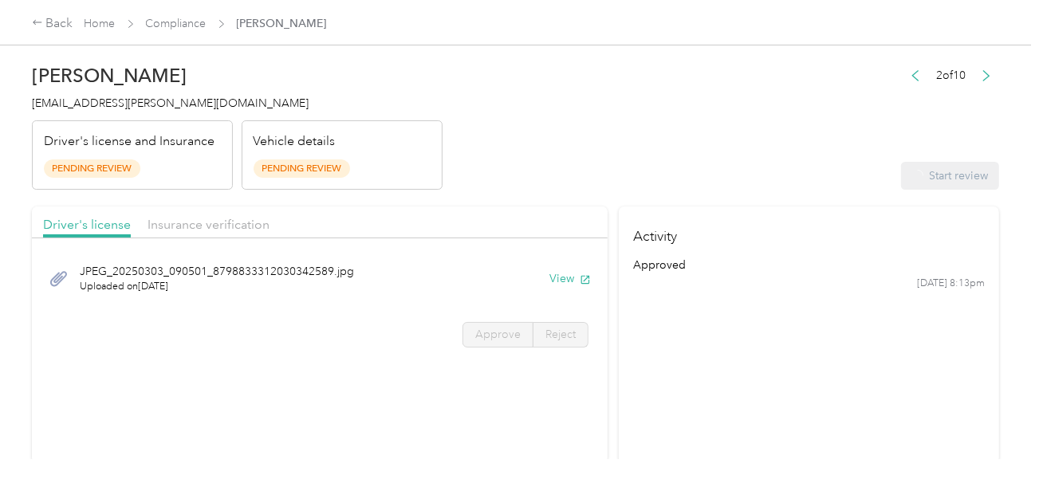
click at [579, 175] on header "[PERSON_NAME] [EMAIL_ADDRESS][PERSON_NAME][DOMAIN_NAME] Driver's license and In…" at bounding box center [515, 123] width 967 height 134
click at [546, 282] on div "JPEG_20250303_090501_8798833312030342589.jpg Uploaded on [DATE] View" at bounding box center [319, 278] width 553 height 53
click at [553, 273] on button "View" at bounding box center [569, 278] width 41 height 17
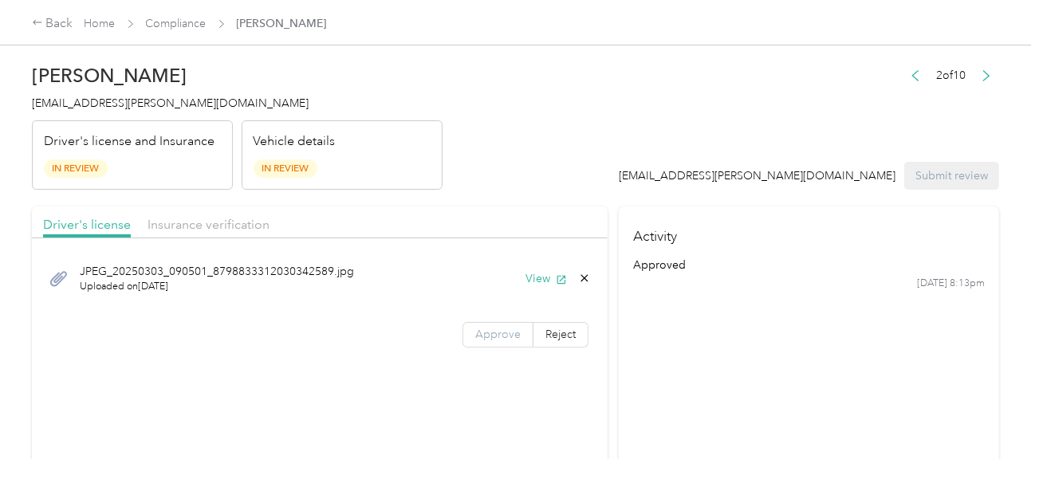
click at [520, 323] on label "Approve" at bounding box center [497, 335] width 71 height 26
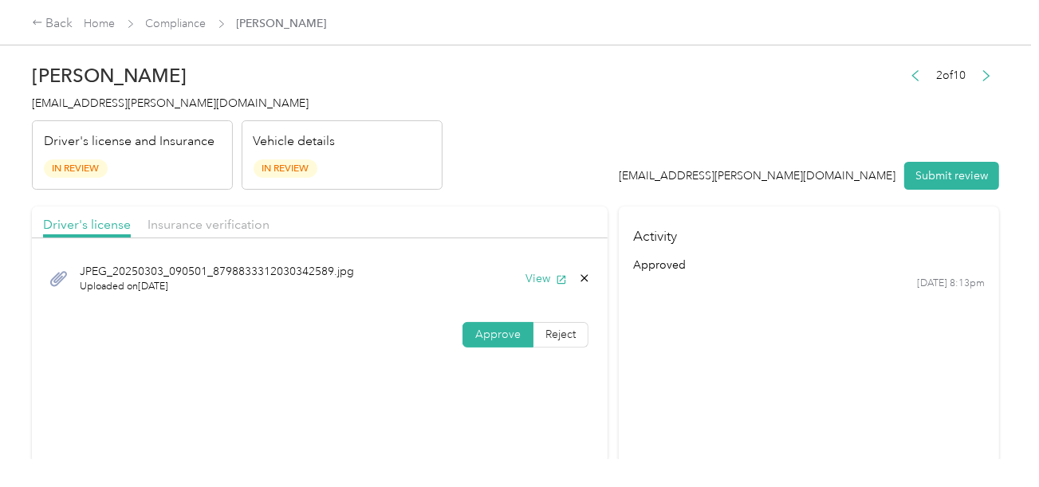
click at [515, 326] on label "Approve" at bounding box center [497, 335] width 71 height 26
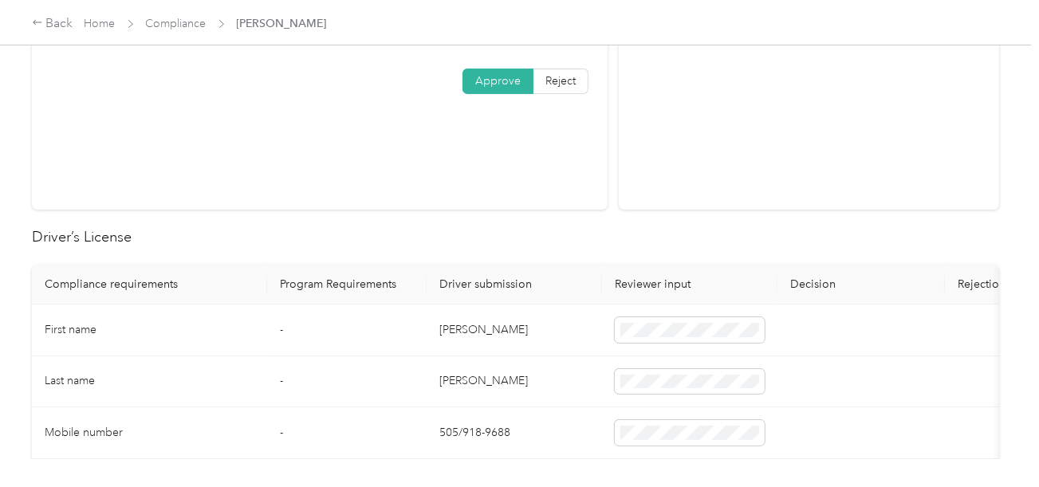
scroll to position [478, 0]
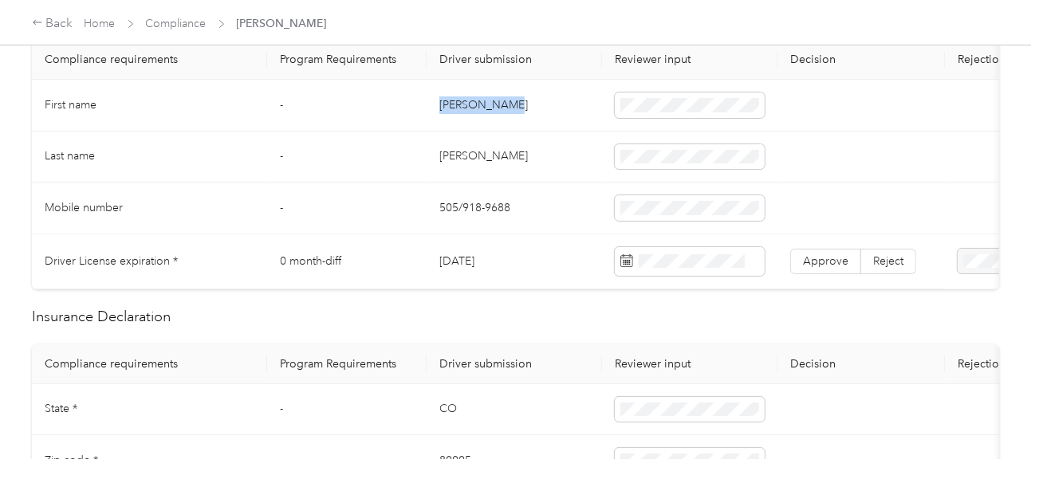
drag, startPoint x: 468, startPoint y: 107, endPoint x: 536, endPoint y: 108, distance: 68.6
click at [532, 108] on td "[PERSON_NAME]" at bounding box center [513, 106] width 175 height 52
click at [456, 150] on td "[PERSON_NAME]" at bounding box center [513, 158] width 175 height 52
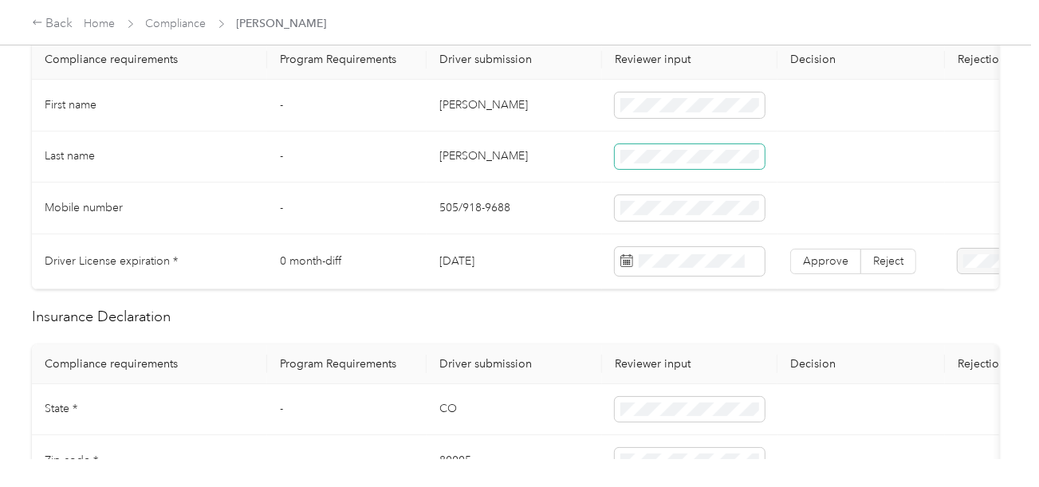
click at [664, 144] on span at bounding box center [690, 157] width 150 height 26
click at [543, 179] on td "[PERSON_NAME]" at bounding box center [513, 158] width 175 height 52
drag, startPoint x: 518, startPoint y: 198, endPoint x: 1037, endPoint y: 335, distance: 536.5
click at [519, 201] on td "505/918-9688" at bounding box center [513, 209] width 175 height 52
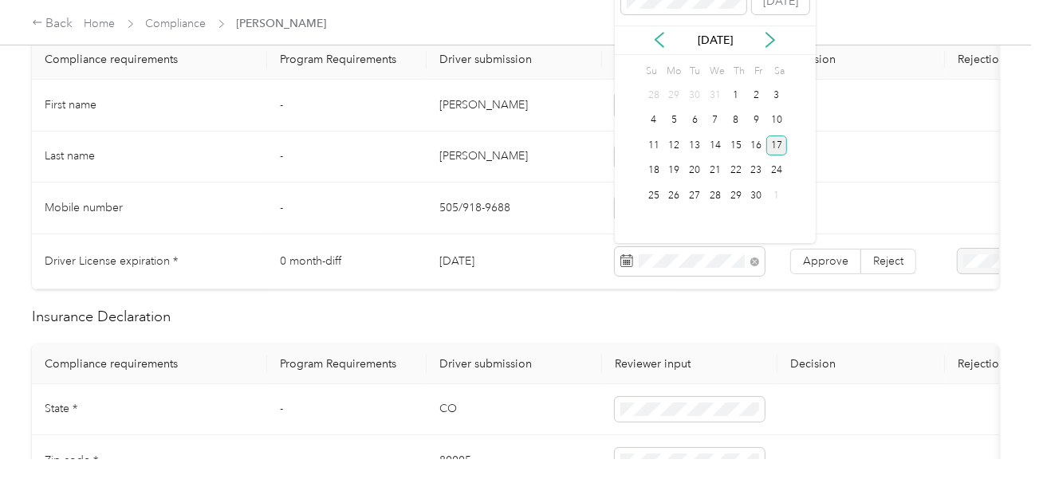
click at [782, 140] on div "17" at bounding box center [776, 145] width 21 height 20
click at [815, 249] on label "Approve" at bounding box center [825, 262] width 71 height 26
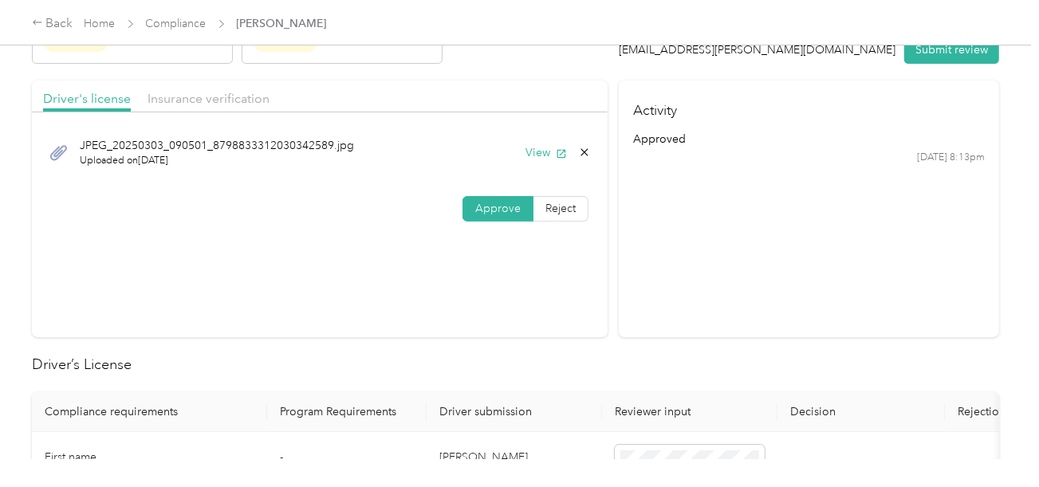
scroll to position [0, 0]
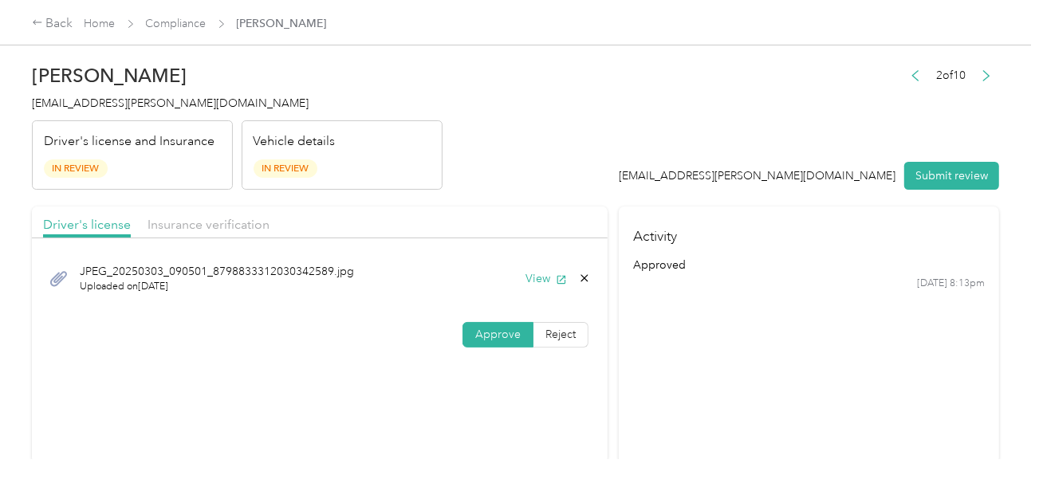
click at [231, 233] on div "Insurance verification" at bounding box center [208, 225] width 122 height 20
click at [261, 220] on span "Insurance verification" at bounding box center [208, 224] width 122 height 15
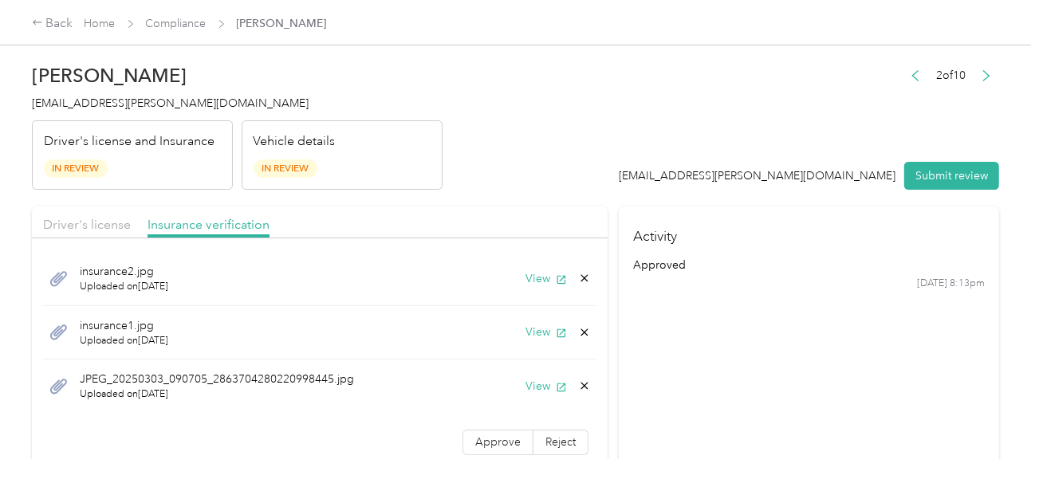
drag, startPoint x: 498, startPoint y: 206, endPoint x: 488, endPoint y: 259, distance: 53.6
click at [497, 207] on div "Driver's license Insurance verification" at bounding box center [319, 222] width 575 height 32
click at [530, 281] on button "View" at bounding box center [545, 278] width 41 height 17
drag, startPoint x: 516, startPoint y: 333, endPoint x: 524, endPoint y: 330, distance: 8.6
click at [525, 332] on button "View" at bounding box center [545, 332] width 41 height 17
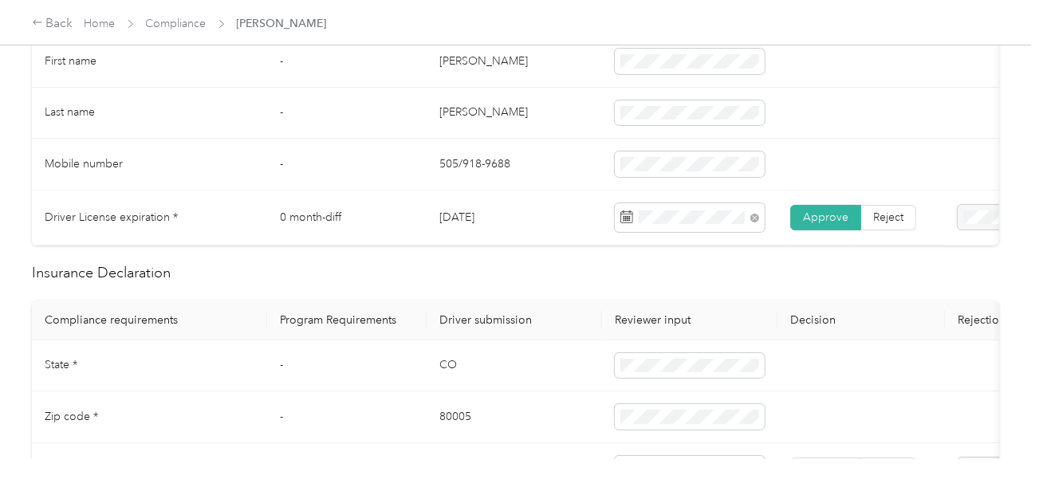
scroll to position [717, 0]
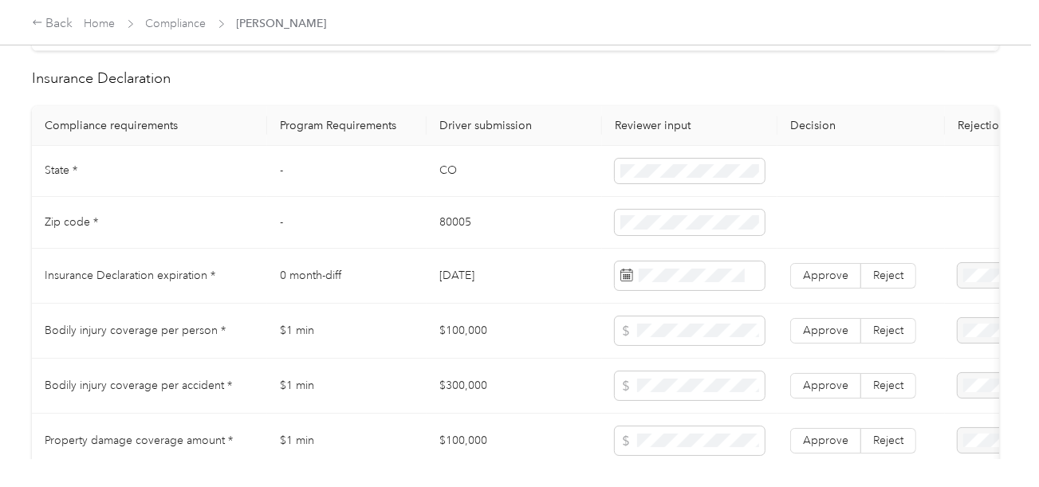
click at [441, 175] on td "CO" at bounding box center [513, 172] width 175 height 52
click at [472, 227] on td "80005" at bounding box center [513, 223] width 175 height 52
click at [454, 229] on td "80005" at bounding box center [513, 223] width 175 height 52
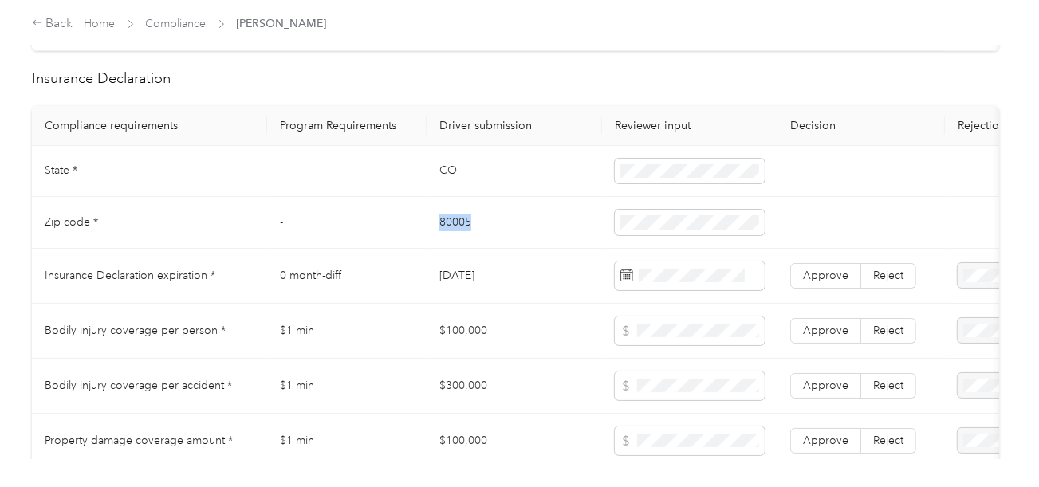
click at [454, 229] on td "80005" at bounding box center [513, 223] width 175 height 52
click at [528, 272] on td "[DATE]" at bounding box center [513, 276] width 175 height 55
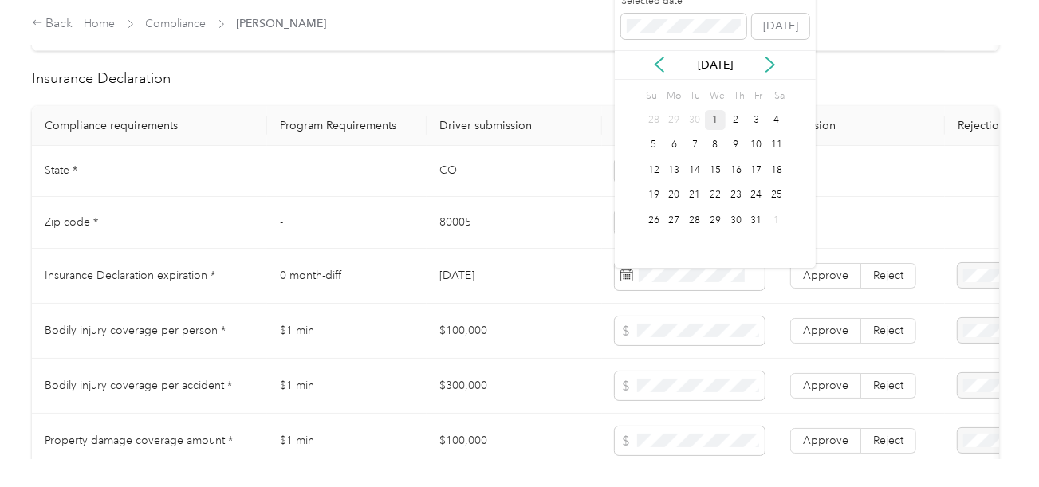
click at [721, 121] on div "1" at bounding box center [715, 120] width 21 height 20
drag, startPoint x: 736, startPoint y: 120, endPoint x: 775, endPoint y: 198, distance: 87.3
click at [740, 128] on div "1" at bounding box center [735, 121] width 21 height 26
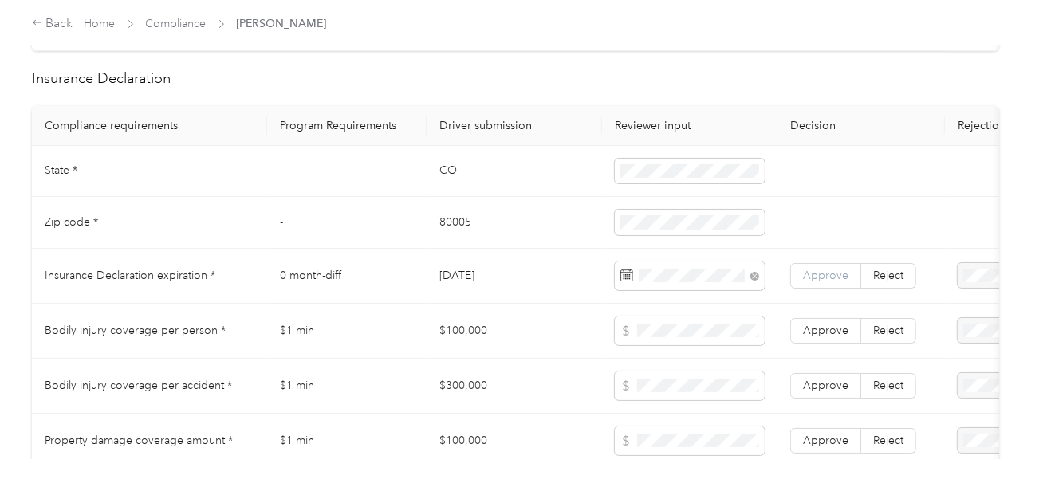
click at [825, 282] on span "Approve" at bounding box center [825, 276] width 45 height 14
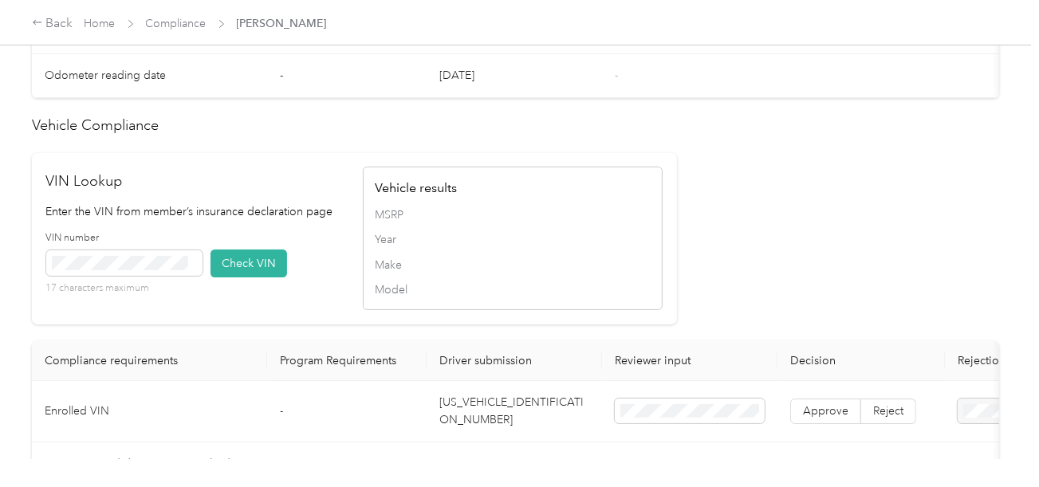
scroll to position [1514, 0]
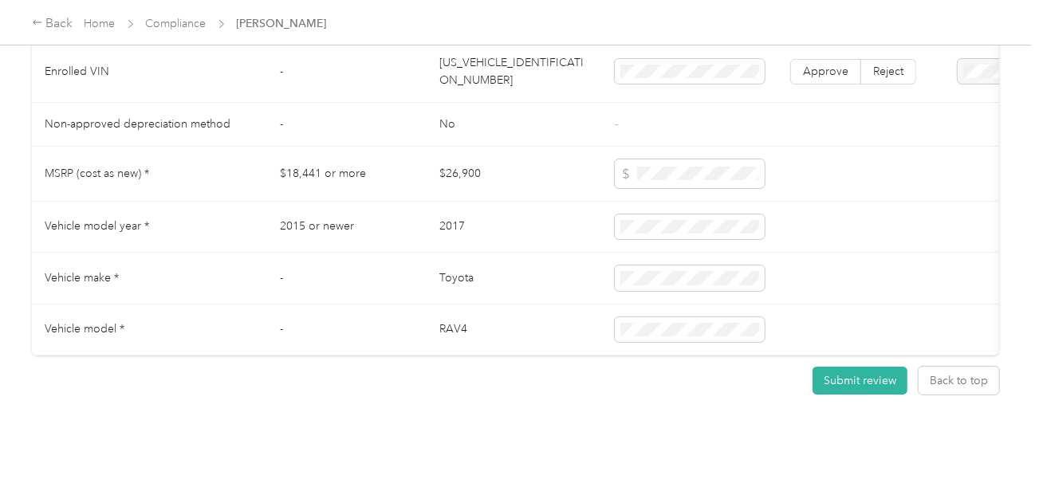
click at [531, 58] on td "[US_VEHICLE_IDENTIFICATION_NUMBER]" at bounding box center [513, 71] width 175 height 61
click at [525, 95] on td "[US_VEHICLE_IDENTIFICATION_NUMBER]" at bounding box center [513, 71] width 175 height 61
click at [285, 147] on td "-" at bounding box center [346, 125] width 159 height 44
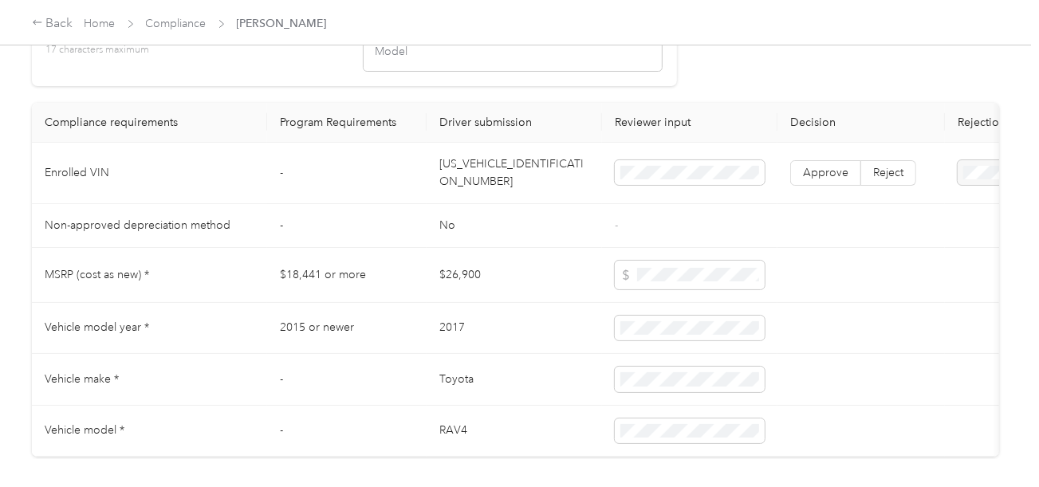
scroll to position [1354, 0]
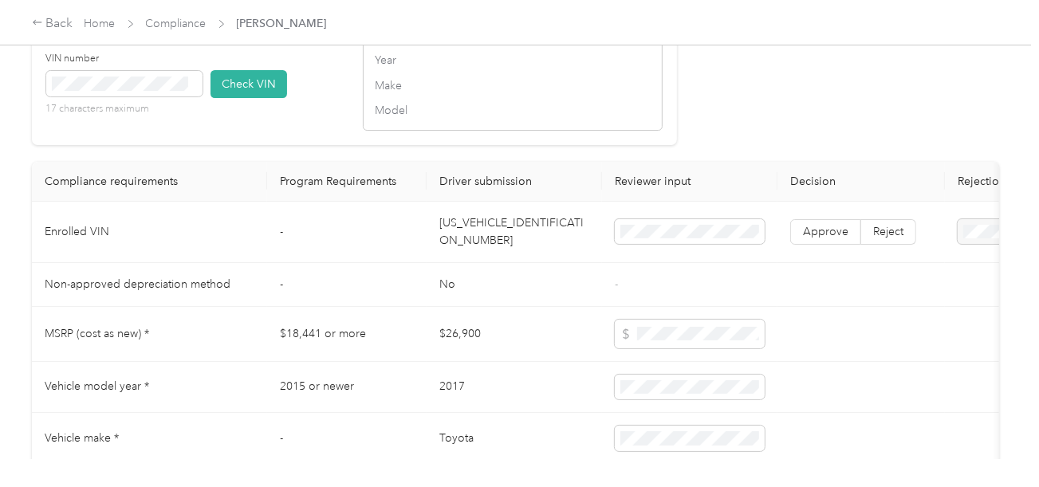
drag, startPoint x: 143, startPoint y: 122, endPoint x: 146, endPoint y: 112, distance: 10.6
click at [143, 116] on p "17 characters maximum" at bounding box center [124, 109] width 156 height 14
drag, startPoint x: 240, startPoint y: 96, endPoint x: 275, endPoint y: 103, distance: 35.8
click at [245, 96] on button "Check VIN" at bounding box center [248, 84] width 77 height 28
click at [672, 122] on div "VIN Lookup Enter the VIN from member’s insurance declaration page VIN number 17…" at bounding box center [354, 59] width 645 height 171
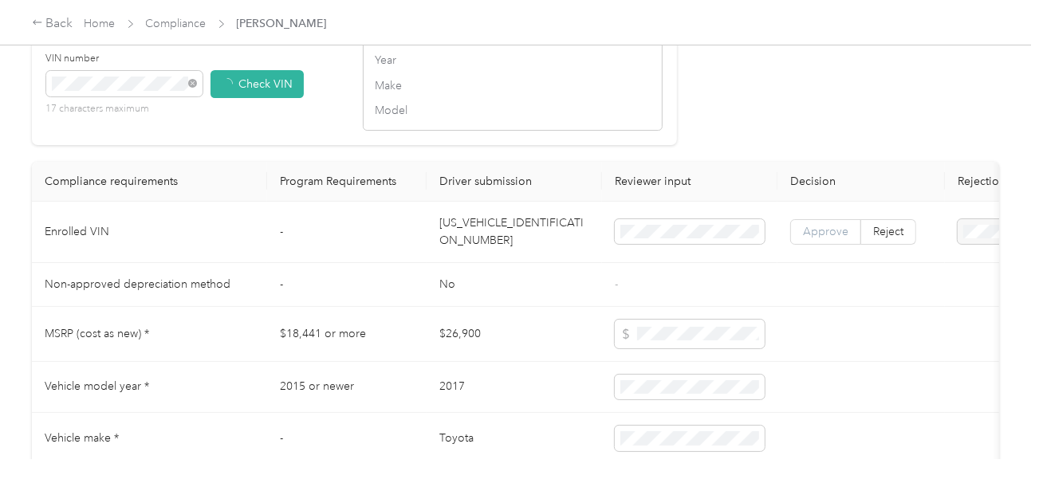
click at [807, 238] on span "Approve" at bounding box center [825, 232] width 45 height 14
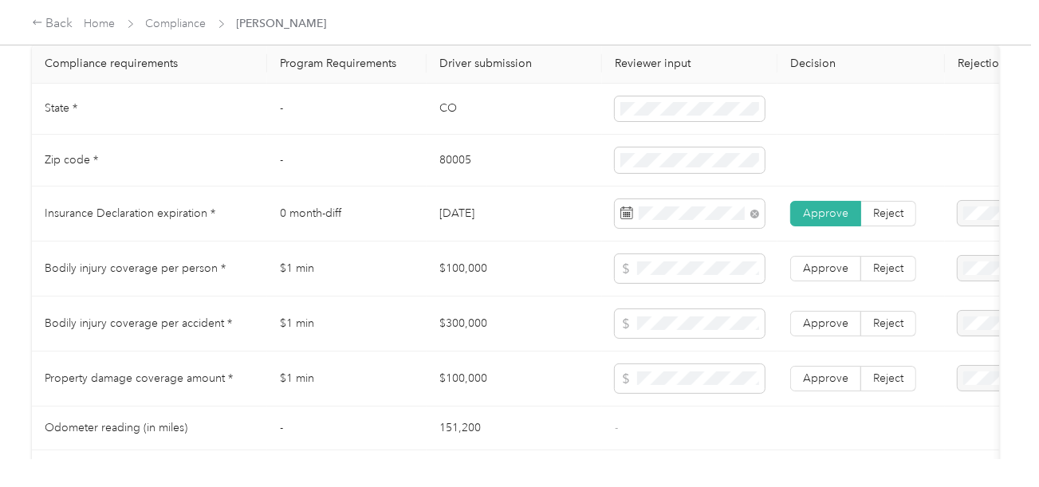
scroll to position [878, 0]
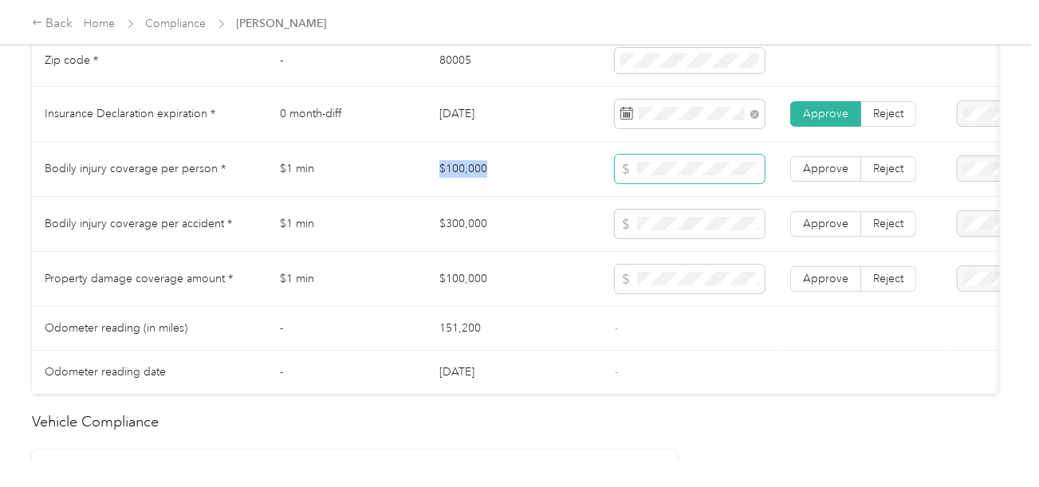
drag, startPoint x: 429, startPoint y: 167, endPoint x: 624, endPoint y: 170, distance: 195.3
click at [537, 170] on td "$100,000" at bounding box center [513, 169] width 175 height 55
click at [678, 304] on td at bounding box center [689, 279] width 175 height 55
click at [691, 277] on span at bounding box center [690, 279] width 150 height 29
drag, startPoint x: 497, startPoint y: 304, endPoint x: 472, endPoint y: 245, distance: 64.3
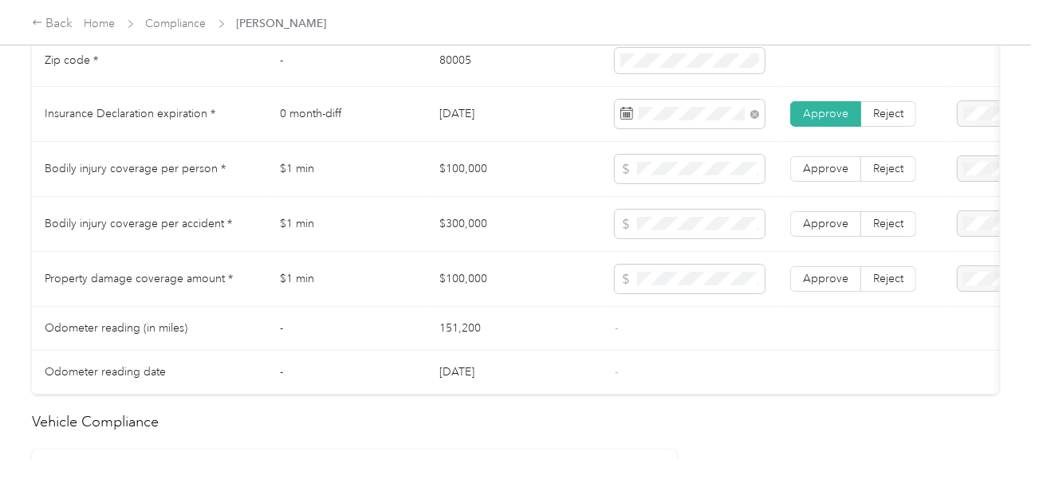
click at [492, 299] on td "$100,000" at bounding box center [513, 279] width 175 height 55
drag, startPoint x: 508, startPoint y: 232, endPoint x: 446, endPoint y: 234, distance: 61.4
click at [446, 234] on td "$300,000" at bounding box center [513, 224] width 175 height 55
click at [815, 226] on span "Approve" at bounding box center [825, 224] width 45 height 14
drag, startPoint x: 823, startPoint y: 175, endPoint x: 816, endPoint y: 240, distance: 65.0
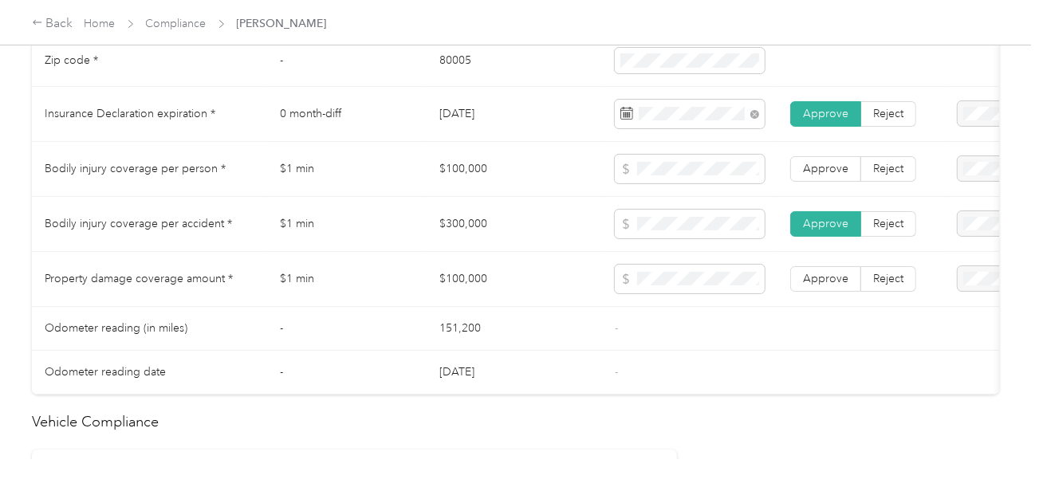
click at [823, 182] on label "Approve" at bounding box center [825, 169] width 71 height 26
drag, startPoint x: 819, startPoint y: 266, endPoint x: 822, endPoint y: 275, distance: 9.1
click at [820, 266] on td "Approve Reject" at bounding box center [860, 279] width 167 height 55
click at [823, 284] on span "Approve" at bounding box center [825, 279] width 45 height 14
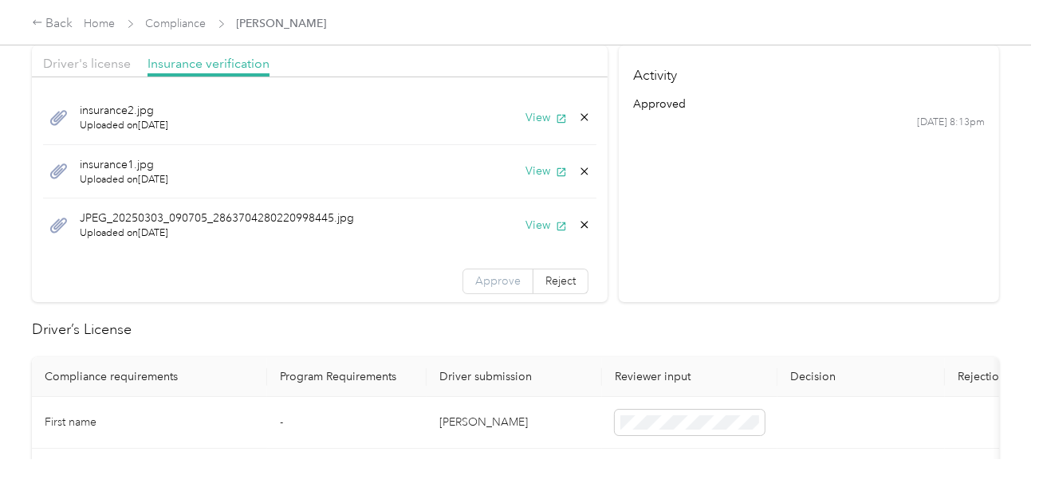
scroll to position [0, 0]
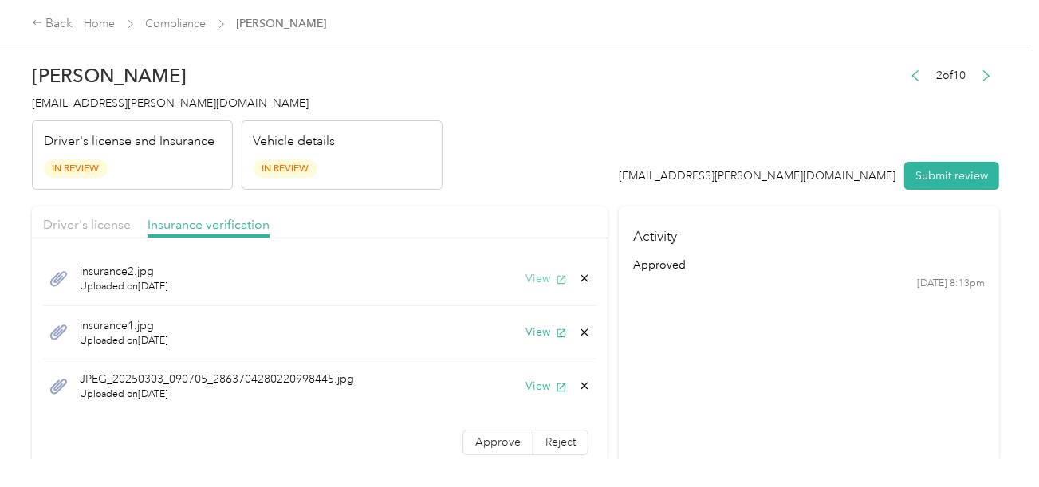
click at [525, 280] on button "View" at bounding box center [545, 278] width 41 height 17
click at [527, 321] on div "insurance1.jpg Uploaded on [DATE] View" at bounding box center [319, 333] width 553 height 54
click at [525, 324] on div "insurance1.jpg Uploaded on [DATE] View" at bounding box center [319, 333] width 553 height 54
click at [525, 328] on button "View" at bounding box center [545, 332] width 41 height 17
click at [530, 373] on div "JPEG_20250303_090705_2863704280220998445.jpg Uploaded on [DATE] View" at bounding box center [319, 385] width 553 height 53
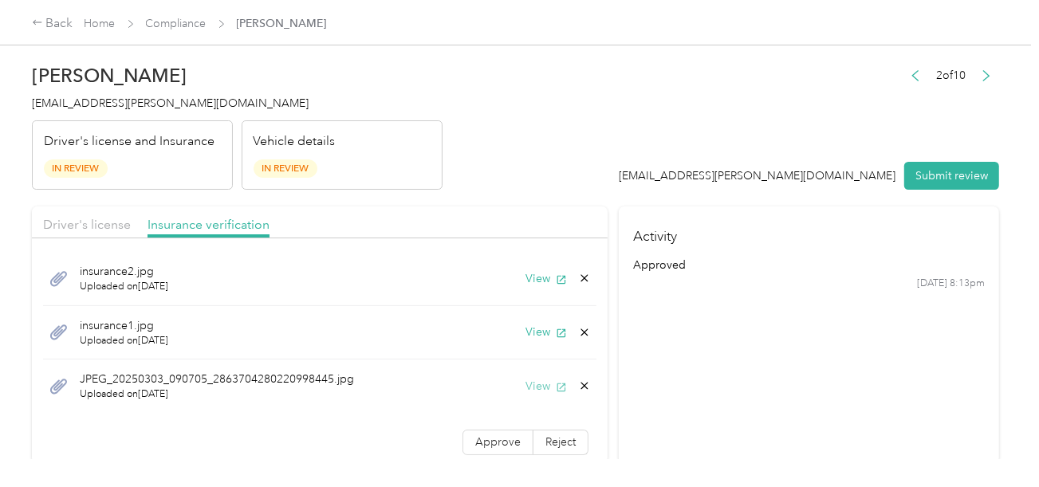
click at [525, 385] on button "View" at bounding box center [545, 386] width 41 height 17
click at [492, 430] on label "Approve" at bounding box center [497, 443] width 71 height 26
drag, startPoint x: 666, startPoint y: 385, endPoint x: 638, endPoint y: 385, distance: 27.9
click at [664, 385] on section "Activity approved [DATE] 8:13pm" at bounding box center [809, 334] width 380 height 257
click at [578, 385] on icon at bounding box center [584, 385] width 13 height 13
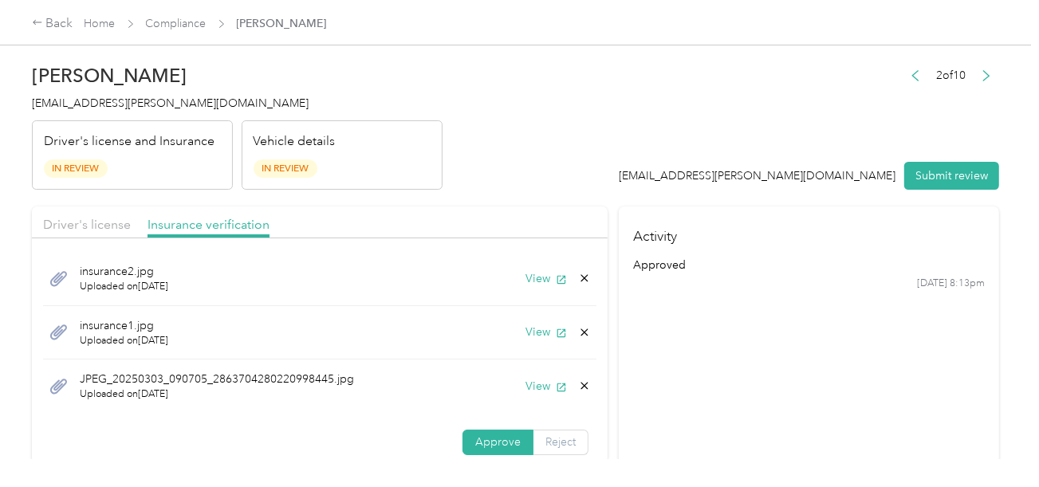
click at [540, 391] on button "Yes" at bounding box center [530, 397] width 31 height 26
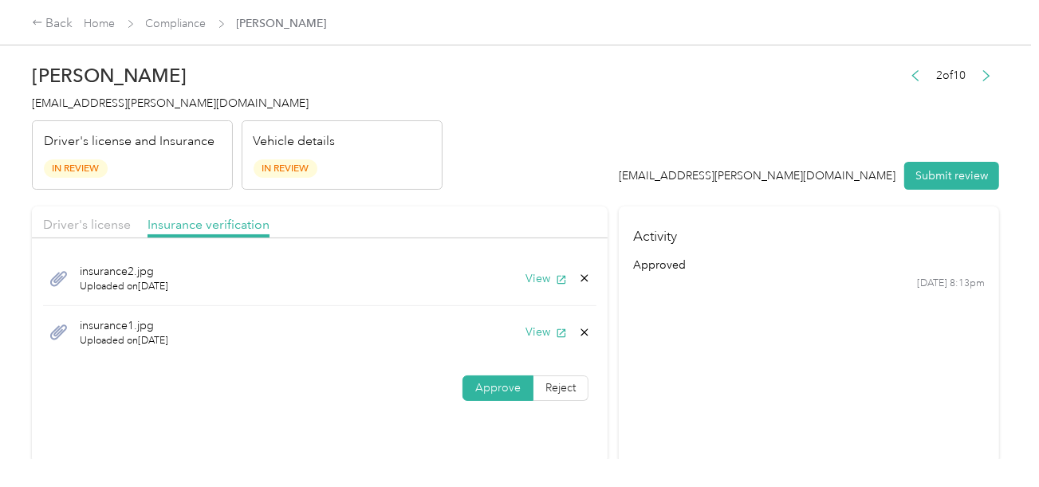
click at [100, 212] on div "Driver's license Insurance verification" at bounding box center [319, 222] width 575 height 32
drag, startPoint x: 134, startPoint y: 236, endPoint x: 131, endPoint y: 228, distance: 8.6
click at [132, 237] on div "Driver's license Insurance verification" at bounding box center [319, 222] width 575 height 32
click at [141, 220] on div "Driver's license Insurance verification" at bounding box center [319, 222] width 575 height 32
click at [551, 151] on header "[PERSON_NAME] [EMAIL_ADDRESS][PERSON_NAME][DOMAIN_NAME] Driver's license and In…" at bounding box center [515, 123] width 967 height 134
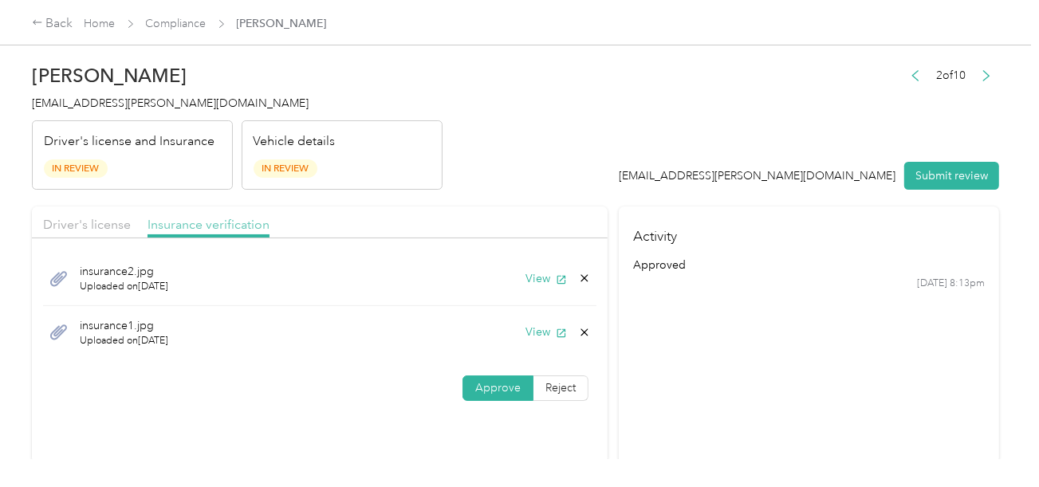
drag, startPoint x: 117, startPoint y: 222, endPoint x: 152, endPoint y: 216, distance: 35.5
click at [117, 222] on span "Driver's license" at bounding box center [87, 224] width 88 height 15
click at [560, 155] on header "[PERSON_NAME] [EMAIL_ADDRESS][PERSON_NAME][DOMAIN_NAME] Driver's license and In…" at bounding box center [515, 123] width 967 height 134
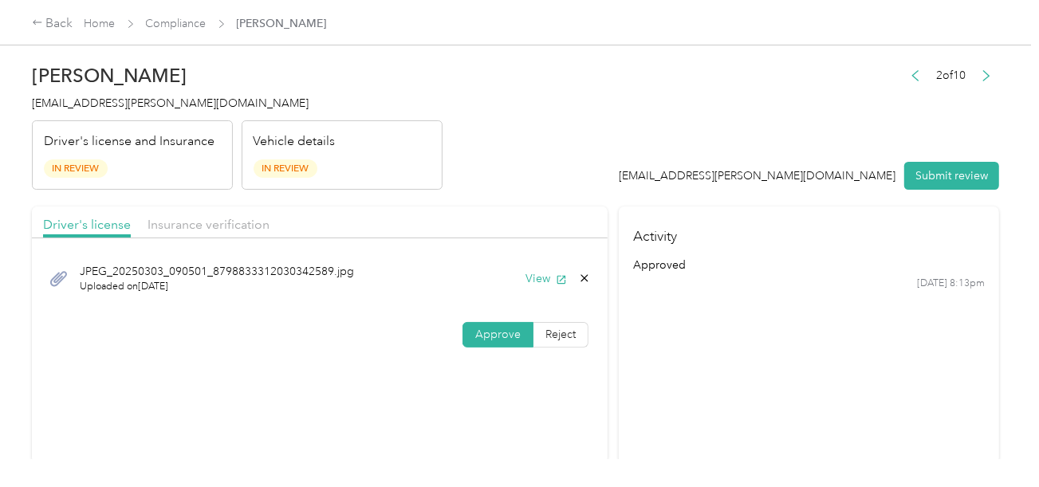
click at [949, 164] on button "Submit review" at bounding box center [951, 176] width 95 height 28
click at [522, 160] on header "[PERSON_NAME] [EMAIL_ADDRESS][PERSON_NAME][DOMAIN_NAME] Driver's license and In…" at bounding box center [515, 123] width 967 height 134
click at [38, 105] on span "[EMAIL_ADDRESS][PERSON_NAME][DOMAIN_NAME]" at bounding box center [170, 103] width 277 height 14
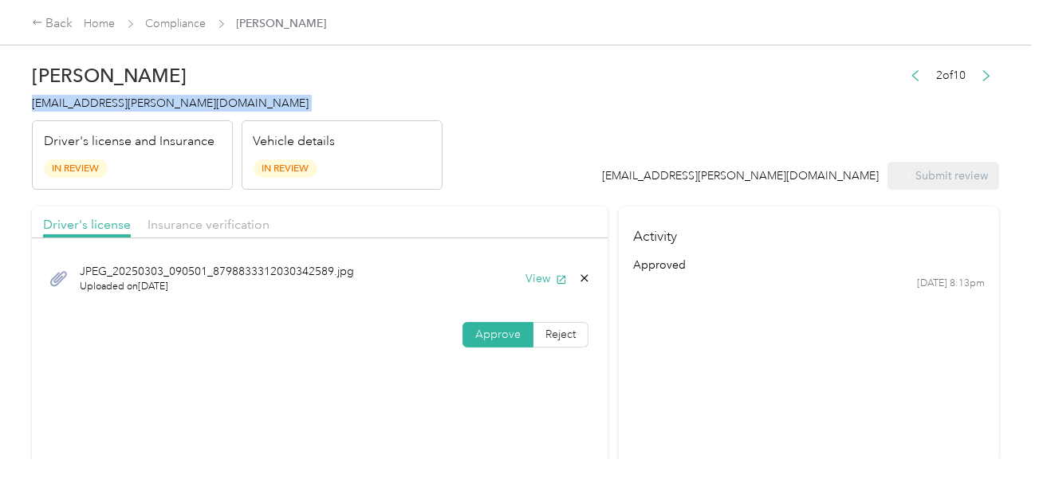
click at [38, 105] on span "[EMAIL_ADDRESS][PERSON_NAME][DOMAIN_NAME]" at bounding box center [170, 103] width 277 height 14
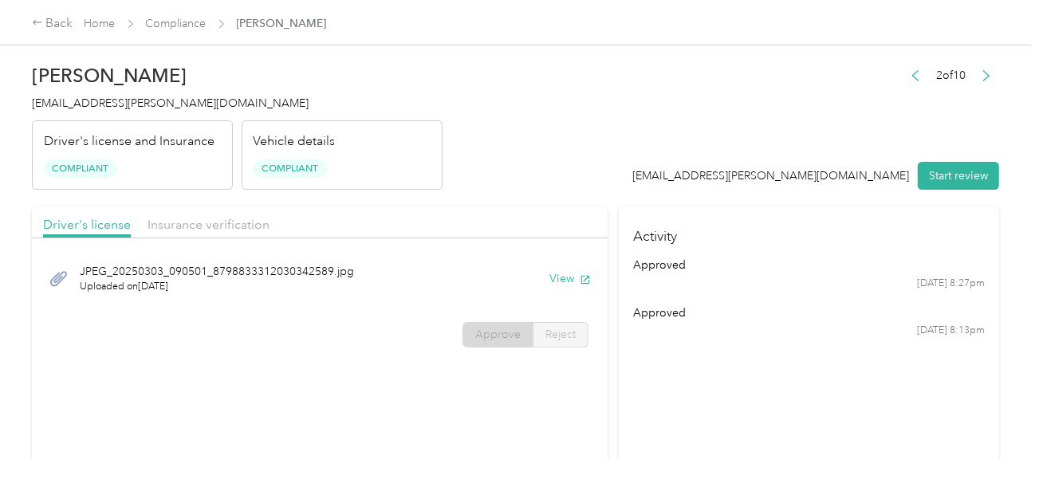
drag, startPoint x: 528, startPoint y: 155, endPoint x: 413, endPoint y: 127, distance: 118.9
click at [524, 154] on header "[PERSON_NAME] [EMAIL_ADDRESS][PERSON_NAME][DOMAIN_NAME] Driver's license and In…" at bounding box center [515, 123] width 967 height 134
click at [184, 22] on link "Compliance" at bounding box center [176, 24] width 61 height 14
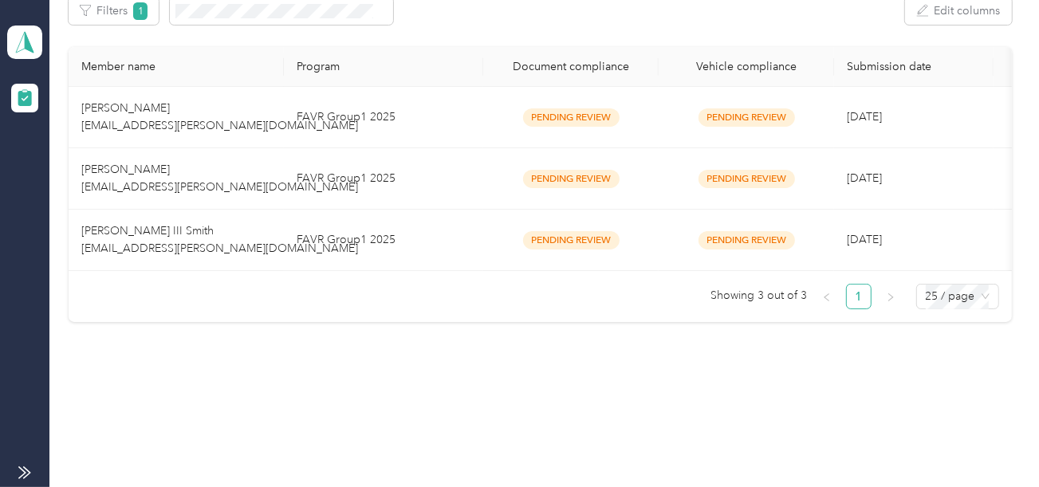
scroll to position [217, 0]
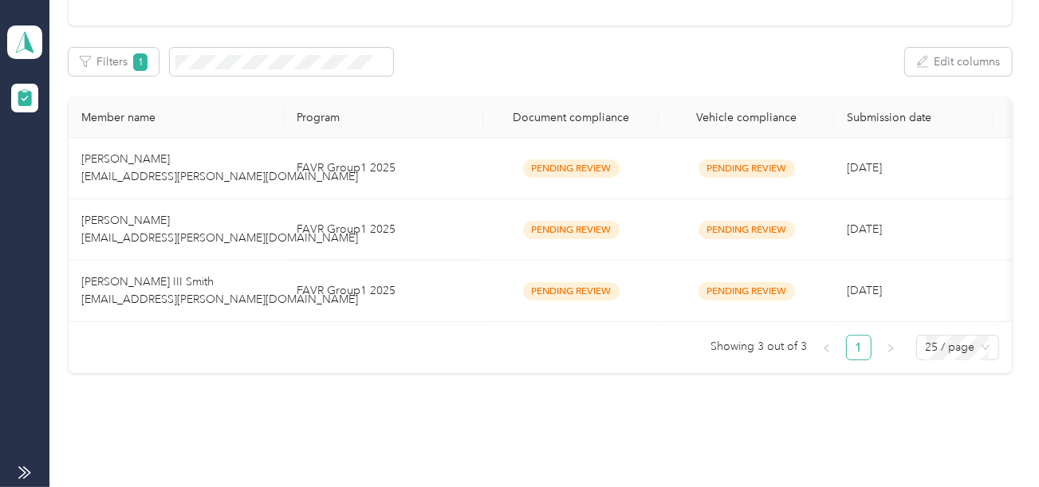
click at [373, 312] on div "Member name Program Document compliance Vehicle compliance Submission date Last…" at bounding box center [540, 235] width 942 height 275
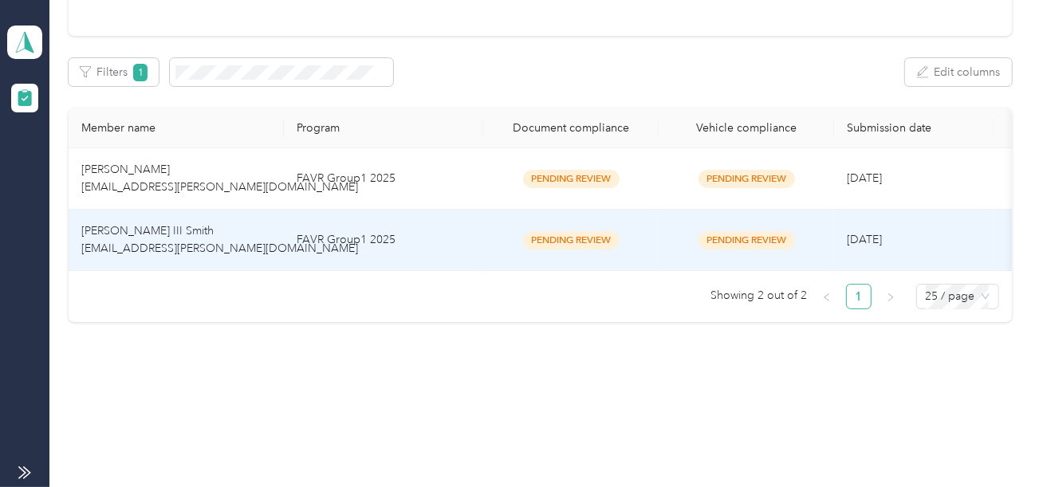
click at [389, 214] on td "FAVR Group1 2025" at bounding box center [383, 240] width 199 height 61
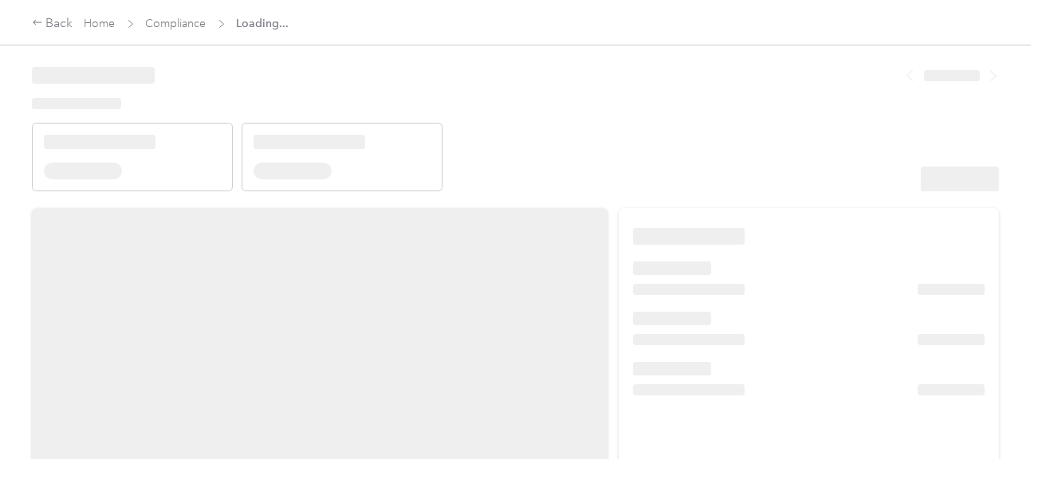
drag, startPoint x: 615, startPoint y: 142, endPoint x: 634, endPoint y: 143, distance: 18.4
click at [620, 142] on header at bounding box center [515, 123] width 967 height 135
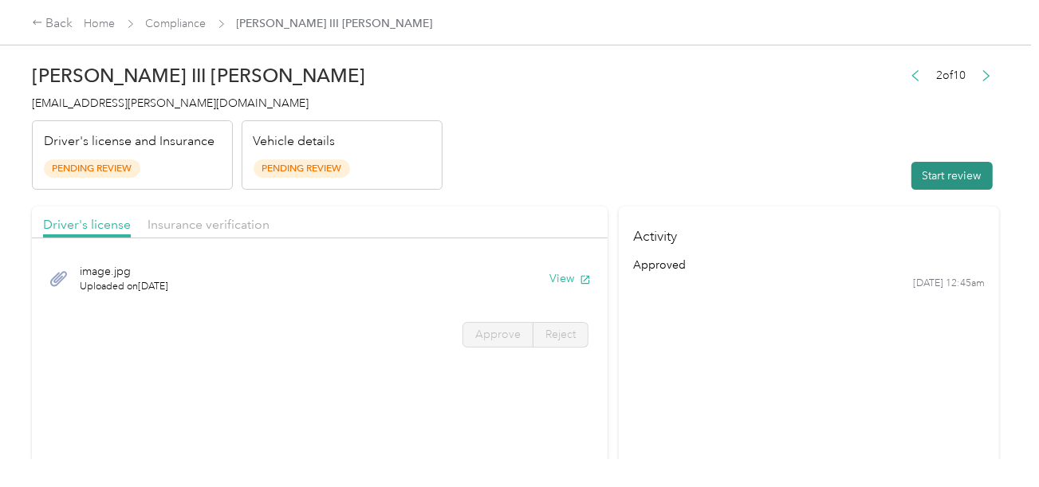
drag, startPoint x: 814, startPoint y: 179, endPoint x: 923, endPoint y: 180, distance: 109.2
click at [819, 180] on header "[PERSON_NAME] III Smith [EMAIL_ADDRESS][PERSON_NAME][DOMAIN_NAME] Driver's lice…" at bounding box center [515, 123] width 967 height 134
click at [923, 180] on button "Start review" at bounding box center [951, 176] width 81 height 28
click at [594, 127] on header "[PERSON_NAME] III Smith [EMAIL_ADDRESS][PERSON_NAME][DOMAIN_NAME] Driver's lice…" at bounding box center [515, 123] width 967 height 134
drag, startPoint x: 557, startPoint y: 261, endPoint x: 560, endPoint y: 273, distance: 12.2
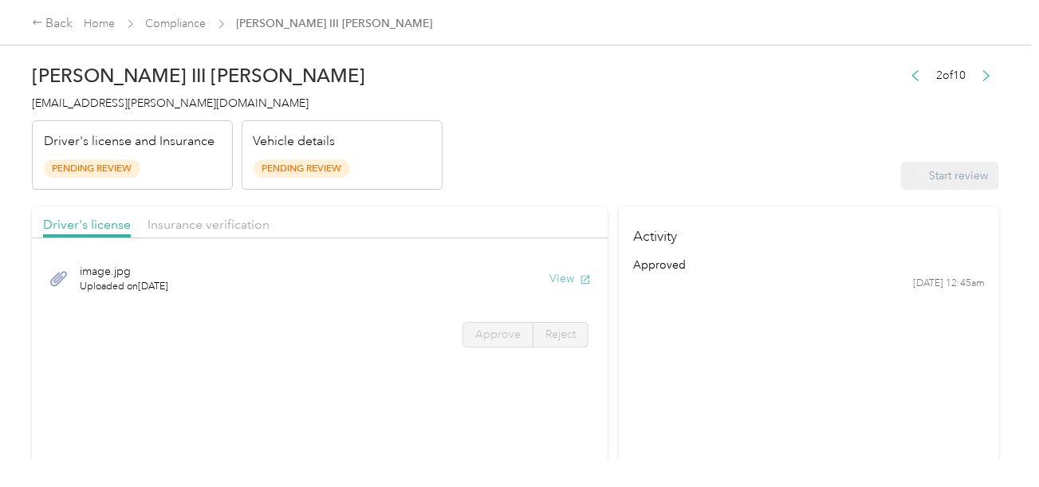
click at [557, 261] on div "image.jpg Uploaded on [DATE] View" at bounding box center [319, 278] width 553 height 53
click at [557, 281] on button "View" at bounding box center [569, 278] width 41 height 17
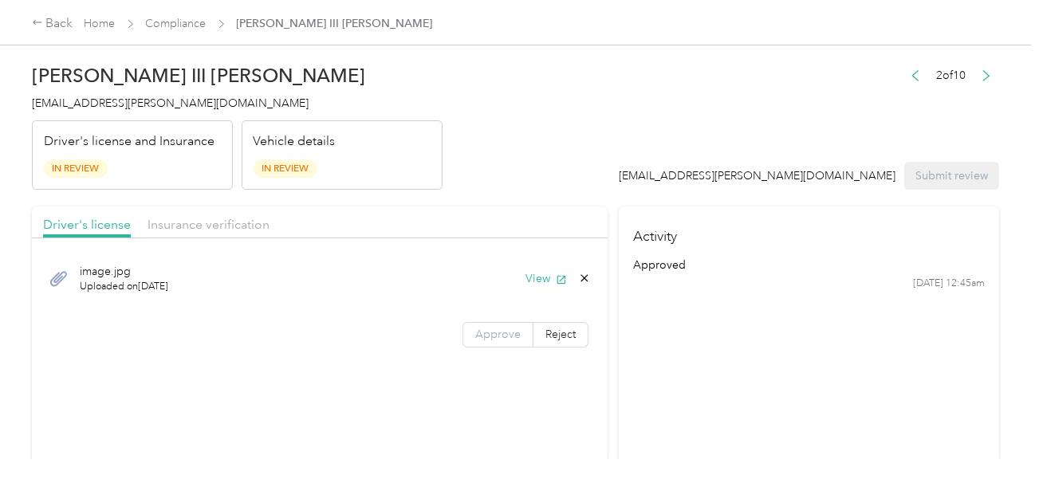
drag, startPoint x: 454, startPoint y: 324, endPoint x: 497, endPoint y: 336, distance: 44.5
click at [460, 327] on div "Approve Reject" at bounding box center [319, 335] width 575 height 26
drag, startPoint x: 497, startPoint y: 336, endPoint x: 660, endPoint y: 344, distance: 162.8
click at [500, 336] on span "Approve" at bounding box center [497, 335] width 45 height 14
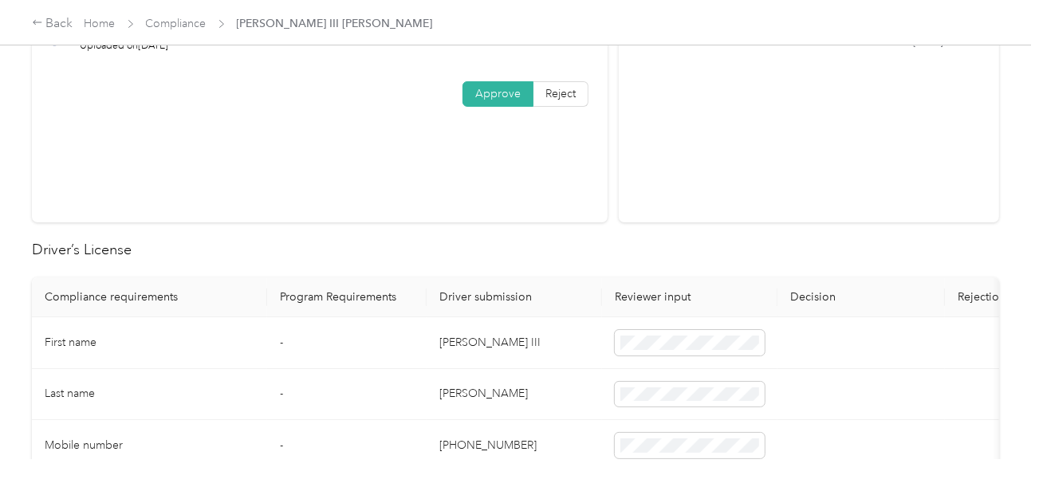
scroll to position [398, 0]
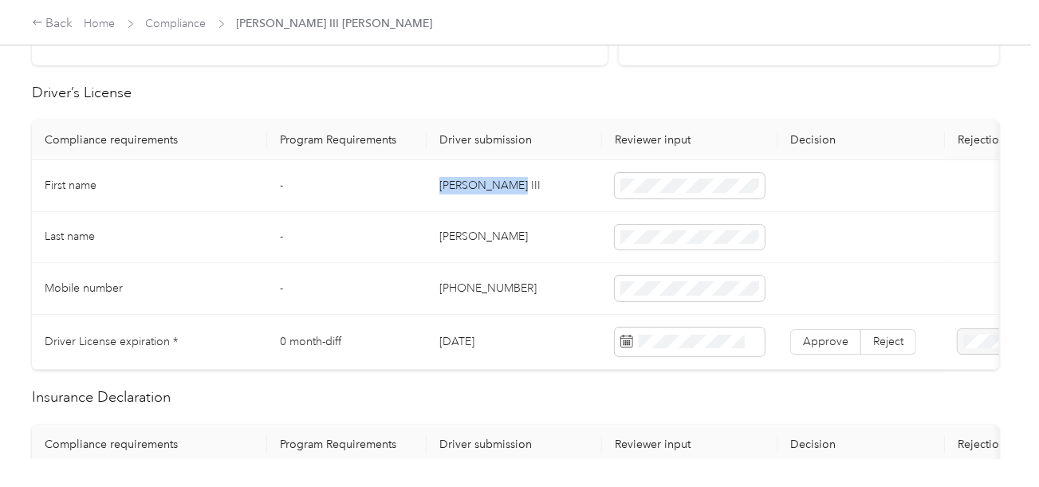
drag, startPoint x: 516, startPoint y: 180, endPoint x: 610, endPoint y: 186, distance: 93.4
click at [575, 183] on td "[PERSON_NAME] III" at bounding box center [513, 186] width 175 height 52
click at [473, 217] on td "[PERSON_NAME]" at bounding box center [513, 238] width 175 height 52
click at [442, 230] on td "[PERSON_NAME]" at bounding box center [513, 238] width 175 height 52
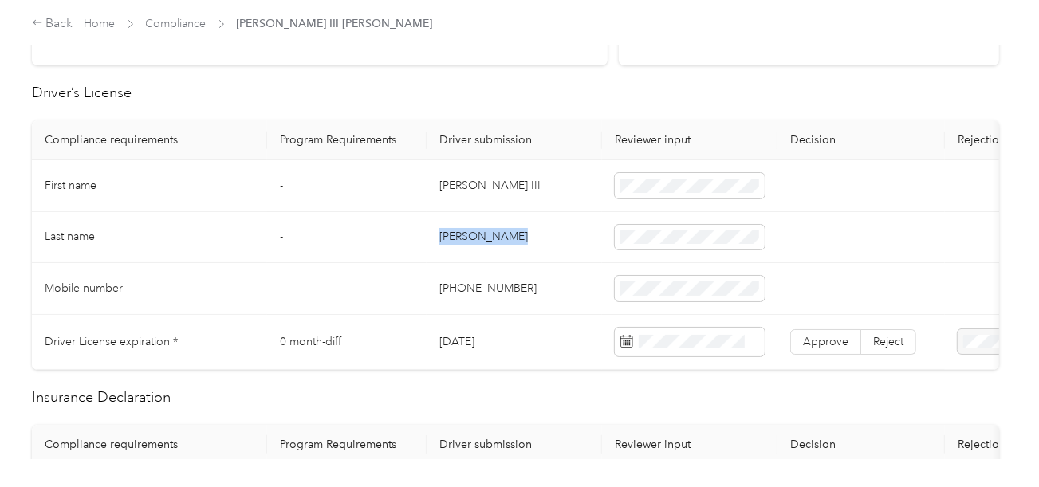
click at [442, 230] on td "[PERSON_NAME]" at bounding box center [513, 238] width 175 height 52
drag, startPoint x: 567, startPoint y: 269, endPoint x: 576, endPoint y: 272, distance: 10.1
click at [567, 269] on td "[PHONE_NUMBER]" at bounding box center [513, 289] width 175 height 52
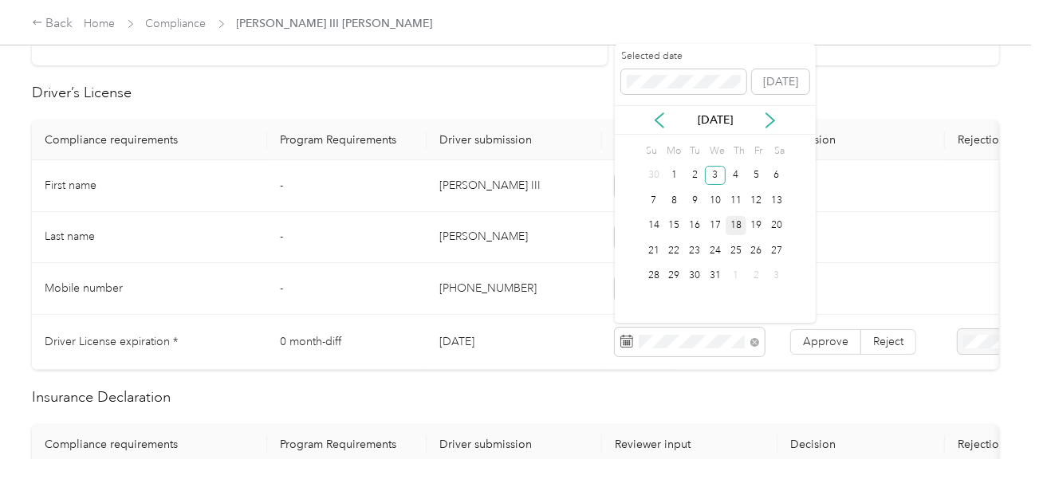
drag, startPoint x: 713, startPoint y: 177, endPoint x: 743, endPoint y: 226, distance: 58.0
click at [713, 178] on div "3" at bounding box center [715, 176] width 21 height 20
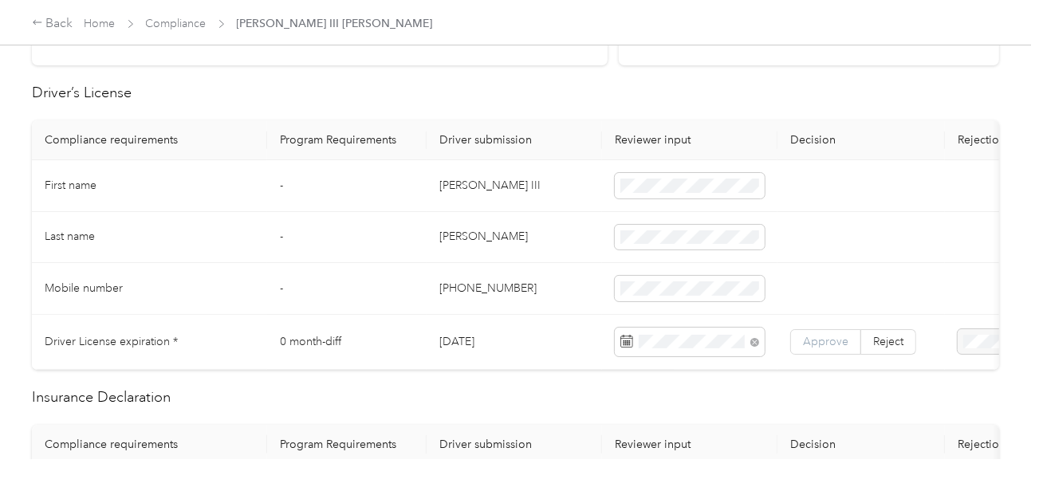
click at [798, 348] on label "Approve" at bounding box center [825, 342] width 71 height 26
click at [819, 336] on span "Approve" at bounding box center [825, 342] width 45 height 14
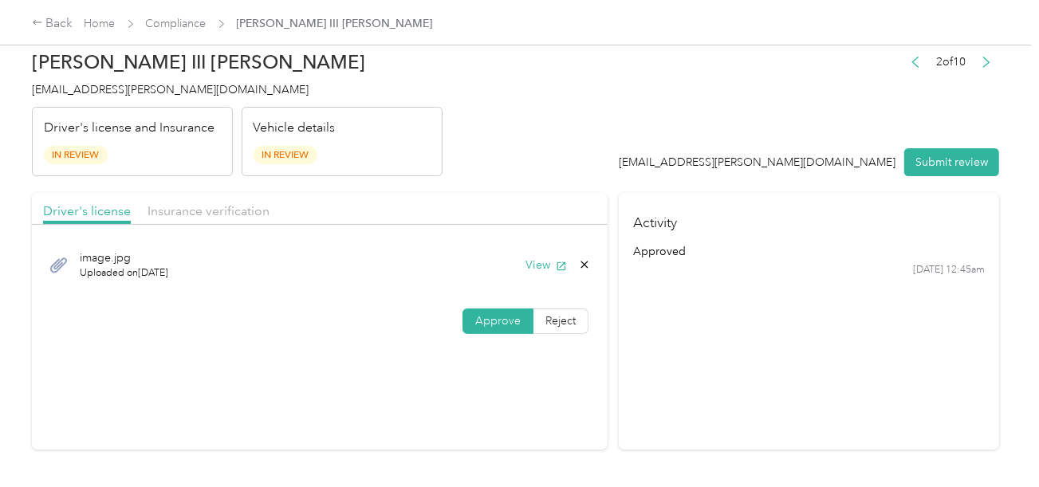
scroll to position [0, 0]
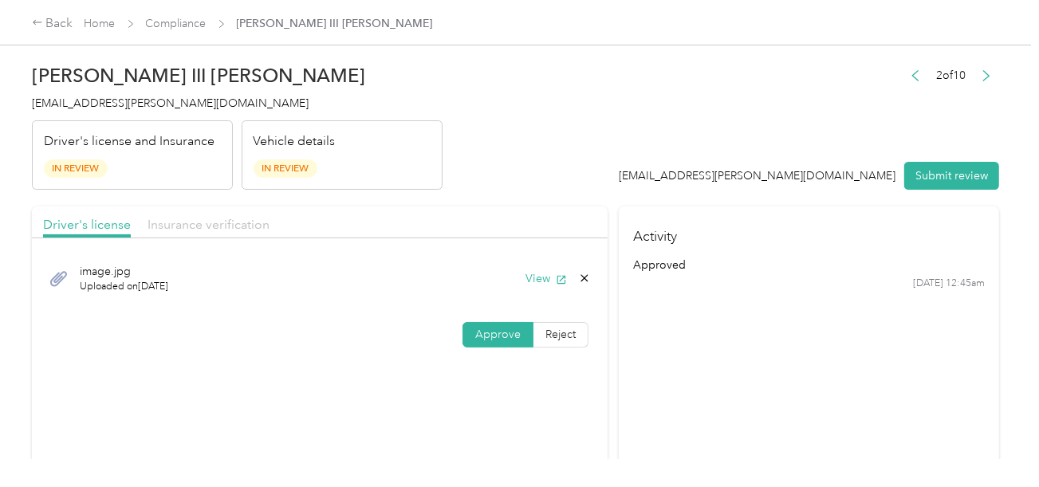
drag, startPoint x: 238, startPoint y: 210, endPoint x: 230, endPoint y: 222, distance: 14.4
click at [236, 211] on div "Driver's license Insurance verification" at bounding box center [319, 222] width 575 height 32
click at [227, 222] on span "Insurance verification" at bounding box center [208, 224] width 122 height 15
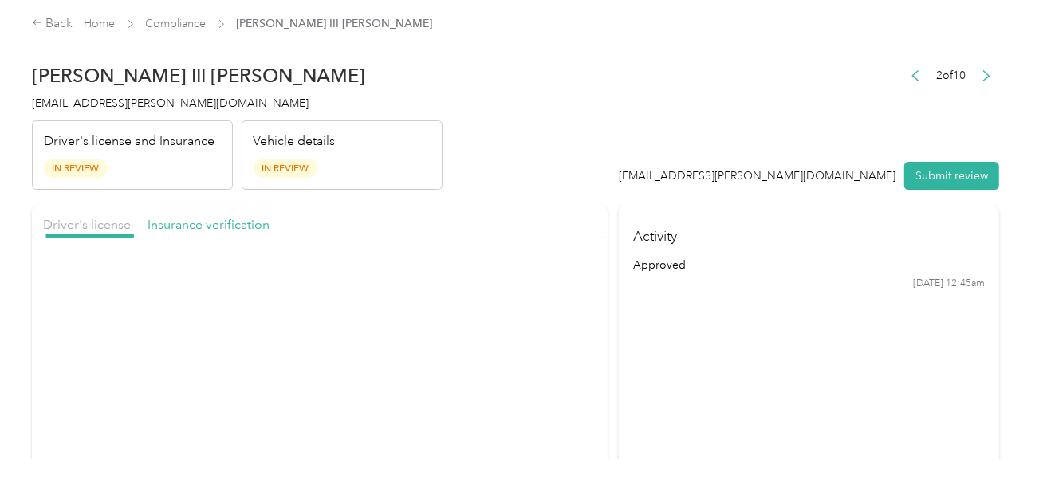
drag, startPoint x: 518, startPoint y: 206, endPoint x: 538, endPoint y: 242, distance: 41.0
click at [520, 208] on div "Driver's license Insurance verification" at bounding box center [319, 222] width 575 height 32
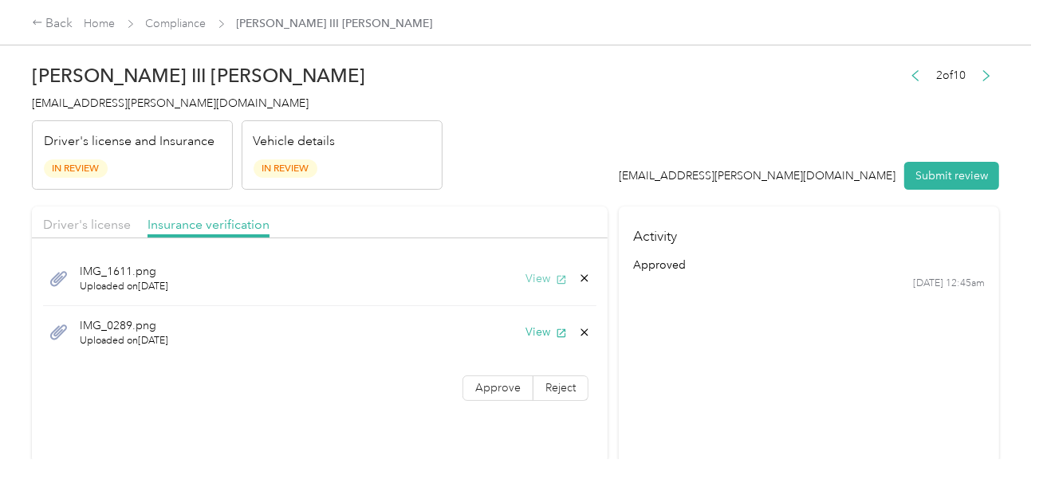
click at [539, 281] on button "View" at bounding box center [545, 278] width 41 height 17
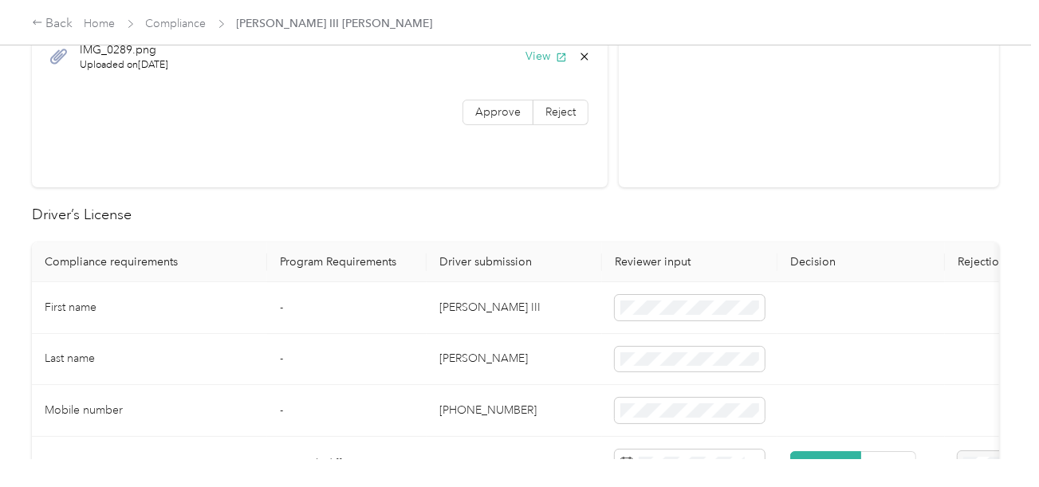
scroll to position [638, 0]
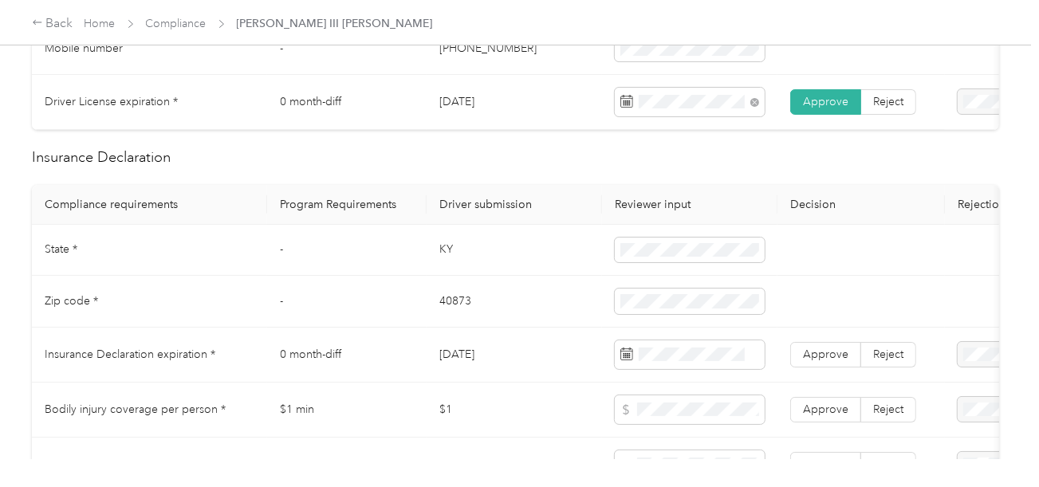
click at [446, 265] on td "KY" at bounding box center [513, 251] width 175 height 52
drag, startPoint x: 713, startPoint y: 266, endPoint x: 607, endPoint y: 280, distance: 107.7
click at [713, 263] on span at bounding box center [690, 251] width 150 height 26
click at [414, 318] on td "-" at bounding box center [346, 302] width 159 height 52
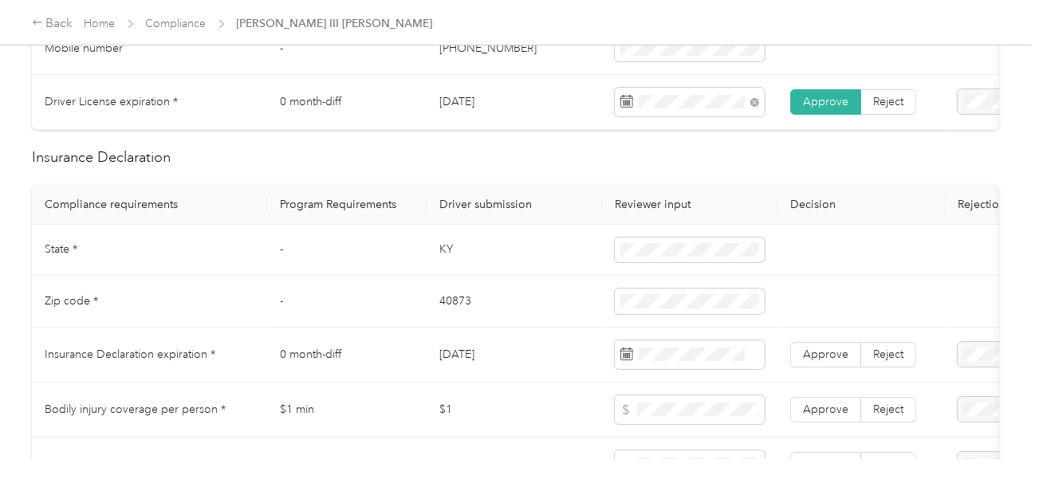
click at [446, 309] on td "40873" at bounding box center [513, 302] width 175 height 52
drag, startPoint x: 537, startPoint y: 346, endPoint x: 1013, endPoint y: 356, distance: 476.0
click at [538, 346] on td "[DATE]" at bounding box center [513, 355] width 175 height 55
click at [713, 355] on span at bounding box center [690, 354] width 150 height 29
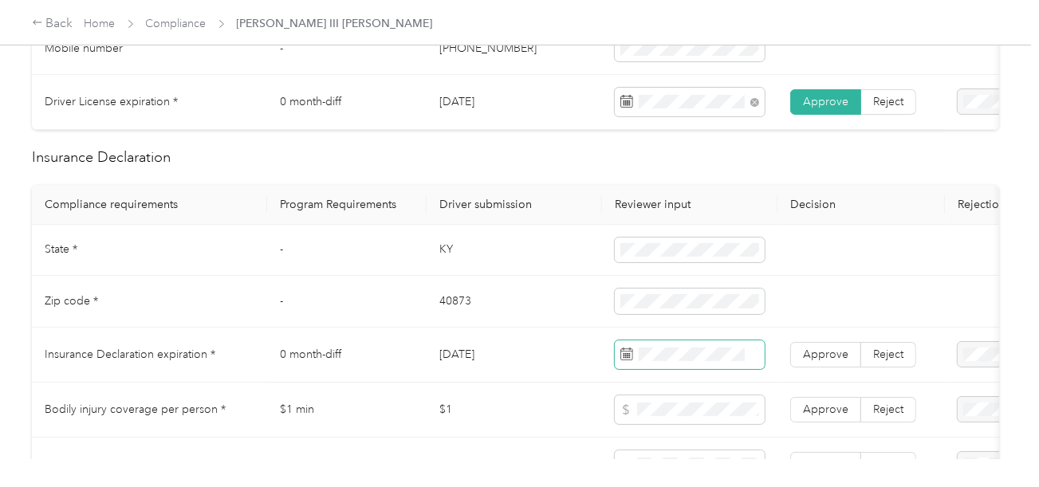
click at [702, 355] on span at bounding box center [690, 354] width 150 height 29
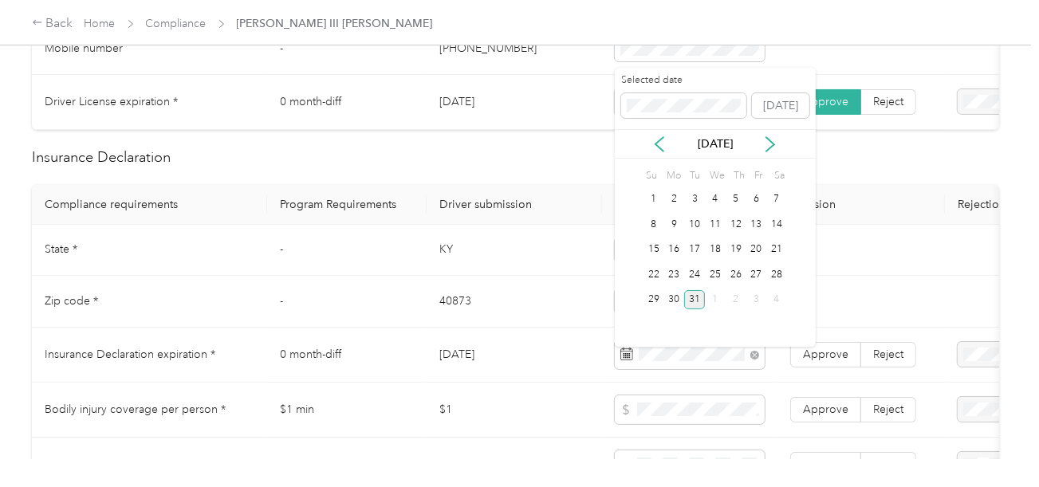
click at [696, 300] on div "31" at bounding box center [694, 300] width 21 height 20
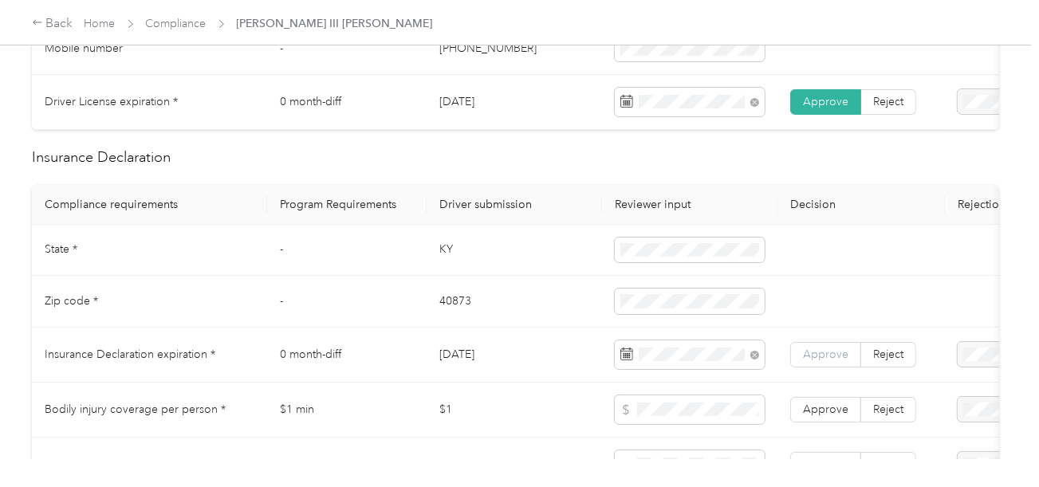
click at [825, 354] on label "Approve" at bounding box center [825, 355] width 71 height 26
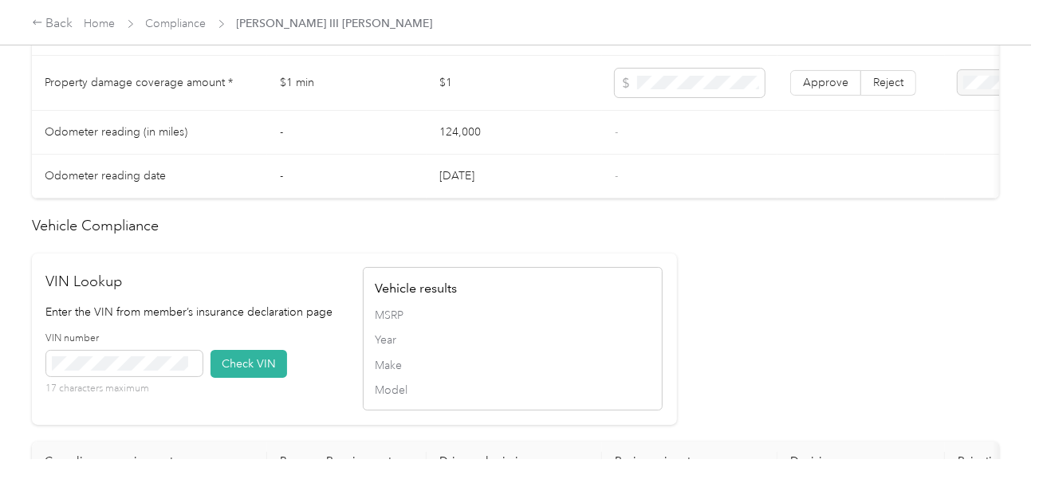
scroll to position [1354, 0]
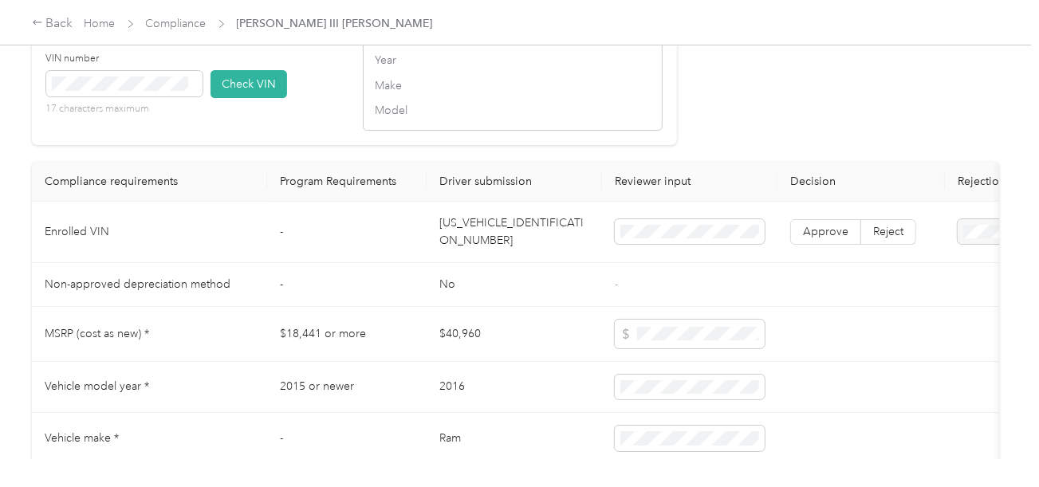
click at [481, 249] on td "[US_VEHICLE_IDENTIFICATION_NUMBER]" at bounding box center [513, 232] width 175 height 61
click at [267, 98] on button "Check VIN" at bounding box center [248, 84] width 77 height 28
click at [841, 236] on label "Approve" at bounding box center [825, 234] width 71 height 26
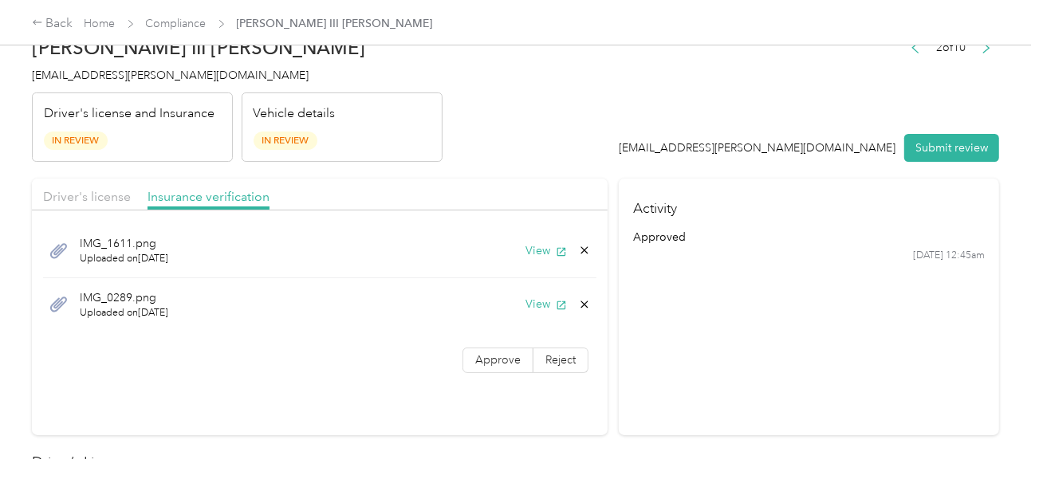
scroll to position [0, 0]
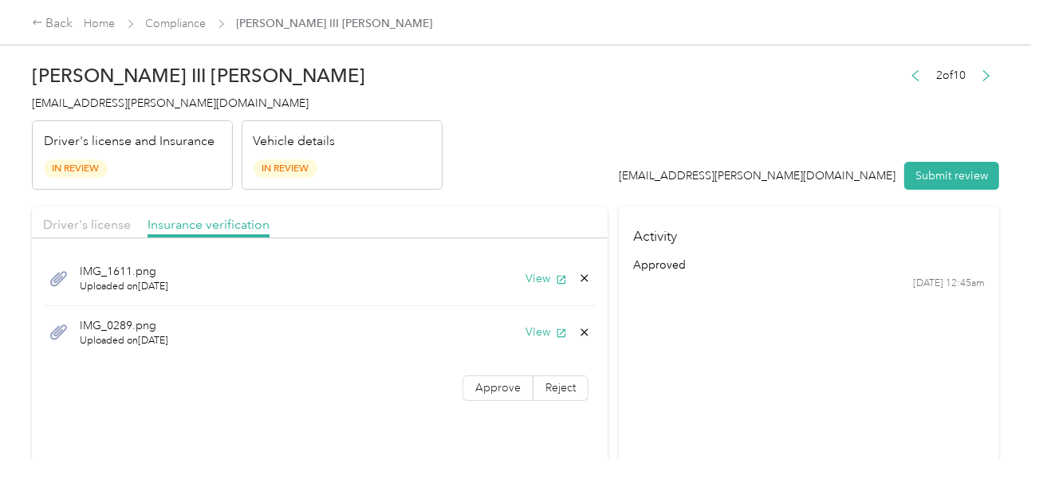
click at [530, 320] on div "IMG_0289.png Uploaded on [DATE] View" at bounding box center [319, 332] width 553 height 53
click at [534, 328] on button "View" at bounding box center [545, 332] width 41 height 17
click at [578, 336] on icon at bounding box center [584, 332] width 13 height 13
click at [537, 344] on button "Yes" at bounding box center [542, 343] width 31 height 26
drag, startPoint x: 479, startPoint y: 336, endPoint x: 622, endPoint y: 288, distance: 150.5
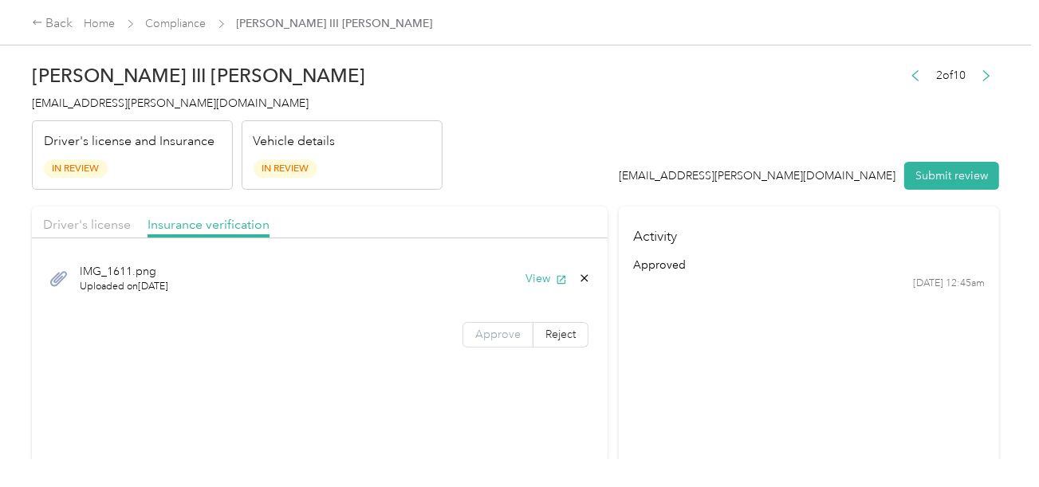
click at [482, 334] on span "Approve" at bounding box center [497, 335] width 45 height 14
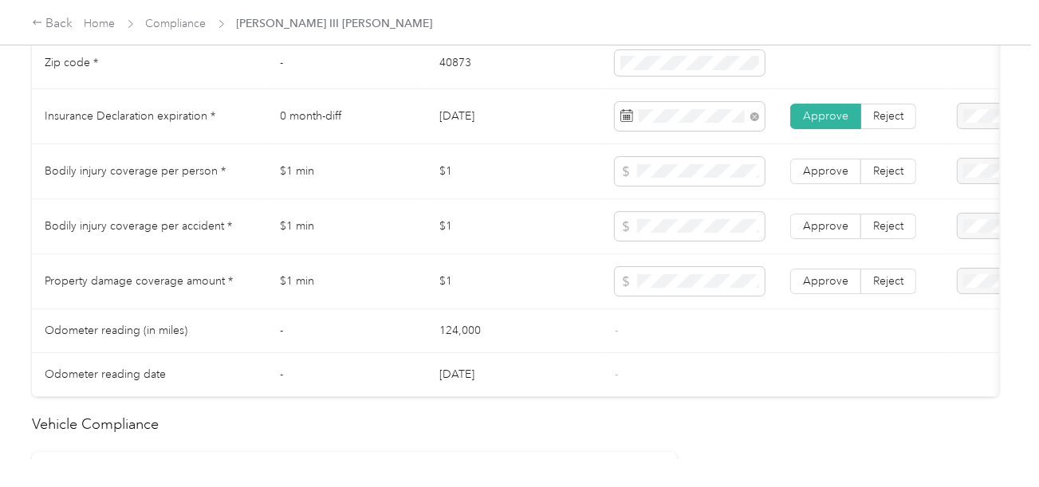
scroll to position [877, 0]
click at [677, 295] on span at bounding box center [690, 280] width 150 height 29
click at [819, 287] on span "Approve" at bounding box center [825, 280] width 45 height 14
click at [822, 253] on td "Approve Reject" at bounding box center [860, 225] width 167 height 55
click at [823, 232] on span "Approve" at bounding box center [825, 225] width 45 height 14
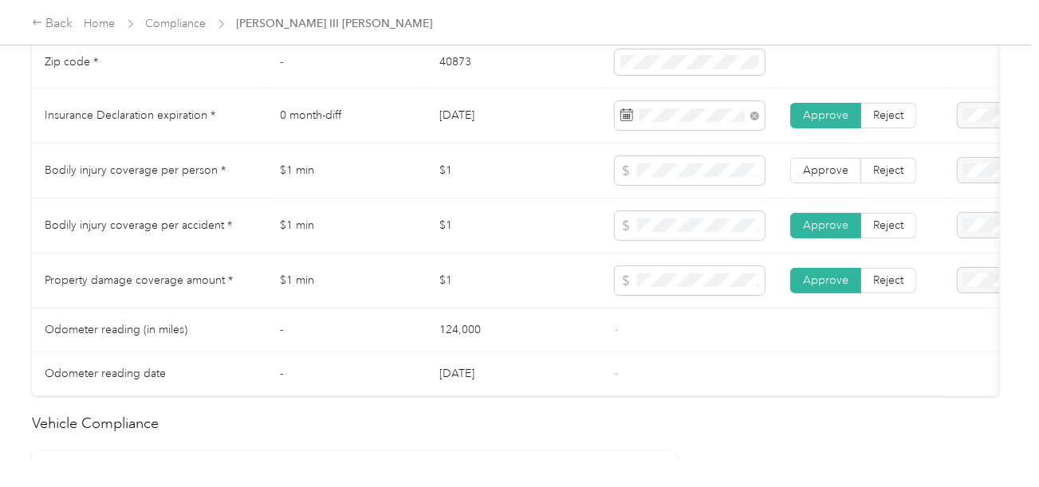
drag, startPoint x: 837, startPoint y: 161, endPoint x: 827, endPoint y: 195, distance: 35.6
click at [837, 167] on td "Approve Reject" at bounding box center [860, 170] width 167 height 55
click at [825, 177] on span "Approve" at bounding box center [825, 170] width 45 height 14
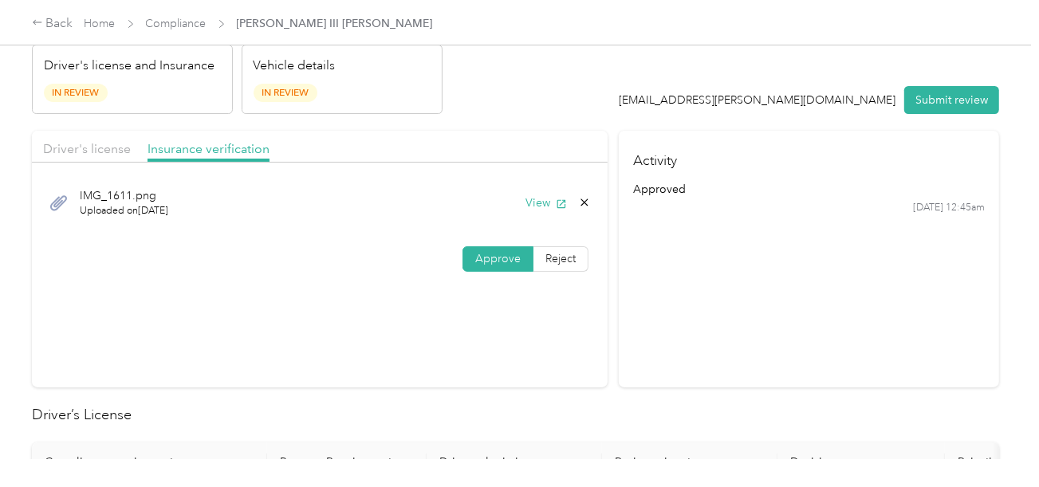
scroll to position [0, 0]
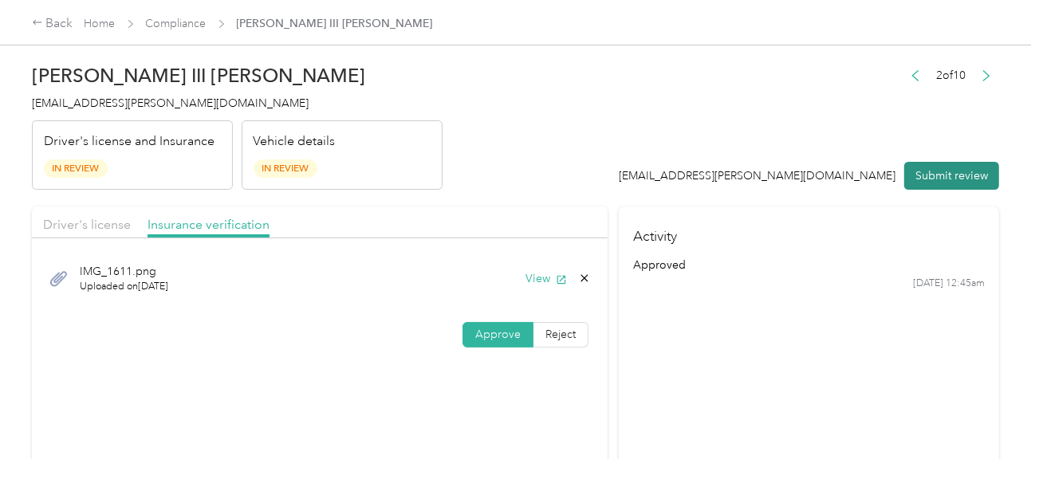
click at [923, 174] on button "Submit review" at bounding box center [951, 176] width 95 height 28
click at [375, 113] on div "[PERSON_NAME] III Smith [EMAIL_ADDRESS][PERSON_NAME][DOMAIN_NAME] Driver's lice…" at bounding box center [237, 123] width 410 height 134
click at [96, 89] on div "[PERSON_NAME] III Smith [EMAIL_ADDRESS][PERSON_NAME][DOMAIN_NAME] Driver's lice…" at bounding box center [237, 123] width 410 height 134
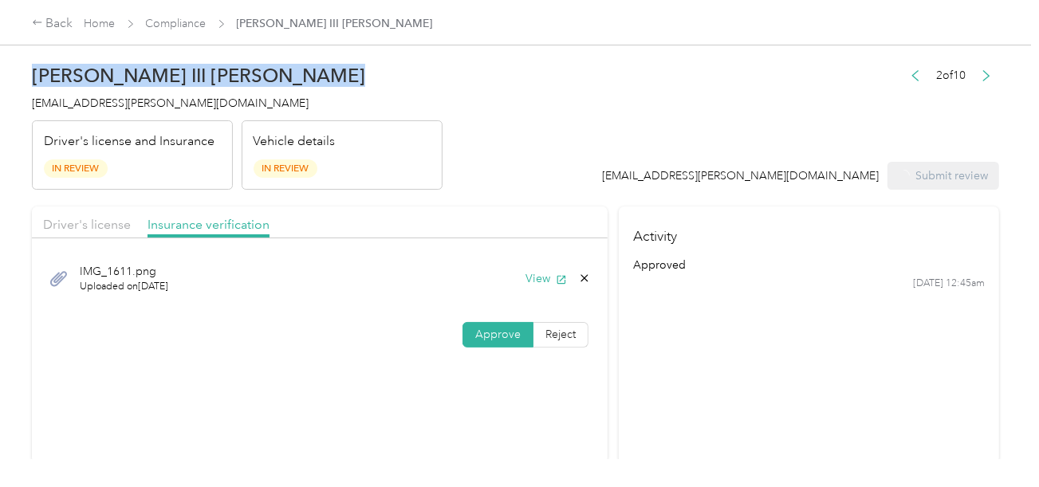
click at [96, 89] on div "[PERSON_NAME] III Smith [EMAIL_ADDRESS][PERSON_NAME][DOMAIN_NAME] Driver's lice…" at bounding box center [237, 123] width 410 height 134
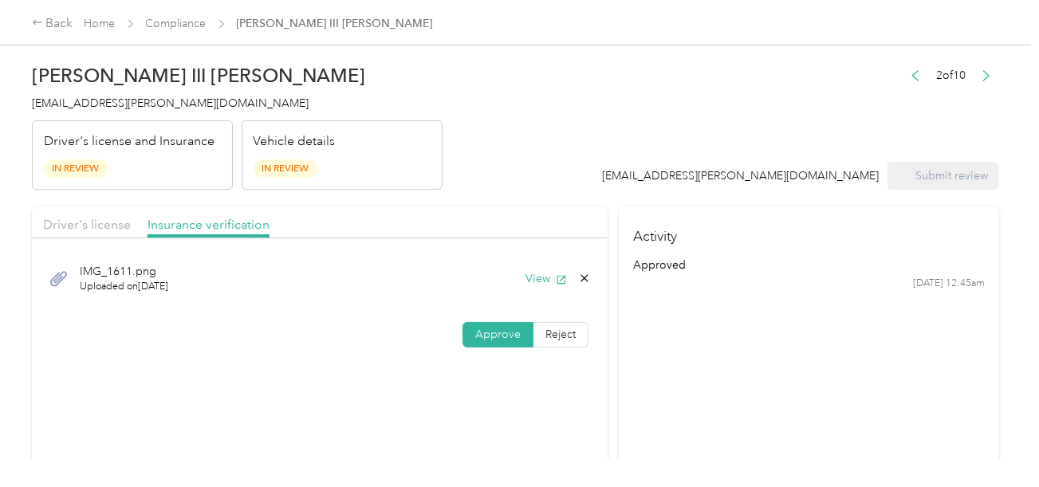
click at [113, 100] on span "[EMAIL_ADDRESS][PERSON_NAME][DOMAIN_NAME]" at bounding box center [170, 103] width 277 height 14
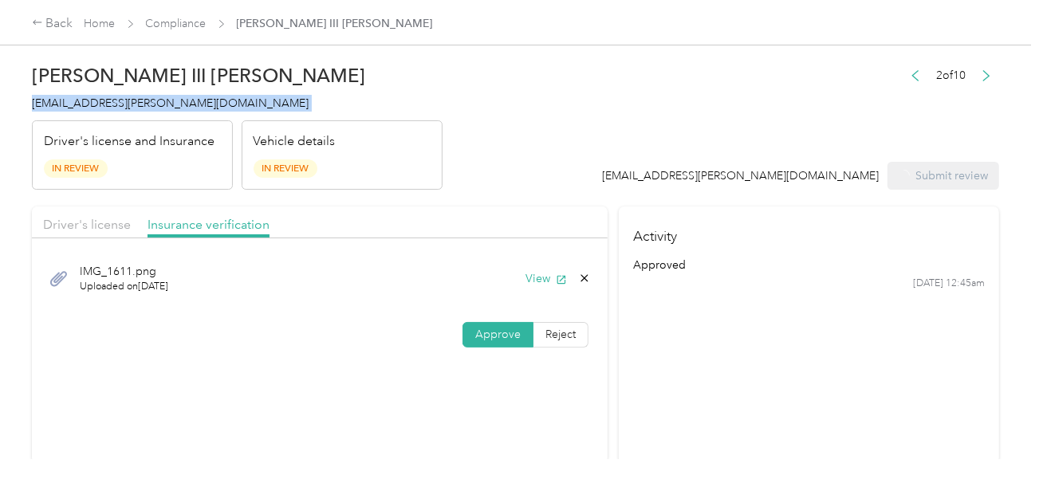
click at [113, 100] on span "[EMAIL_ADDRESS][PERSON_NAME][DOMAIN_NAME]" at bounding box center [170, 103] width 277 height 14
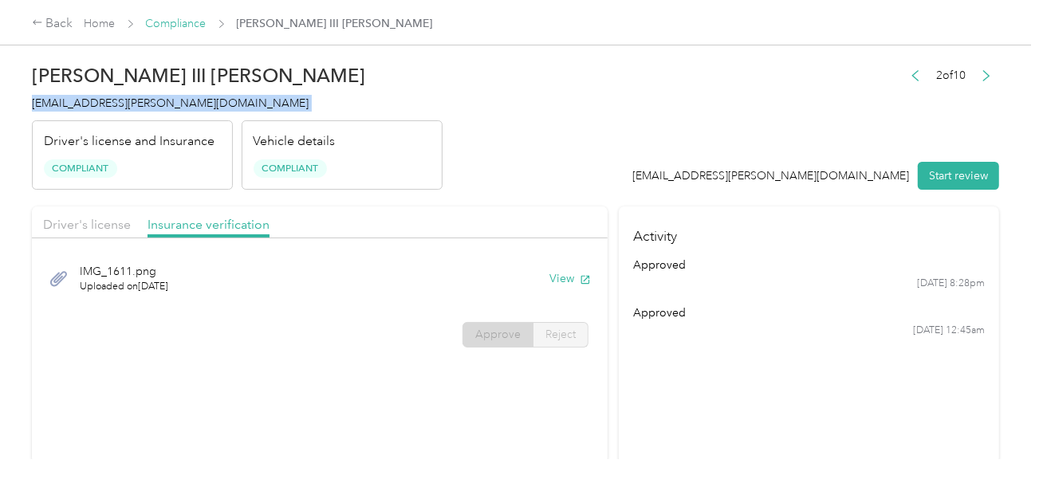
click at [191, 29] on link "Compliance" at bounding box center [176, 24] width 61 height 14
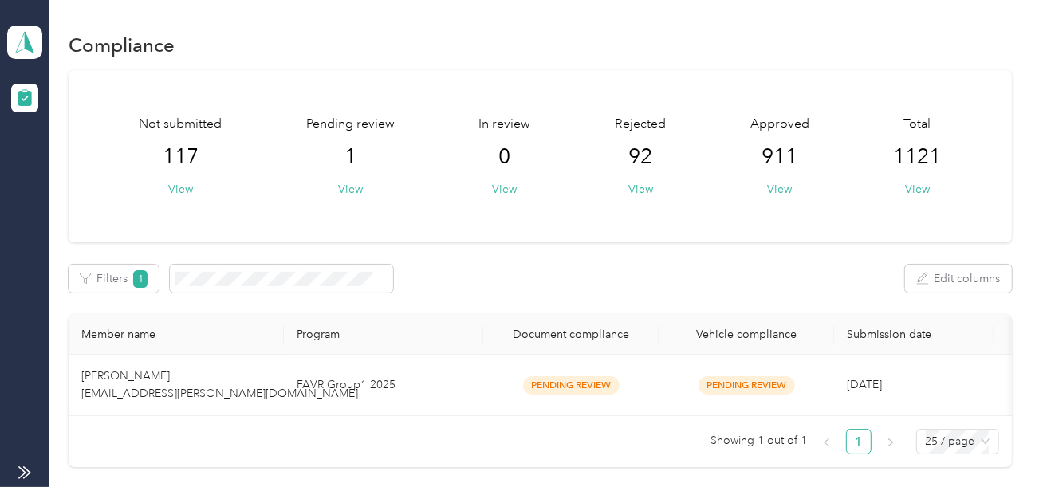
scroll to position [5, 0]
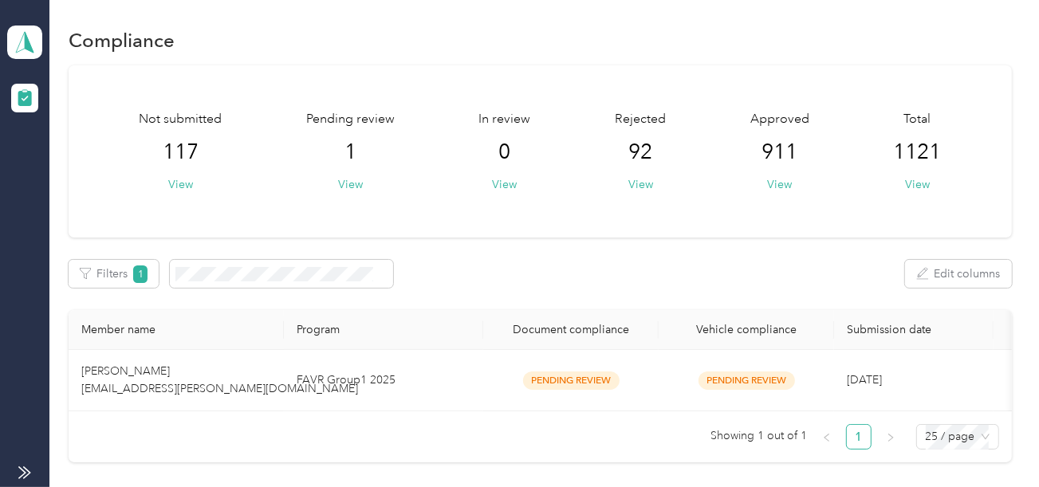
drag, startPoint x: 527, startPoint y: 19, endPoint x: 471, endPoint y: -69, distance: 104.6
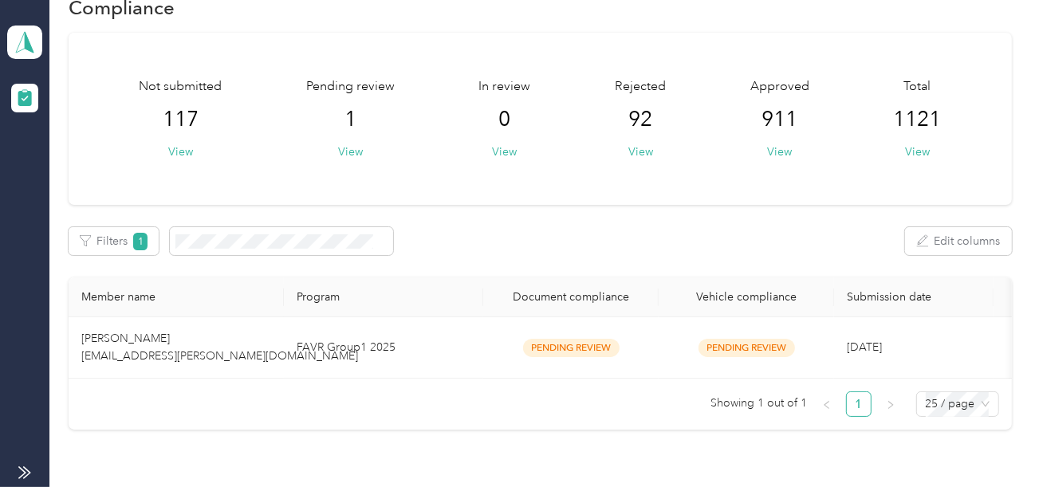
scroll to position [0, 0]
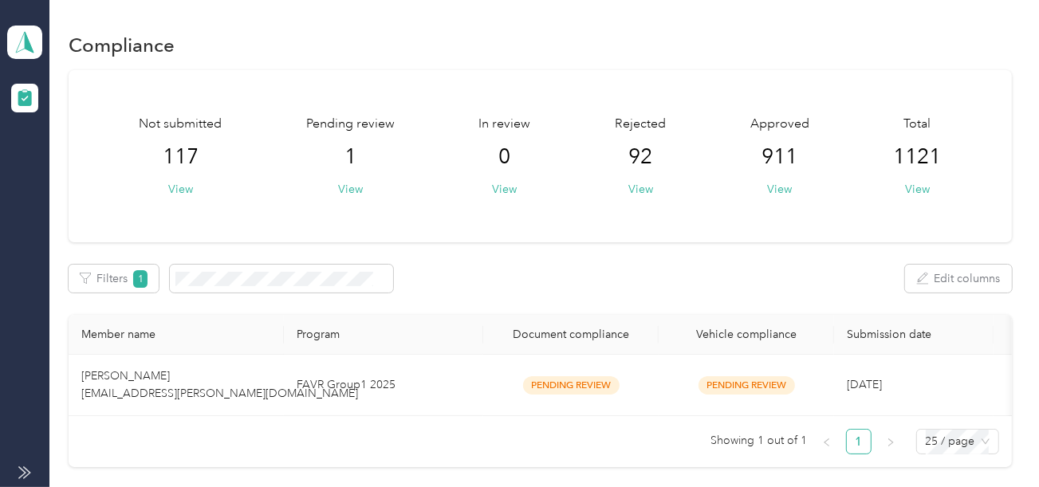
click at [26, 467] on icon at bounding box center [24, 472] width 13 height 13
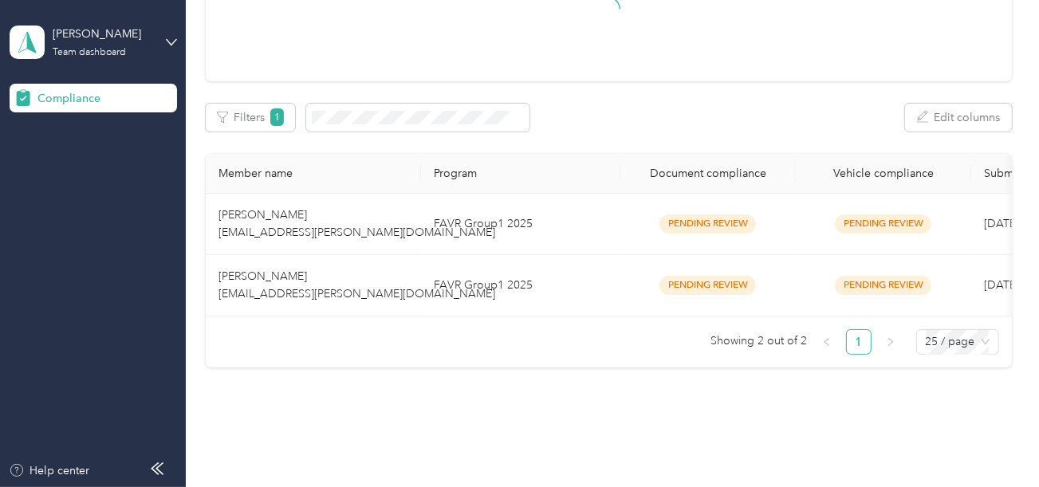
scroll to position [189, 0]
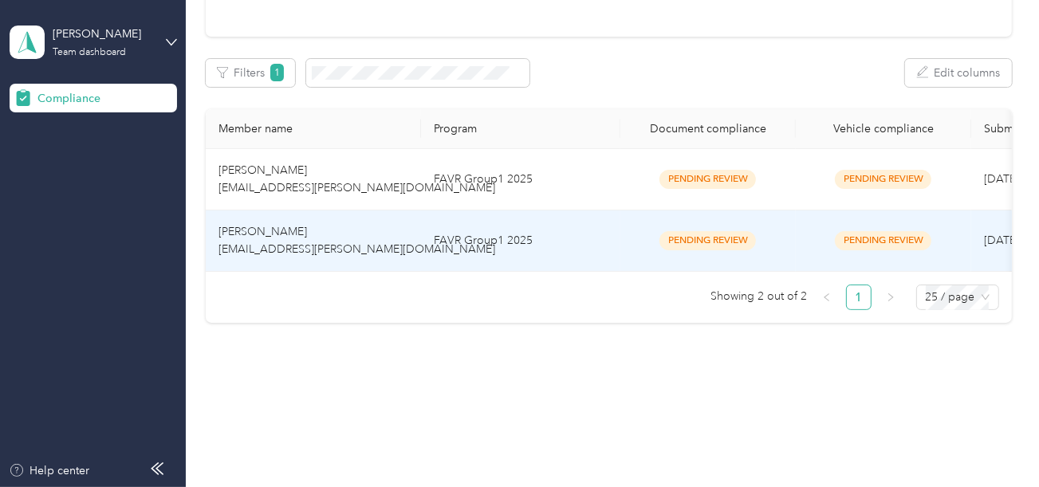
click at [508, 216] on td "FAVR Group1 2025" at bounding box center [520, 240] width 199 height 61
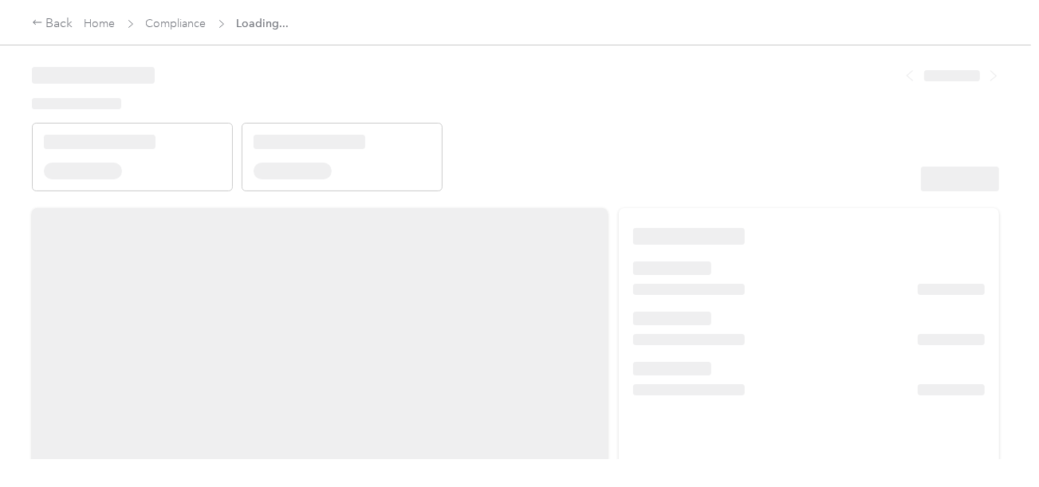
click at [755, 136] on header at bounding box center [515, 123] width 967 height 135
click at [692, 144] on header at bounding box center [515, 123] width 967 height 135
click at [777, 177] on header at bounding box center [515, 123] width 967 height 135
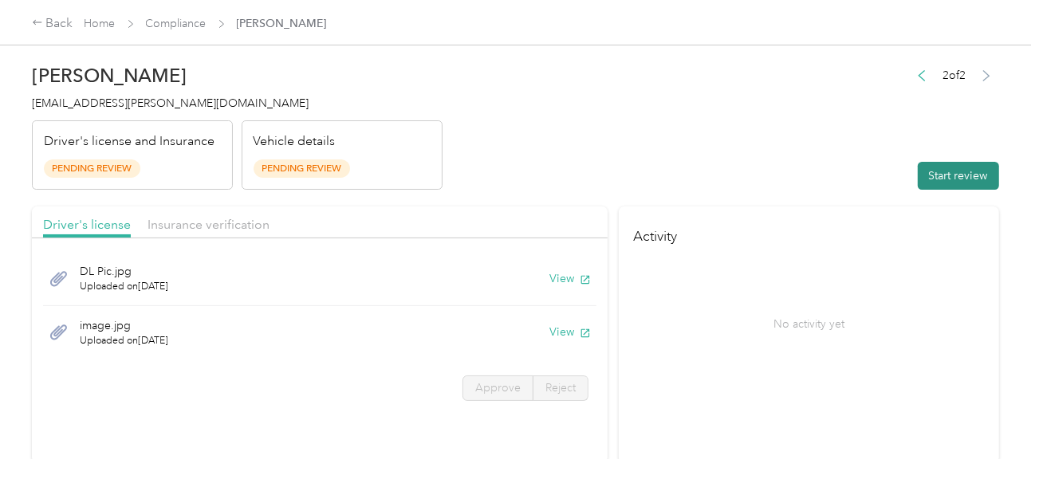
click at [964, 175] on button "Start review" at bounding box center [957, 176] width 81 height 28
click at [720, 135] on header "Glenn Carter gcarter@acosta.com Driver's license and Insurance Pending Review V…" at bounding box center [515, 123] width 967 height 134
drag, startPoint x: 697, startPoint y: 156, endPoint x: 586, endPoint y: 250, distance: 145.3
click at [696, 157] on header "Glenn Carter gcarter@acosta.com Driver's license and Insurance Pending Review V…" at bounding box center [515, 123] width 967 height 134
click at [556, 282] on button "View" at bounding box center [569, 278] width 41 height 17
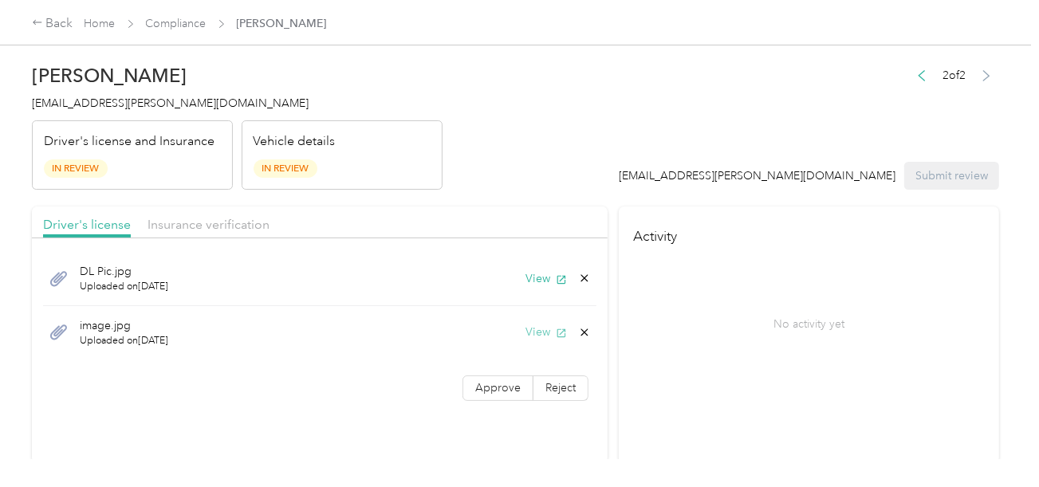
click at [526, 336] on button "View" at bounding box center [545, 332] width 41 height 17
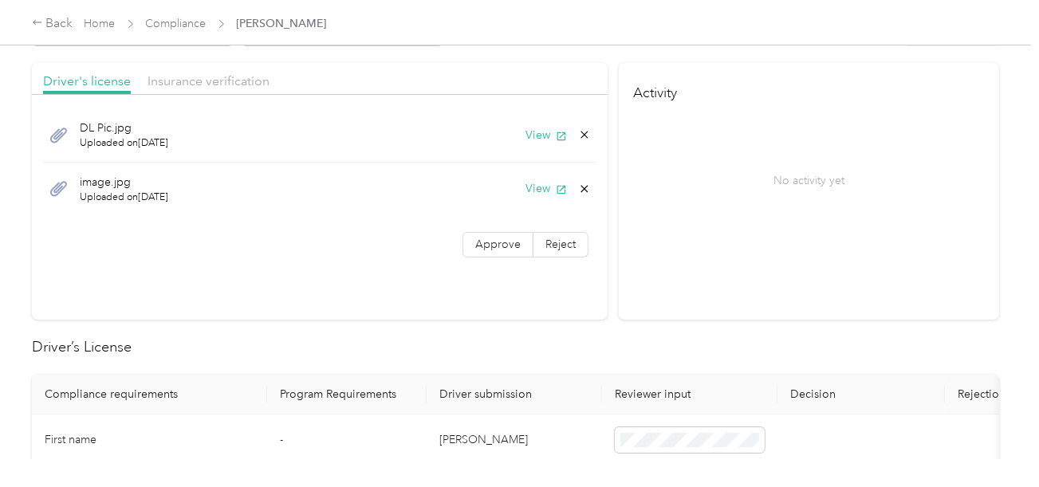
scroll to position [159, 0]
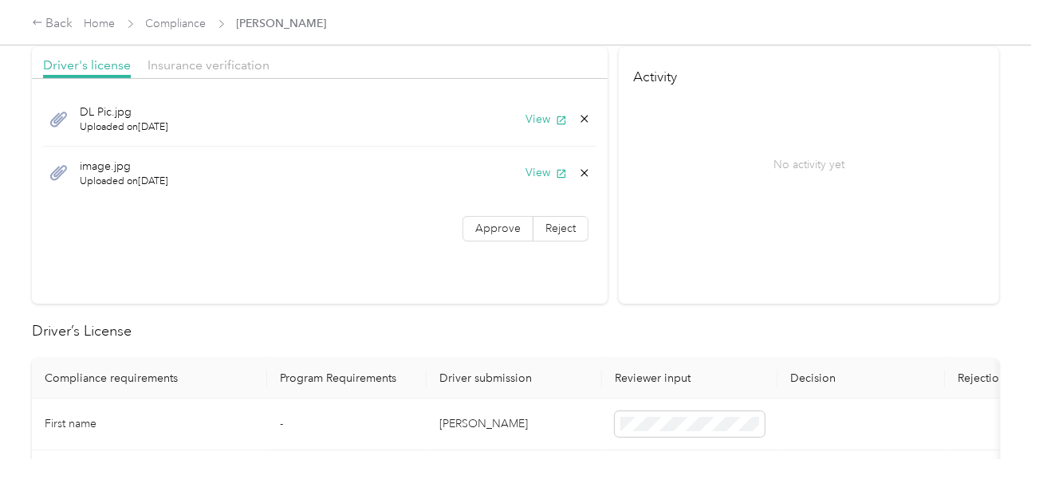
click at [584, 169] on icon at bounding box center [584, 172] width 7 height 7
click at [553, 182] on button "Yes" at bounding box center [542, 184] width 31 height 26
click at [511, 183] on label "Approve" at bounding box center [497, 176] width 71 height 26
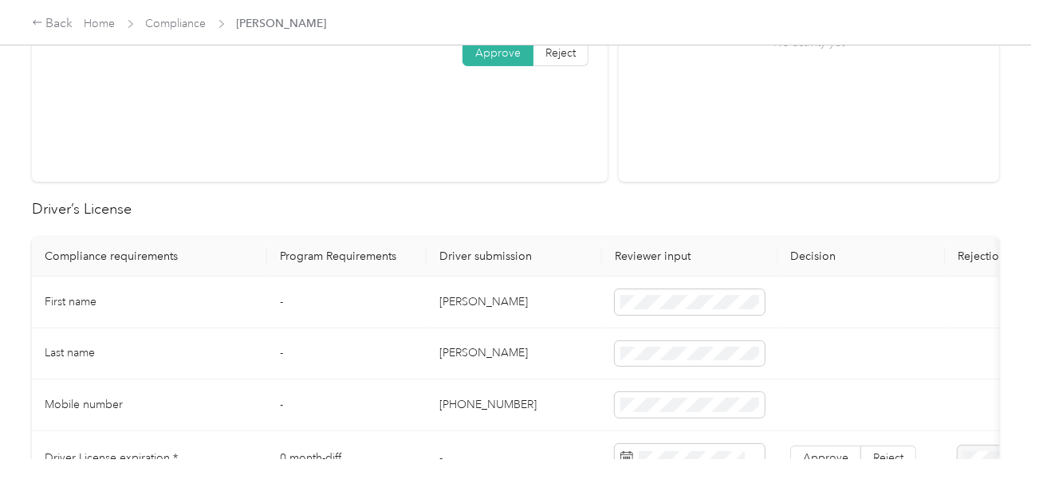
scroll to position [398, 0]
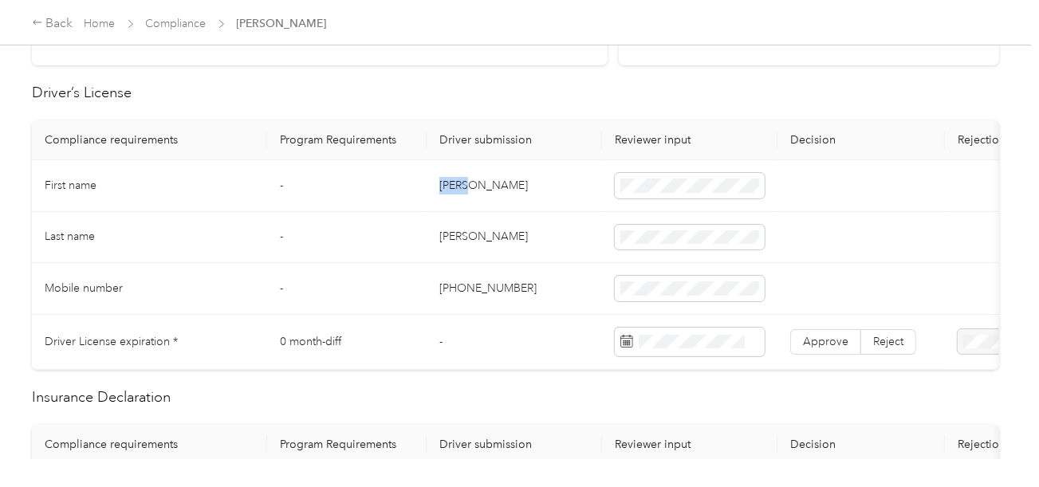
copy td "Glenn"
drag, startPoint x: 438, startPoint y: 179, endPoint x: 482, endPoint y: 183, distance: 44.9
click at [482, 183] on td "Glenn" at bounding box center [513, 186] width 175 height 52
click at [451, 234] on td "Carter" at bounding box center [513, 238] width 175 height 52
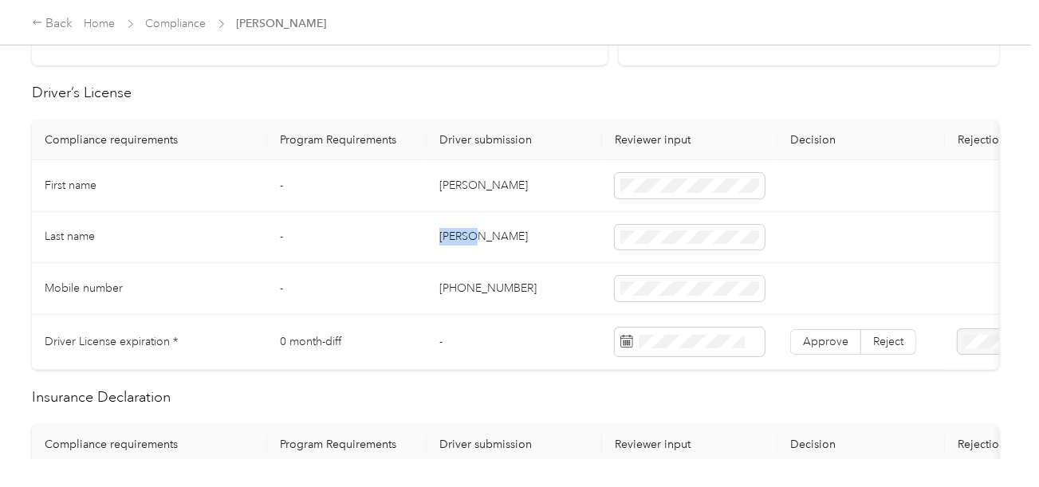
copy td "Carter"
click at [684, 244] on span at bounding box center [690, 238] width 150 height 26
click at [572, 249] on td "Carter" at bounding box center [513, 238] width 175 height 52
click at [649, 244] on span at bounding box center [690, 238] width 150 height 26
drag, startPoint x: 556, startPoint y: 261, endPoint x: 1025, endPoint y: 289, distance: 469.5
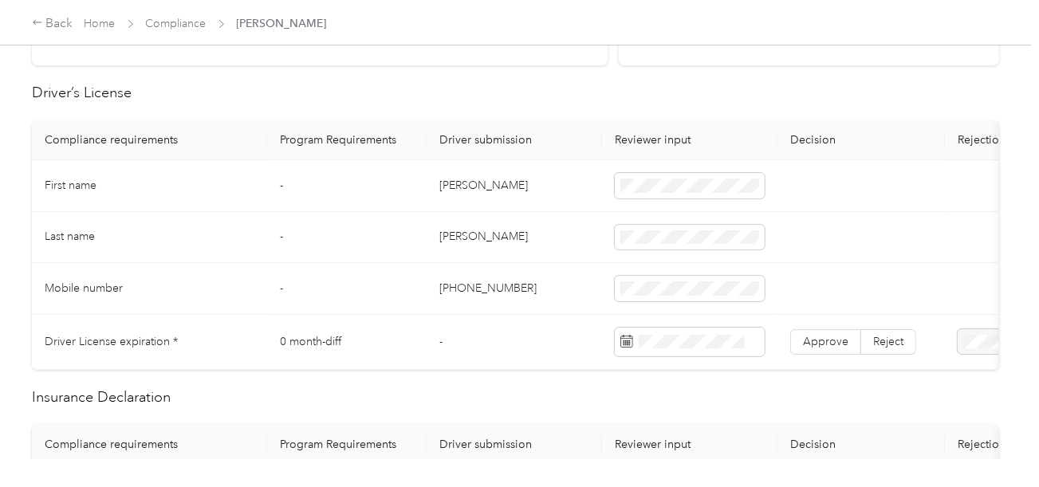
click at [556, 263] on td "+1 210-837-1093" at bounding box center [513, 289] width 175 height 52
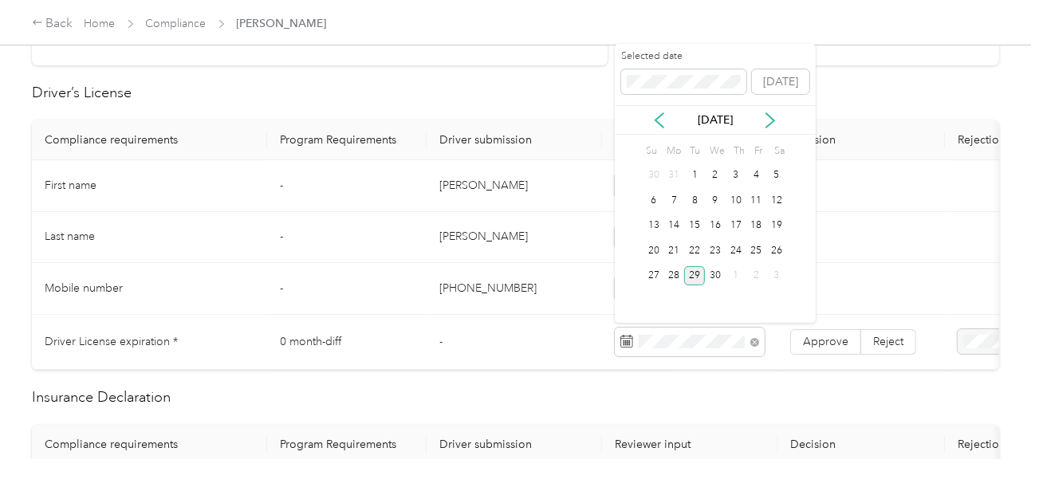
click at [698, 268] on div "29" at bounding box center [694, 276] width 21 height 20
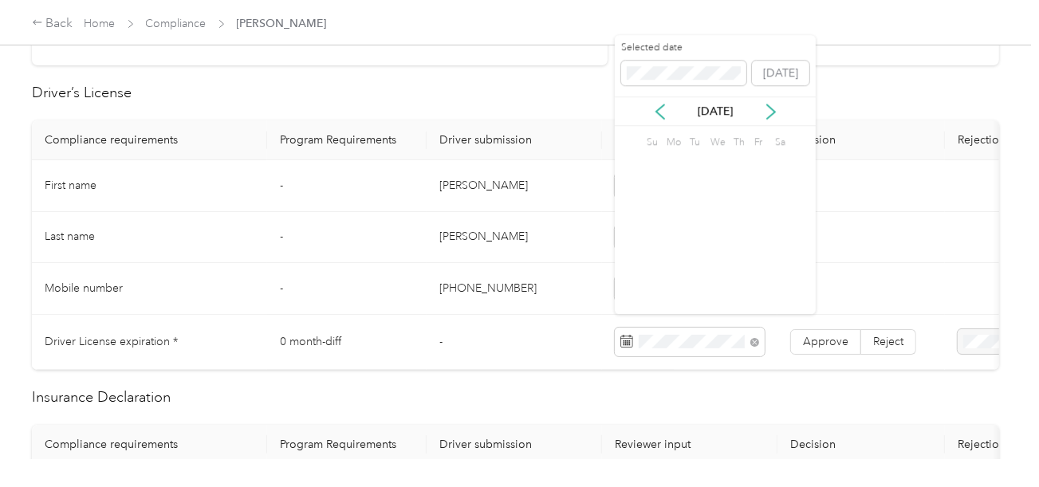
click at [842, 357] on td "Approve Reject" at bounding box center [860, 342] width 167 height 55
click at [837, 335] on span "Approve" at bounding box center [825, 342] width 45 height 14
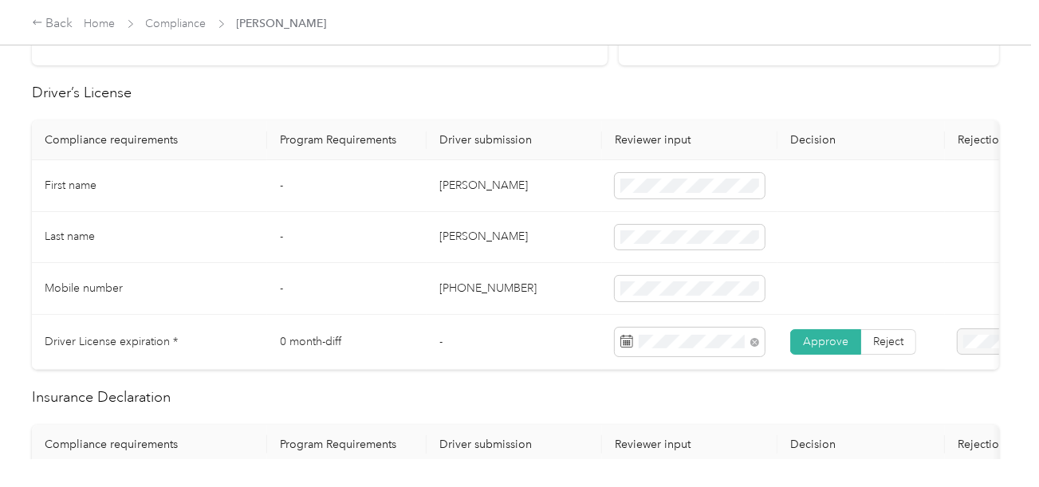
scroll to position [0, 0]
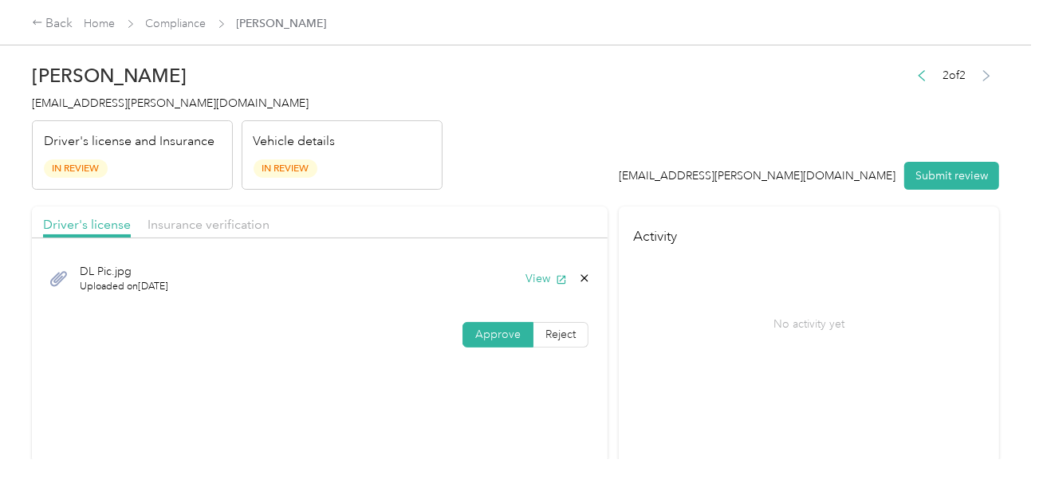
click at [210, 213] on div "Driver's license Insurance verification" at bounding box center [319, 222] width 575 height 32
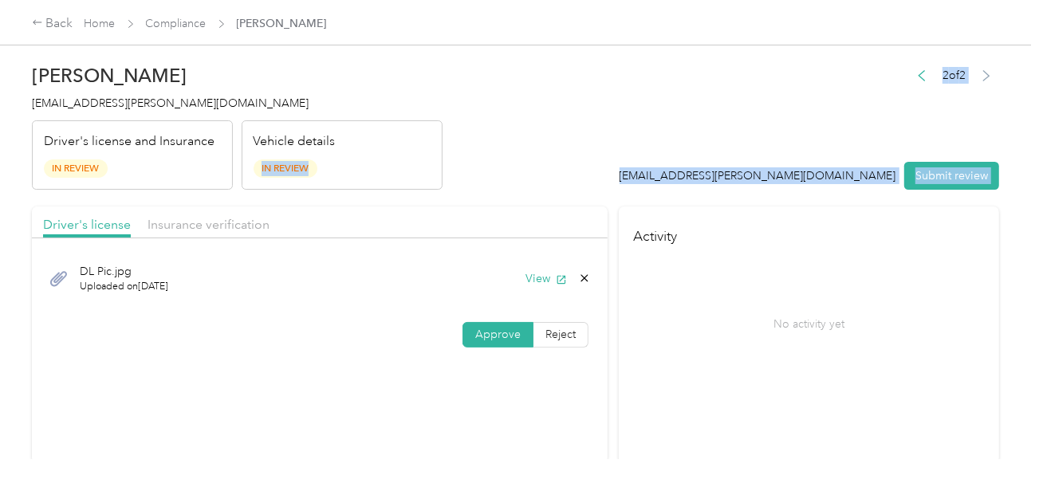
click at [566, 149] on header "Glenn Carter gcarter@acosta.com Driver's license and Insurance In Review Vehicl…" at bounding box center [515, 123] width 967 height 134
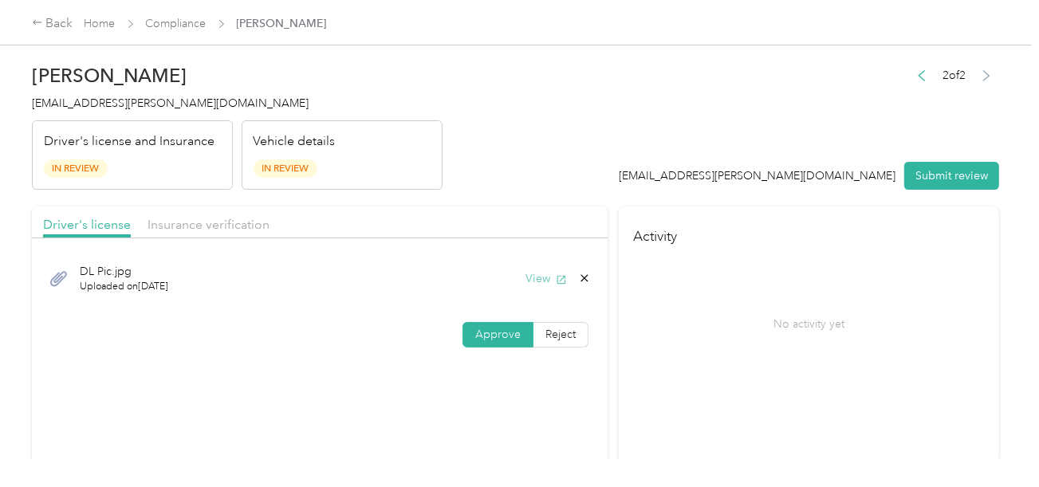
click at [536, 280] on button "View" at bounding box center [545, 278] width 41 height 17
click at [211, 212] on div "Driver's license Insurance verification" at bounding box center [319, 222] width 575 height 32
click at [211, 219] on span "Insurance verification" at bounding box center [208, 224] width 122 height 15
drag, startPoint x: 399, startPoint y: 182, endPoint x: 446, endPoint y: 233, distance: 69.4
click at [407, 187] on div "Vehicle details In Review" at bounding box center [342, 155] width 201 height 70
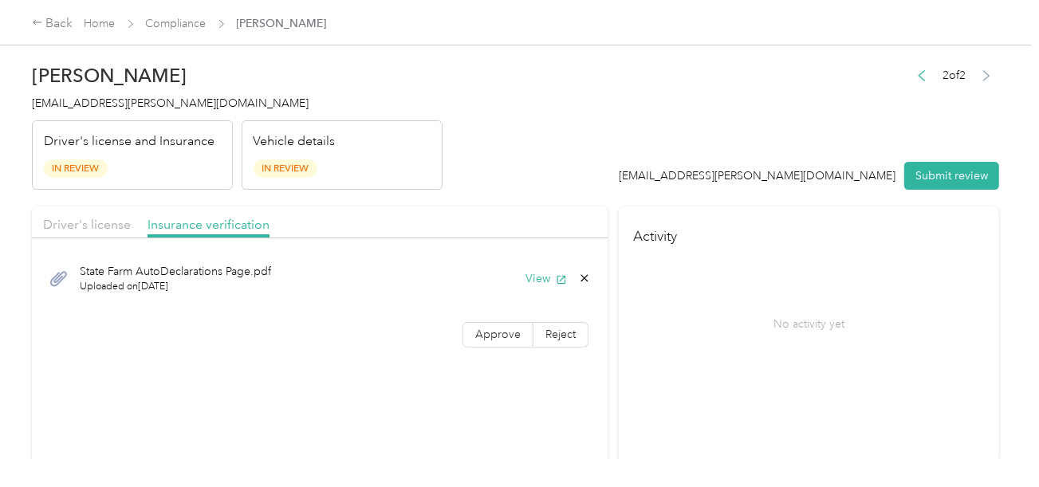
click at [525, 272] on div "View" at bounding box center [557, 278] width 65 height 17
click at [536, 275] on button "View" at bounding box center [545, 278] width 41 height 17
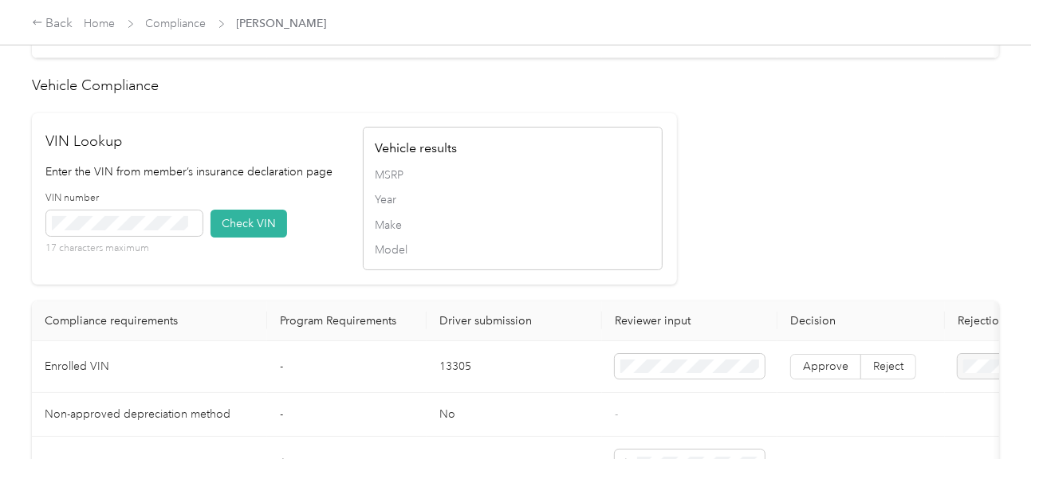
scroll to position [1354, 0]
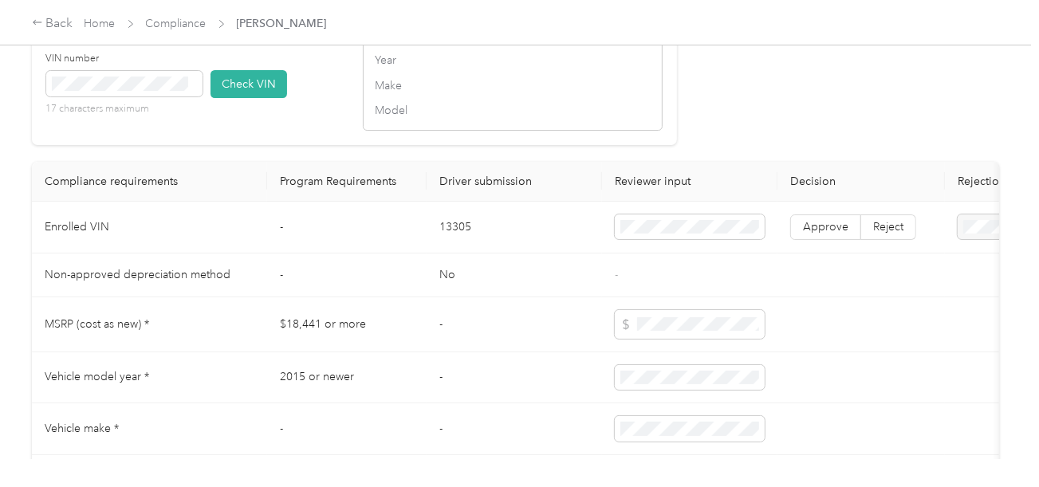
click at [458, 232] on td "13305" at bounding box center [513, 228] width 175 height 52
copy td "13305"
click at [458, 232] on td "13305" at bounding box center [513, 228] width 175 height 52
click at [332, 119] on div "VIN number 17 characters maximum Check VIN" at bounding box center [196, 90] width 300 height 76
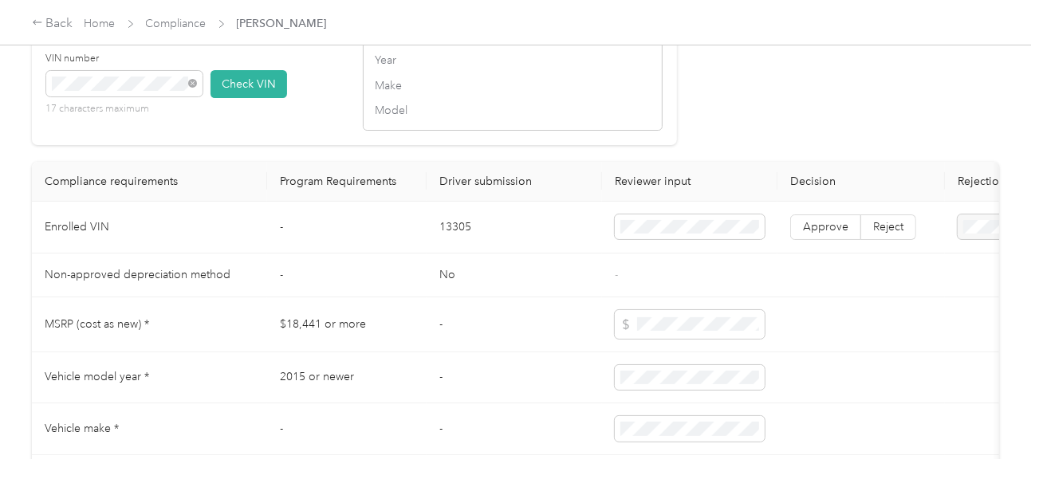
click at [267, 94] on button "Check VIN" at bounding box center [248, 84] width 77 height 28
drag, startPoint x: 683, startPoint y: 95, endPoint x: 732, endPoint y: 233, distance: 146.2
click at [803, 235] on span "Approve" at bounding box center [825, 229] width 45 height 14
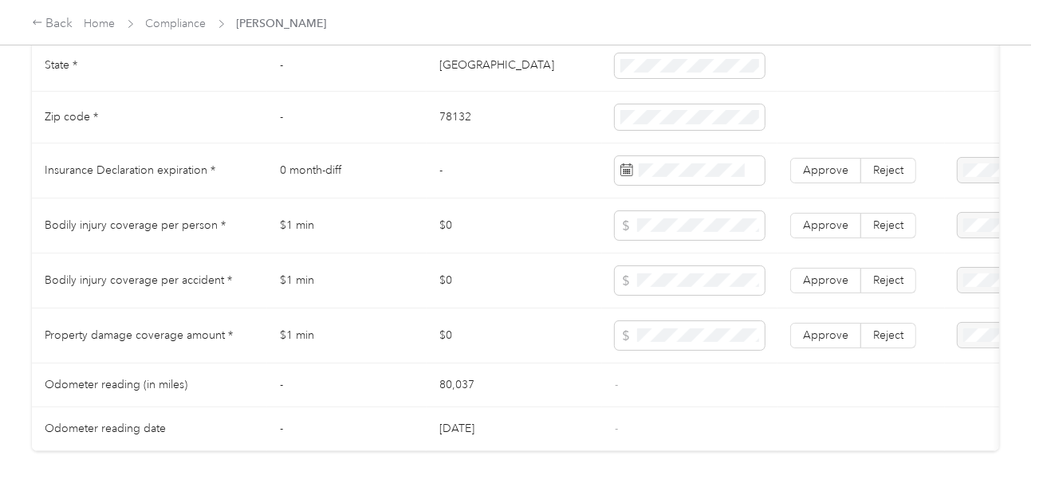
scroll to position [797, 0]
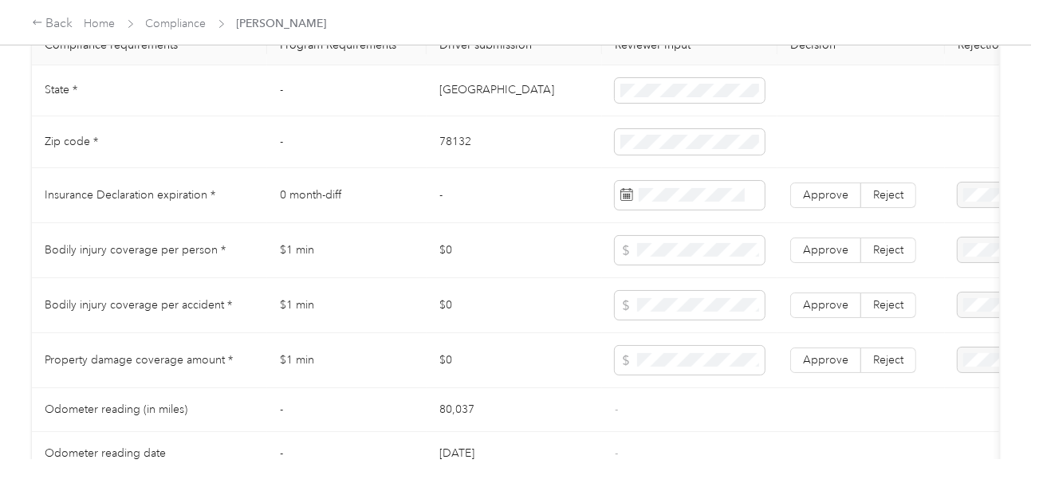
click at [444, 95] on td "[GEOGRAPHIC_DATA]" at bounding box center [513, 91] width 175 height 52
copy td "[GEOGRAPHIC_DATA]"
click at [444, 95] on td "[GEOGRAPHIC_DATA]" at bounding box center [513, 91] width 175 height 52
click at [687, 88] on span at bounding box center [690, 91] width 150 height 26
click at [455, 152] on td "78132" at bounding box center [513, 142] width 175 height 52
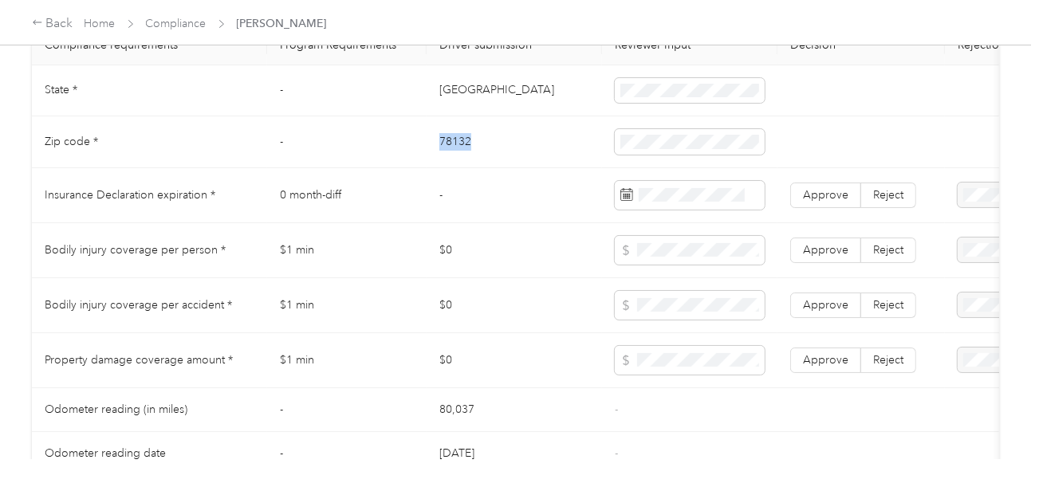
copy td "78132"
click at [455, 152] on td "78132" at bounding box center [513, 142] width 175 height 52
click at [715, 142] on span at bounding box center [690, 142] width 150 height 26
drag, startPoint x: 571, startPoint y: 211, endPoint x: 633, endPoint y: 218, distance: 61.7
click at [575, 212] on td "-" at bounding box center [513, 195] width 175 height 55
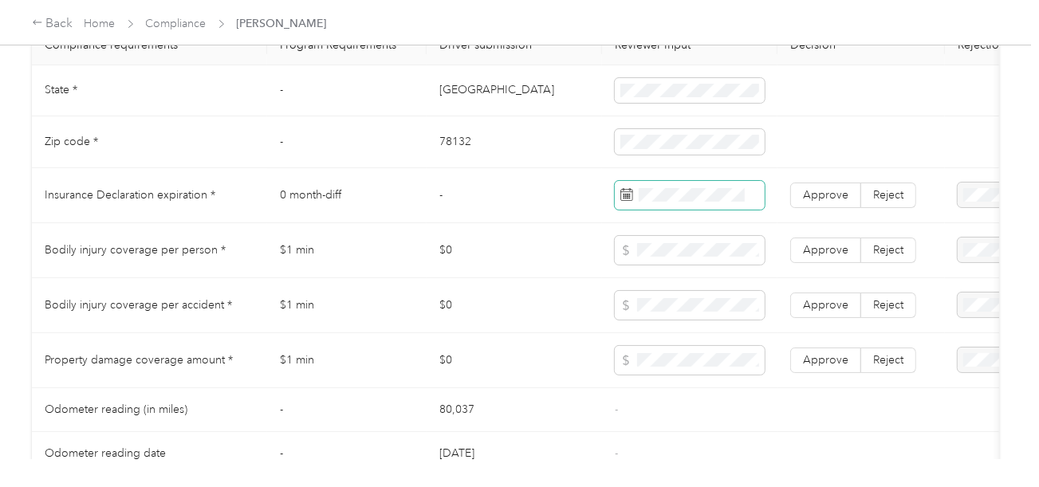
drag, startPoint x: 666, startPoint y: 223, endPoint x: 681, endPoint y: 215, distance: 16.4
click at [667, 223] on td at bounding box center [689, 195] width 175 height 55
click at [682, 210] on span at bounding box center [690, 195] width 150 height 29
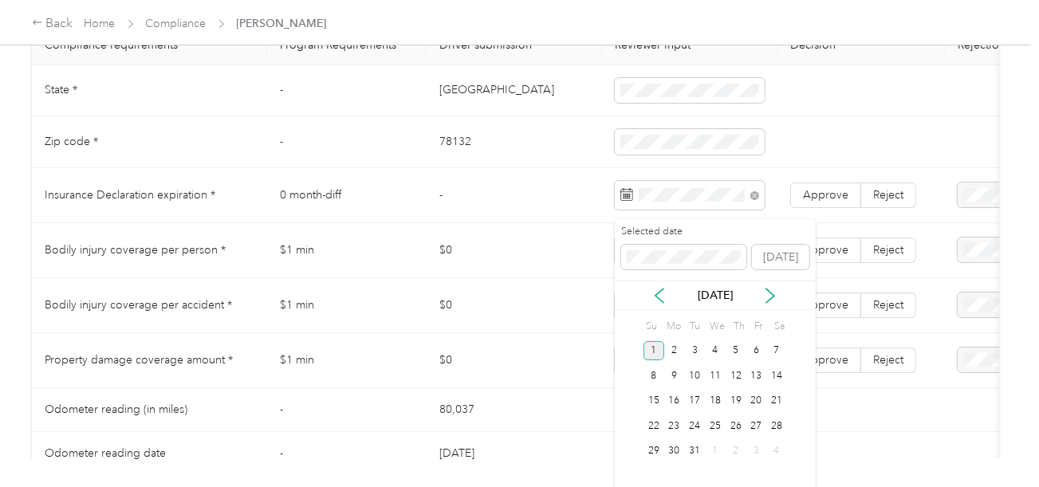
click at [646, 351] on div "1" at bounding box center [653, 351] width 21 height 20
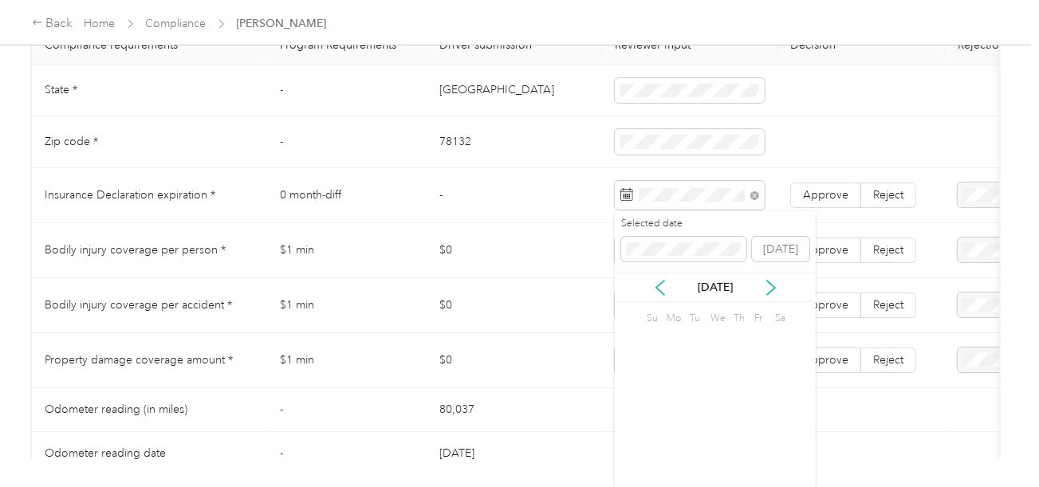
drag, startPoint x: 813, startPoint y: 179, endPoint x: 813, endPoint y: 189, distance: 9.6
click at [813, 179] on td "Approve Reject" at bounding box center [860, 195] width 167 height 55
click at [813, 189] on td "Approve Reject" at bounding box center [860, 195] width 167 height 55
click at [813, 202] on span "Approve" at bounding box center [825, 195] width 45 height 14
drag, startPoint x: 791, startPoint y: 266, endPoint x: 812, endPoint y: 294, distance: 35.2
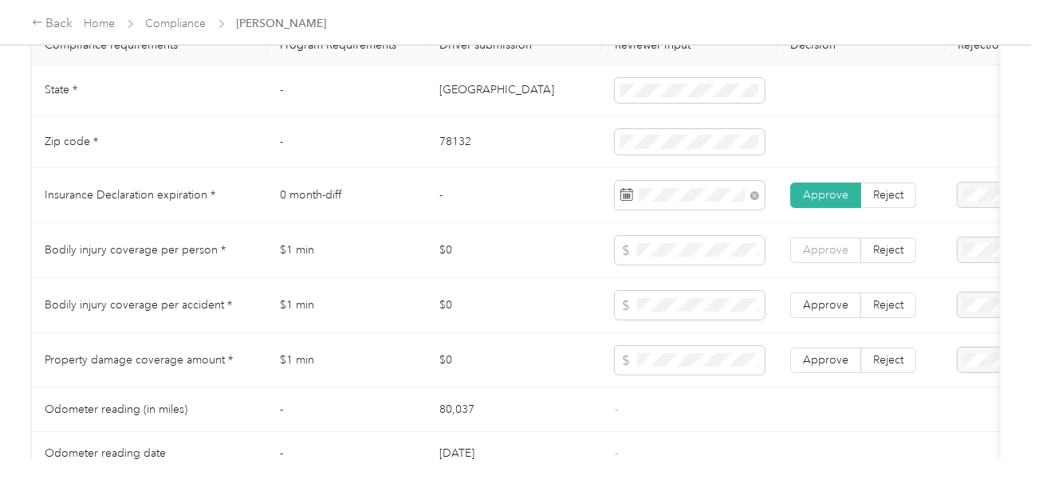
click at [791, 263] on label "Approve" at bounding box center [825, 251] width 71 height 26
click at [817, 297] on td "Approve Reject" at bounding box center [860, 305] width 167 height 55
click at [820, 312] on span "Approve" at bounding box center [825, 305] width 45 height 14
click at [826, 355] on td "Approve Reject" at bounding box center [860, 360] width 167 height 55
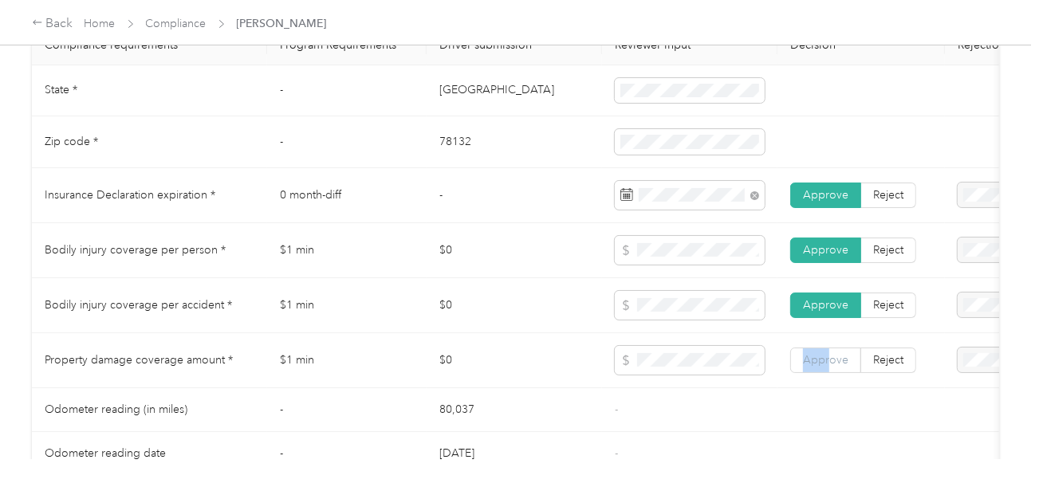
click at [827, 359] on label "Approve" at bounding box center [825, 361] width 71 height 26
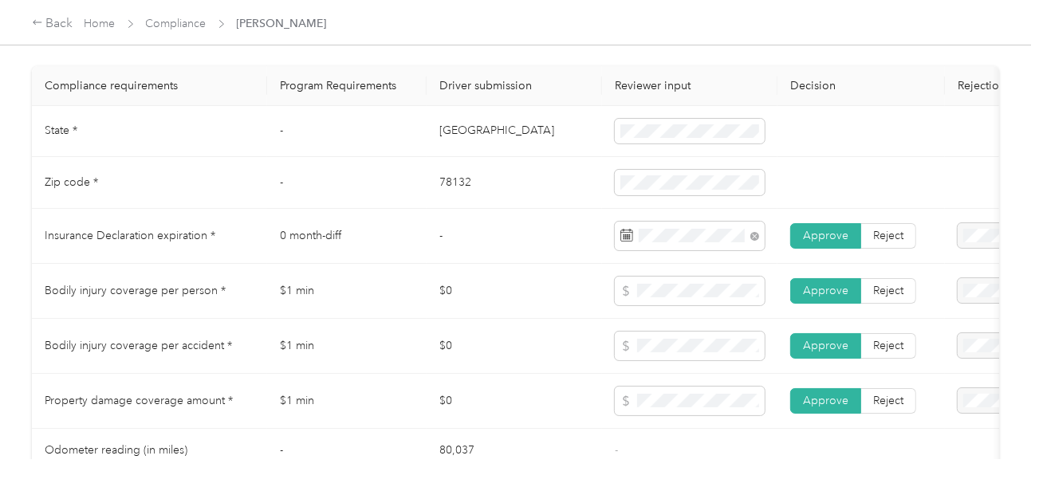
scroll to position [159, 0]
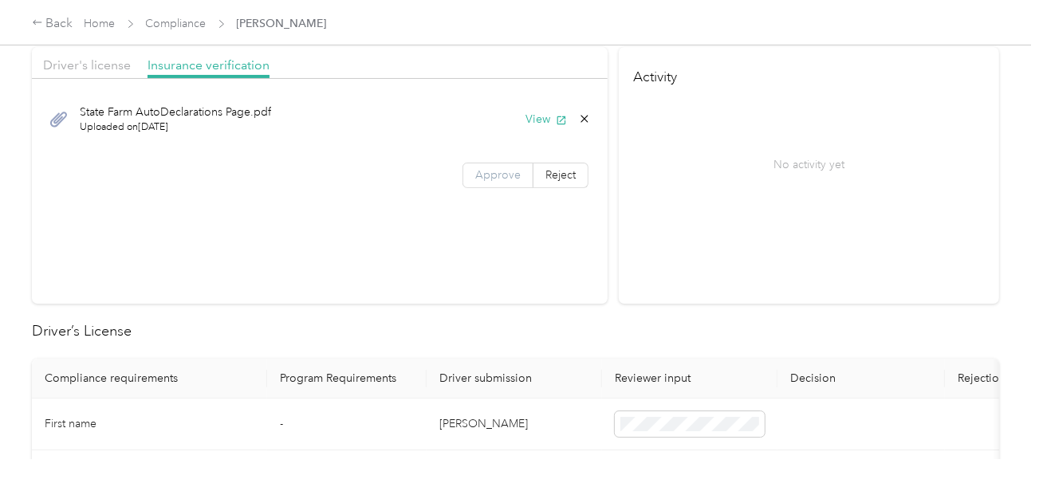
click at [497, 176] on span "Approve" at bounding box center [497, 175] width 45 height 14
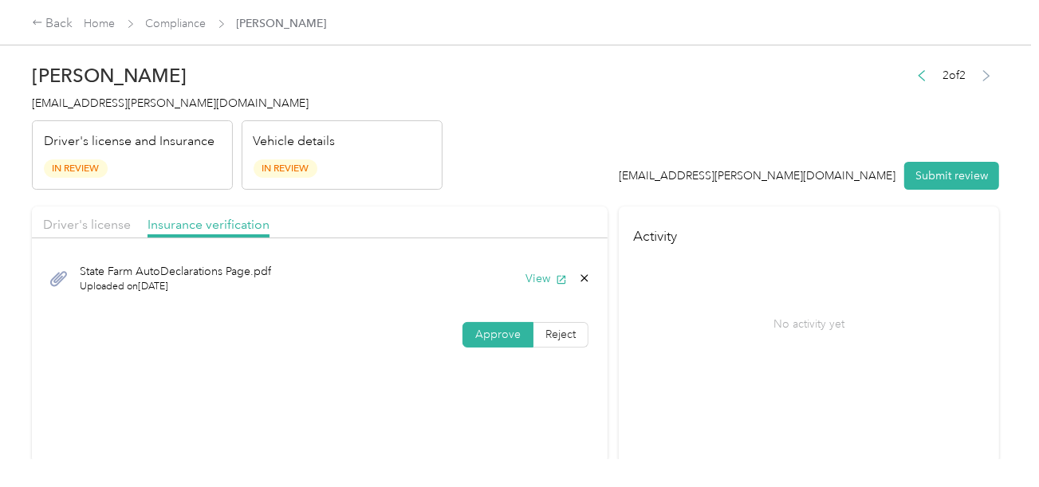
drag, startPoint x: 508, startPoint y: 130, endPoint x: 338, endPoint y: 218, distance: 191.4
click at [503, 132] on header "Glenn Carter gcarter@acosta.com Driver's license and Insurance In Review Vehicl…" at bounding box center [515, 123] width 967 height 134
click at [81, 211] on div "Driver's license Insurance verification" at bounding box center [319, 222] width 575 height 32
drag, startPoint x: 30, startPoint y: 214, endPoint x: 54, endPoint y: 212, distance: 24.0
click at [30, 213] on div "Glenn Carter gcarter@acosta.com Driver's license and Insurance In Review Vehicl…" at bounding box center [515, 229] width 1031 height 459
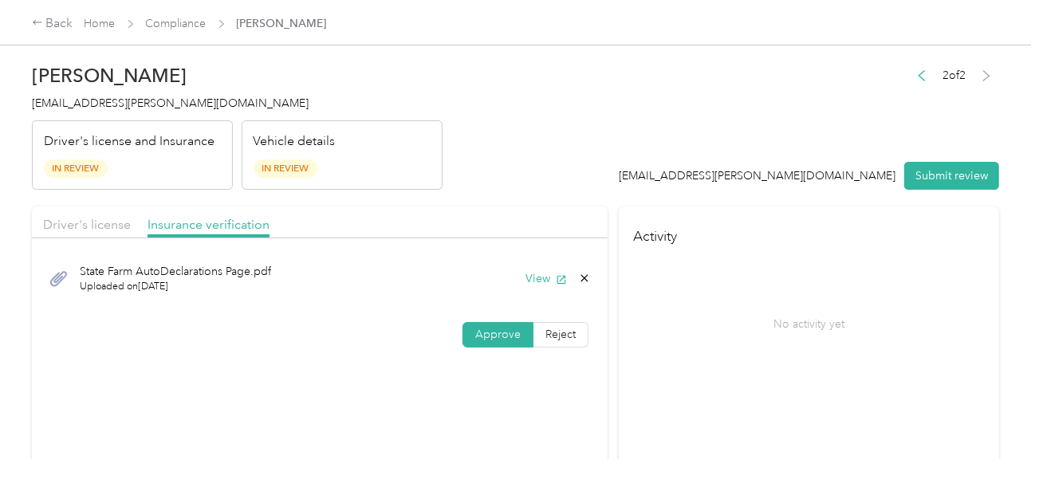
drag, startPoint x: 58, startPoint y: 212, endPoint x: 466, endPoint y: 175, distance: 409.7
click at [62, 213] on div "Driver's license Insurance verification" at bounding box center [319, 222] width 575 height 32
click at [546, 170] on header "Glenn Carter gcarter@acosta.com Driver's license and Insurance In Review Vehicl…" at bounding box center [515, 123] width 967 height 134
click at [26, 224] on div "Glenn Carter gcarter@acosta.com Driver's license and Insurance In Review Vehicl…" at bounding box center [515, 229] width 1031 height 459
click at [77, 222] on span "Driver's license" at bounding box center [87, 224] width 88 height 15
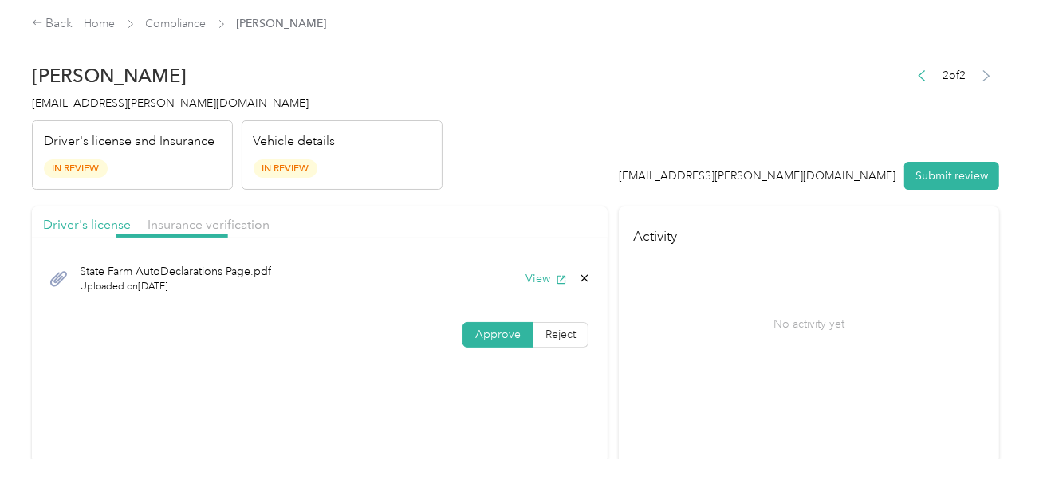
drag, startPoint x: 661, startPoint y: 128, endPoint x: 674, endPoint y: 134, distance: 14.3
click at [662, 128] on header "Glenn Carter gcarter@acosta.com Driver's license and Insurance In Review Vehicl…" at bounding box center [515, 123] width 967 height 134
click at [905, 163] on button "Submit review" at bounding box center [951, 176] width 95 height 28
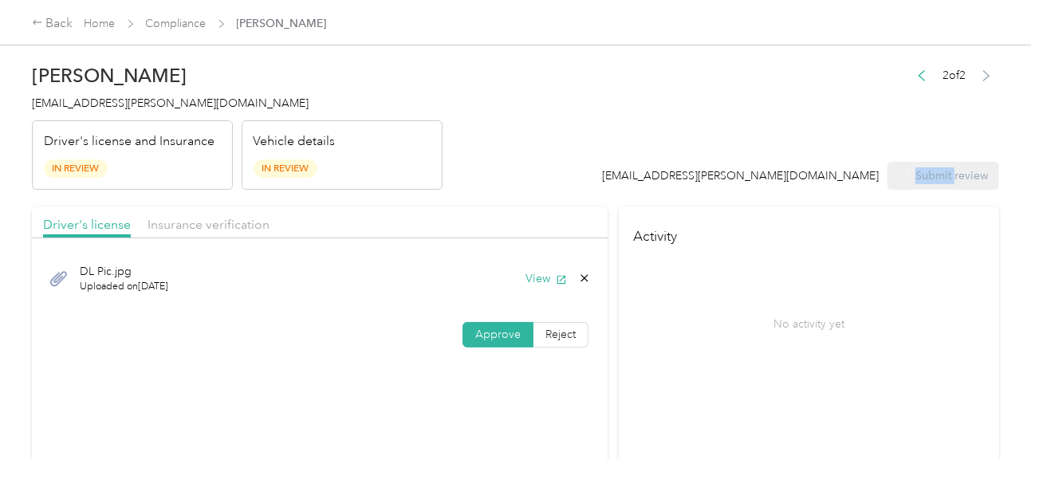
click at [905, 163] on div "favr1+acosta@everlance.com Submit review" at bounding box center [801, 176] width 397 height 28
drag, startPoint x: 517, startPoint y: 125, endPoint x: 139, endPoint y: 135, distance: 377.9
click at [506, 126] on header "Glenn Carter gcarter@acosta.com Driver's license and Insurance In Review Vehicl…" at bounding box center [515, 123] width 967 height 134
click at [81, 106] on span "gcarter@acosta.com" at bounding box center [170, 103] width 277 height 14
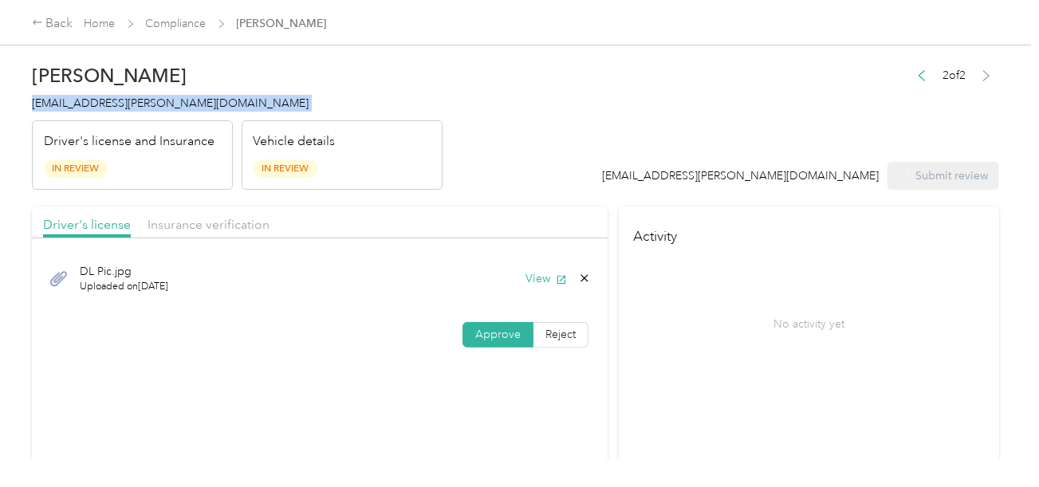
click at [81, 106] on span "gcarter@acosta.com" at bounding box center [170, 103] width 277 height 14
copy span "gcarter@acosta.com"
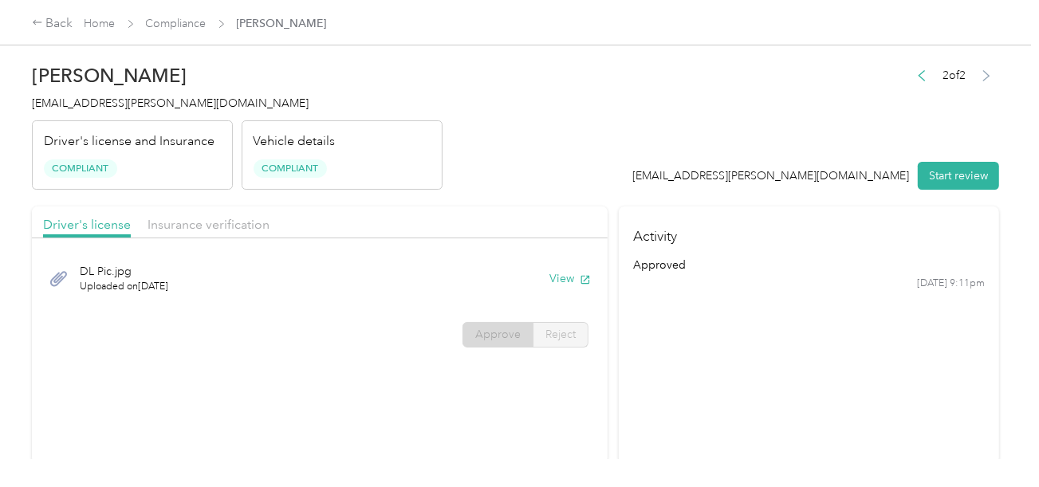
click at [260, 78] on h2 "Glenn D. Carter" at bounding box center [237, 76] width 410 height 22
click at [160, 14] on div "Back Home Compliance Glenn D. Carter" at bounding box center [179, 23] width 295 height 19
click at [169, 24] on link "Compliance" at bounding box center [176, 24] width 61 height 14
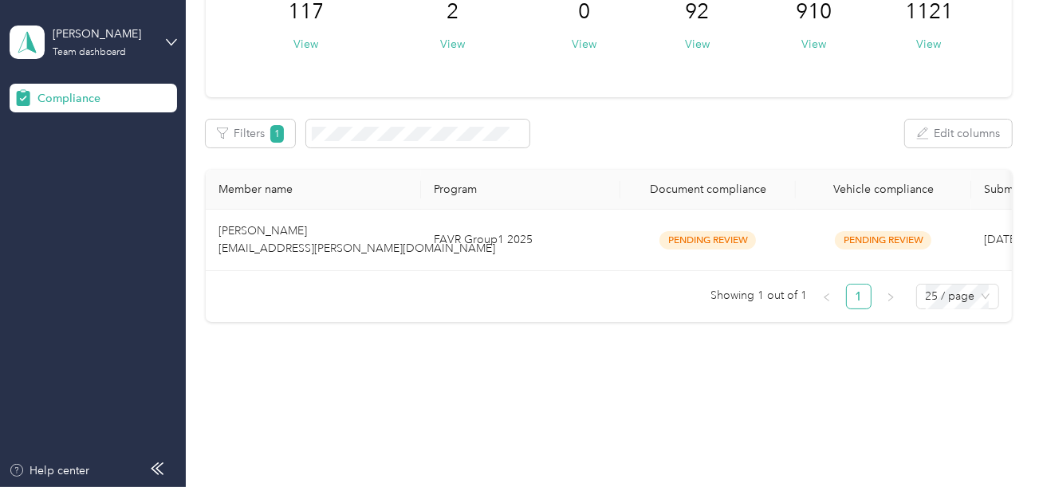
scroll to position [155, 0]
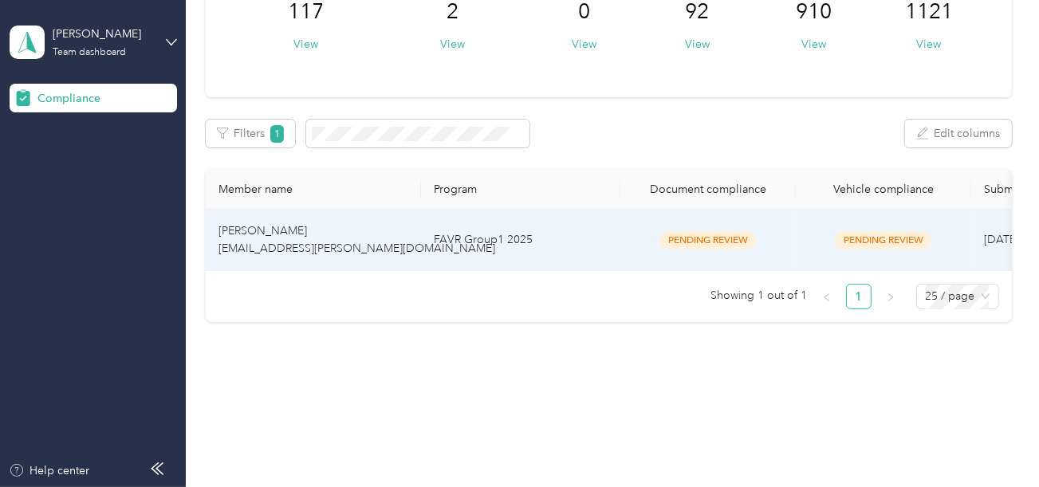
click at [579, 240] on td "FAVR Group1 2025" at bounding box center [520, 240] width 199 height 61
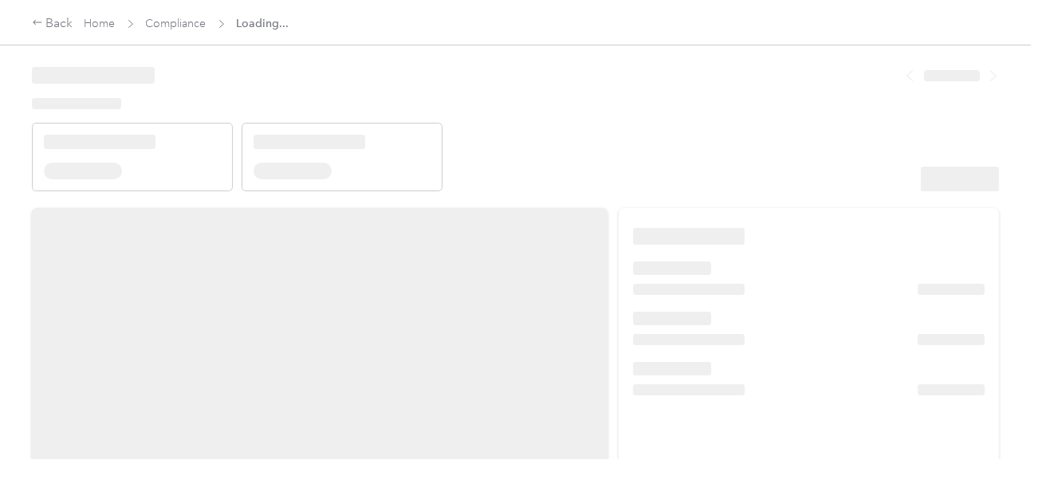
click at [670, 106] on header at bounding box center [515, 123] width 967 height 135
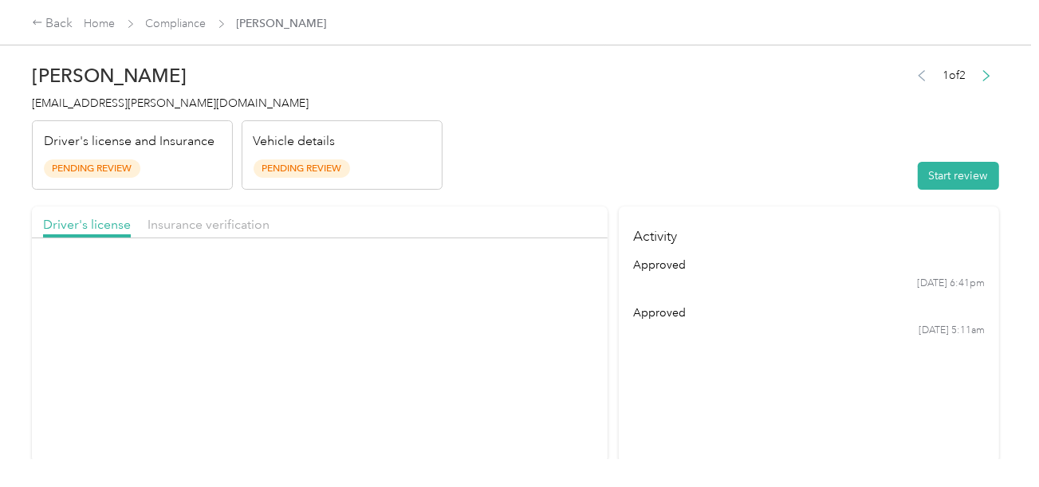
drag, startPoint x: 767, startPoint y: 167, endPoint x: 806, endPoint y: 173, distance: 39.6
click at [768, 167] on header "Eugene Gryb egryb@acosta.com Driver's license and Insurance Pending Review Vehi…" at bounding box center [515, 123] width 967 height 134
click at [946, 166] on button "Start review" at bounding box center [957, 176] width 81 height 28
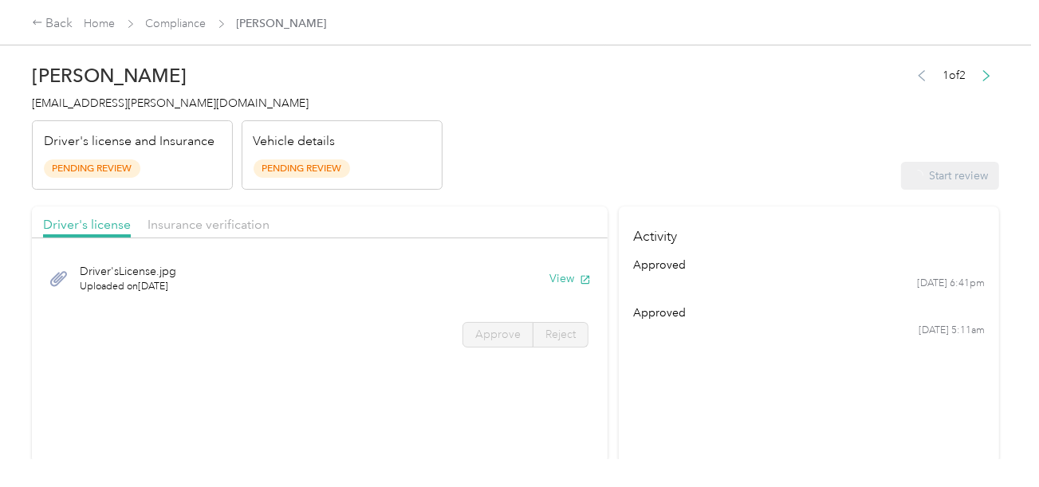
click at [674, 136] on header "Eugene Gryb egryb@acosta.com Driver's license and Insurance Pending Review Vehi…" at bounding box center [515, 123] width 967 height 134
click at [605, 219] on div "Driver's license Insurance verification Driver'sLicense.jpg Uploaded on 9/29/20…" at bounding box center [515, 334] width 967 height 257
click at [540, 288] on div "Driver'sLicense.jpg Uploaded on 9/29/2025 View" at bounding box center [319, 278] width 553 height 53
click at [541, 280] on div "Driver'sLicense.jpg Uploaded on 9/29/2025 View" at bounding box center [319, 278] width 553 height 53
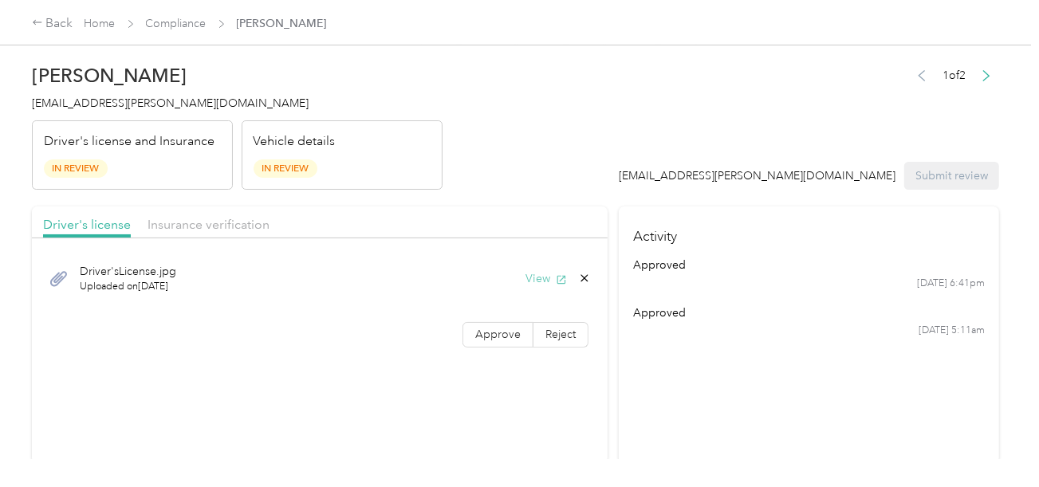
click at [548, 274] on button "View" at bounding box center [545, 278] width 41 height 17
drag, startPoint x: 506, startPoint y: 338, endPoint x: 666, endPoint y: 316, distance: 161.6
click at [506, 338] on span "Approve" at bounding box center [497, 335] width 45 height 14
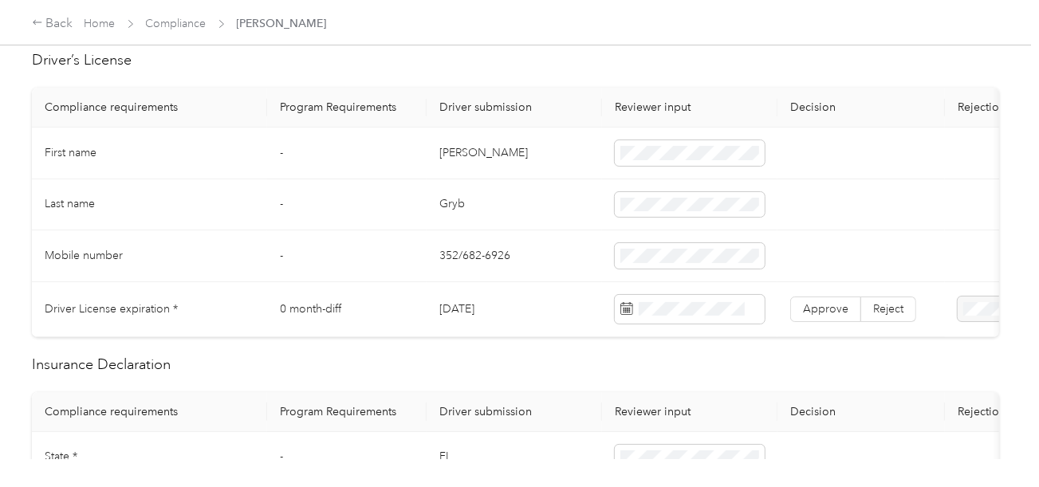
scroll to position [398, 0]
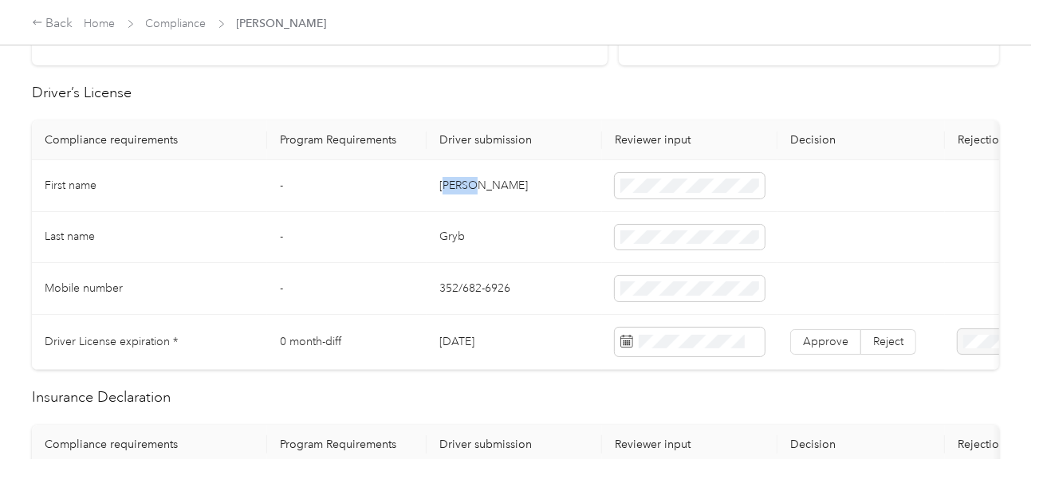
drag, startPoint x: 444, startPoint y: 181, endPoint x: 570, endPoint y: 183, distance: 126.0
click at [508, 182] on td "Eugene" at bounding box center [513, 186] width 175 height 52
copy td "ugene"
click at [476, 176] on td "Eugene" at bounding box center [513, 186] width 175 height 52
click at [466, 179] on td "Eugene" at bounding box center [513, 186] width 175 height 52
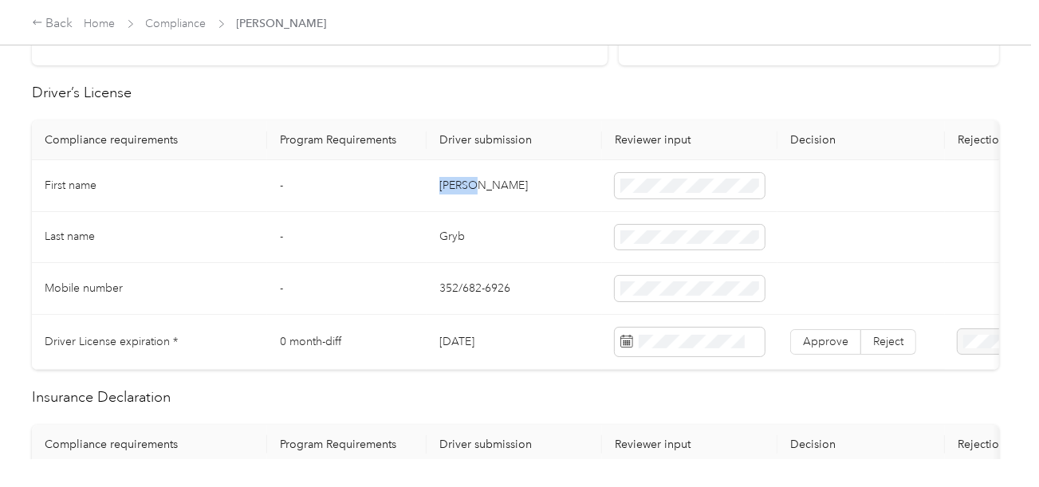
click at [466, 179] on td "Eugene" at bounding box center [513, 186] width 175 height 52
copy td "Eugene"
click at [466, 179] on td "Eugene" at bounding box center [513, 186] width 175 height 52
click at [433, 247] on td "Gryb" at bounding box center [513, 238] width 175 height 52
click at [447, 222] on td "Gryb" at bounding box center [513, 238] width 175 height 52
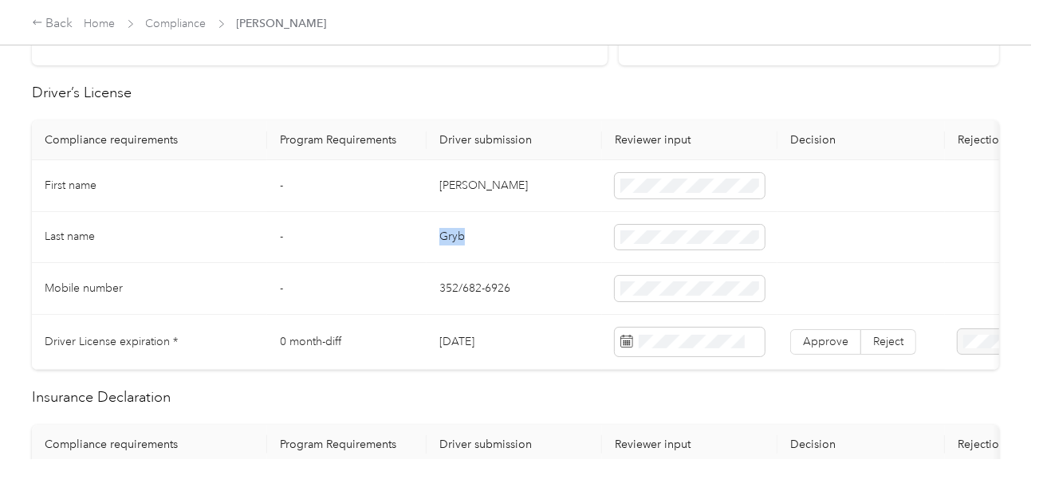
click at [447, 222] on td "Gryb" at bounding box center [513, 238] width 175 height 52
copy td "Gryb"
click at [447, 222] on td "Gryb" at bounding box center [513, 238] width 175 height 52
click at [720, 222] on td at bounding box center [689, 238] width 175 height 52
drag, startPoint x: 548, startPoint y: 277, endPoint x: 650, endPoint y: 331, distance: 115.5
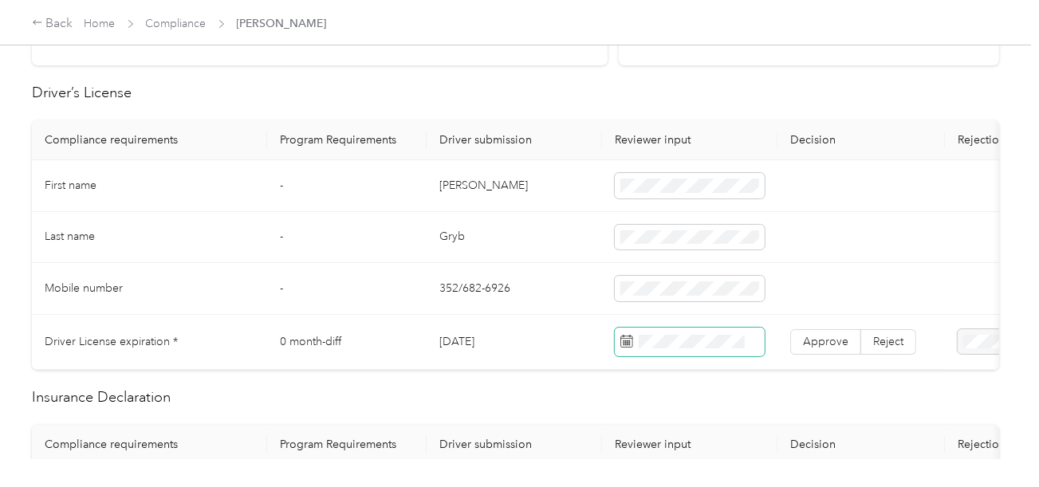
click at [553, 280] on td "352/682-6926" at bounding box center [513, 289] width 175 height 52
click at [656, 331] on span at bounding box center [690, 342] width 150 height 29
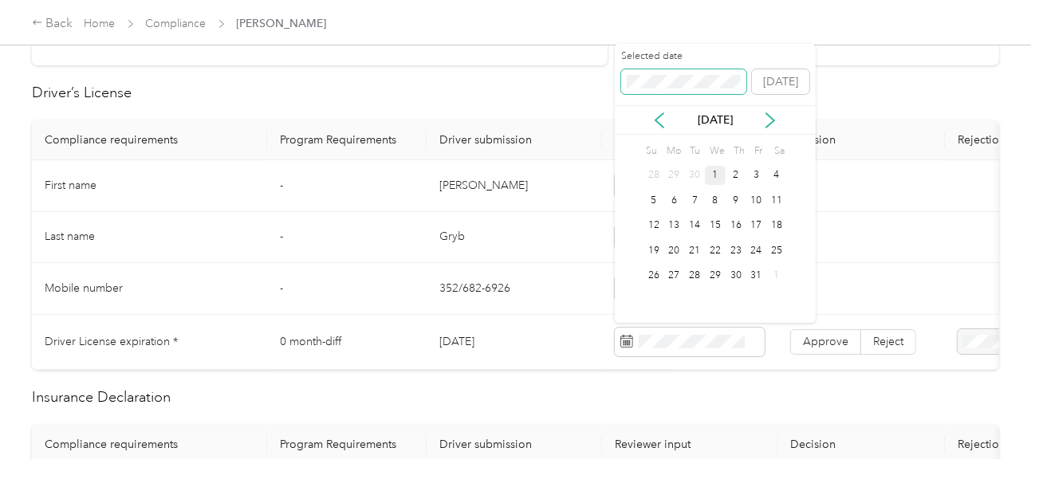
click at [686, 73] on span at bounding box center [684, 82] width 126 height 26
click at [693, 223] on div "17" at bounding box center [694, 226] width 21 height 20
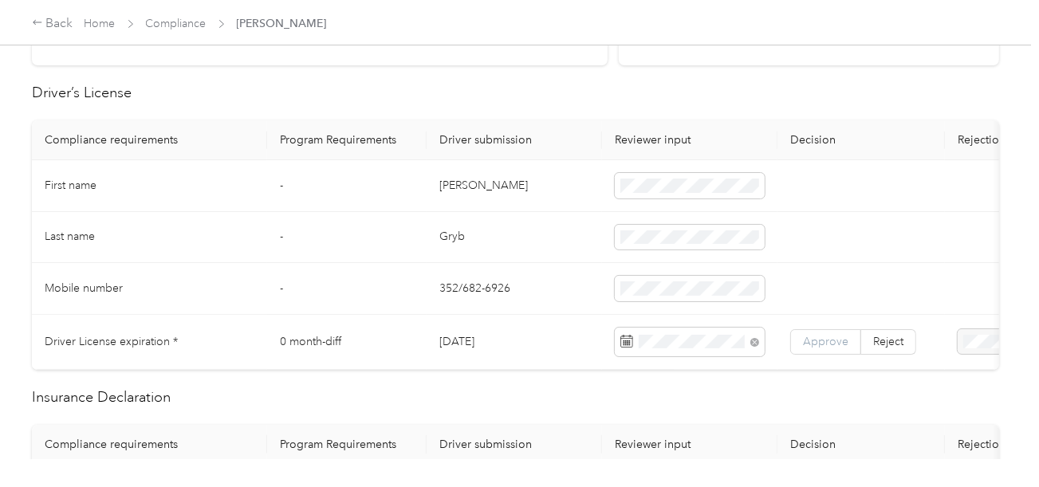
click at [827, 335] on span "Approve" at bounding box center [825, 342] width 45 height 14
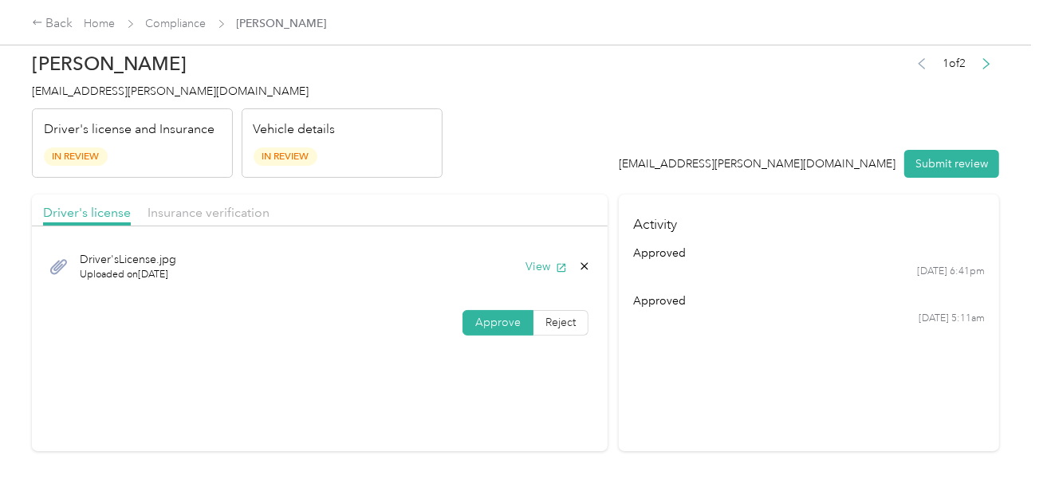
scroll to position [0, 0]
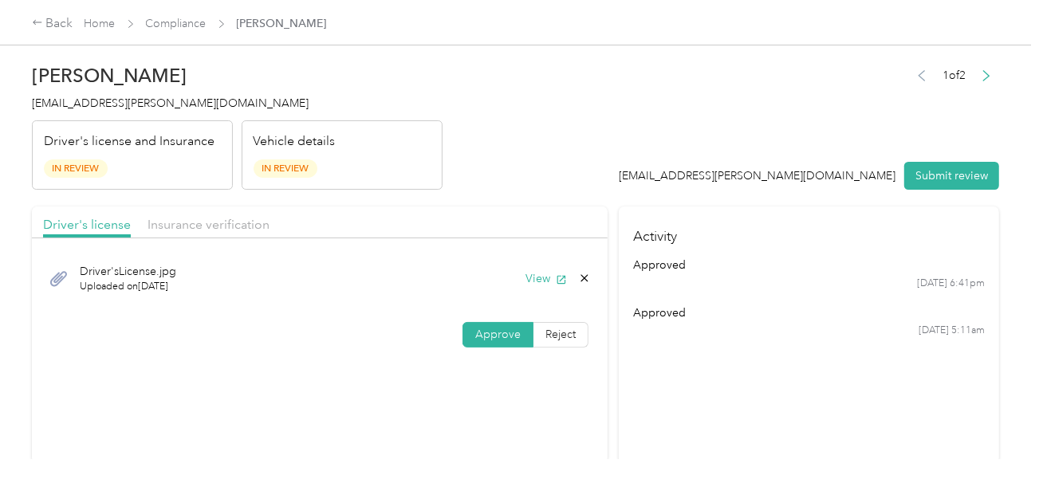
click at [205, 238] on div at bounding box center [319, 242] width 575 height 9
click at [265, 226] on span "Insurance verification" at bounding box center [208, 224] width 122 height 15
drag, startPoint x: 505, startPoint y: 189, endPoint x: 536, endPoint y: 236, distance: 55.9
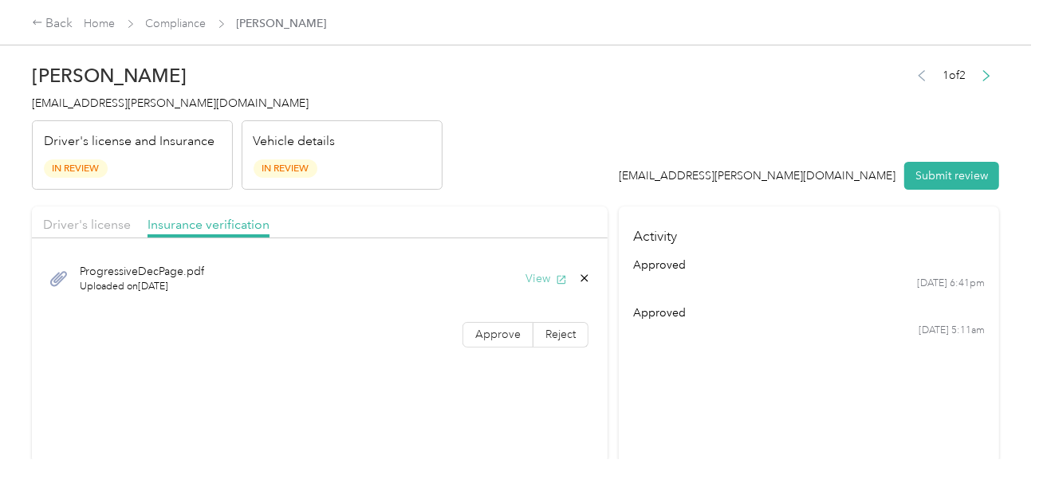
click at [556, 280] on icon "button" at bounding box center [561, 279] width 11 height 11
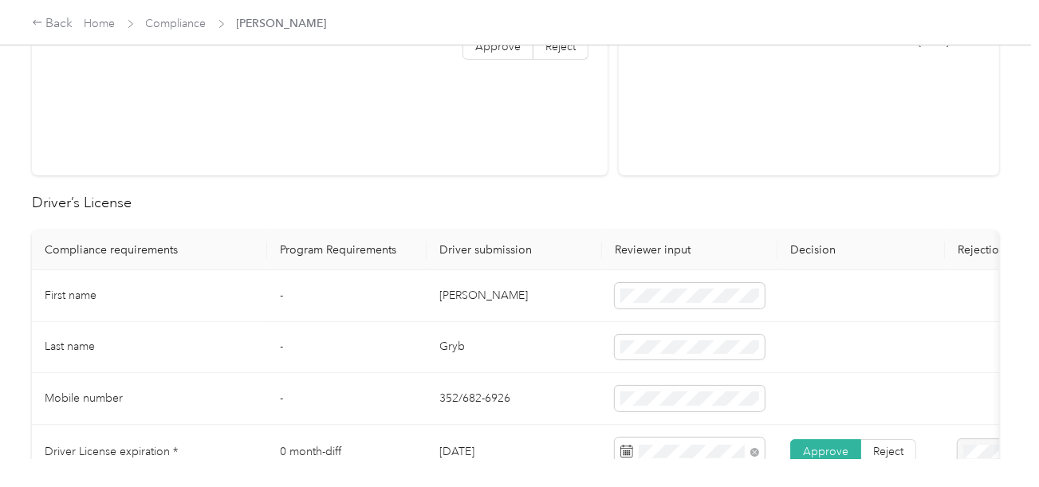
scroll to position [638, 0]
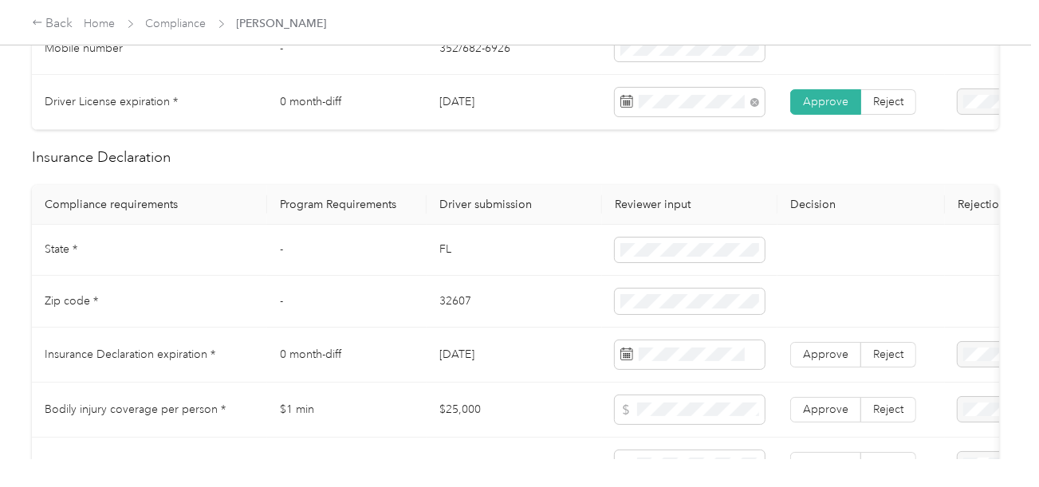
click at [449, 254] on td "FL" at bounding box center [513, 251] width 175 height 52
click at [446, 257] on td "FL" at bounding box center [513, 251] width 175 height 52
copy td "FL"
click at [670, 247] on span at bounding box center [690, 251] width 150 height 26
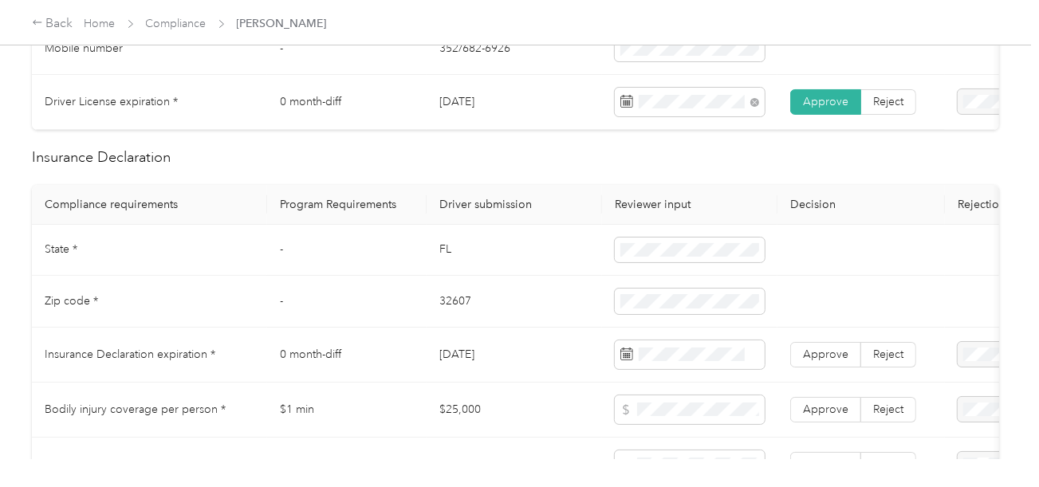
click at [454, 309] on td "32607" at bounding box center [513, 302] width 175 height 52
click at [560, 325] on td "32607" at bounding box center [513, 302] width 175 height 52
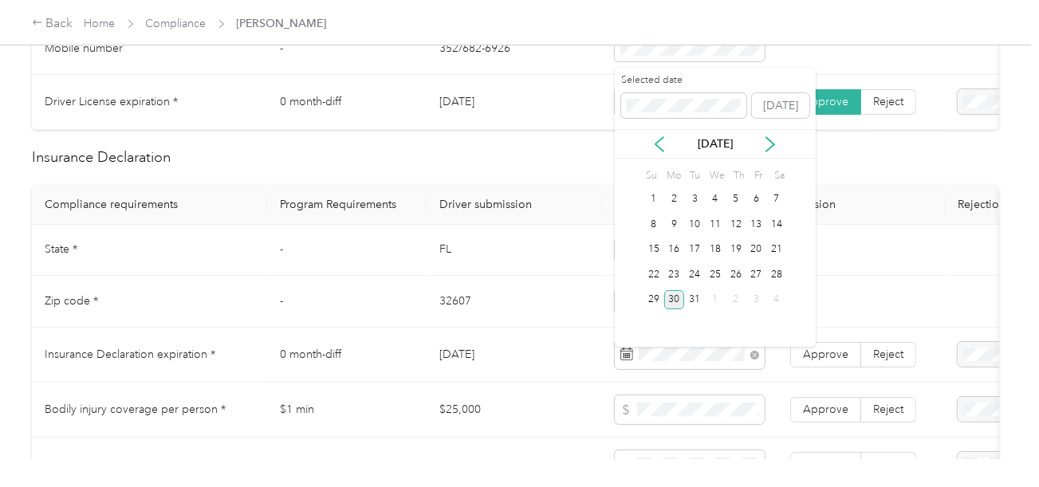
click at [674, 299] on div "30" at bounding box center [674, 300] width 21 height 20
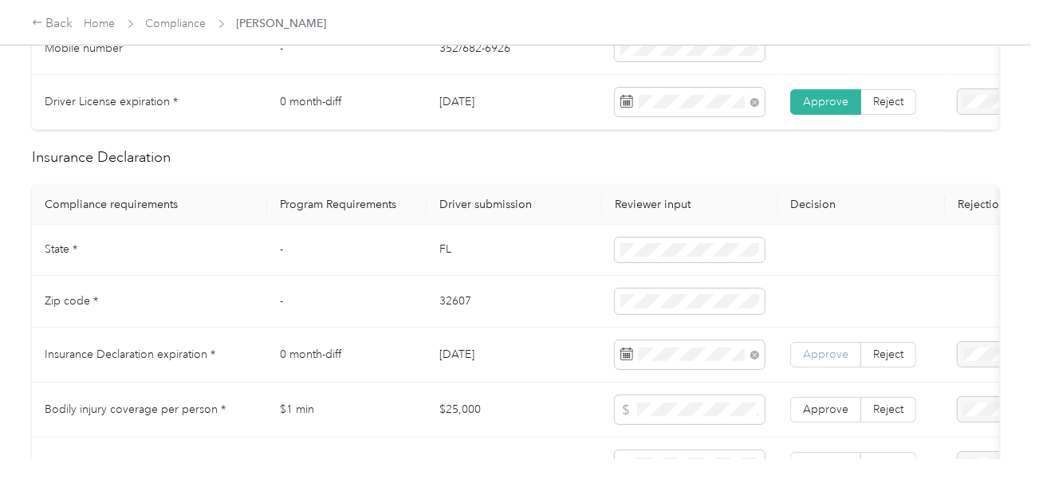
click at [814, 354] on label "Approve" at bounding box center [825, 355] width 71 height 26
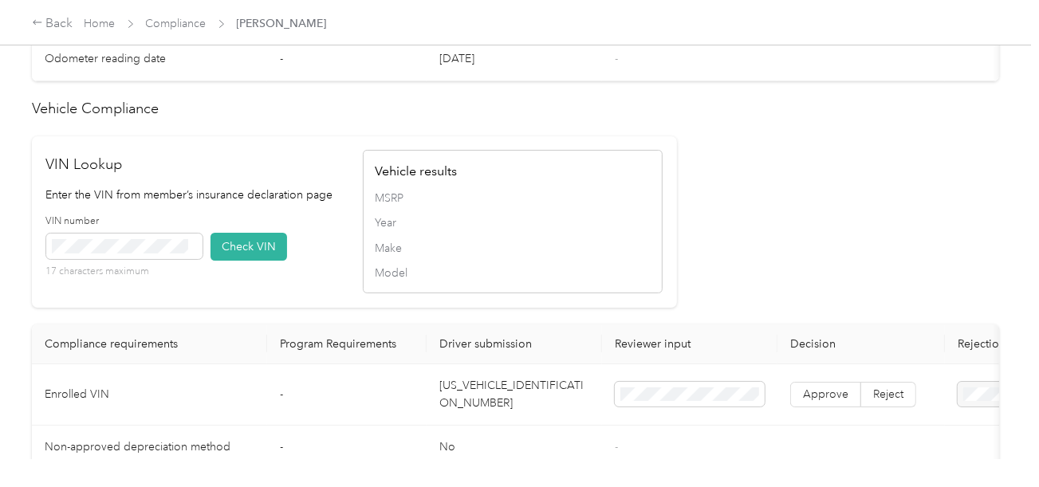
scroll to position [1435, 0]
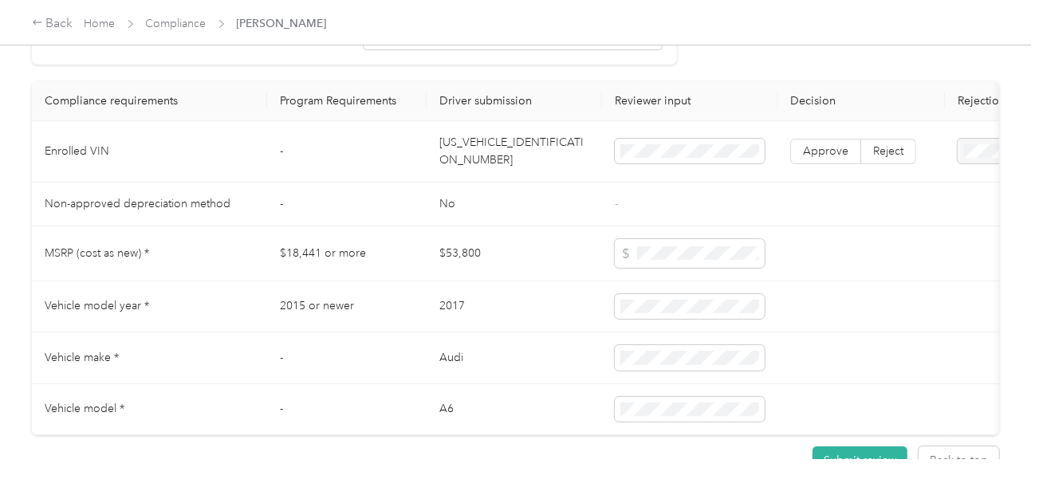
click at [479, 167] on td "WAUG8AFC5HN134674" at bounding box center [513, 151] width 175 height 61
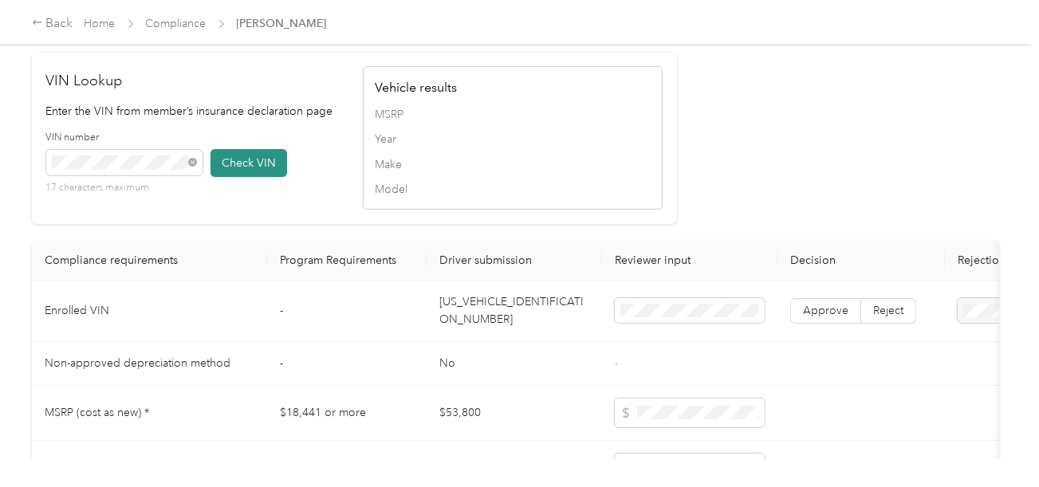
drag, startPoint x: 274, startPoint y: 182, endPoint x: 822, endPoint y: 211, distance: 548.4
click at [276, 177] on button "Check VIN" at bounding box center [248, 163] width 77 height 28
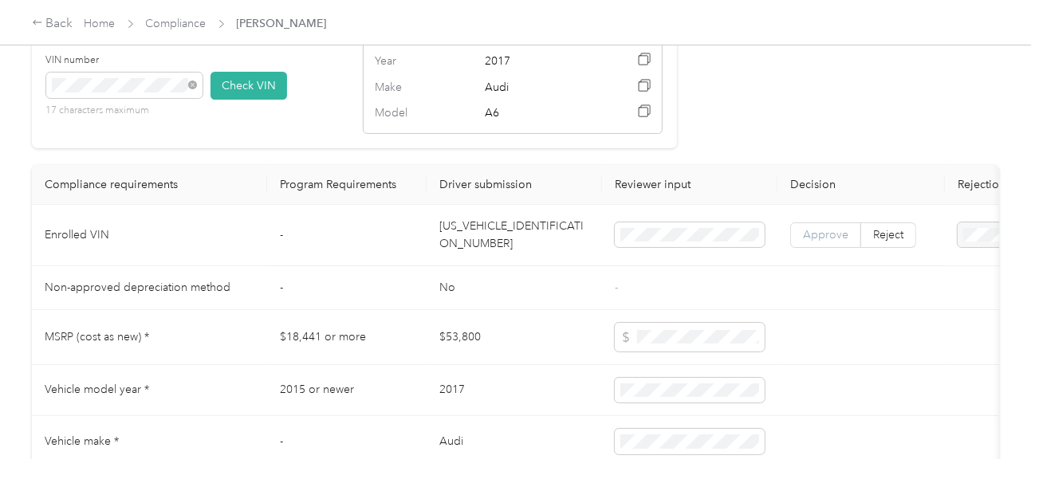
scroll to position [1356, 0]
click at [822, 240] on span "Approve" at bounding box center [825, 233] width 45 height 14
click at [819, 240] on span "Approve" at bounding box center [825, 233] width 45 height 14
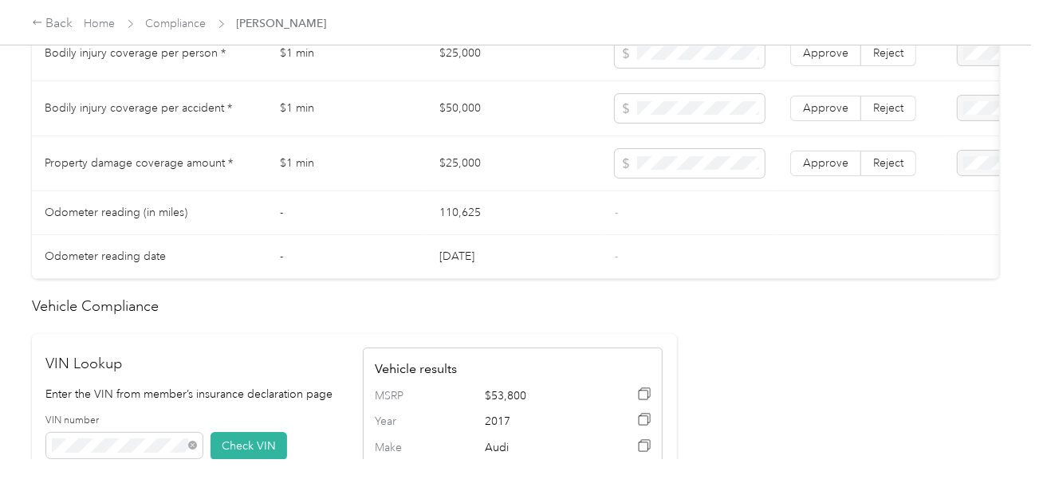
scroll to position [878, 0]
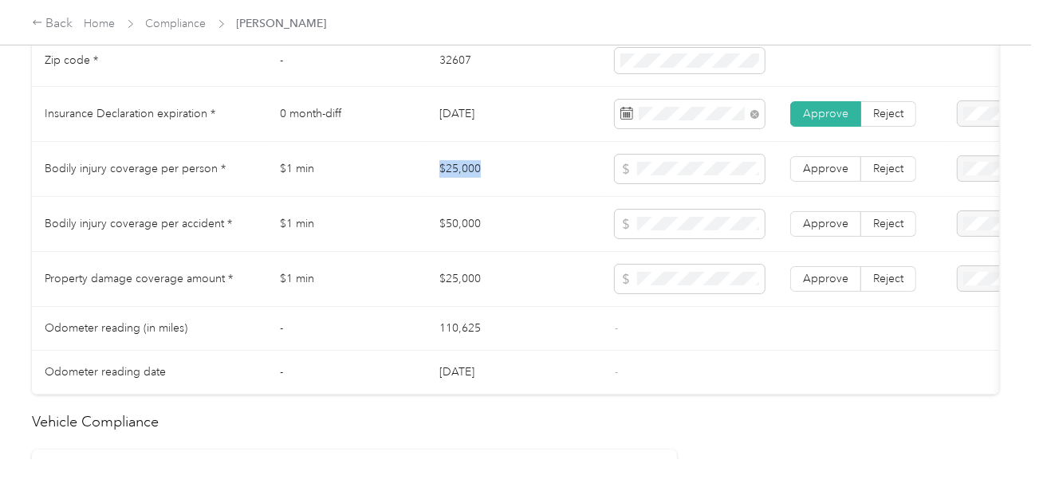
drag, startPoint x: 450, startPoint y: 184, endPoint x: 599, endPoint y: 183, distance: 149.8
click at [508, 183] on td "$25,000" at bounding box center [513, 169] width 175 height 55
drag, startPoint x: 444, startPoint y: 234, endPoint x: 615, endPoint y: 233, distance: 171.4
click at [510, 233] on td "$50,000" at bounding box center [513, 224] width 175 height 55
drag, startPoint x: 429, startPoint y: 297, endPoint x: 540, endPoint y: 289, distance: 111.1
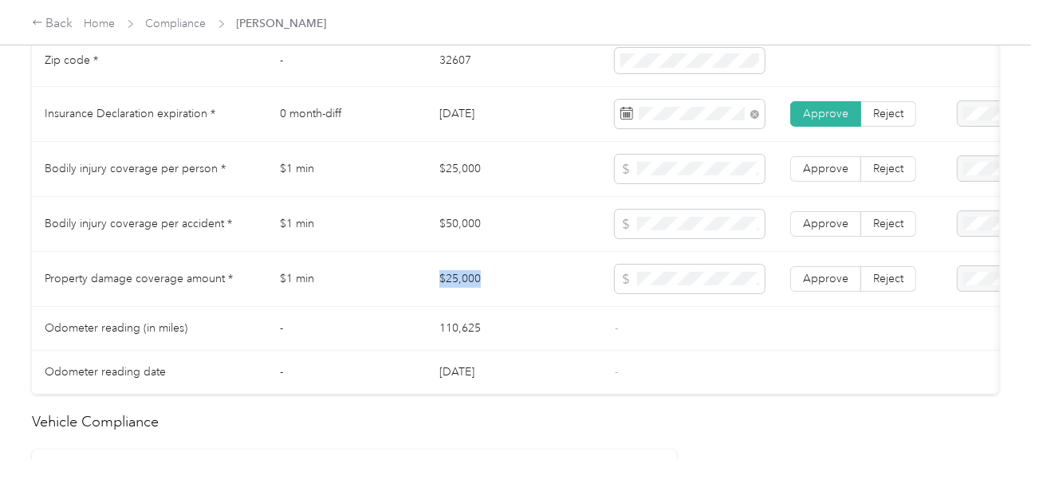
click at [540, 289] on td "$25,000" at bounding box center [513, 279] width 175 height 55
drag, startPoint x: 634, startPoint y: 328, endPoint x: 832, endPoint y: 289, distance: 201.6
click at [646, 328] on td "-" at bounding box center [689, 329] width 175 height 44
click at [832, 285] on span "Approve" at bounding box center [825, 279] width 45 height 14
click at [825, 222] on label "Approve" at bounding box center [825, 224] width 71 height 26
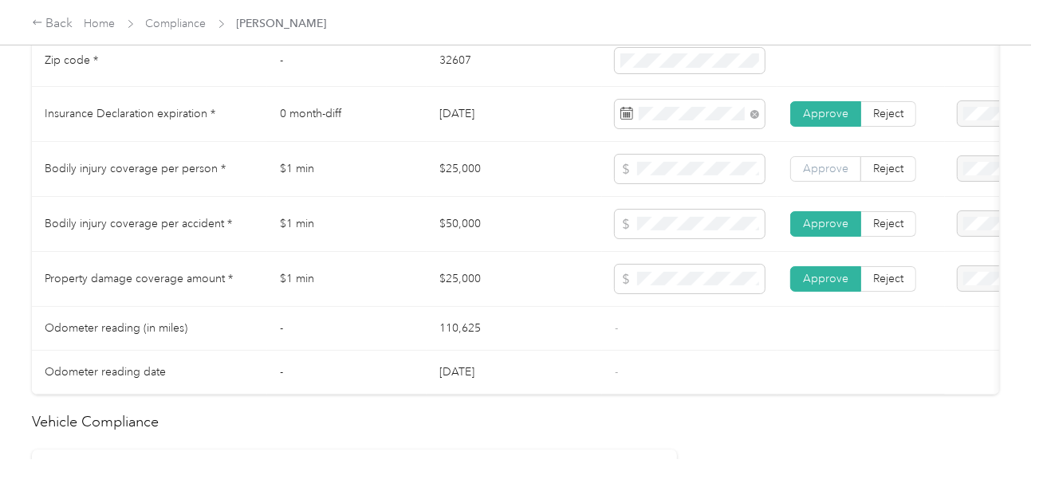
click at [831, 175] on span "Approve" at bounding box center [825, 169] width 45 height 14
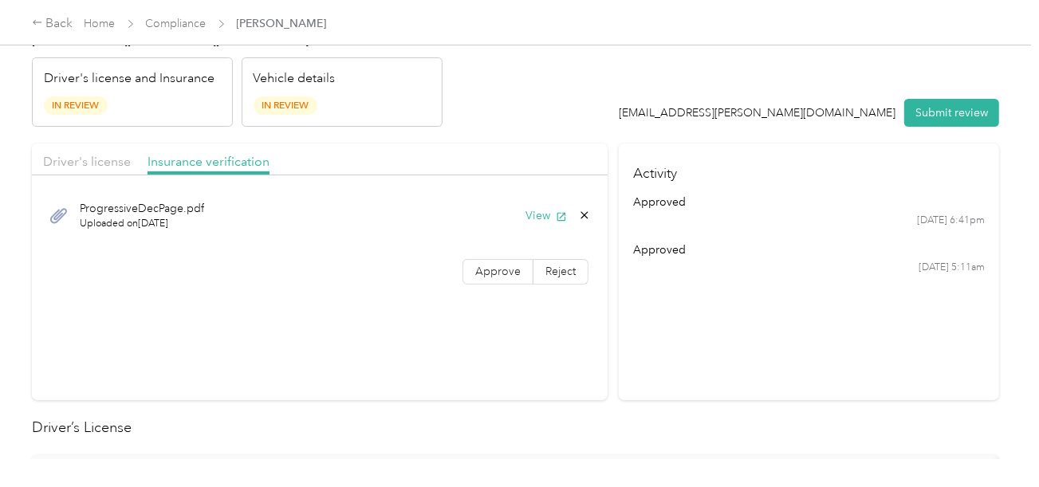
scroll to position [0, 0]
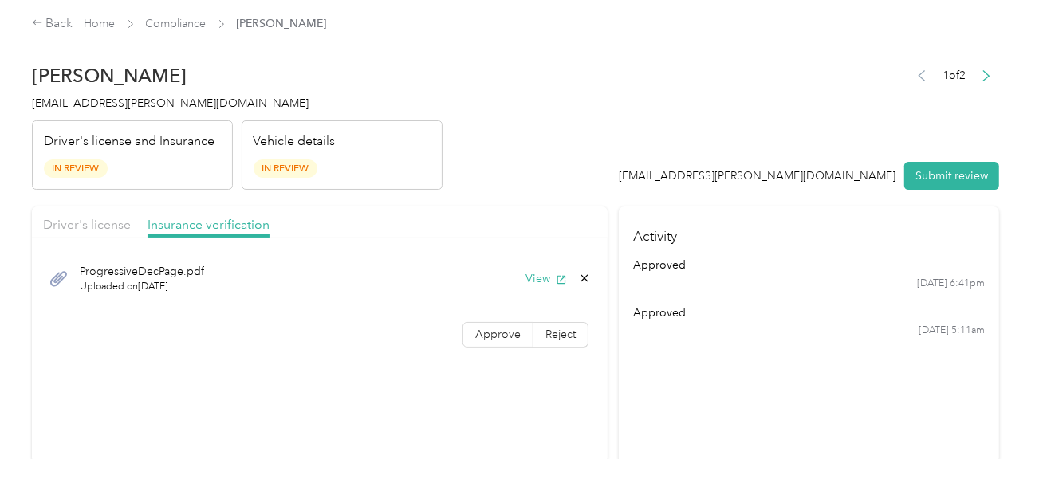
click at [501, 317] on div "ProgressiveDecPage.pdf Uploaded on 10/1/2025 View Approve Reject" at bounding box center [319, 302] width 575 height 112
click at [500, 322] on label "Approve" at bounding box center [497, 335] width 71 height 26
click at [500, 324] on label "Approve" at bounding box center [497, 335] width 71 height 26
click at [553, 147] on header "Eugene Gryb egryb@acosta.com Driver's license and Insurance In Review Vehicle d…" at bounding box center [515, 123] width 967 height 134
click at [954, 167] on button "Submit review" at bounding box center [951, 176] width 95 height 28
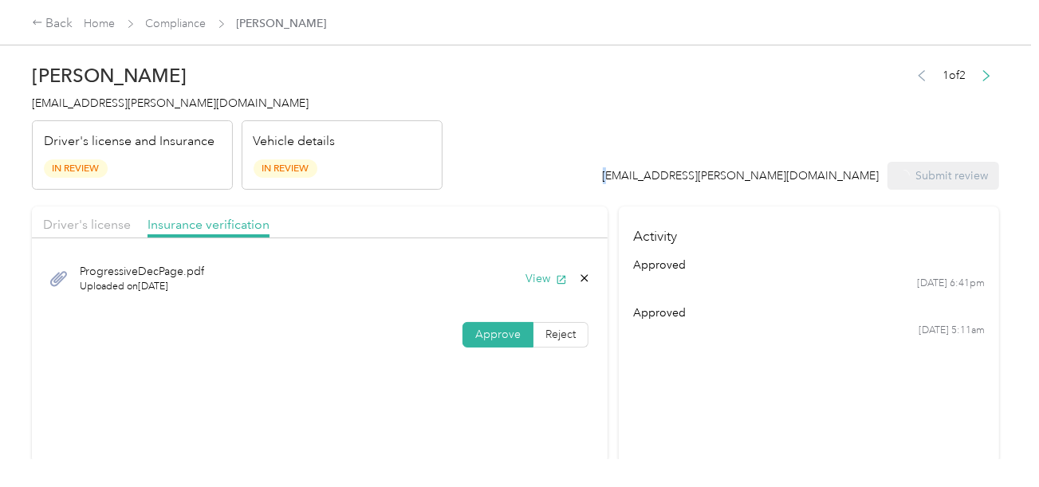
drag, startPoint x: 726, startPoint y: 140, endPoint x: 346, endPoint y: 135, distance: 380.2
click at [725, 140] on header "Eugene Gryb egryb@acosta.com Driver's license and Insurance In Review Vehicle d…" at bounding box center [515, 123] width 967 height 134
drag, startPoint x: 36, startPoint y: 134, endPoint x: 56, endPoint y: 128, distance: 20.7
click at [37, 134] on div "Driver's license and Insurance In Review" at bounding box center [132, 155] width 201 height 70
click at [69, 120] on div "Driver's license and Insurance In Review" at bounding box center [132, 155] width 201 height 70
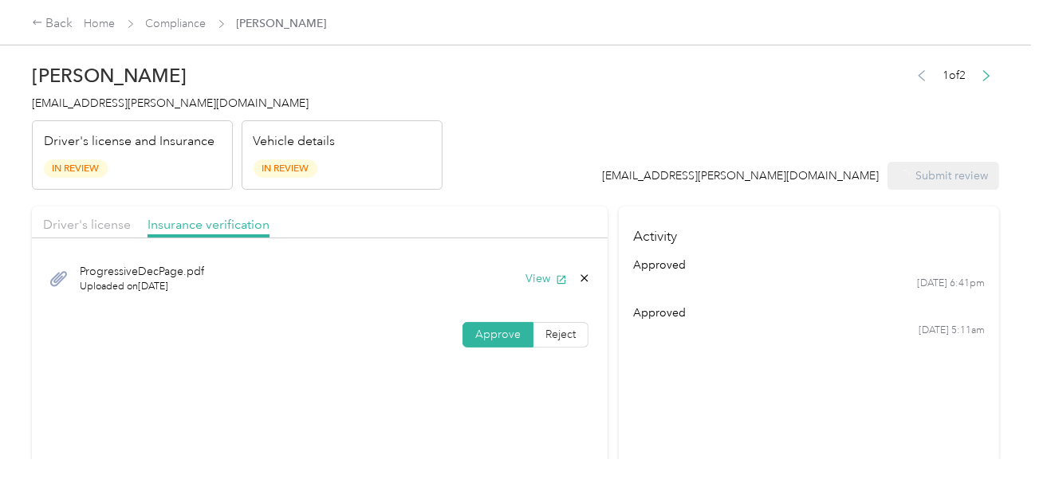
click at [77, 104] on span "egryb@acosta.com" at bounding box center [170, 103] width 277 height 14
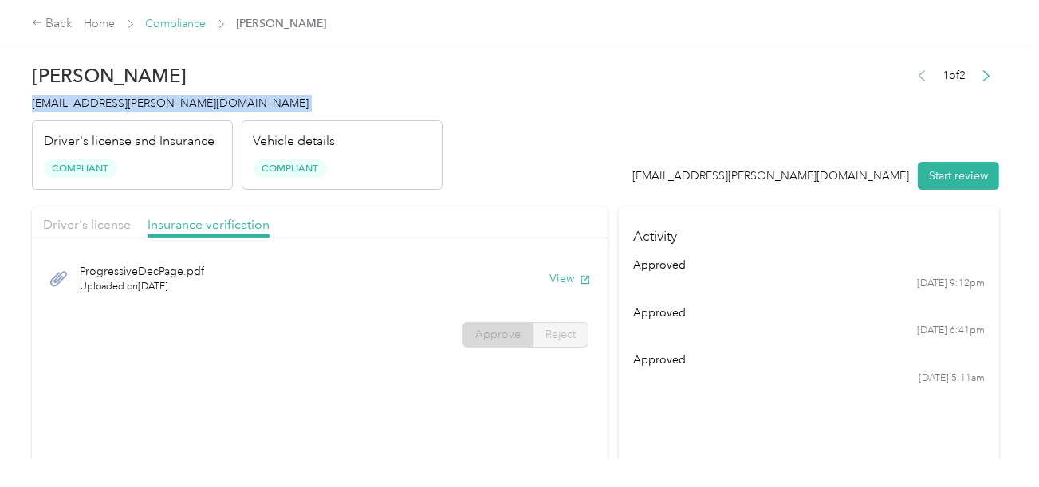
click at [171, 21] on link "Compliance" at bounding box center [176, 24] width 61 height 14
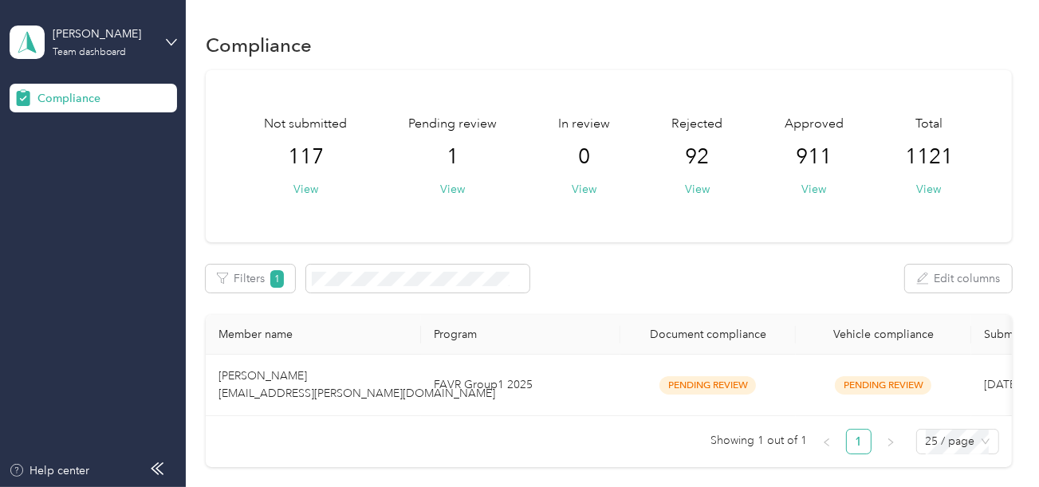
drag, startPoint x: 158, startPoint y: 30, endPoint x: 138, endPoint y: 59, distance: 34.9
click at [158, 30] on div "Acosta Team dashboard" at bounding box center [93, 42] width 167 height 56
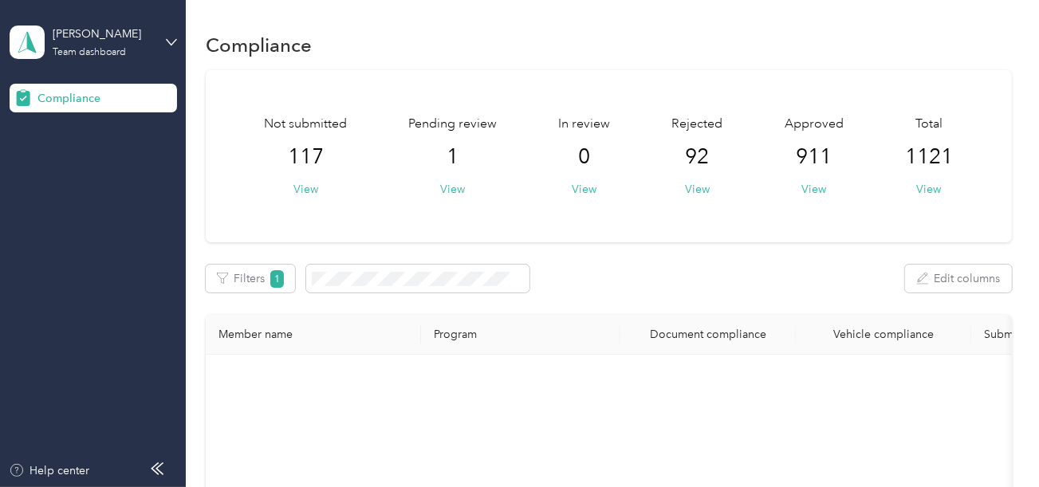
click at [84, 151] on div "Team dashboard Log out" at bounding box center [222, 149] width 403 height 65
click at [153, 44] on div "Acosta Team dashboard" at bounding box center [93, 42] width 167 height 56
click at [84, 164] on div "Log out" at bounding box center [222, 167] width 403 height 28
